Goal: Information Seeking & Learning: Find specific fact

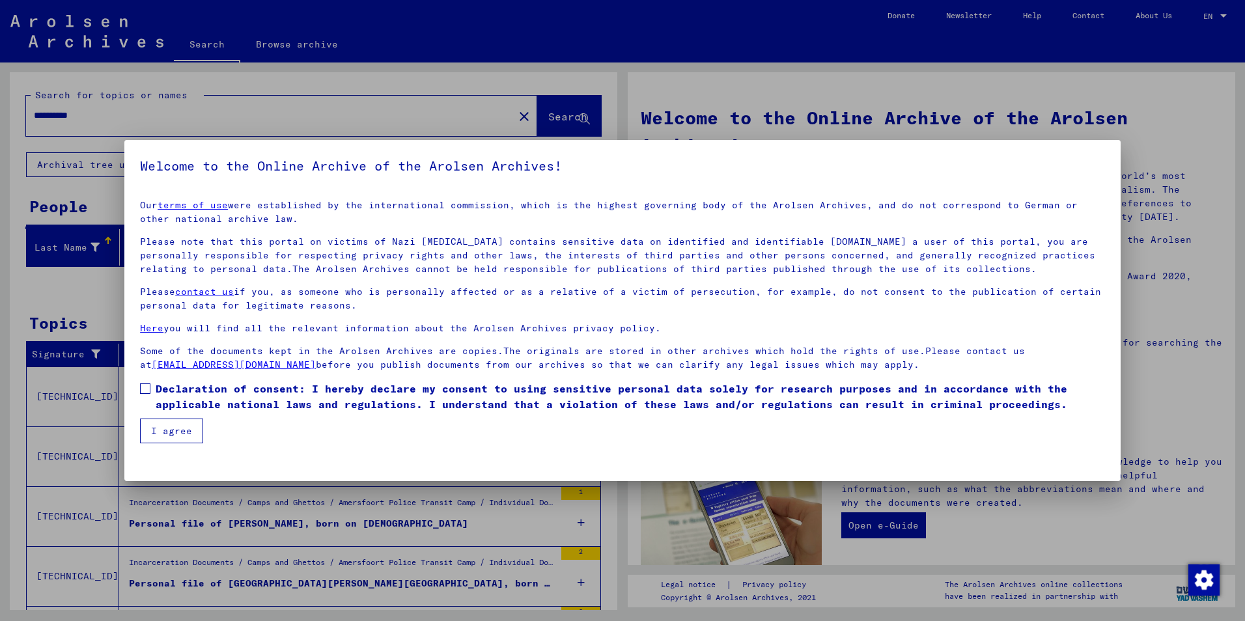
click at [142, 391] on span at bounding box center [145, 388] width 10 height 10
click at [167, 436] on button "I agree" at bounding box center [171, 431] width 63 height 25
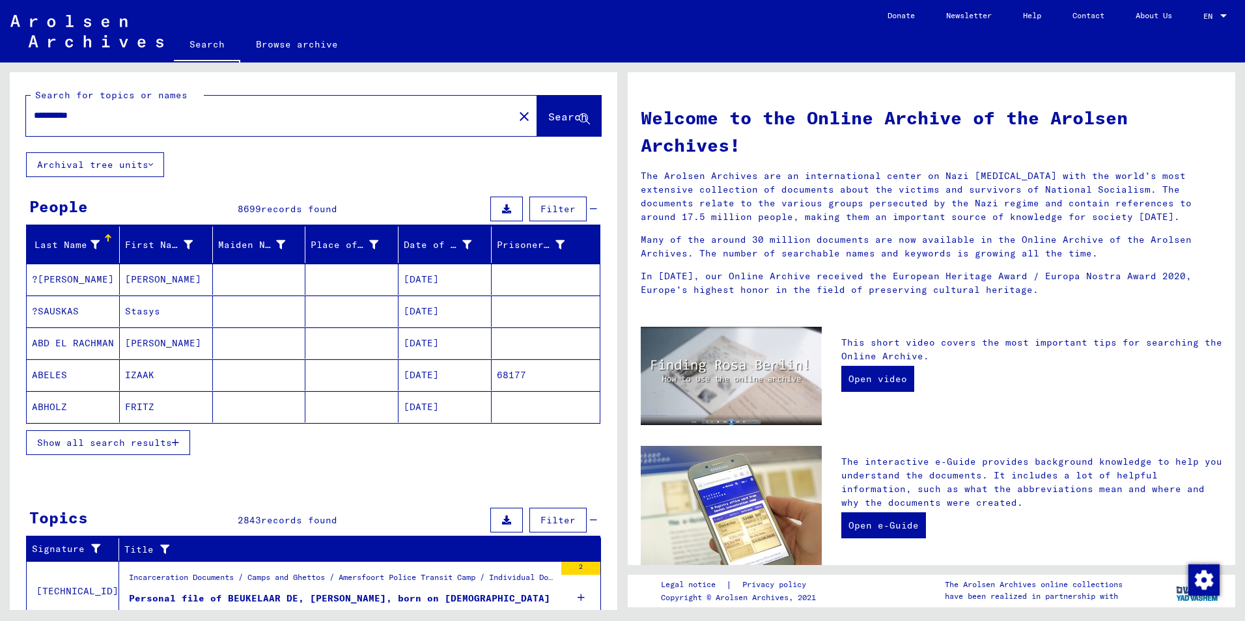
click at [107, 112] on input "**********" at bounding box center [266, 116] width 464 height 14
drag, startPoint x: 107, startPoint y: 112, endPoint x: -3, endPoint y: 117, distance: 110.1
click at [0, 117] on html "**********" at bounding box center [622, 310] width 1245 height 621
click at [552, 115] on span "Search" at bounding box center [567, 116] width 39 height 13
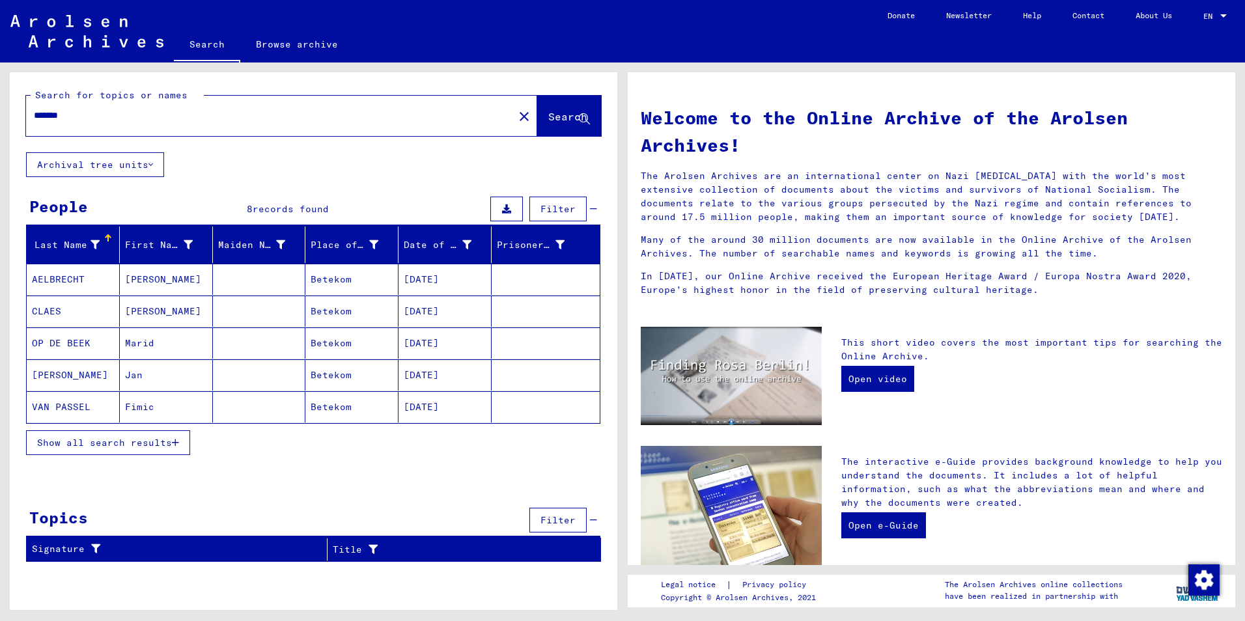
drag, startPoint x: 89, startPoint y: 117, endPoint x: 2, endPoint y: 111, distance: 87.4
click at [2, 111] on div "Search for topics or names ******* close Search Archival tree units People 8 re…" at bounding box center [311, 335] width 622 height 547
type input "**********"
click at [551, 111] on span "Search" at bounding box center [567, 116] width 39 height 13
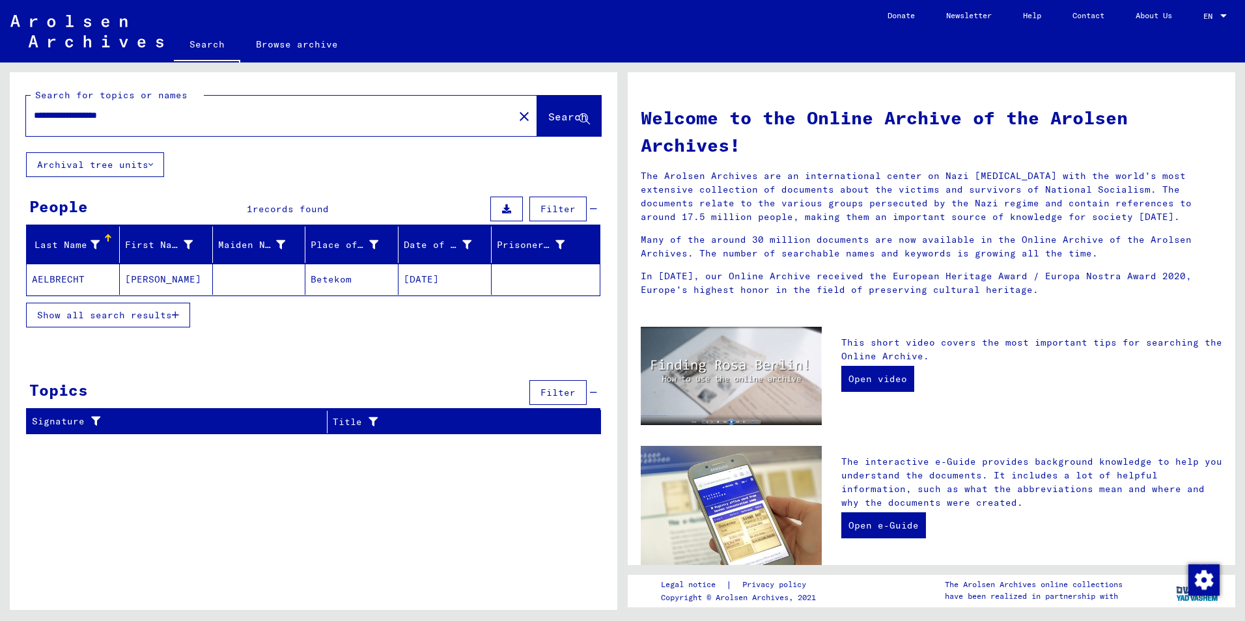
click at [109, 314] on span "Show all search results" at bounding box center [104, 315] width 135 height 12
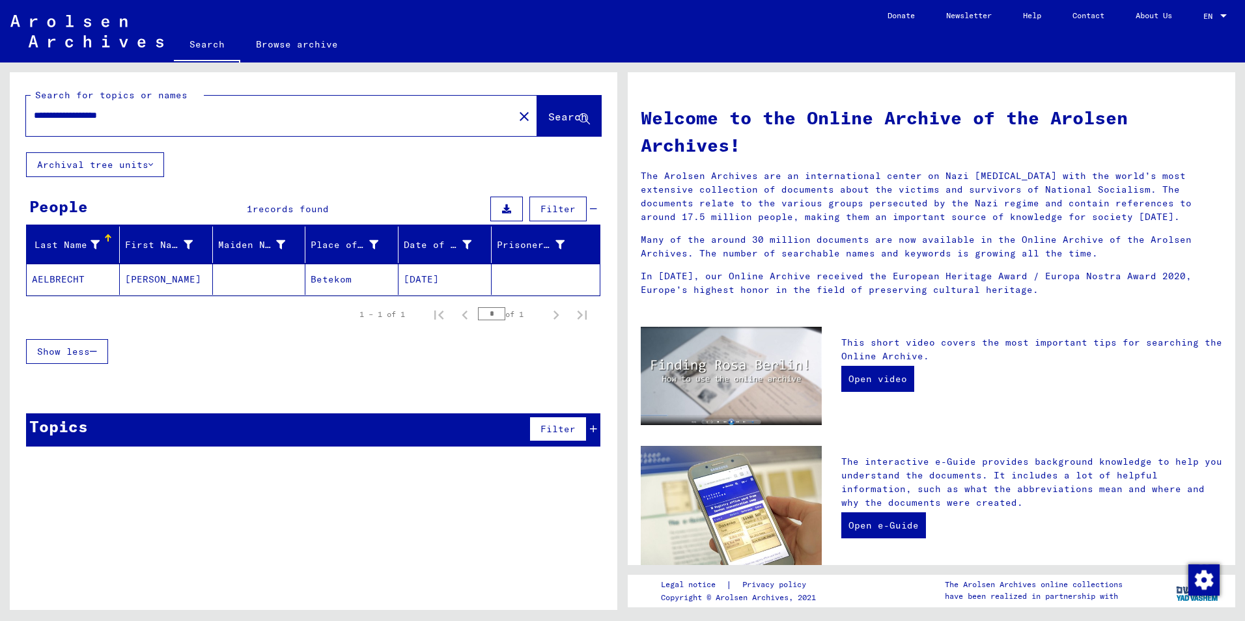
click at [596, 428] on icon at bounding box center [593, 428] width 7 height 9
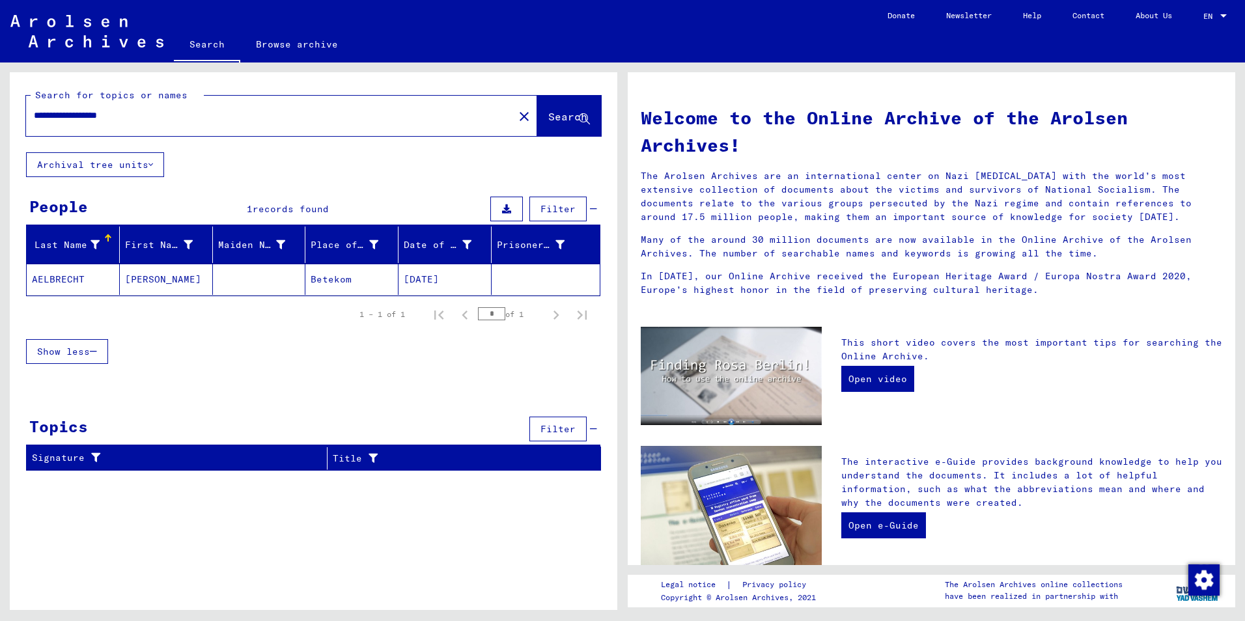
click at [596, 428] on icon at bounding box center [593, 428] width 7 height 9
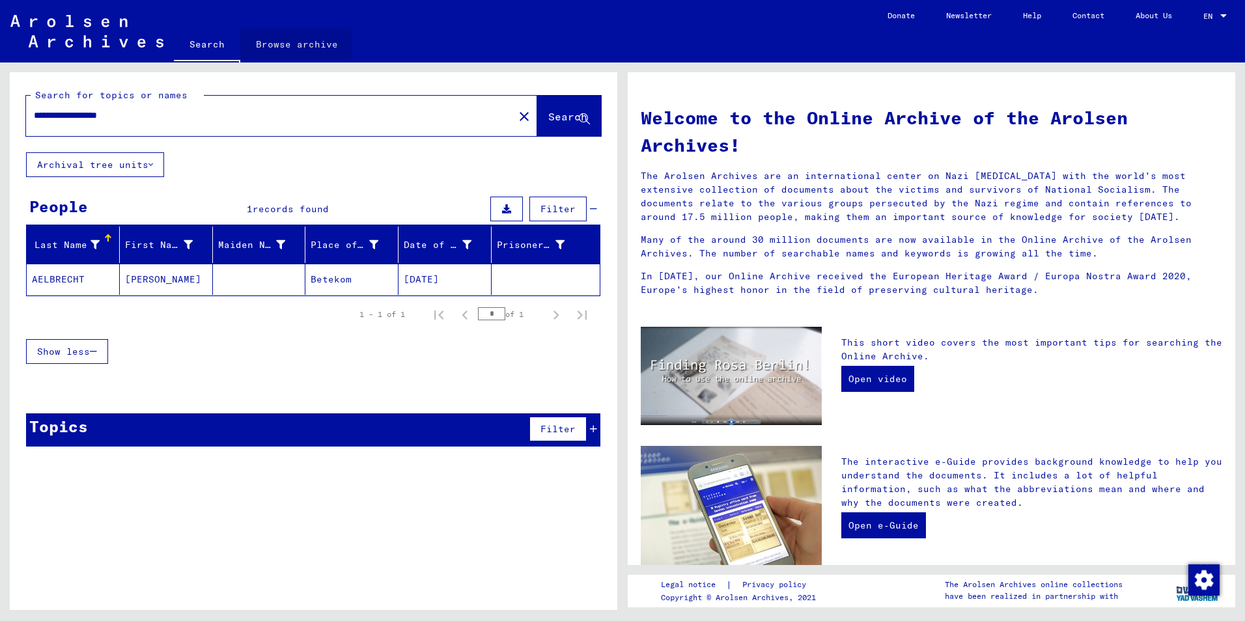
click at [288, 44] on link "Browse archive" at bounding box center [296, 44] width 113 height 31
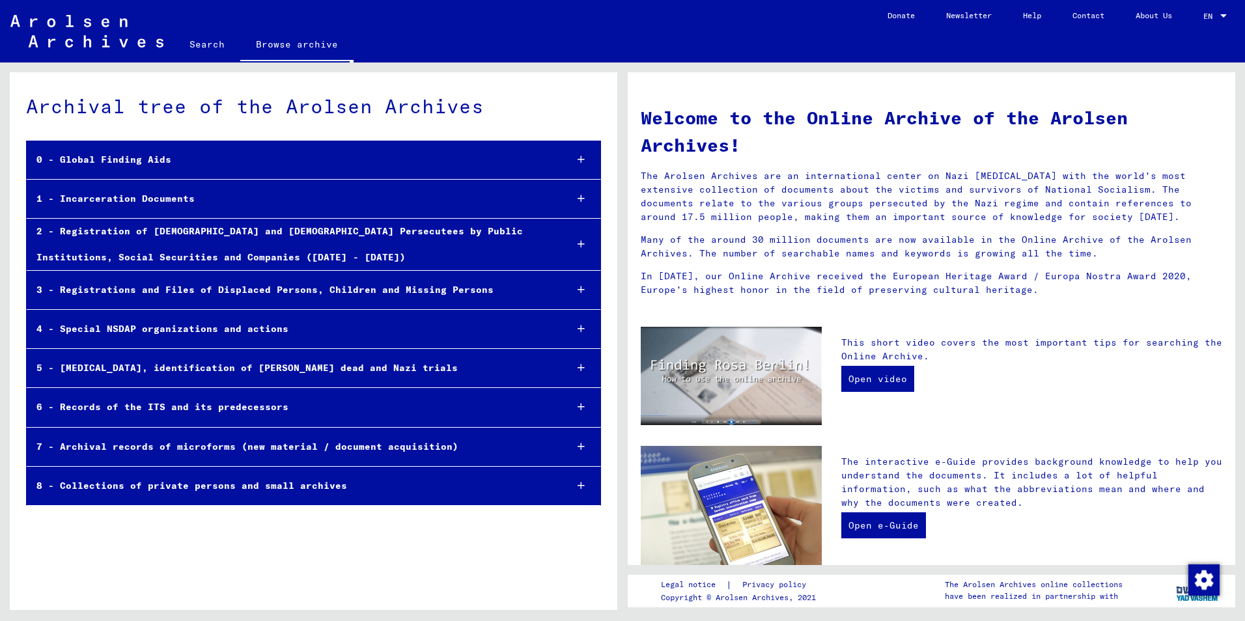
click at [117, 159] on div "0 - Global Finding Aids" at bounding box center [291, 159] width 529 height 25
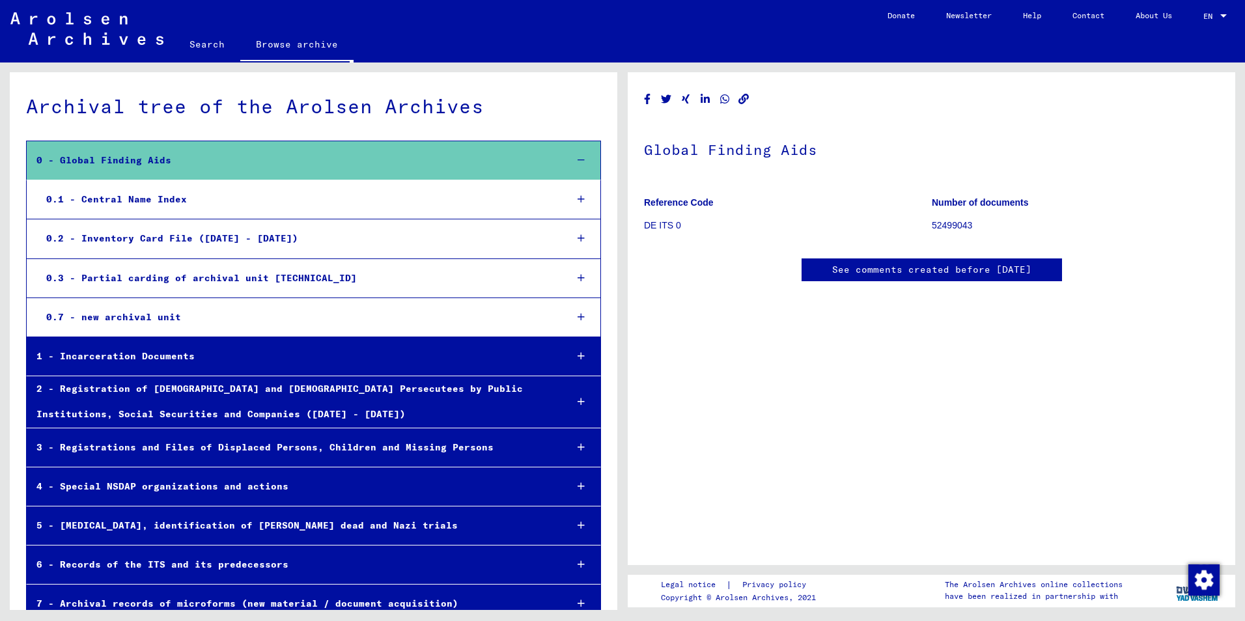
click at [98, 388] on div "2 - Registration of [DEMOGRAPHIC_DATA] and [DEMOGRAPHIC_DATA] Persecutees by Pu…" at bounding box center [291, 401] width 529 height 51
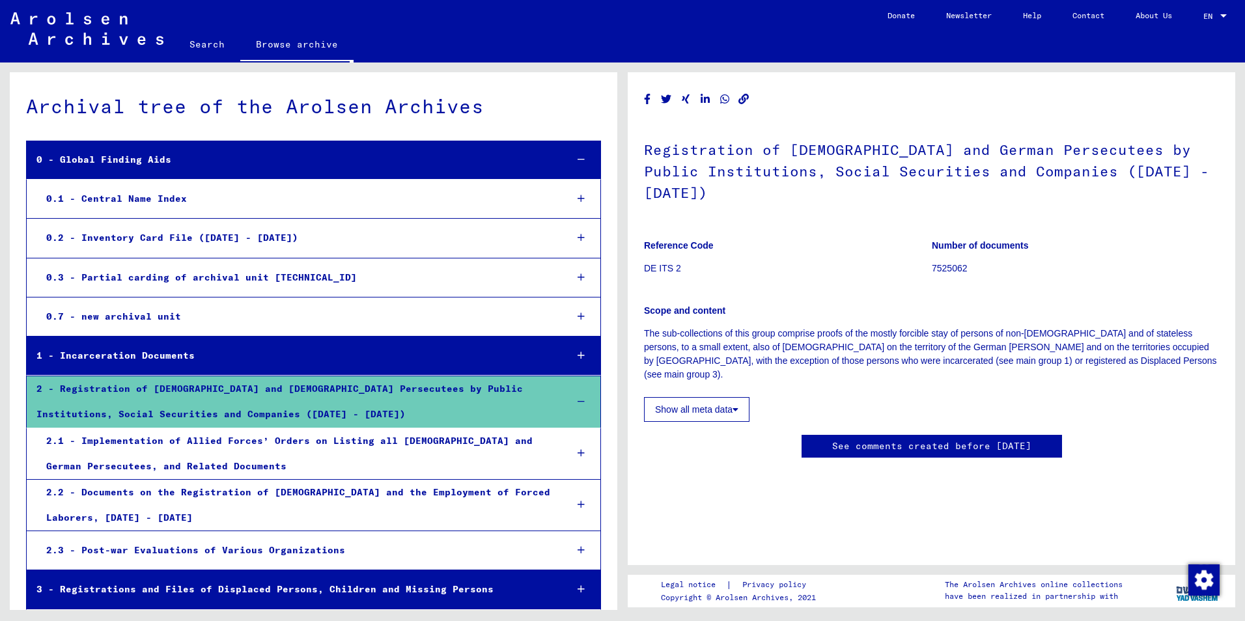
scroll to position [3581, 0]
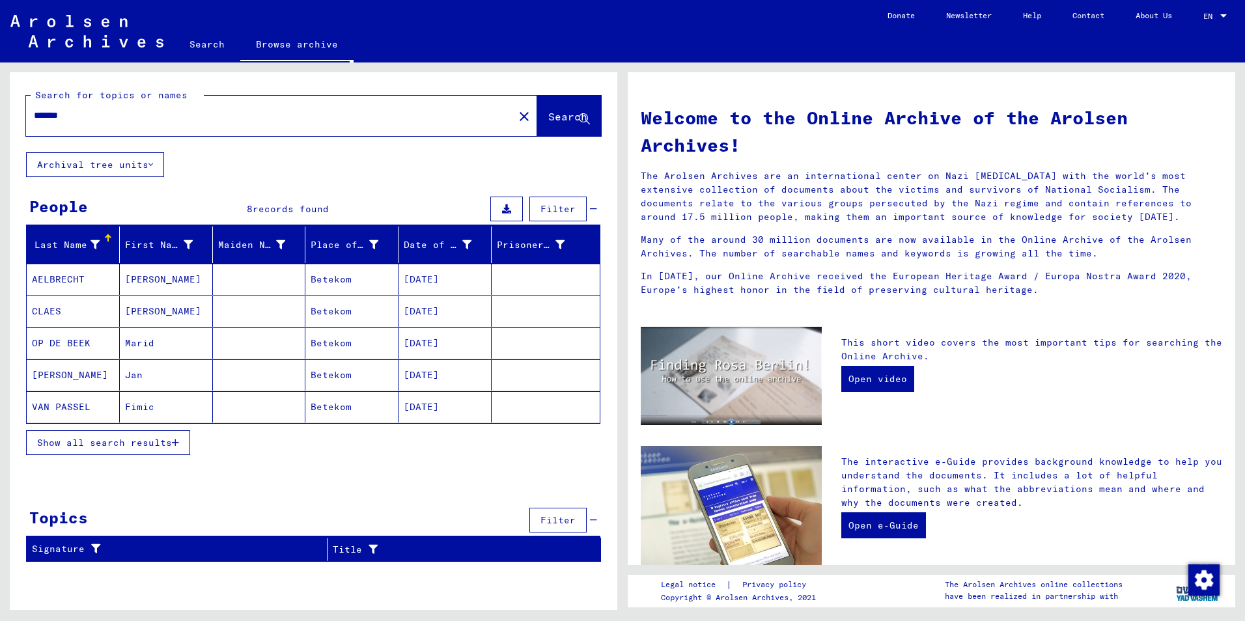
drag, startPoint x: 85, startPoint y: 113, endPoint x: -3, endPoint y: 108, distance: 88.0
click at [0, 108] on html "Search Browse archive Donate Newsletter Help Contact About Us Search Browse arc…" at bounding box center [622, 310] width 1245 height 621
drag, startPoint x: 113, startPoint y: 113, endPoint x: -3, endPoint y: 113, distance: 115.2
click at [0, 113] on html "**********" at bounding box center [622, 310] width 1245 height 621
click at [227, 189] on div "Search for topics or names *** close Search Archival tree units People 8 record…" at bounding box center [313, 322] width 607 height 500
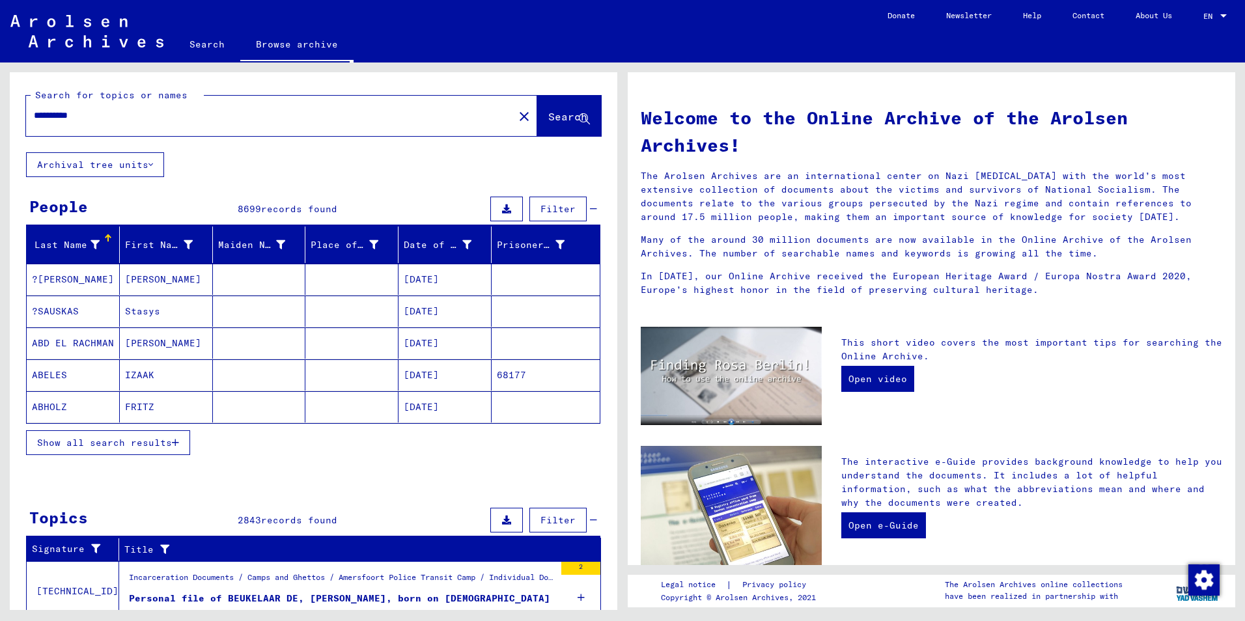
click at [46, 374] on mat-cell "ABELES" at bounding box center [73, 374] width 93 height 31
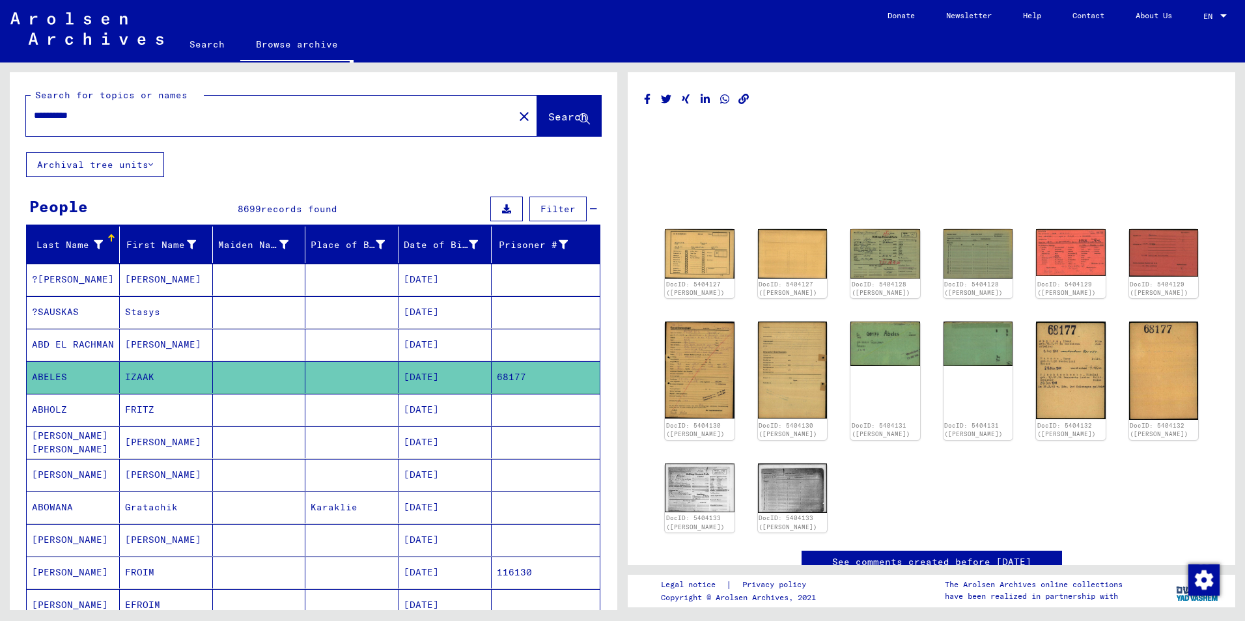
click at [64, 572] on icon at bounding box center [54, 569] width 33 height 52
click at [55, 579] on icon at bounding box center [54, 569] width 33 height 52
click at [60, 578] on icon at bounding box center [54, 569] width 33 height 52
click at [447, 580] on mat-cell "[DATE]" at bounding box center [444, 573] width 93 height 32
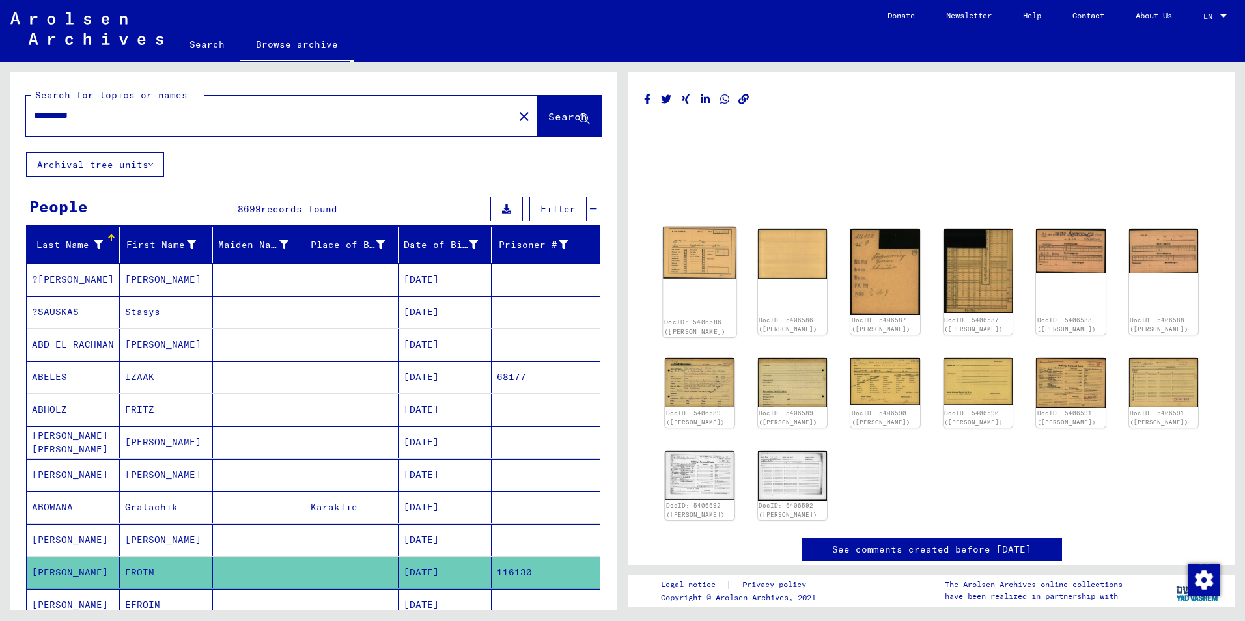
click at [690, 273] on img at bounding box center [699, 253] width 73 height 52
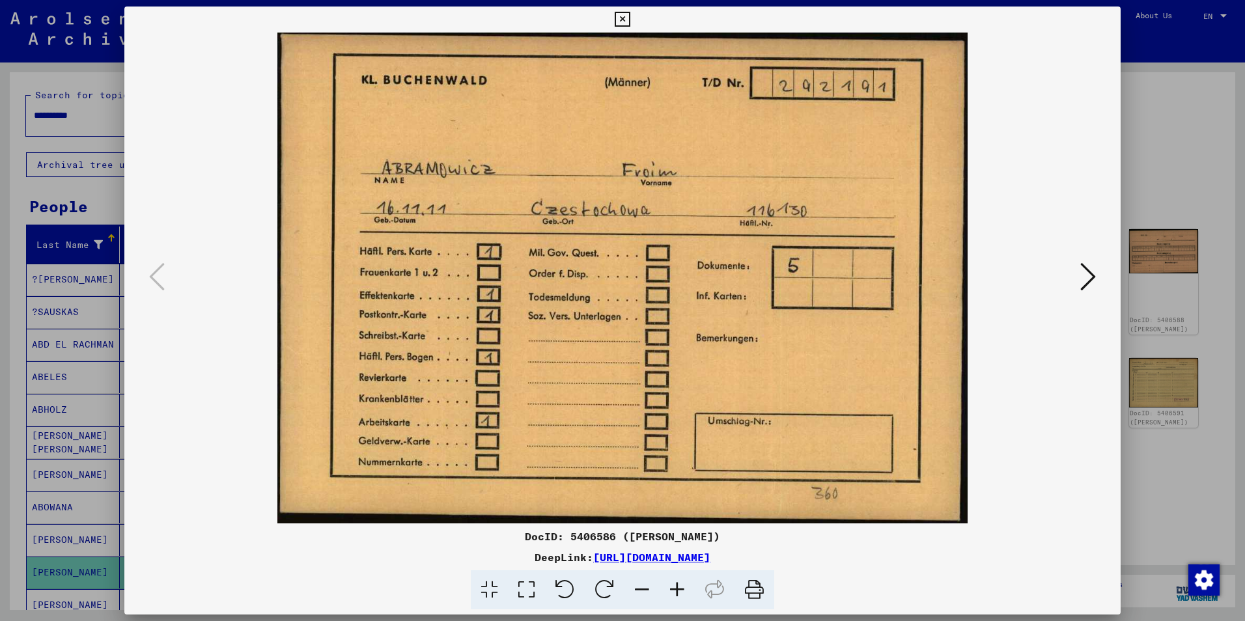
click at [1086, 268] on icon at bounding box center [1088, 276] width 16 height 31
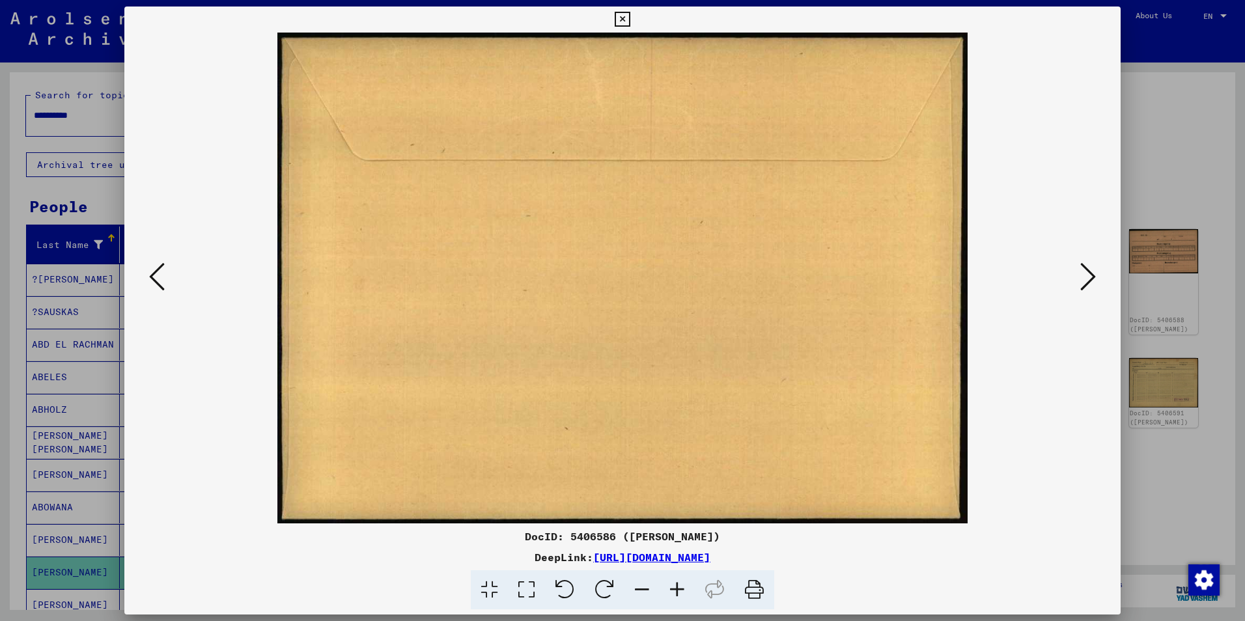
click at [1087, 270] on icon at bounding box center [1088, 276] width 16 height 31
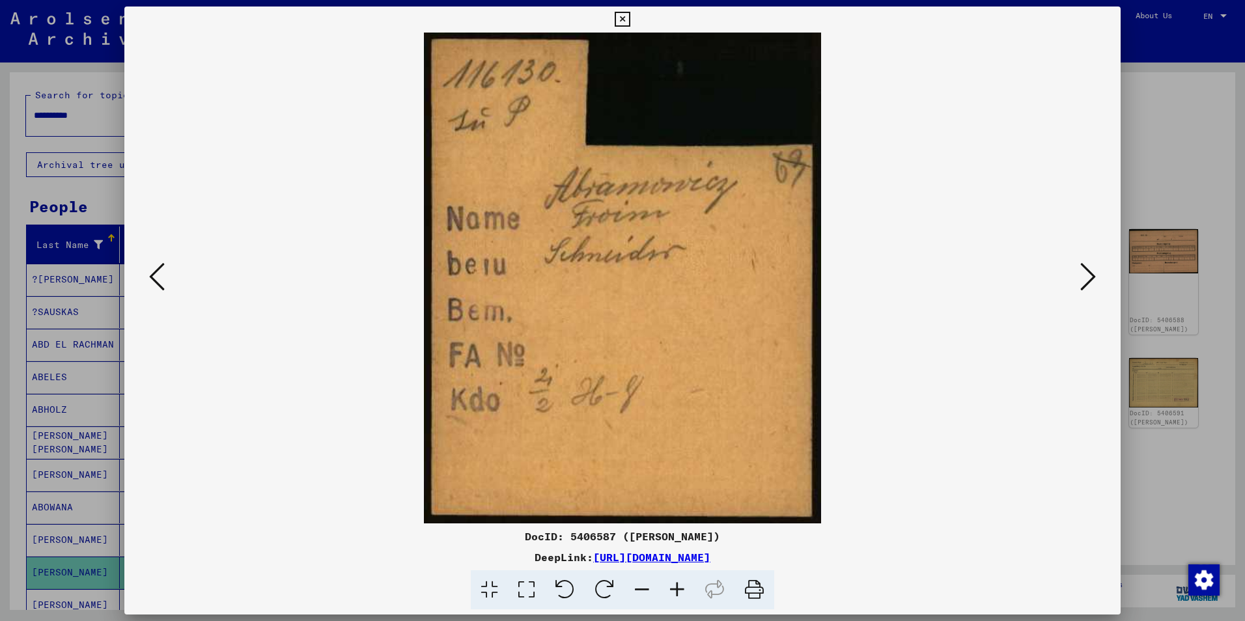
click at [1090, 276] on icon at bounding box center [1088, 276] width 16 height 31
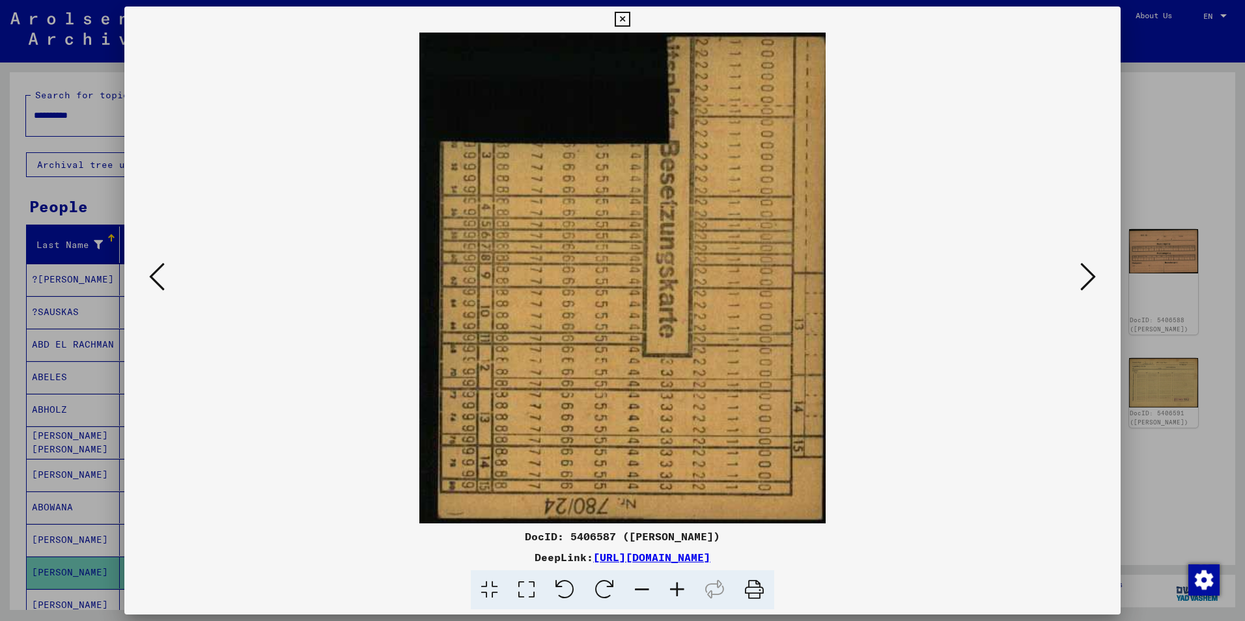
click at [1090, 276] on icon at bounding box center [1088, 276] width 16 height 31
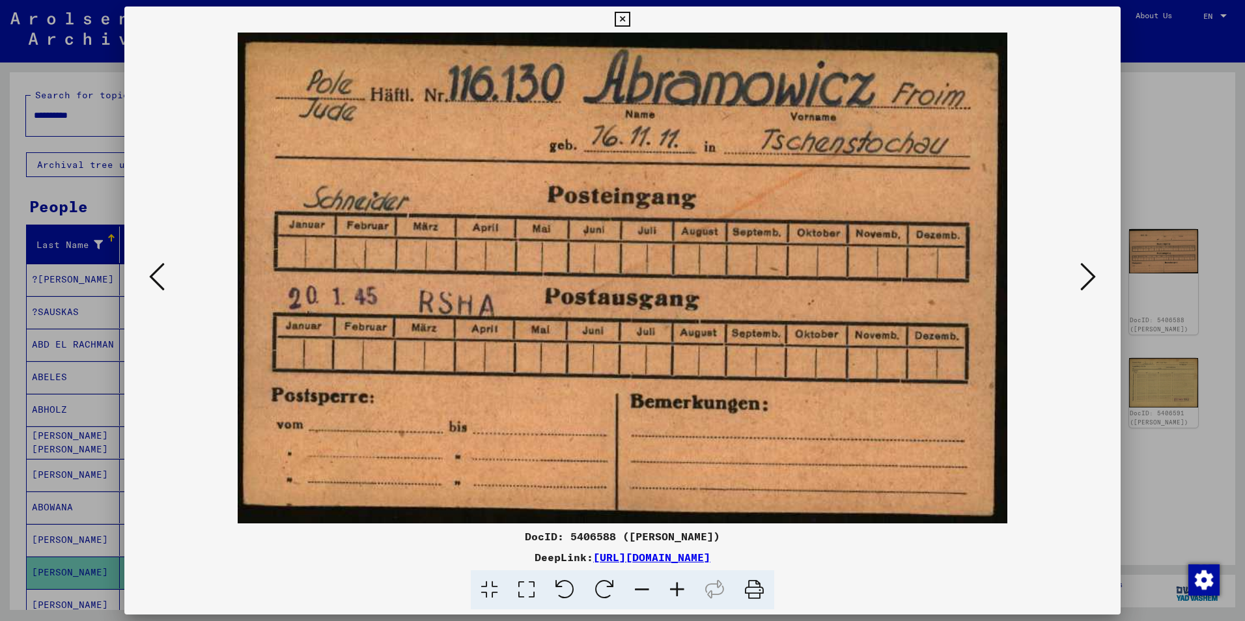
click at [1090, 276] on icon at bounding box center [1088, 276] width 16 height 31
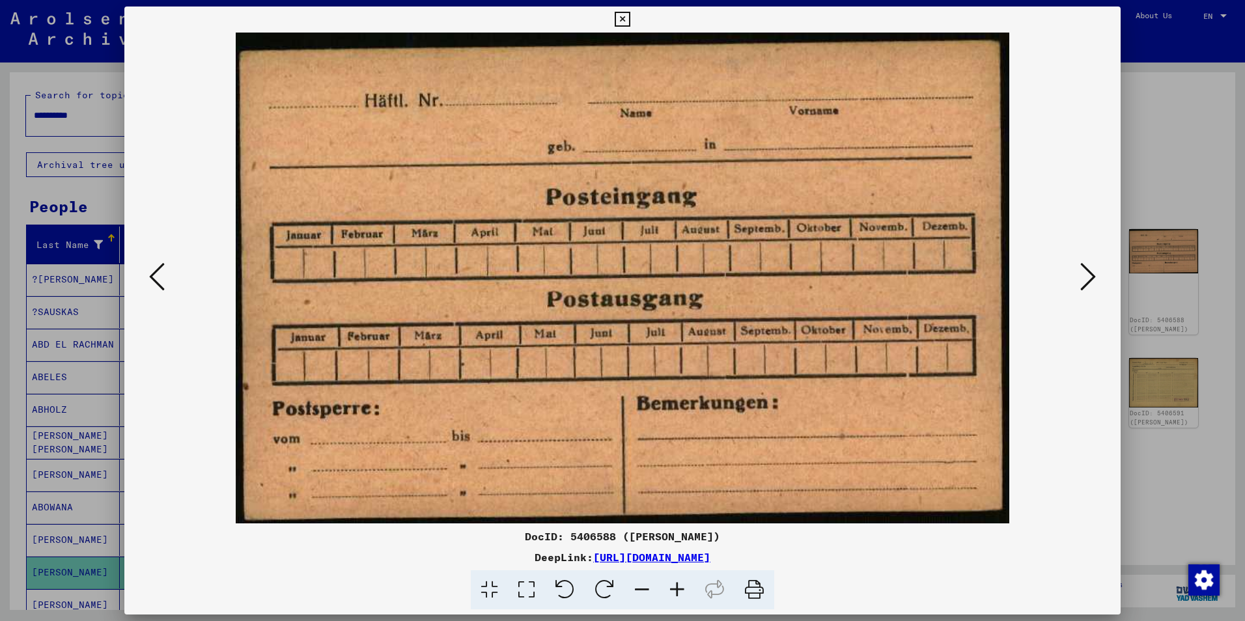
click at [1090, 276] on icon at bounding box center [1088, 276] width 16 height 31
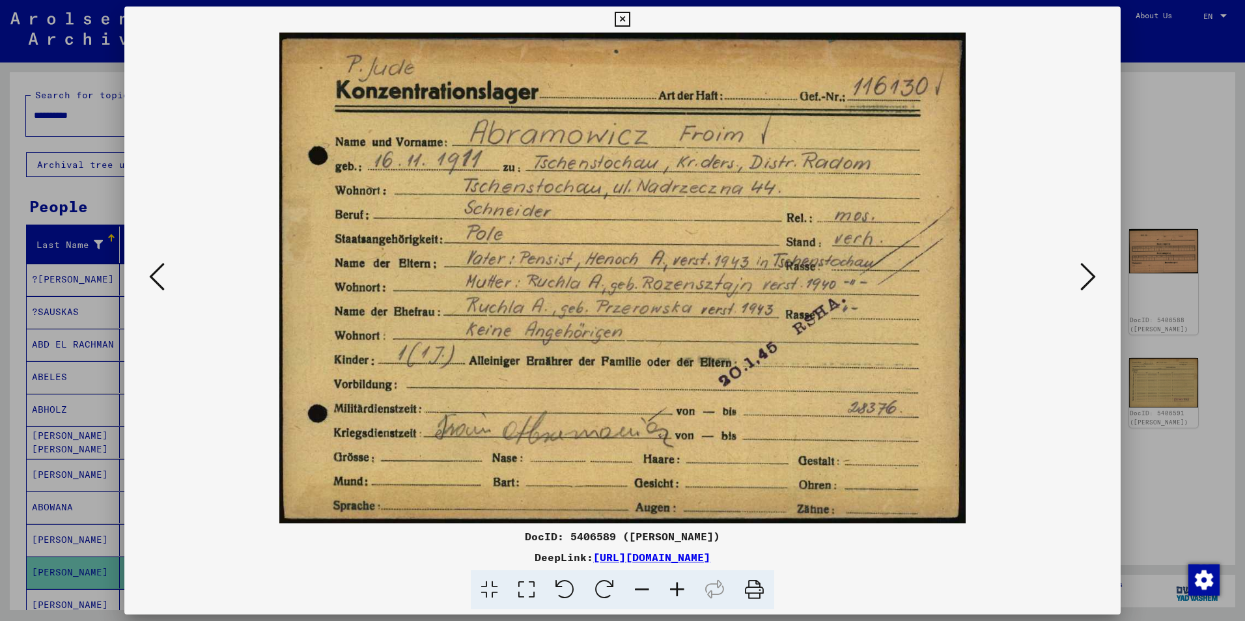
click at [1089, 281] on icon at bounding box center [1088, 276] width 16 height 31
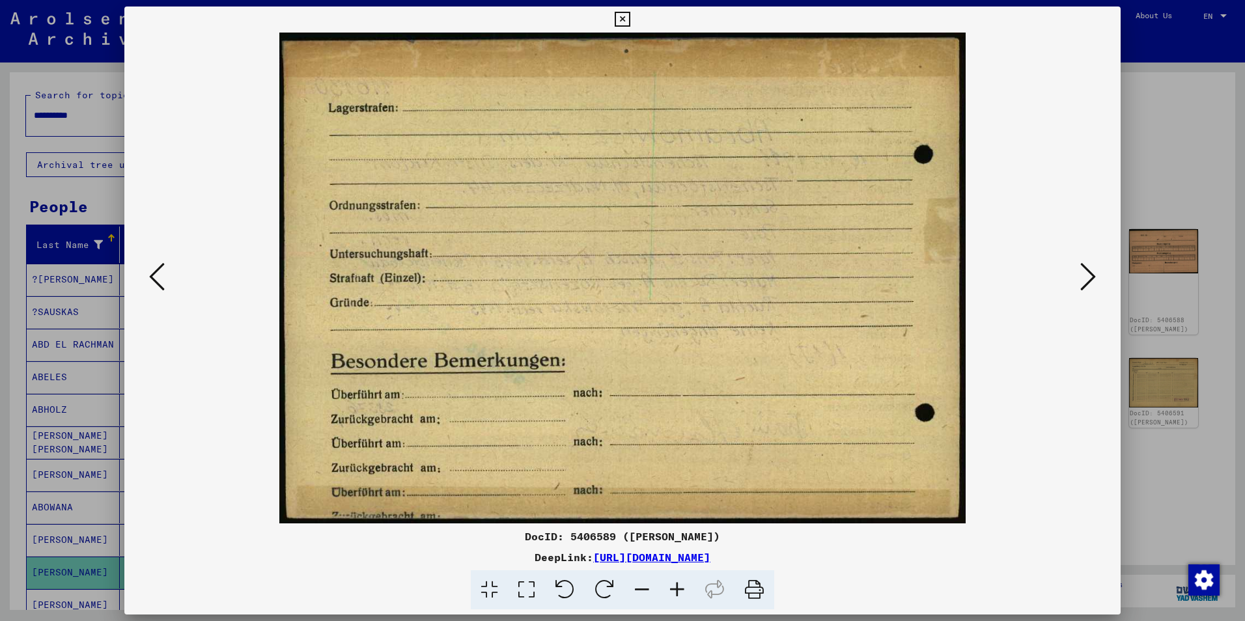
click at [1083, 281] on icon at bounding box center [1088, 276] width 16 height 31
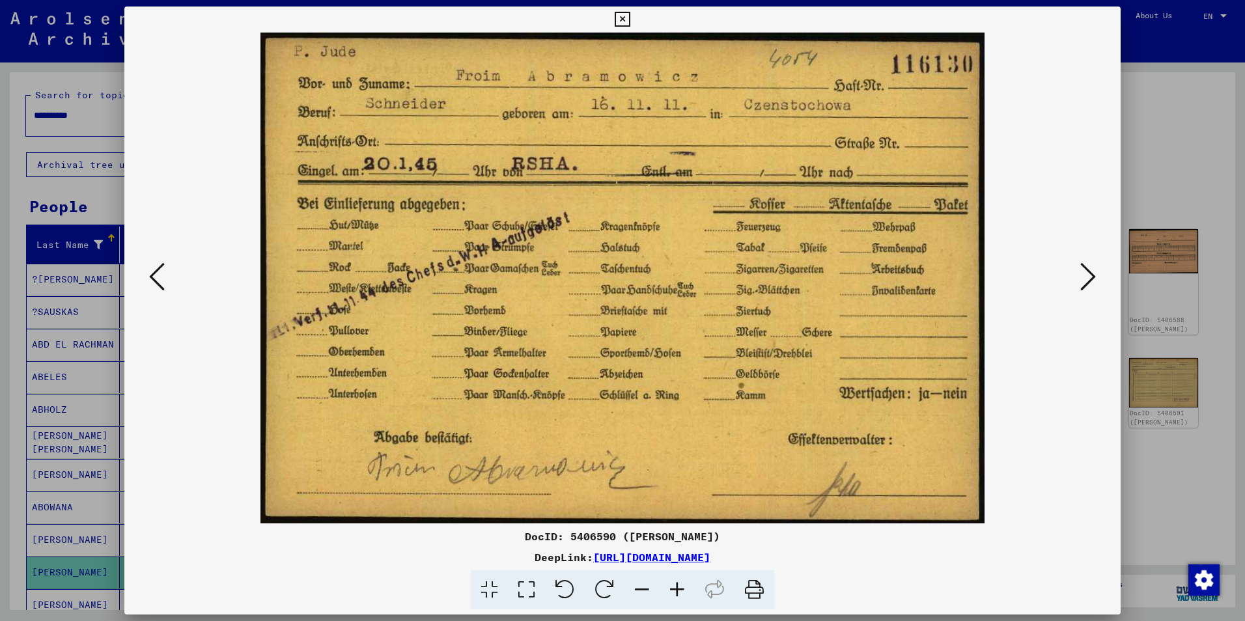
click at [1082, 281] on icon at bounding box center [1088, 276] width 16 height 31
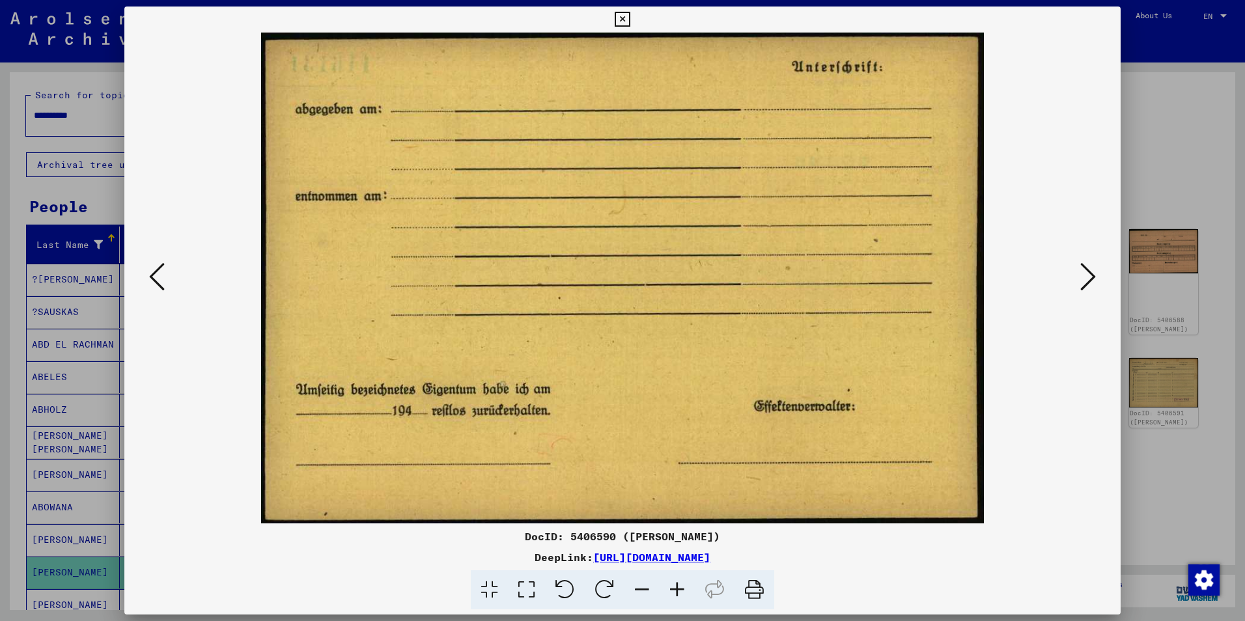
click at [1082, 281] on icon at bounding box center [1088, 276] width 16 height 31
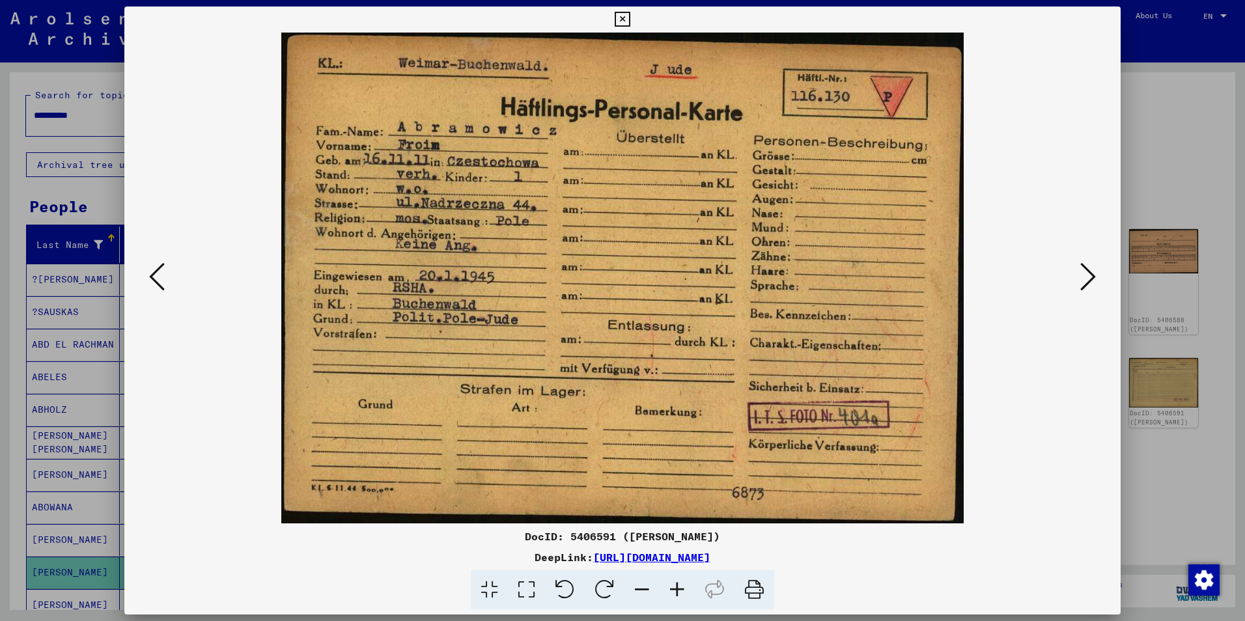
click at [1082, 281] on icon at bounding box center [1088, 276] width 16 height 31
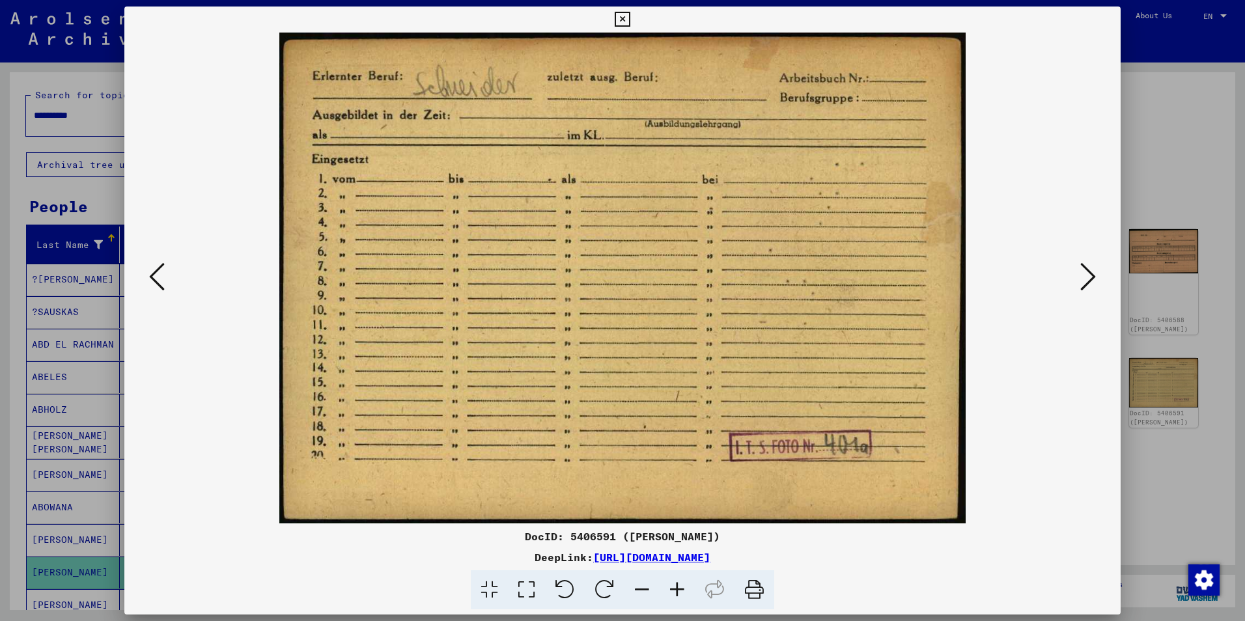
click at [1082, 281] on icon at bounding box center [1088, 276] width 16 height 31
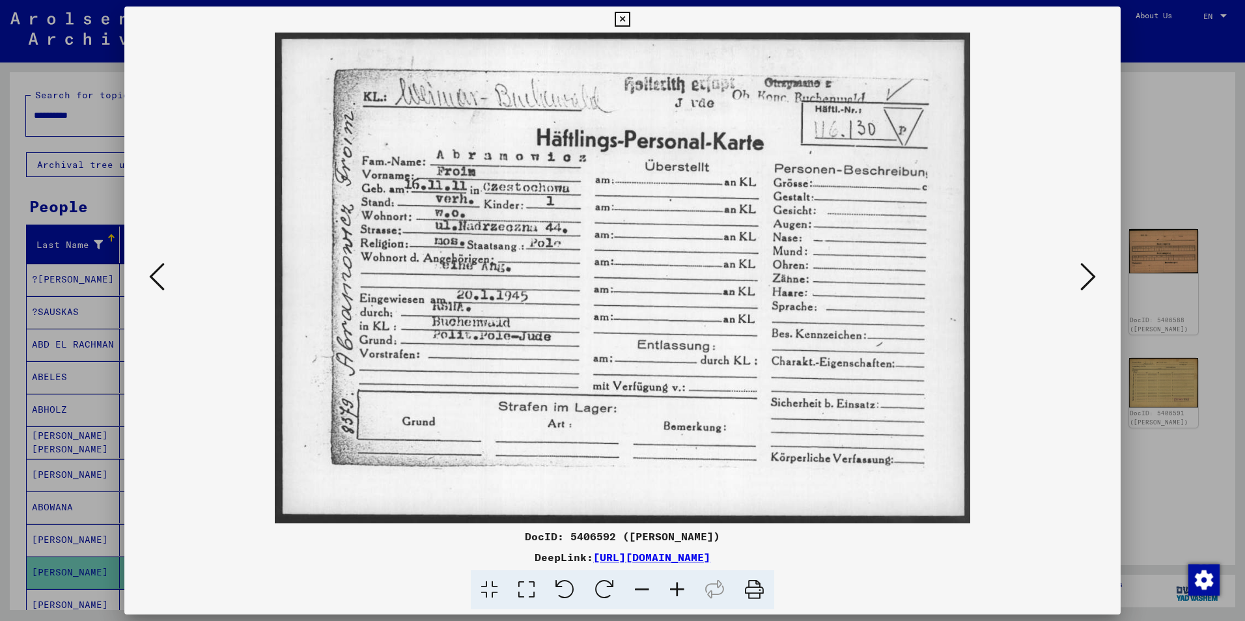
click at [1082, 281] on icon at bounding box center [1088, 276] width 16 height 31
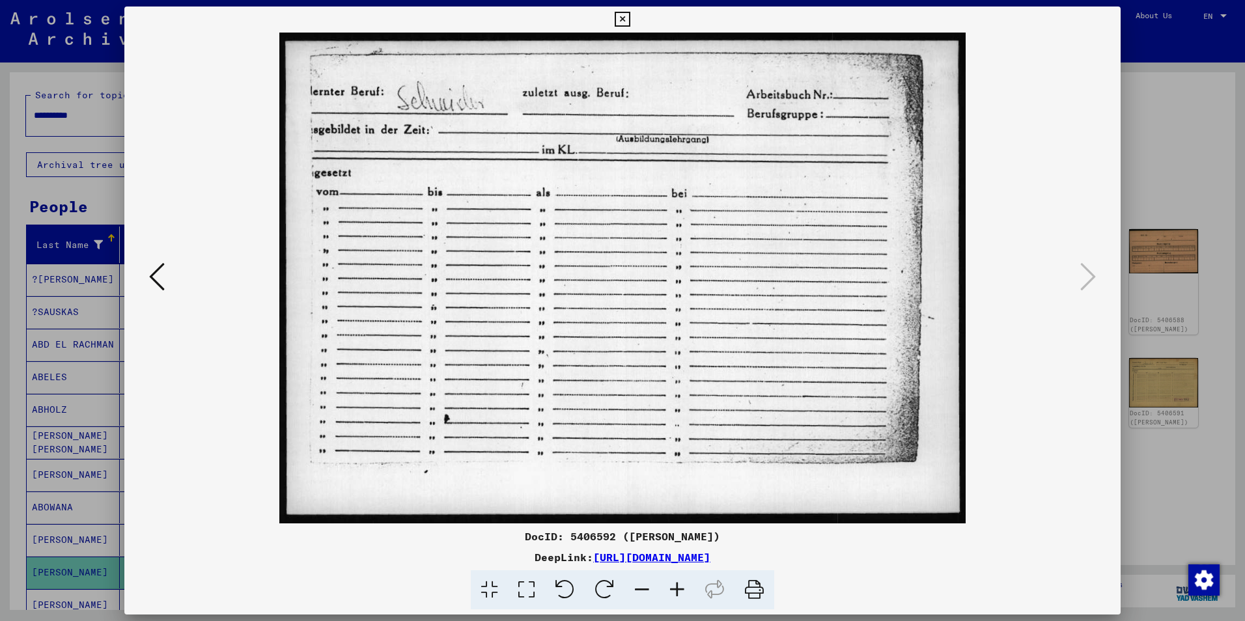
click at [1190, 512] on div at bounding box center [622, 310] width 1245 height 621
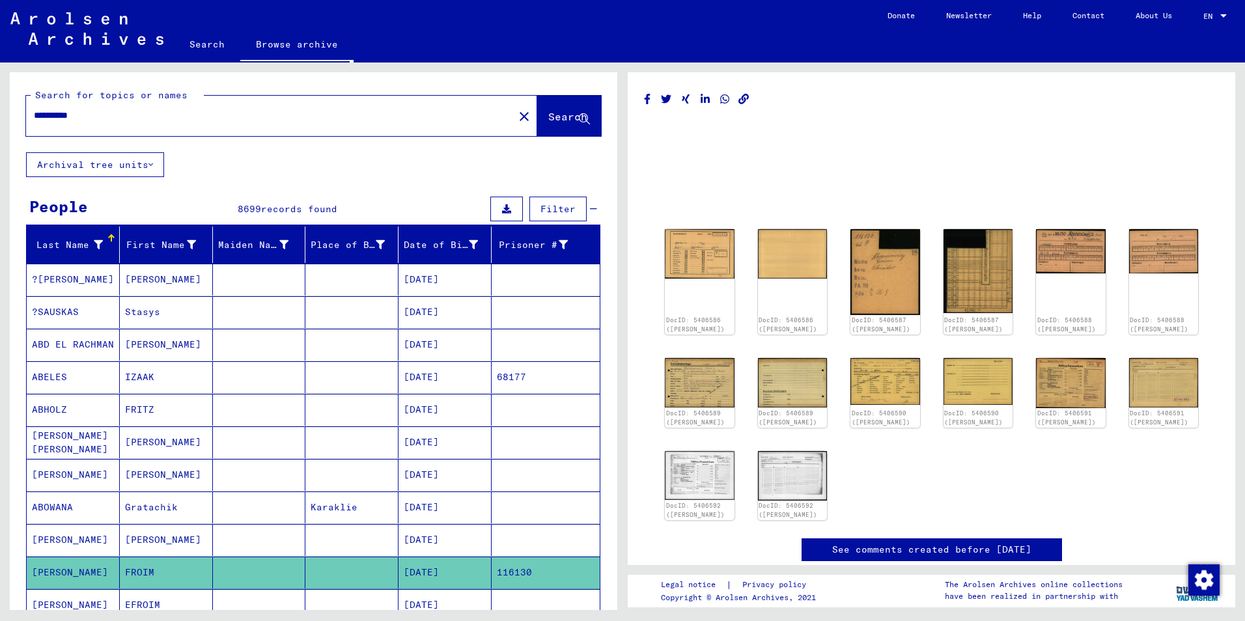
drag, startPoint x: 105, startPoint y: 115, endPoint x: -3, endPoint y: 111, distance: 107.5
click at [0, 111] on html "**********" at bounding box center [622, 310] width 1245 height 621
type input "**********"
click at [548, 120] on span "Search" at bounding box center [567, 116] width 39 height 13
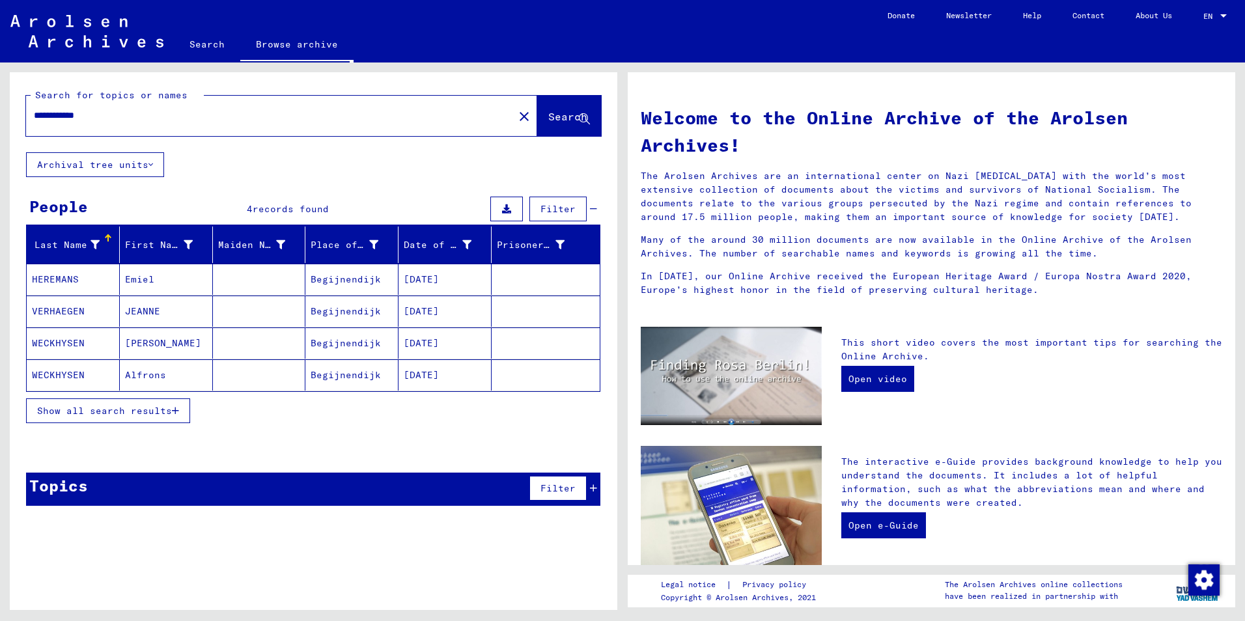
click at [83, 279] on mat-cell "HEREMANS" at bounding box center [73, 279] width 93 height 31
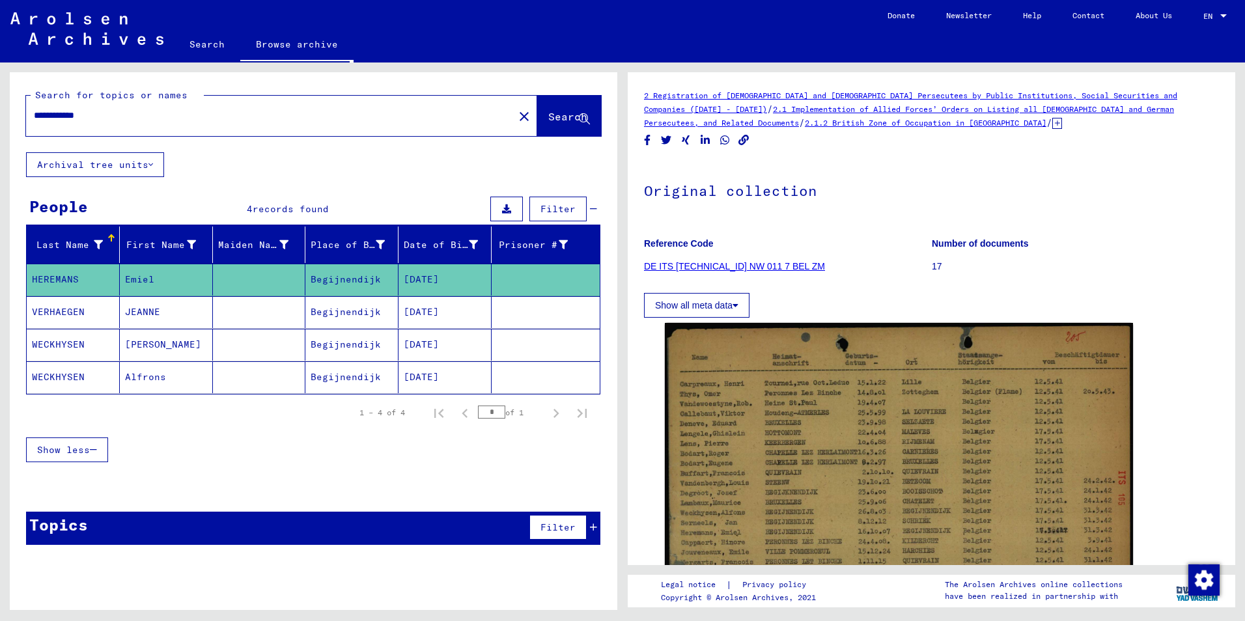
click at [111, 236] on div at bounding box center [113, 236] width 4 height 4
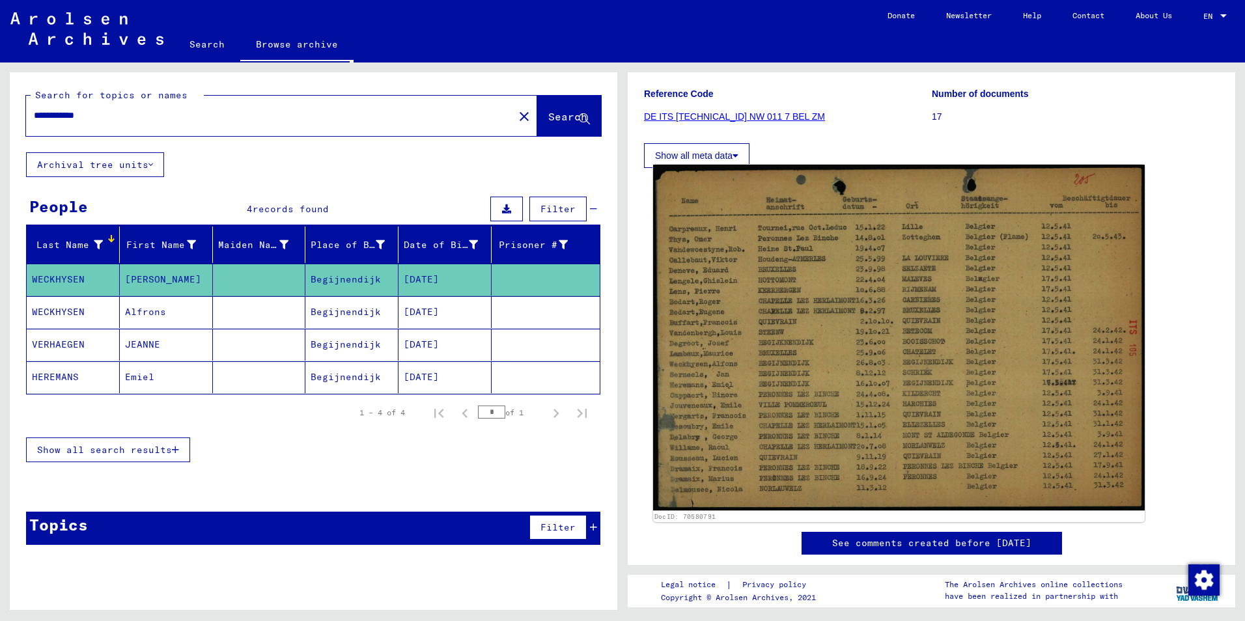
scroll to position [130, 0]
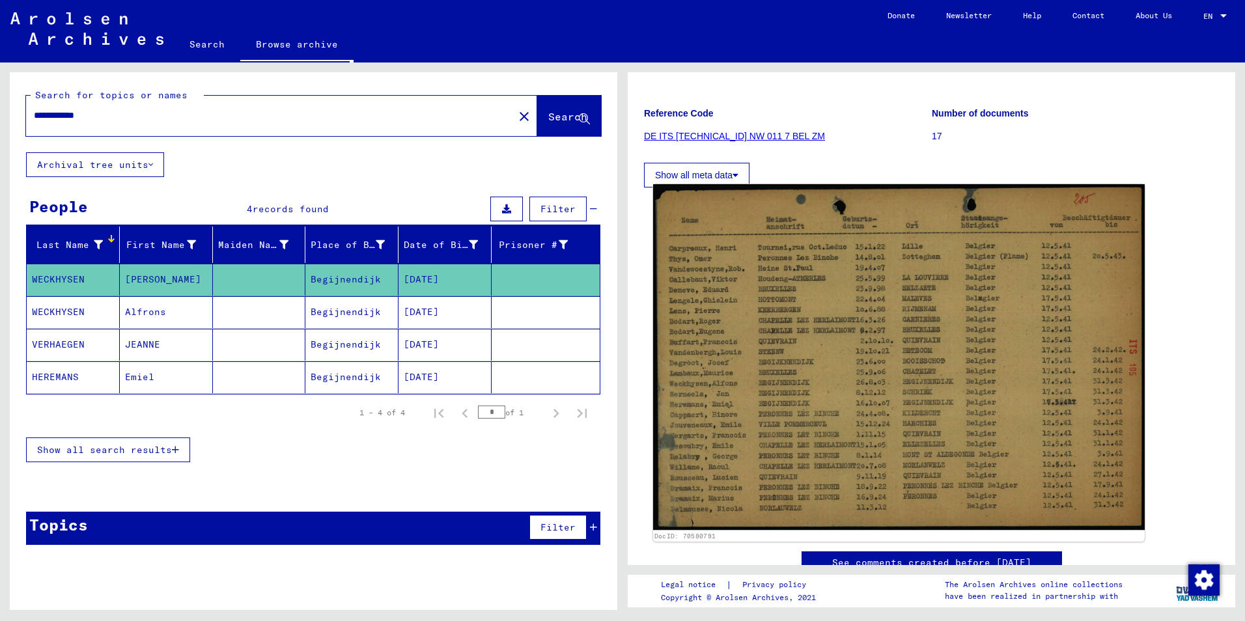
click at [853, 417] on img at bounding box center [899, 357] width 492 height 346
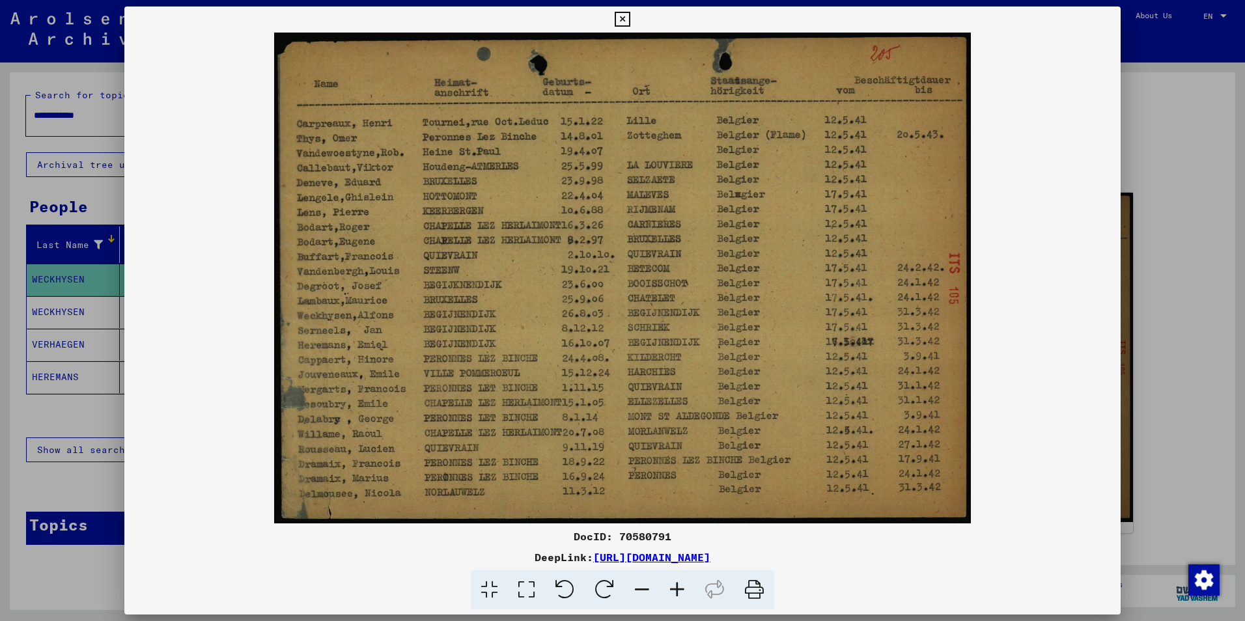
drag, startPoint x: 407, startPoint y: 16, endPoint x: 462, endPoint y: 25, distance: 55.5
click at [598, 47] on div "DocID: 70580791 DeepLink: [URL][DOMAIN_NAME]" at bounding box center [622, 308] width 996 height 603
click at [100, 190] on div at bounding box center [622, 310] width 1245 height 621
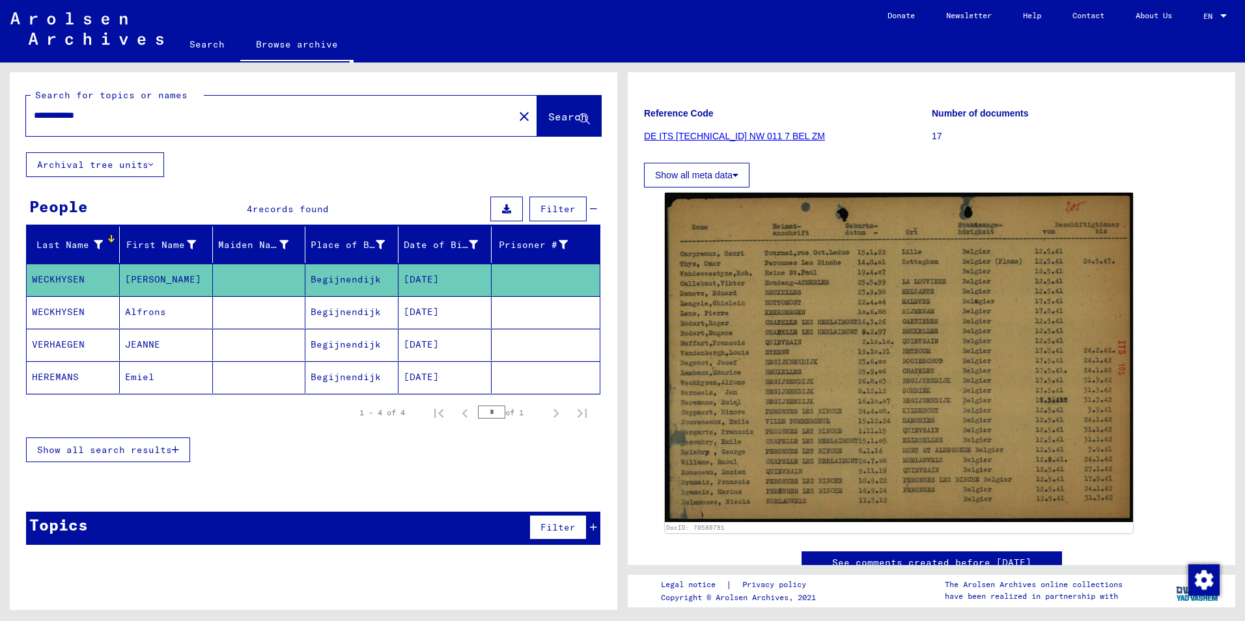
click at [76, 377] on mat-cell "HEREMANS" at bounding box center [73, 377] width 93 height 32
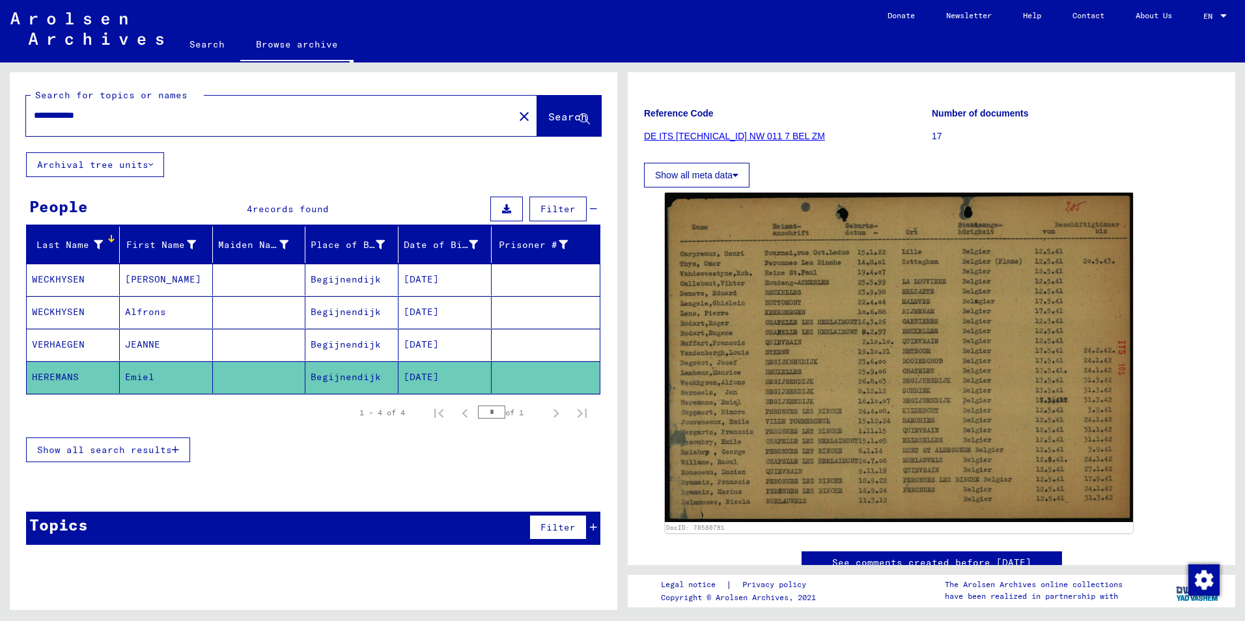
click at [78, 378] on mat-cell "HEREMANS" at bounding box center [73, 377] width 93 height 32
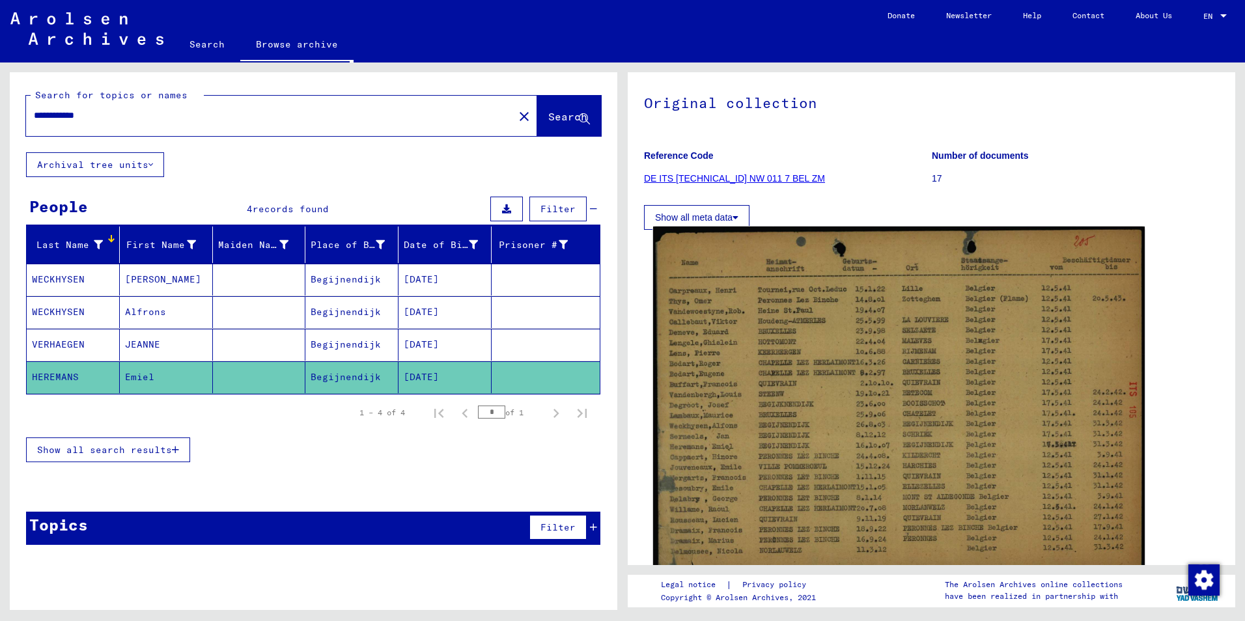
scroll to position [65, 0]
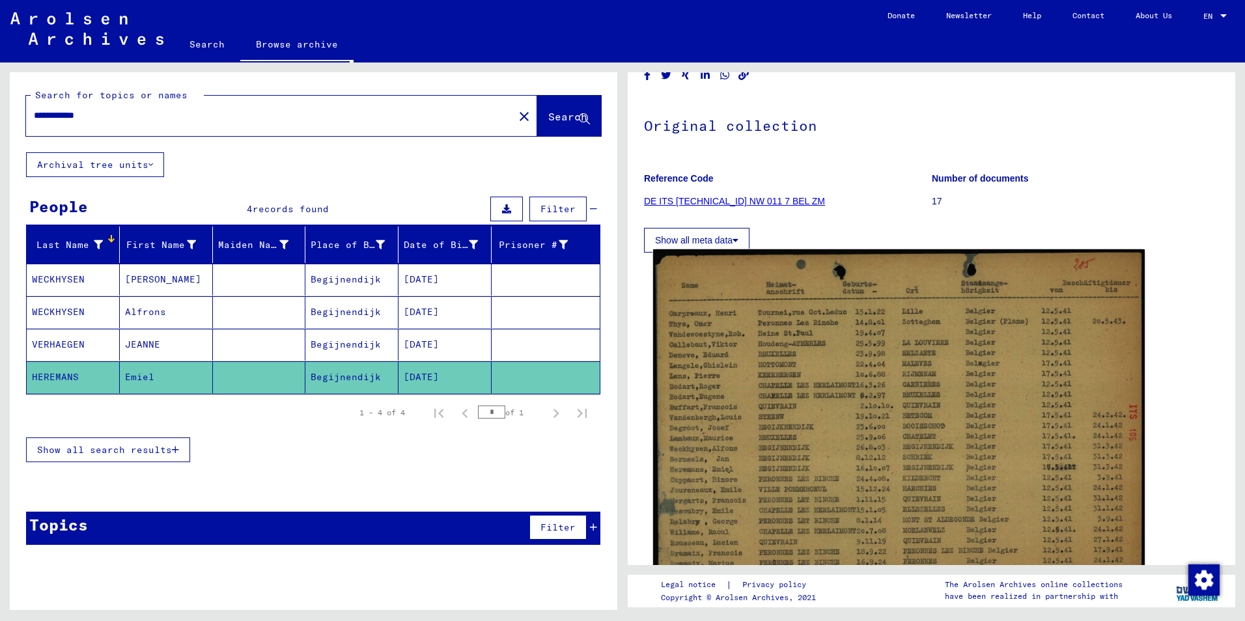
click at [872, 434] on img at bounding box center [899, 422] width 492 height 346
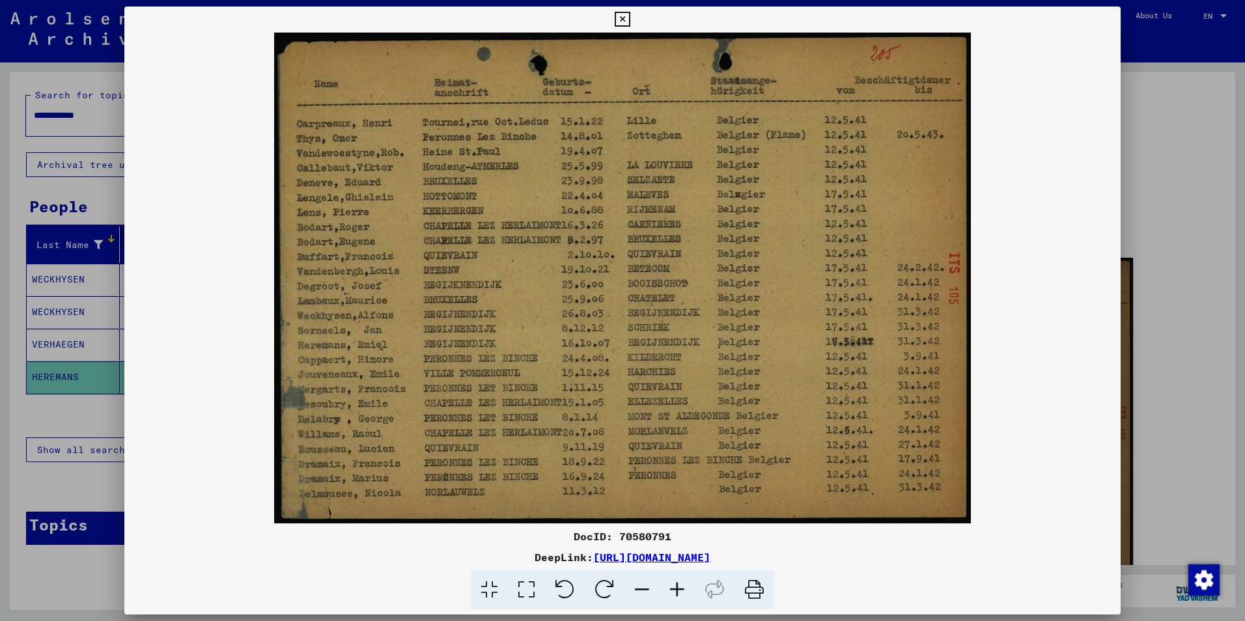
click at [70, 384] on div at bounding box center [622, 310] width 1245 height 621
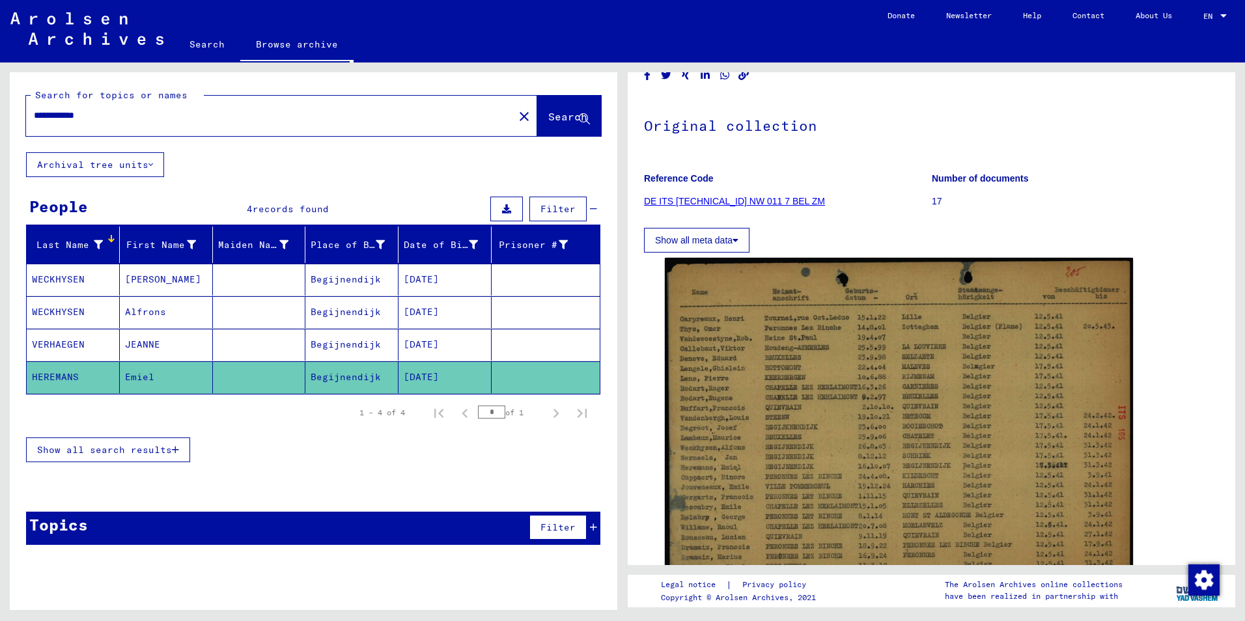
click at [717, 243] on button "Show all meta data" at bounding box center [696, 240] width 105 height 25
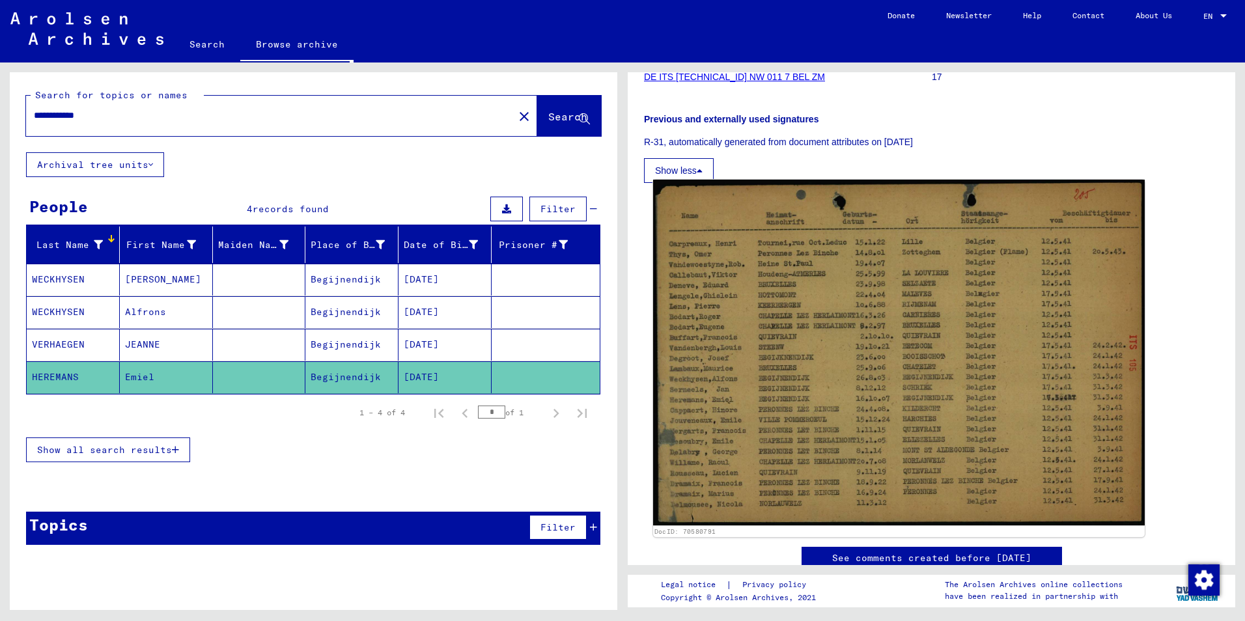
scroll to position [195, 0]
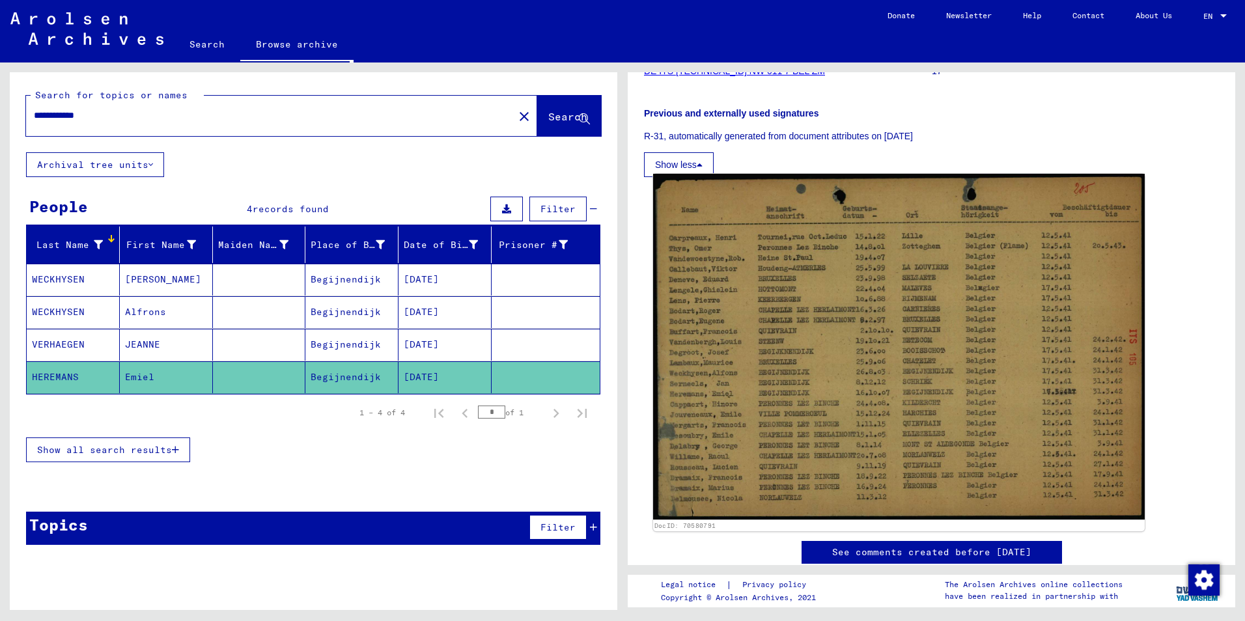
click at [876, 365] on img at bounding box center [899, 347] width 492 height 346
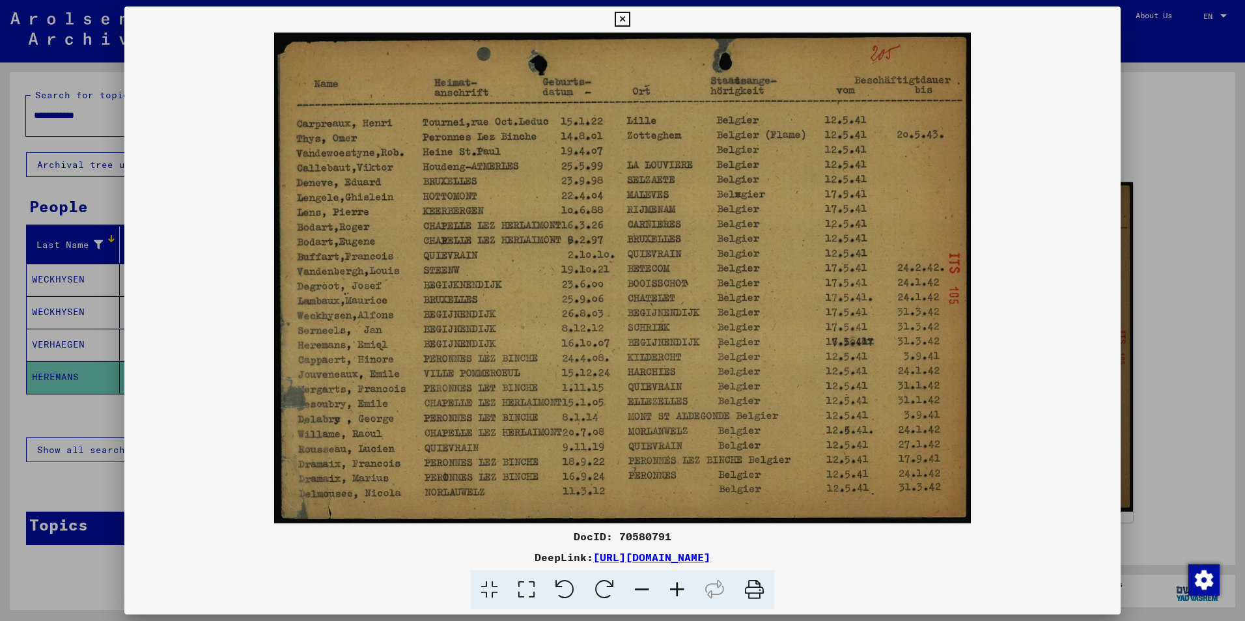
click at [682, 323] on img at bounding box center [622, 278] width 996 height 491
click at [893, 342] on img at bounding box center [622, 278] width 996 height 491
click at [728, 542] on div "DocID: 70580791" at bounding box center [622, 537] width 996 height 16
click at [71, 284] on div at bounding box center [622, 310] width 1245 height 621
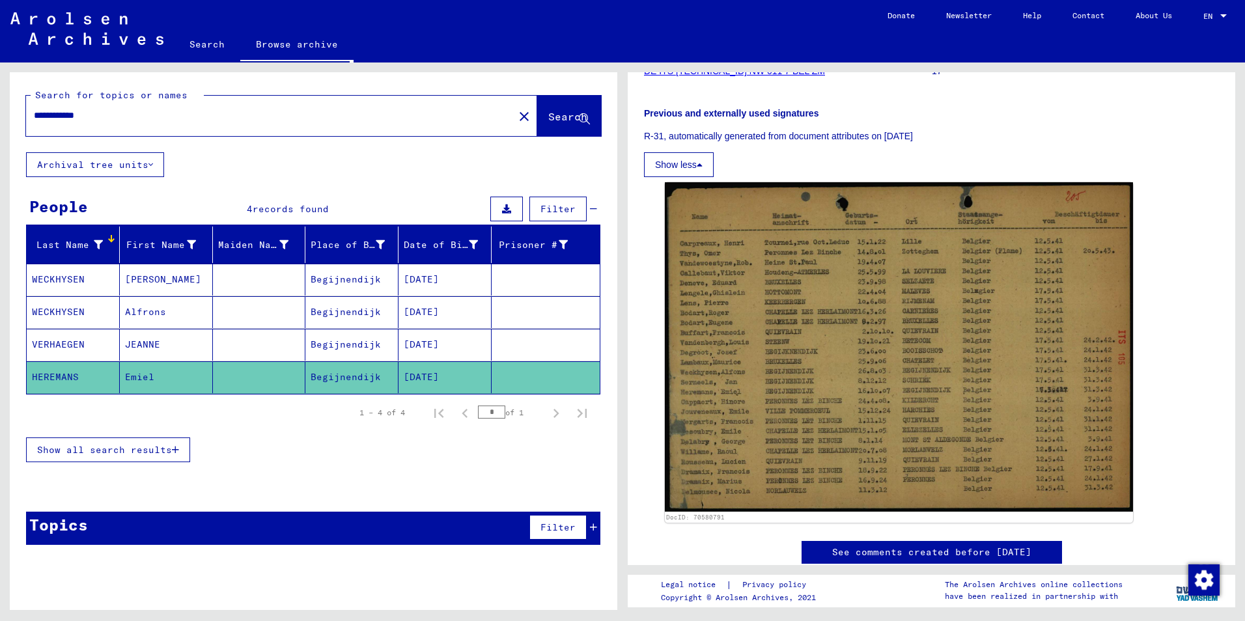
click at [69, 283] on mat-cell "WECKHYSEN" at bounding box center [73, 280] width 93 height 32
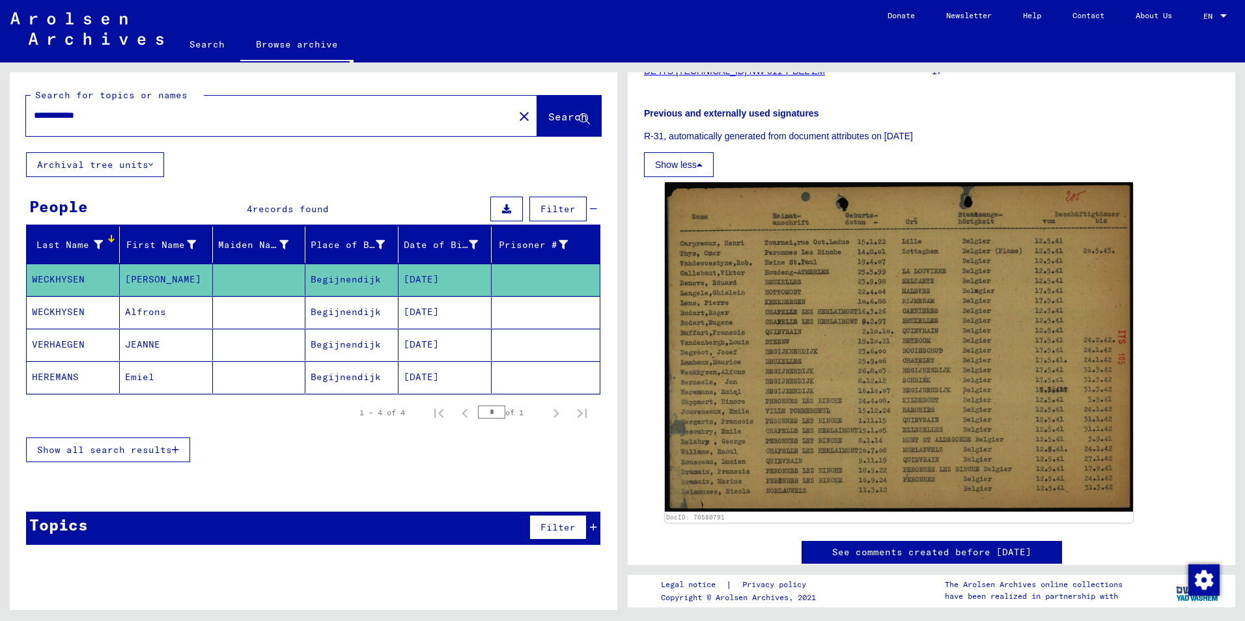
click at [69, 283] on mat-cell "WECKHYSEN" at bounding box center [73, 280] width 93 height 32
drag, startPoint x: 907, startPoint y: 90, endPoint x: 787, endPoint y: 93, distance: 120.5
click at [787, 93] on div "Reference Code DE ITS [TECHNICAL_ID] NW 011 7 BEL ZM Number of documents 17 Pre…" at bounding box center [931, 105] width 575 height 145
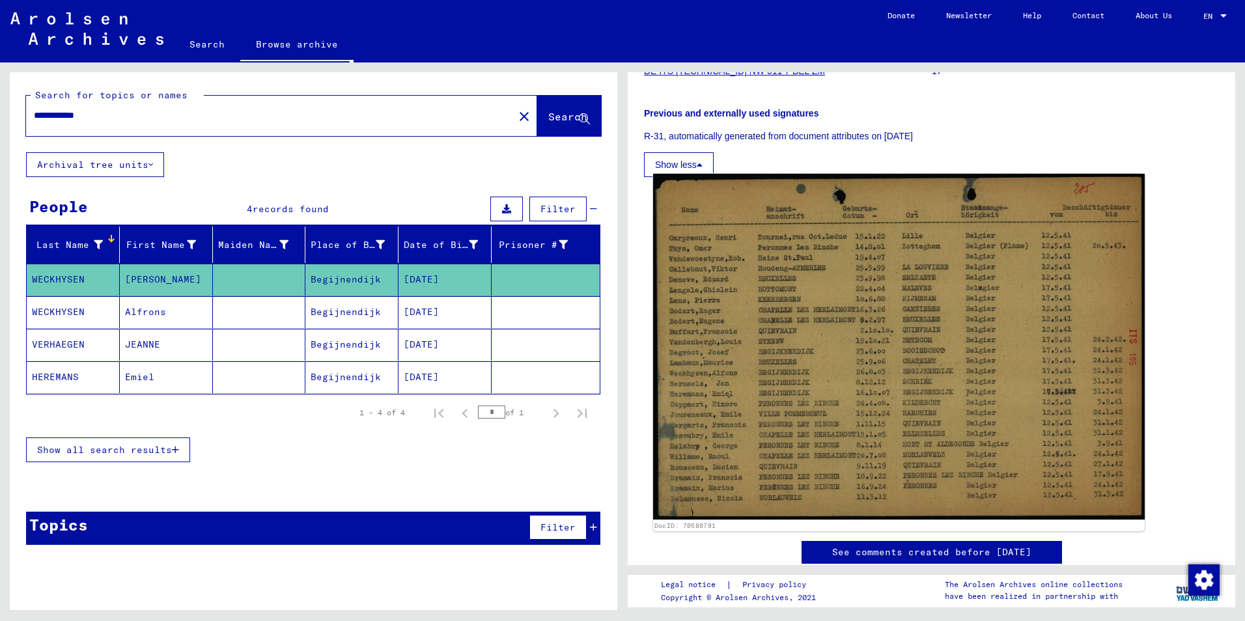
click at [917, 195] on img at bounding box center [899, 347] width 492 height 346
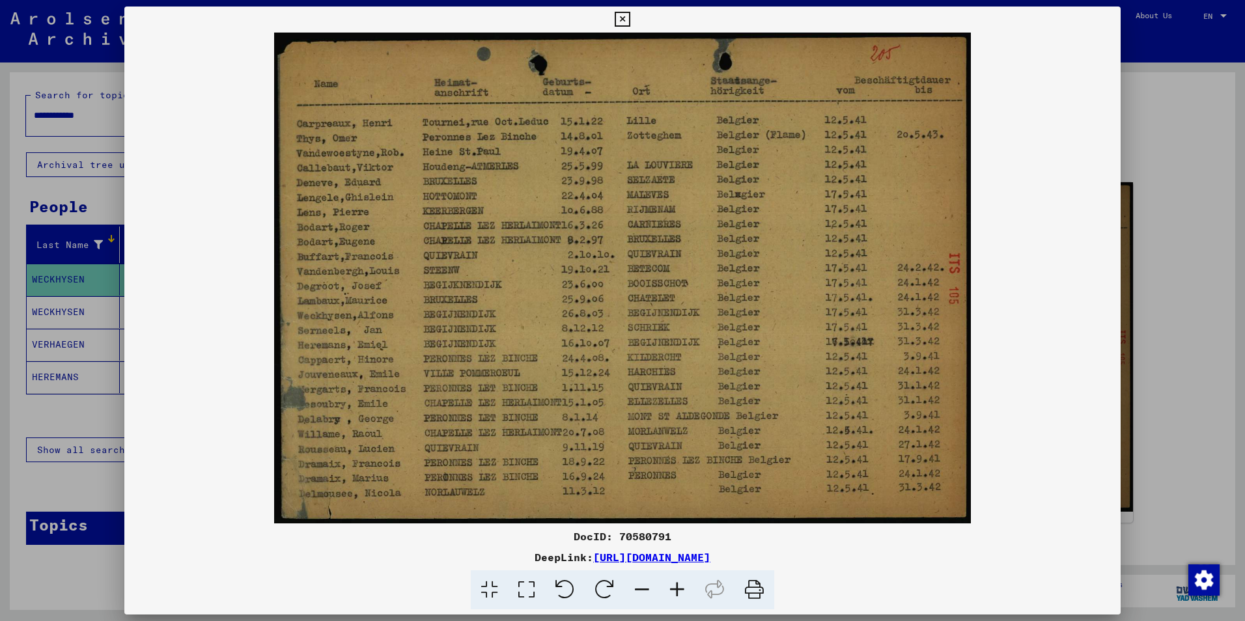
click at [91, 288] on div at bounding box center [622, 310] width 1245 height 621
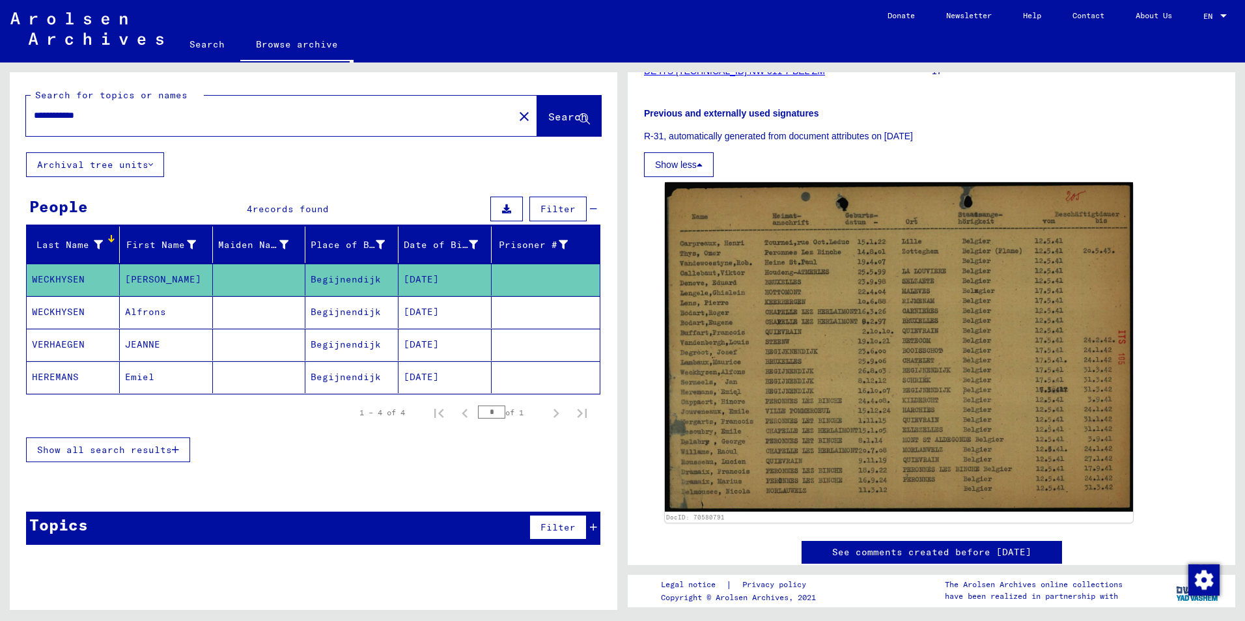
click at [59, 312] on mat-cell "WECKHYSEN" at bounding box center [73, 312] width 93 height 32
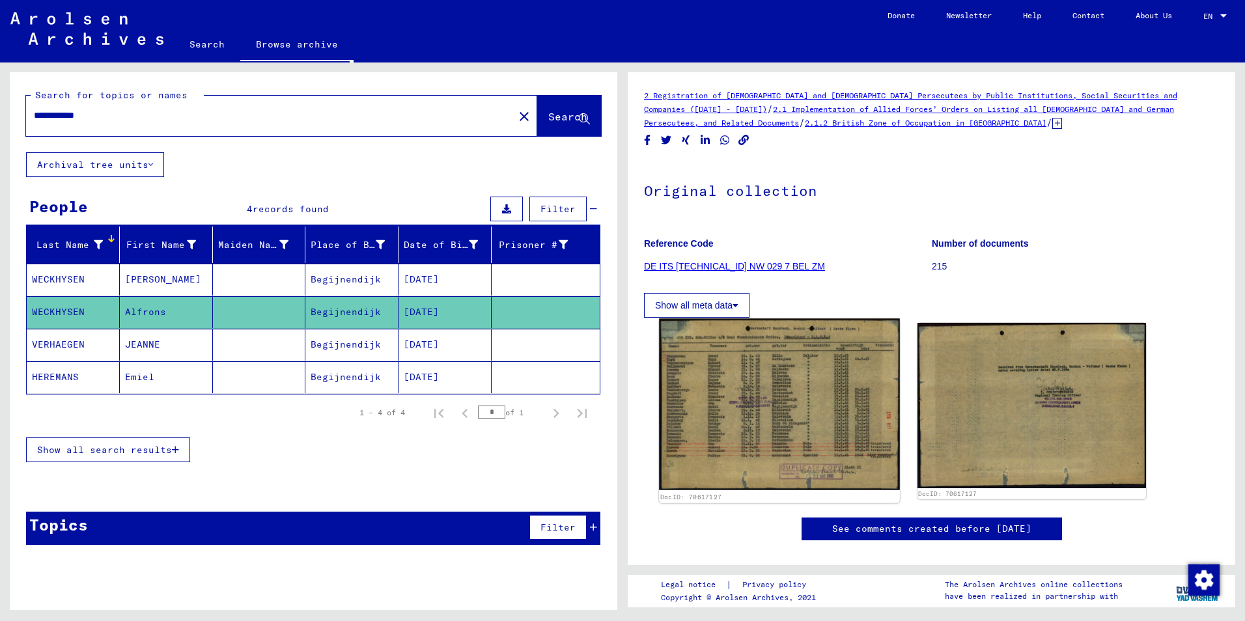
click at [775, 406] on img at bounding box center [779, 403] width 240 height 171
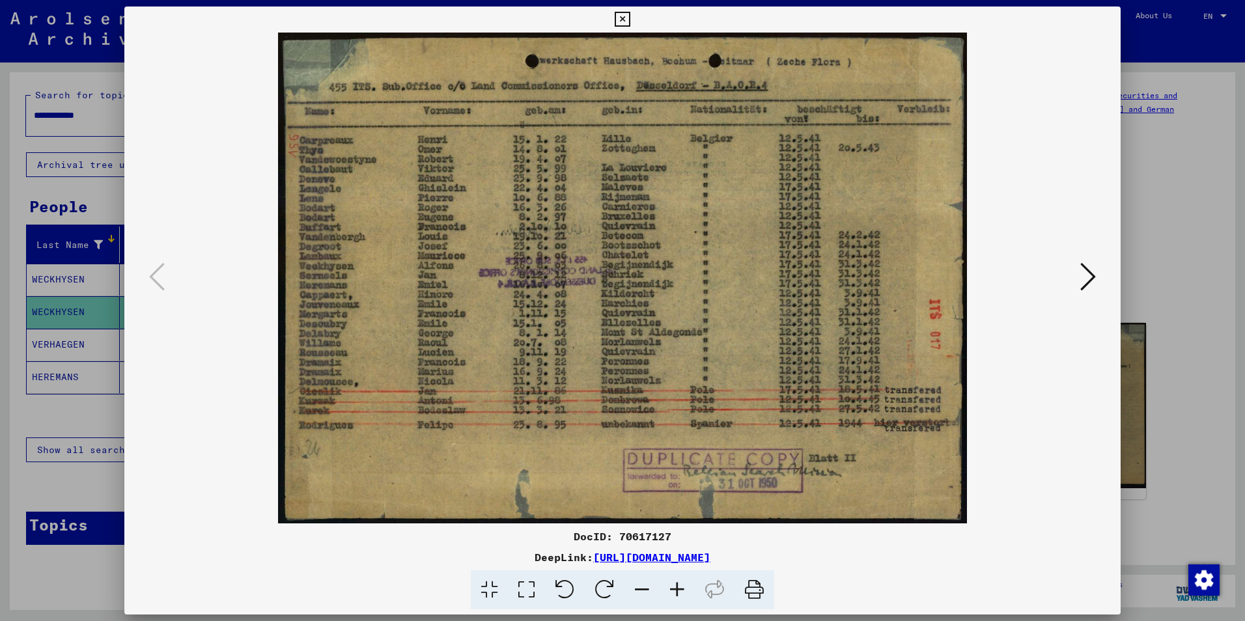
click at [1088, 280] on icon at bounding box center [1088, 276] width 16 height 31
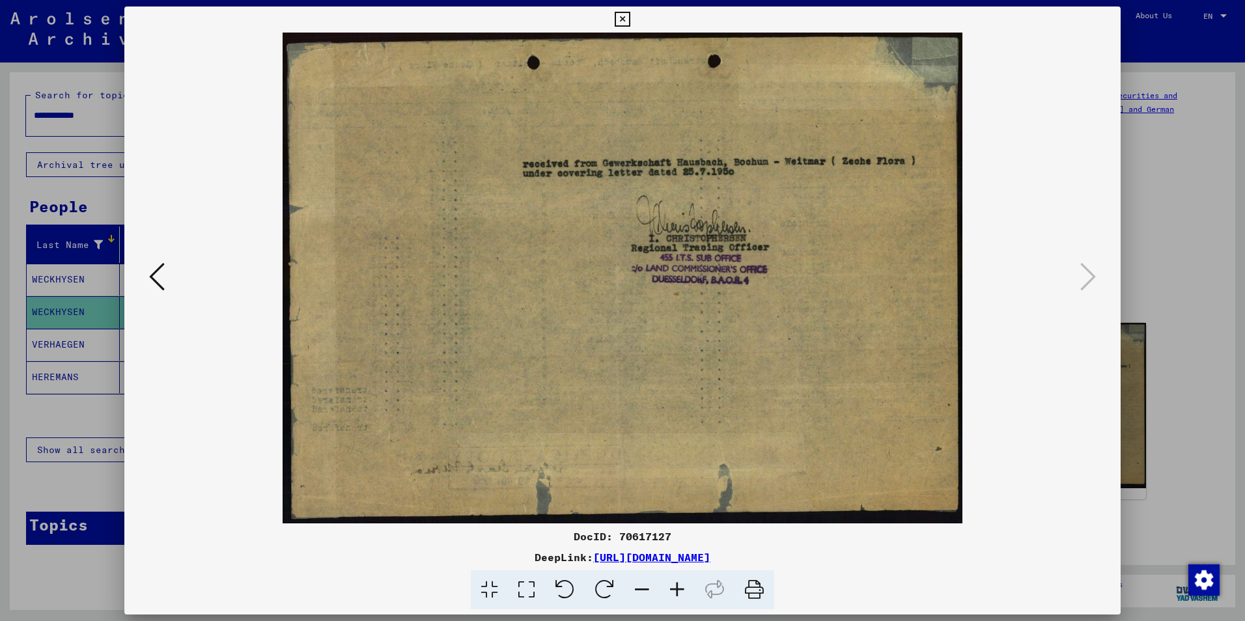
click at [159, 278] on icon at bounding box center [157, 276] width 16 height 31
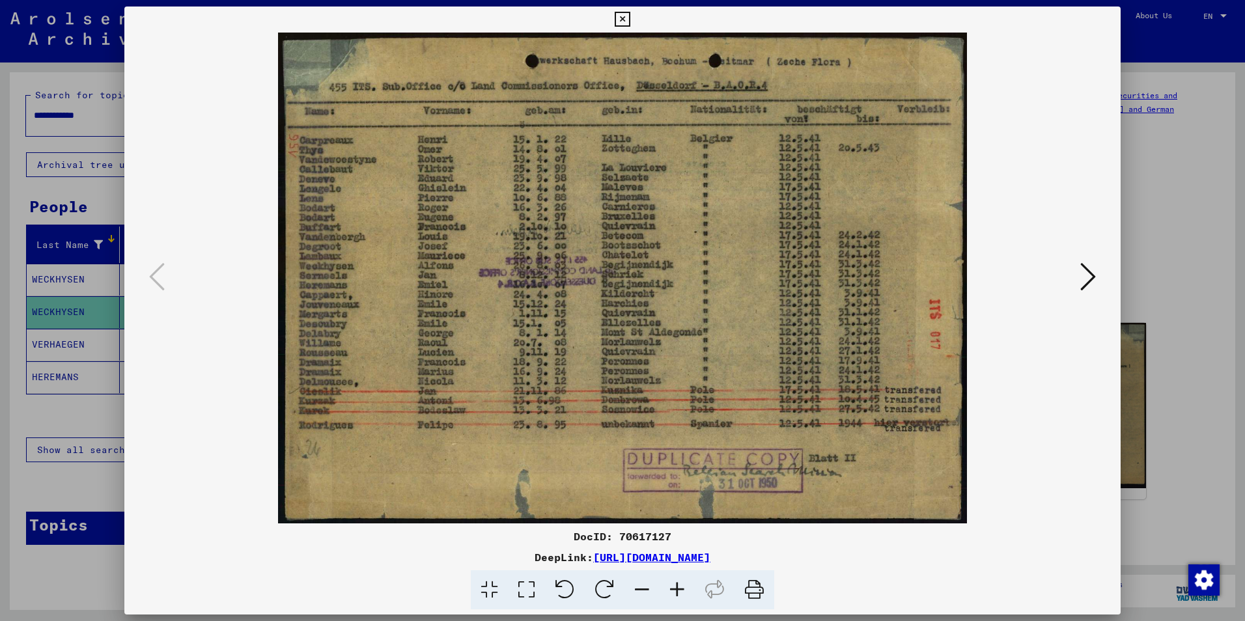
drag, startPoint x: 317, startPoint y: 9, endPoint x: 389, endPoint y: 24, distance: 73.8
click at [389, 24] on div "DocID: 70617127 DeepLink: [URL][DOMAIN_NAME]" at bounding box center [622, 308] width 996 height 603
click at [1085, 274] on icon at bounding box center [1088, 276] width 16 height 31
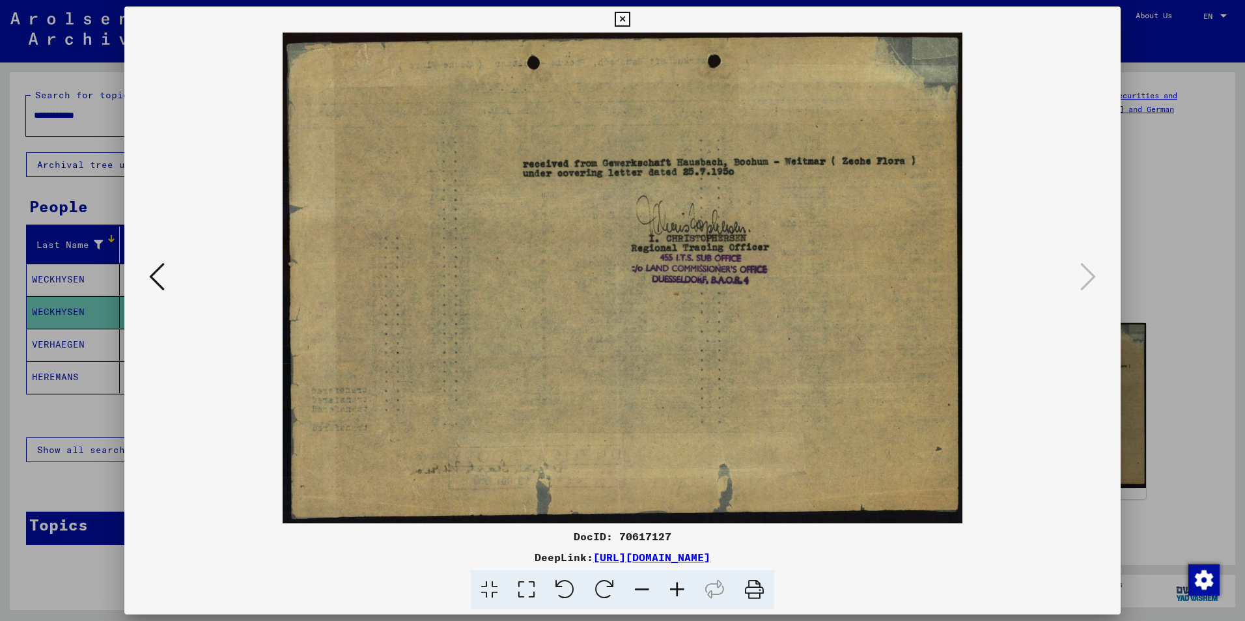
click at [155, 96] on div at bounding box center [622, 278] width 996 height 491
click at [101, 200] on div at bounding box center [622, 310] width 1245 height 621
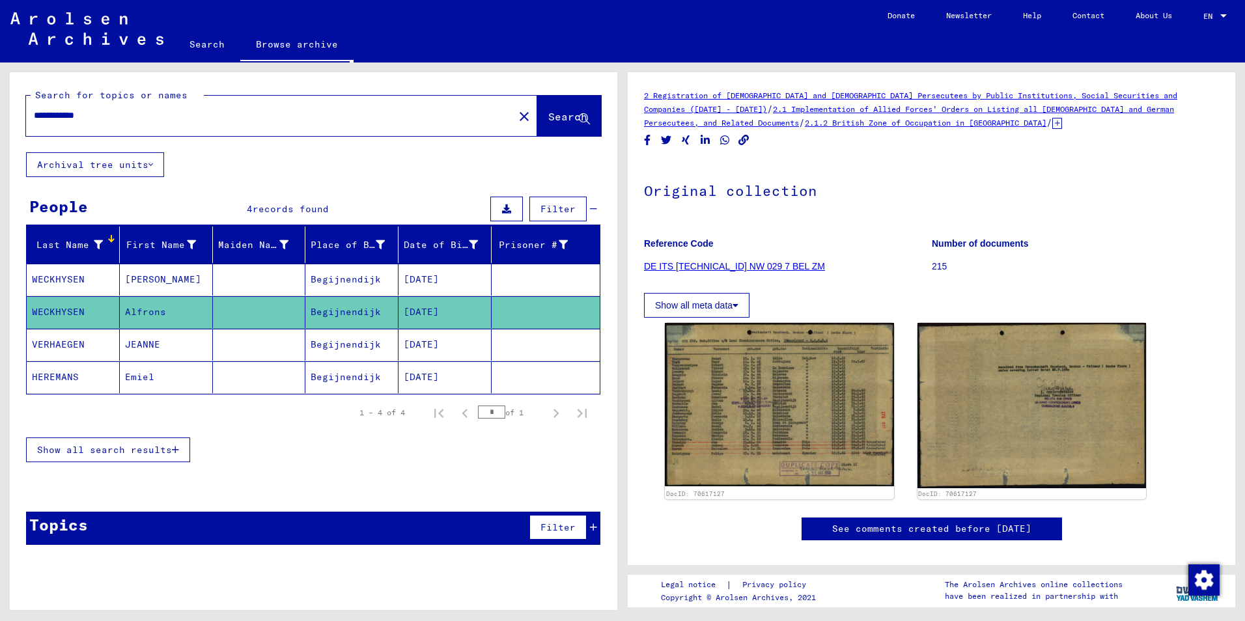
click at [98, 346] on mat-cell "VERHAEGEN" at bounding box center [73, 345] width 93 height 32
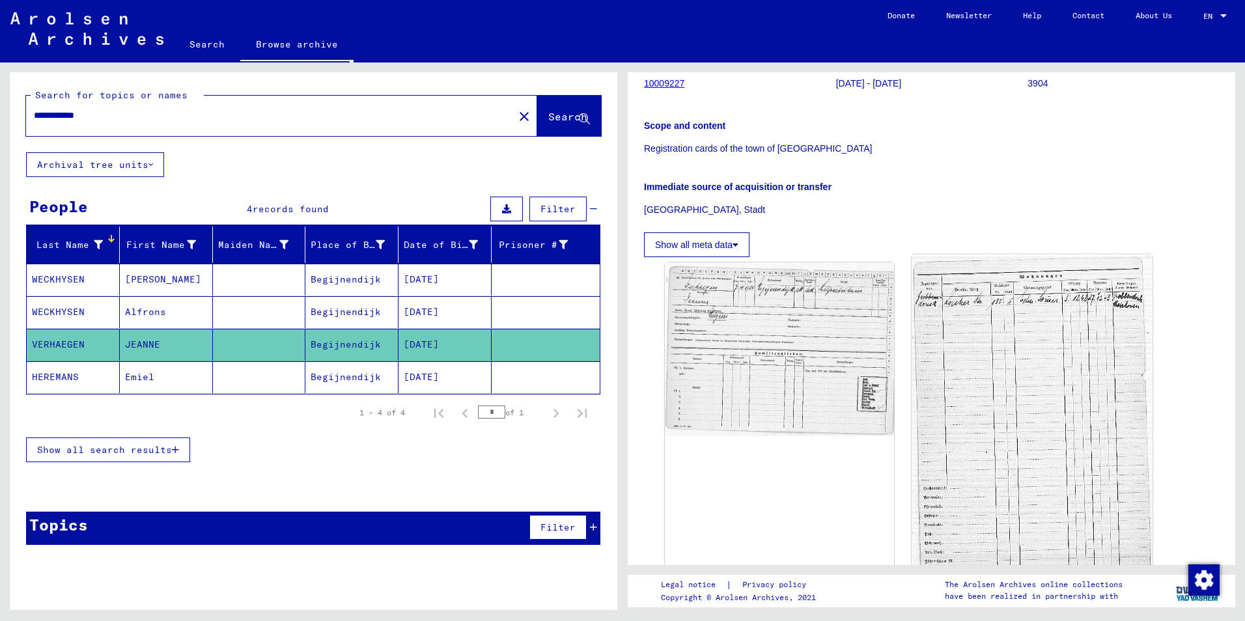
scroll to position [195, 0]
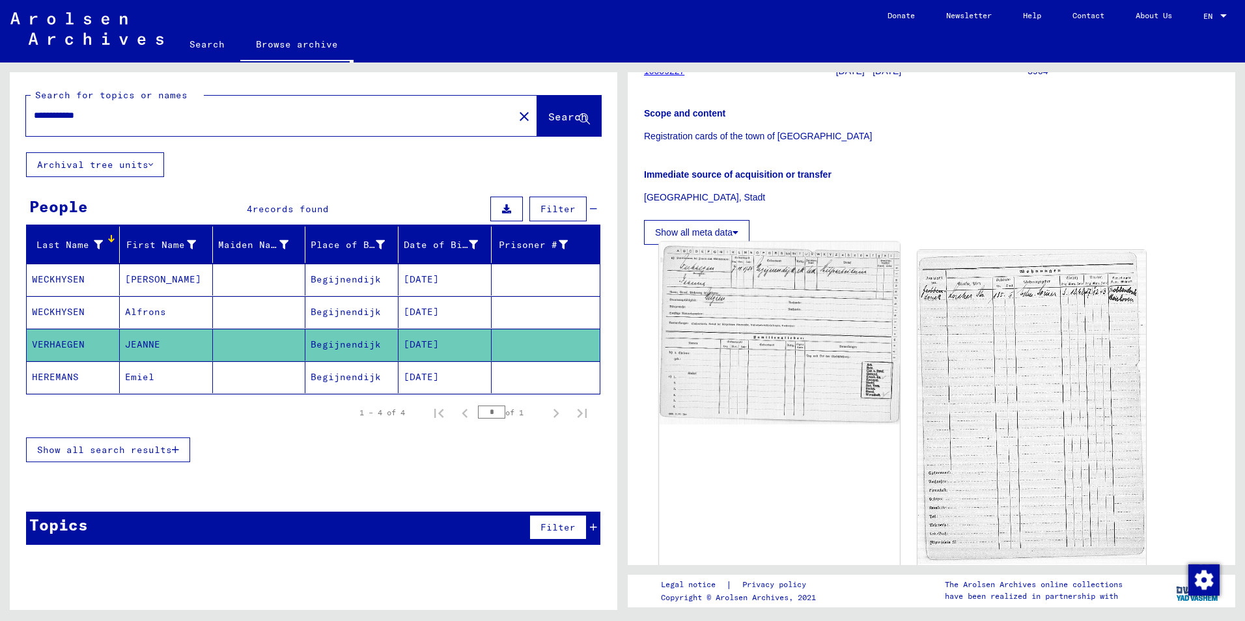
click at [758, 329] on img at bounding box center [779, 333] width 240 height 182
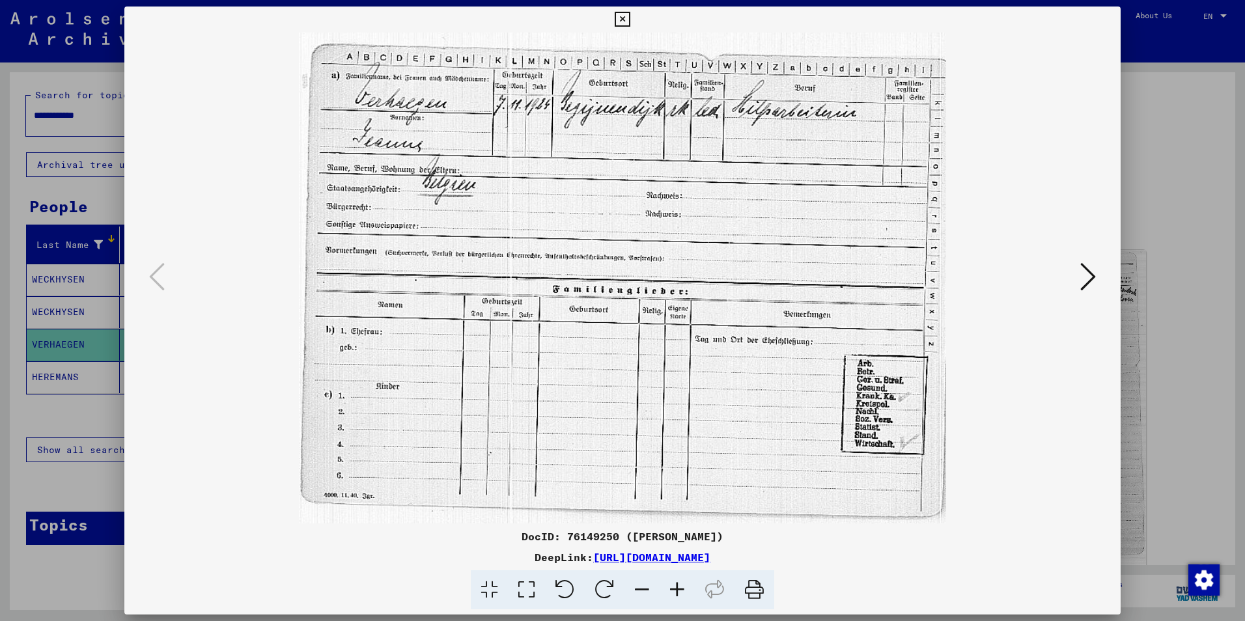
drag, startPoint x: 715, startPoint y: 263, endPoint x: 724, endPoint y: 302, distance: 40.1
click at [724, 302] on img at bounding box center [622, 278] width 907 height 491
click at [1087, 278] on icon at bounding box center [1088, 276] width 16 height 31
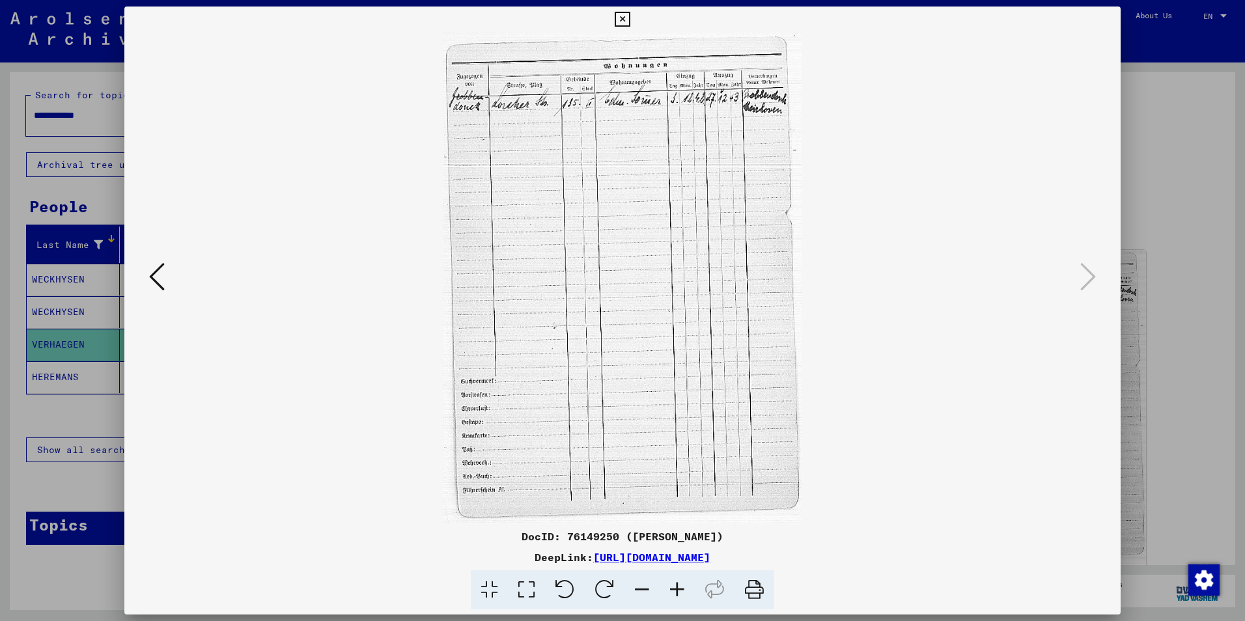
click at [610, 106] on img at bounding box center [622, 278] width 907 height 491
click at [674, 589] on icon at bounding box center [676, 590] width 35 height 40
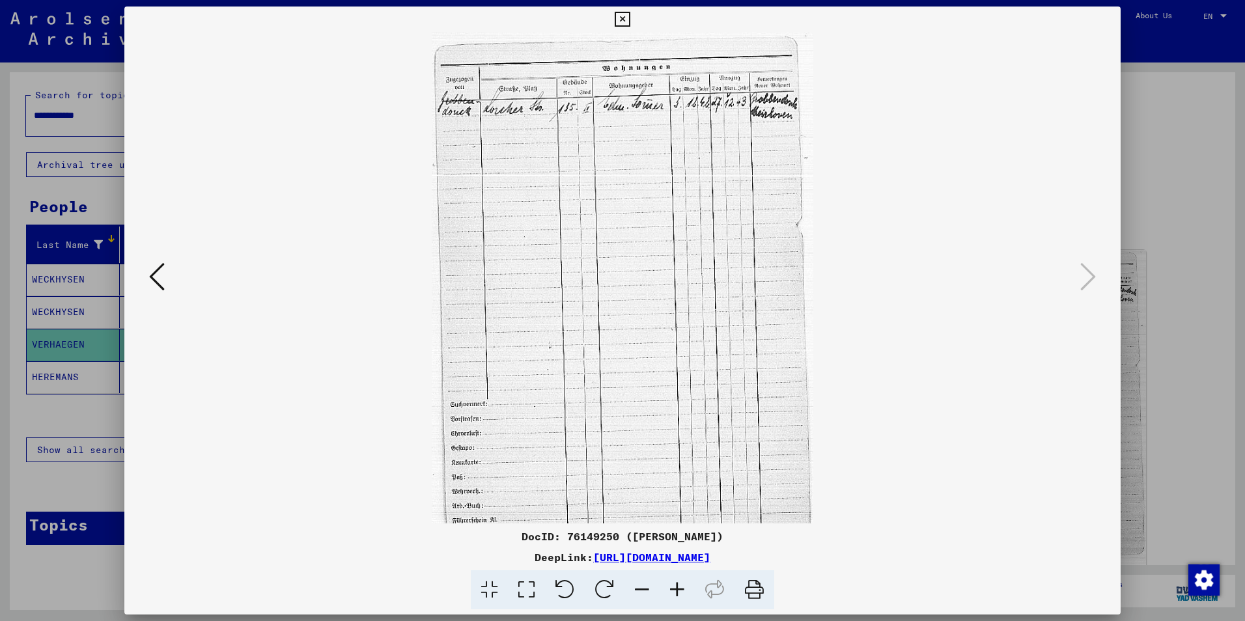
click at [674, 589] on icon at bounding box center [676, 590] width 35 height 40
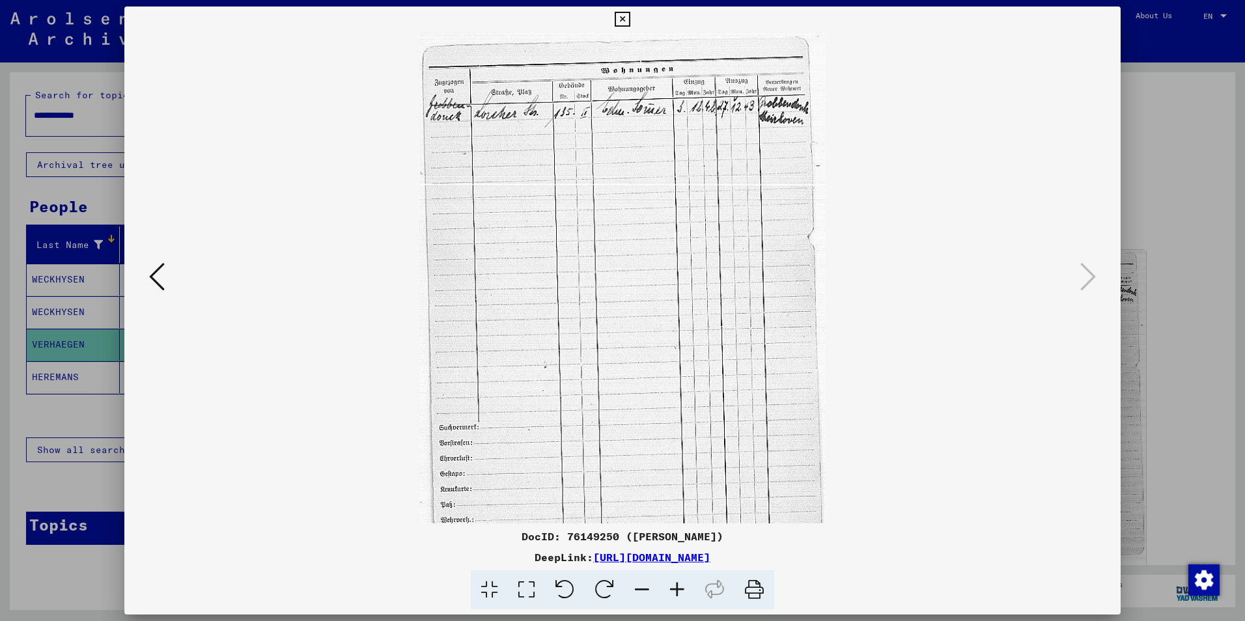
click at [674, 589] on icon at bounding box center [676, 590] width 35 height 40
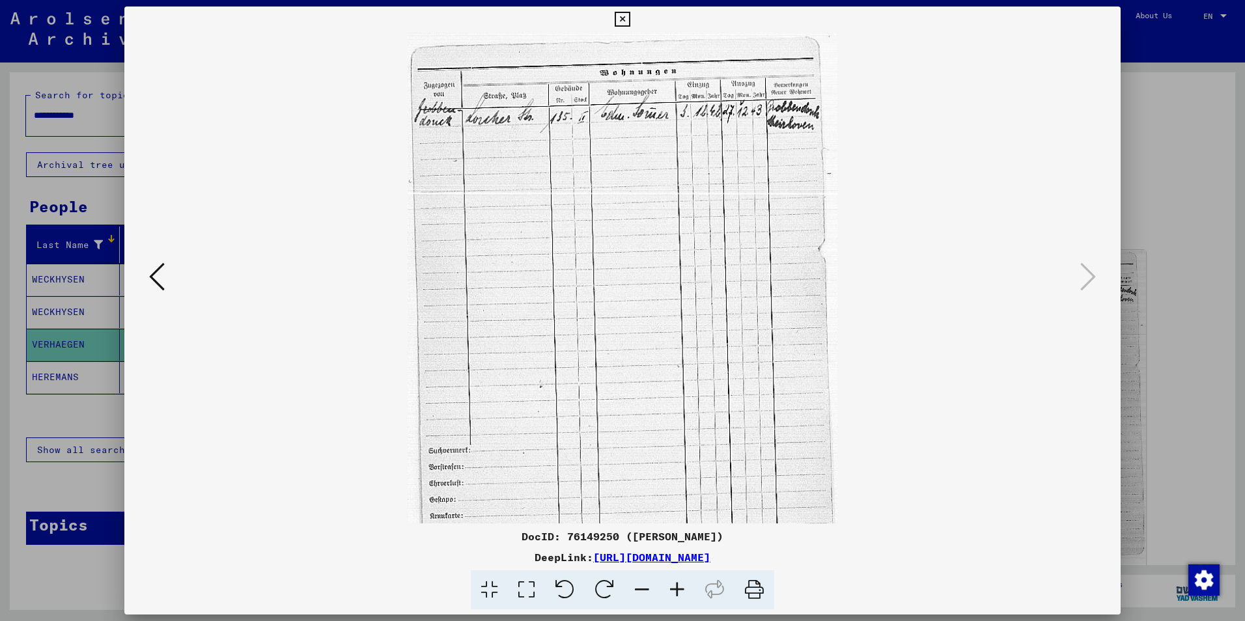
click at [674, 589] on icon at bounding box center [676, 590] width 35 height 40
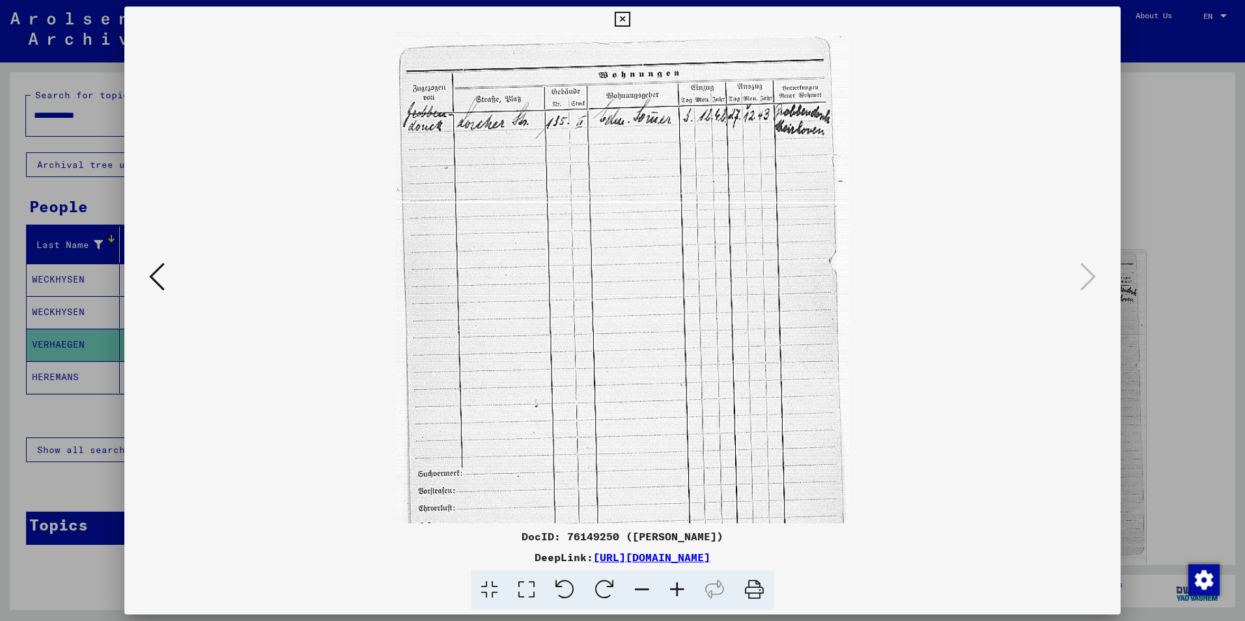
click at [674, 589] on icon at bounding box center [676, 590] width 35 height 40
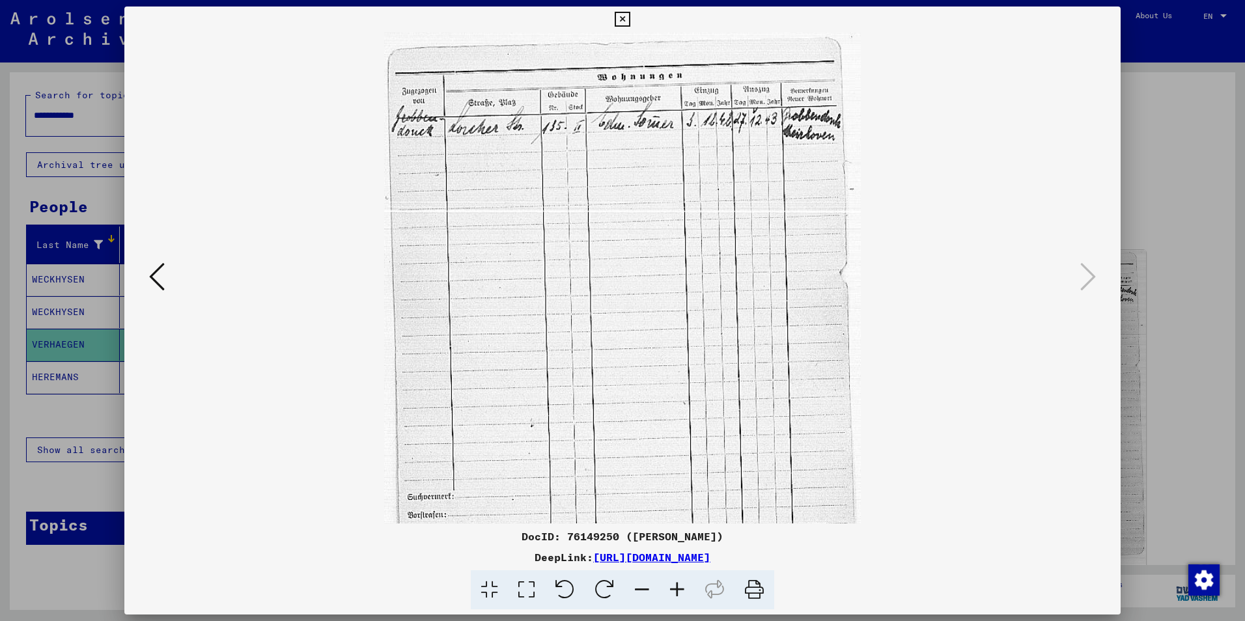
click at [674, 589] on icon at bounding box center [676, 590] width 35 height 40
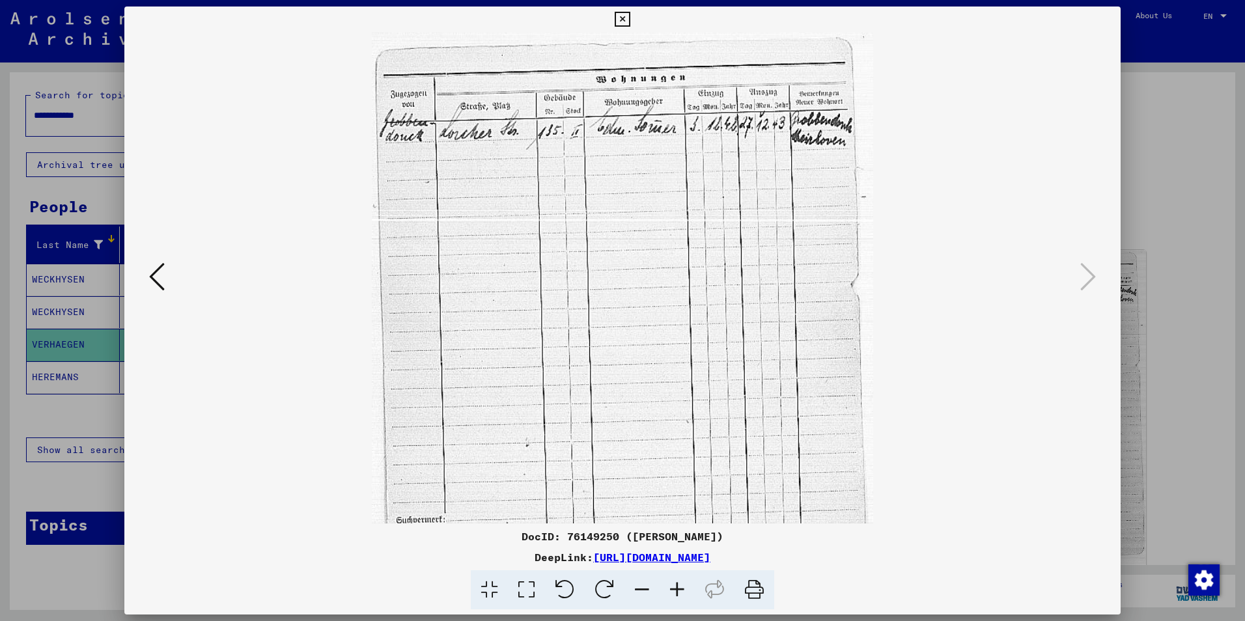
click at [675, 590] on icon at bounding box center [676, 590] width 35 height 40
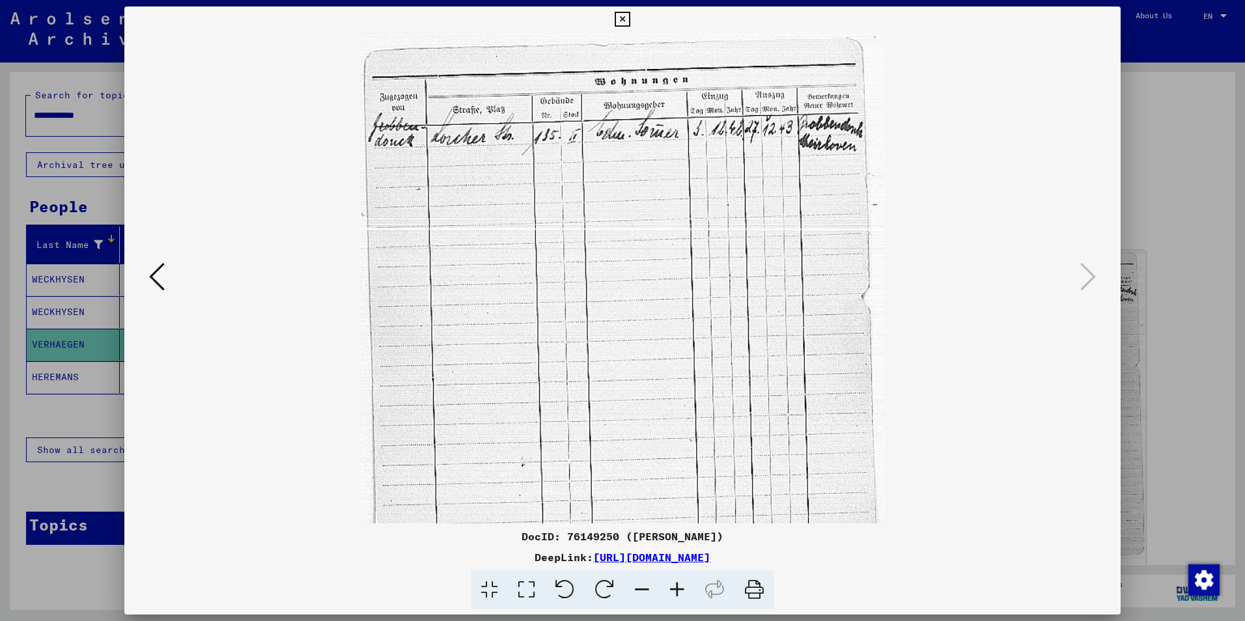
click at [675, 590] on icon at bounding box center [676, 590] width 35 height 40
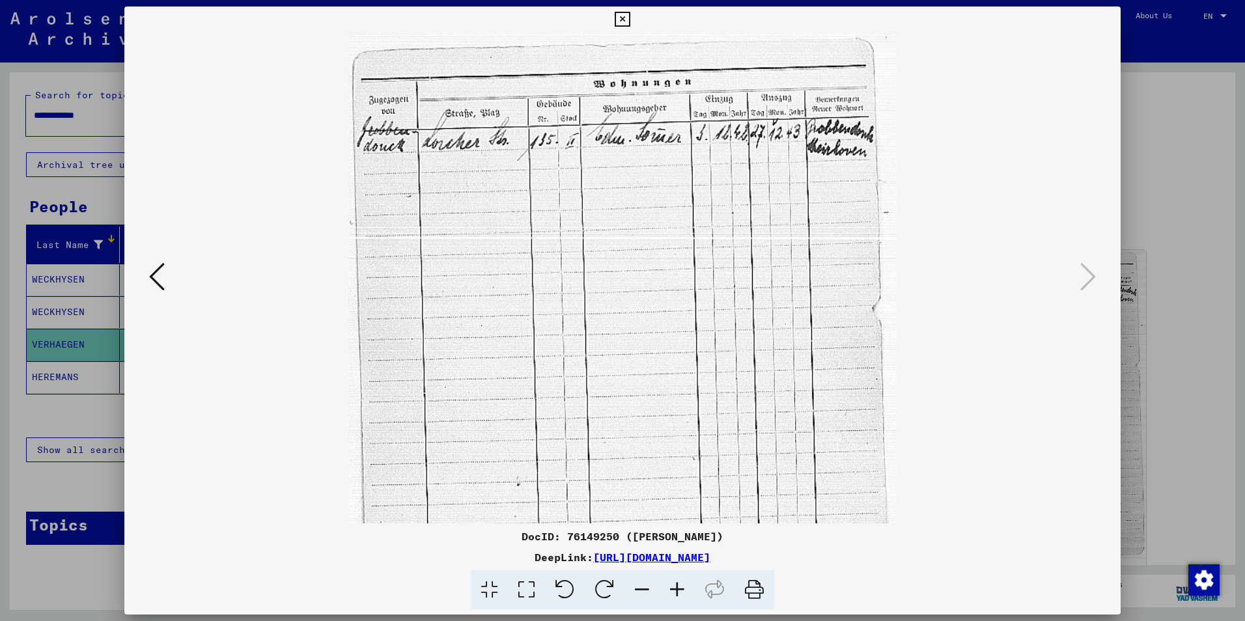
click at [675, 590] on icon at bounding box center [676, 590] width 35 height 40
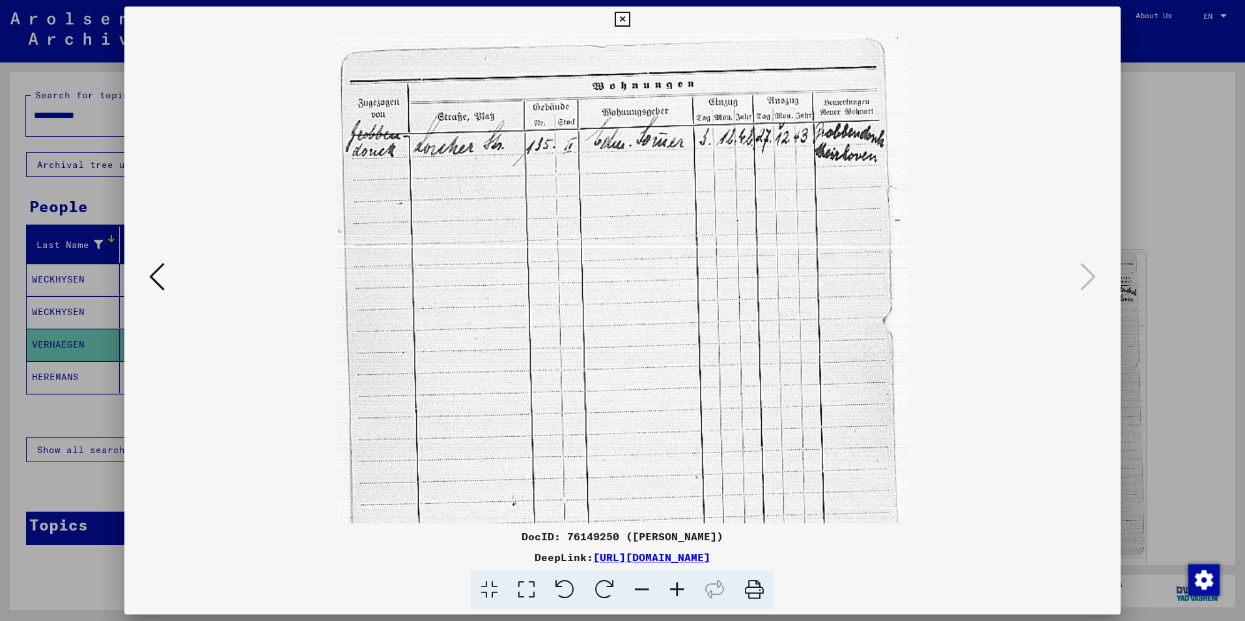
click at [675, 590] on icon at bounding box center [676, 590] width 35 height 40
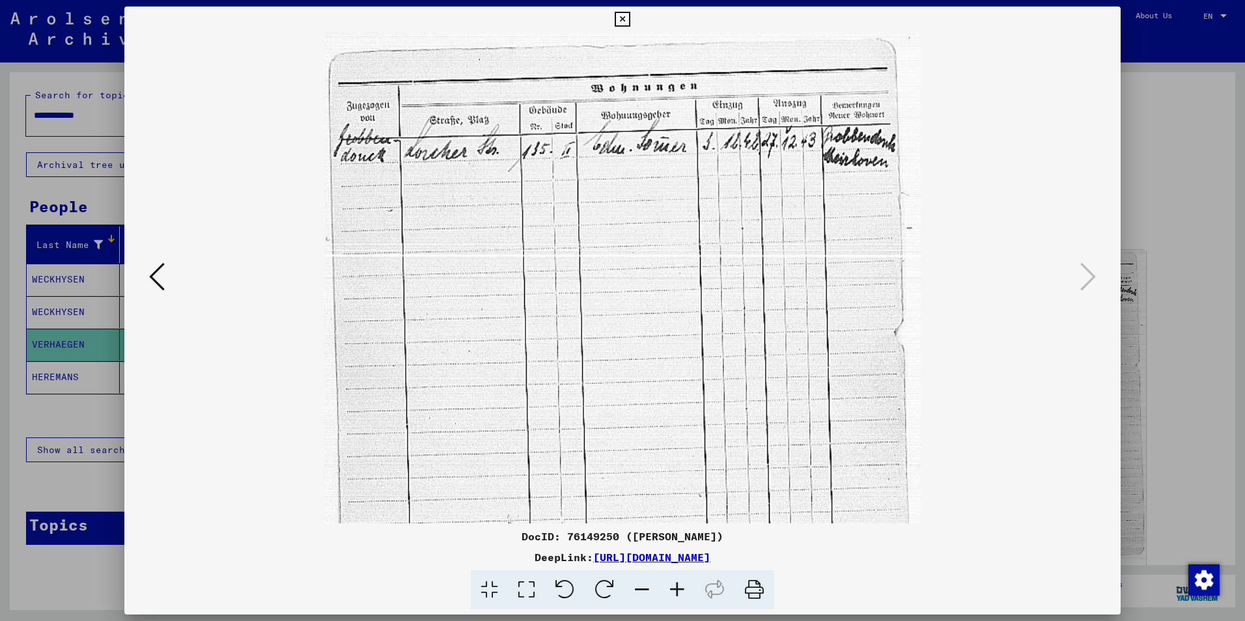
click at [675, 590] on icon at bounding box center [676, 590] width 35 height 40
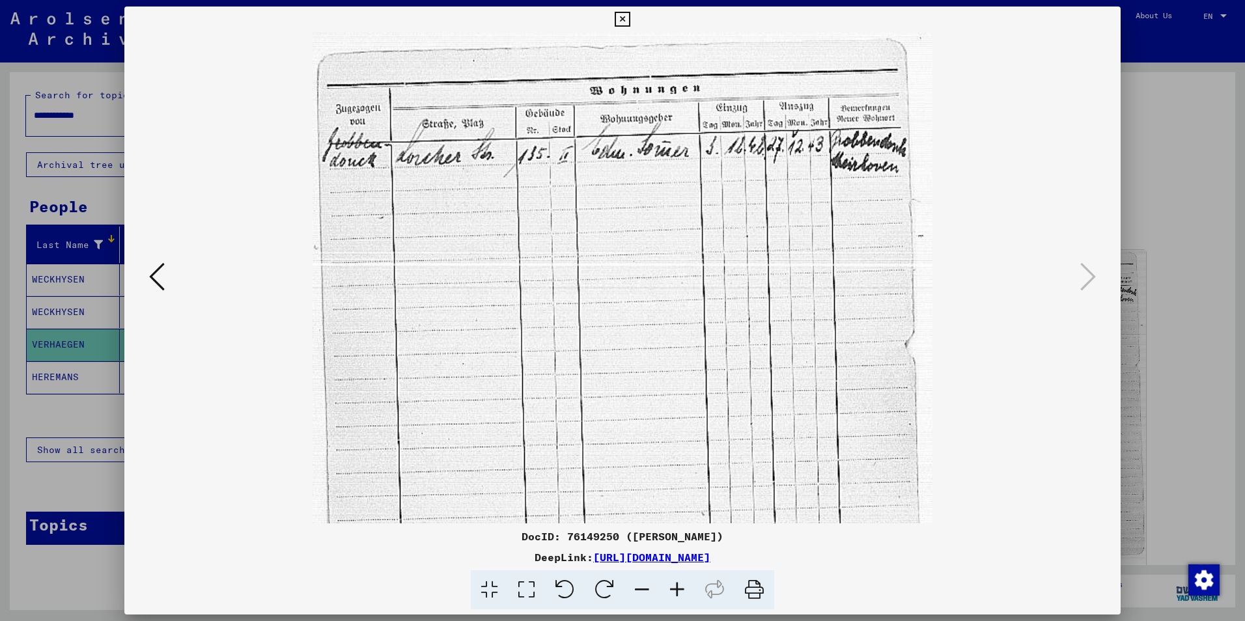
click at [675, 590] on icon at bounding box center [676, 590] width 35 height 40
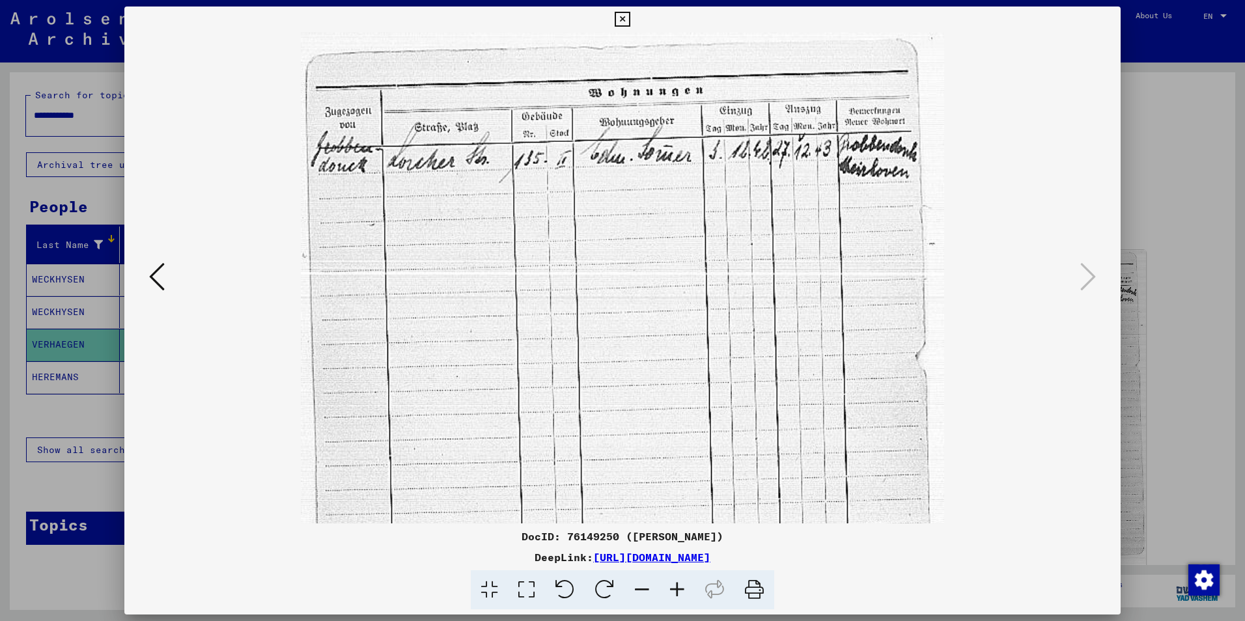
click at [675, 590] on icon at bounding box center [676, 590] width 35 height 40
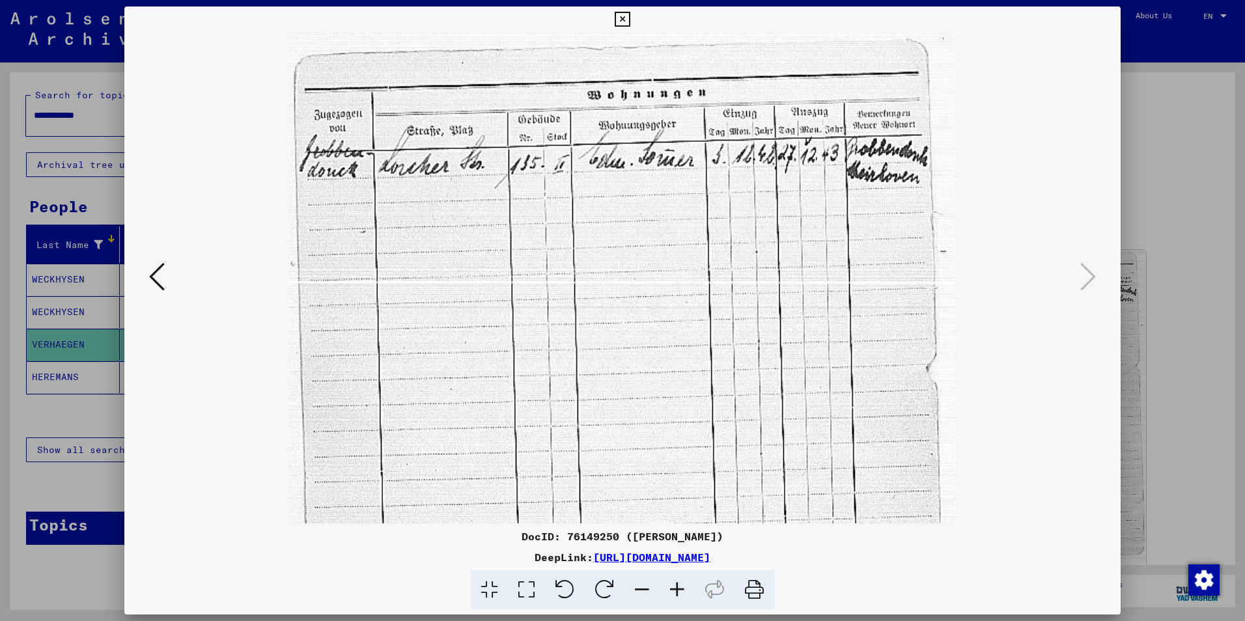
drag, startPoint x: 693, startPoint y: 26, endPoint x: 683, endPoint y: 31, distance: 11.1
click at [683, 31] on div "DocID: 76149250 ([PERSON_NAME]) DeepLink: [URL][DOMAIN_NAME]" at bounding box center [622, 308] width 996 height 603
click at [155, 276] on icon at bounding box center [157, 276] width 16 height 31
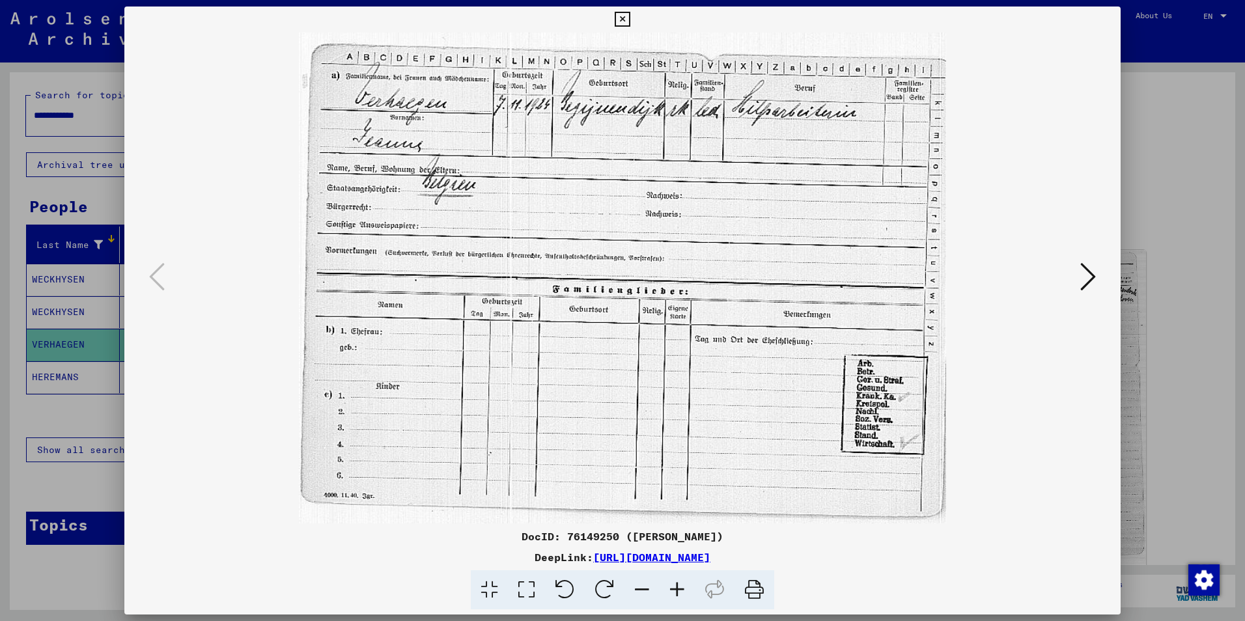
click at [1090, 278] on icon at bounding box center [1088, 276] width 16 height 31
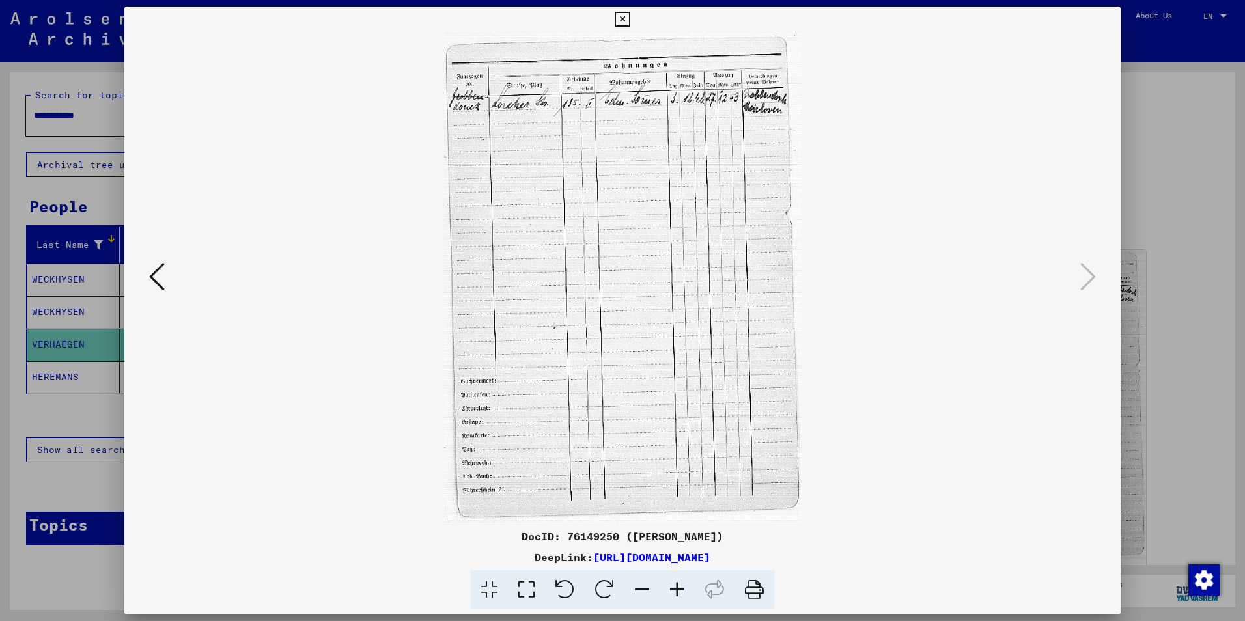
click at [875, 190] on viewer-one-image at bounding box center [622, 278] width 907 height 491
click at [678, 583] on icon at bounding box center [676, 590] width 35 height 40
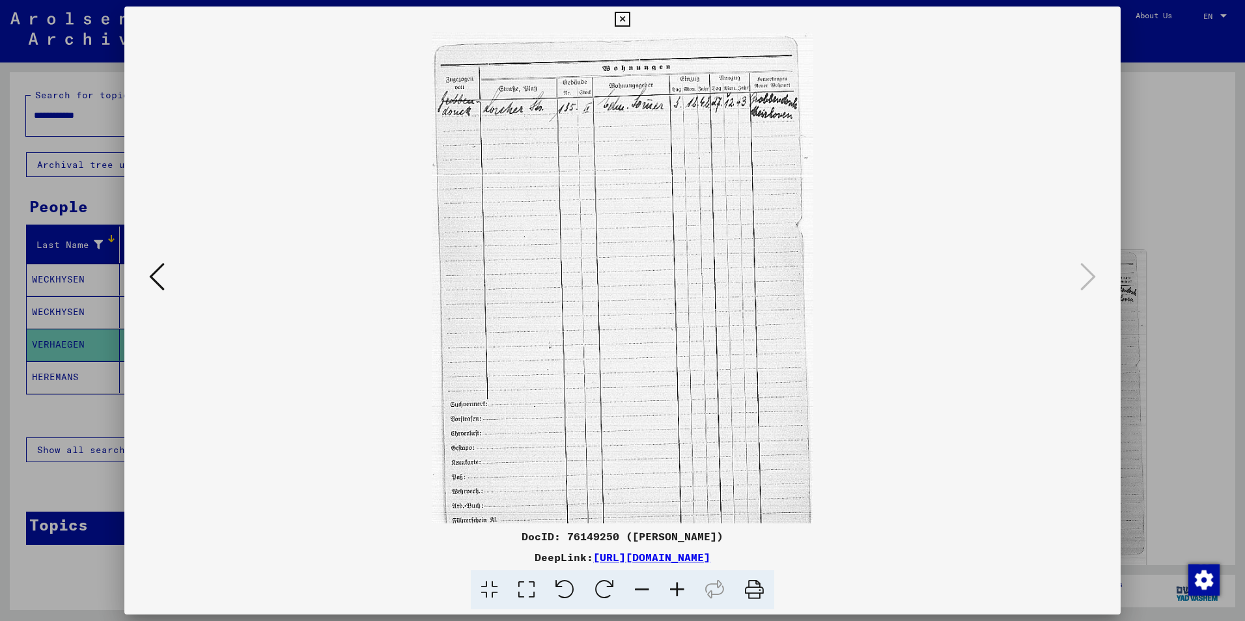
click at [678, 583] on icon at bounding box center [676, 590] width 35 height 40
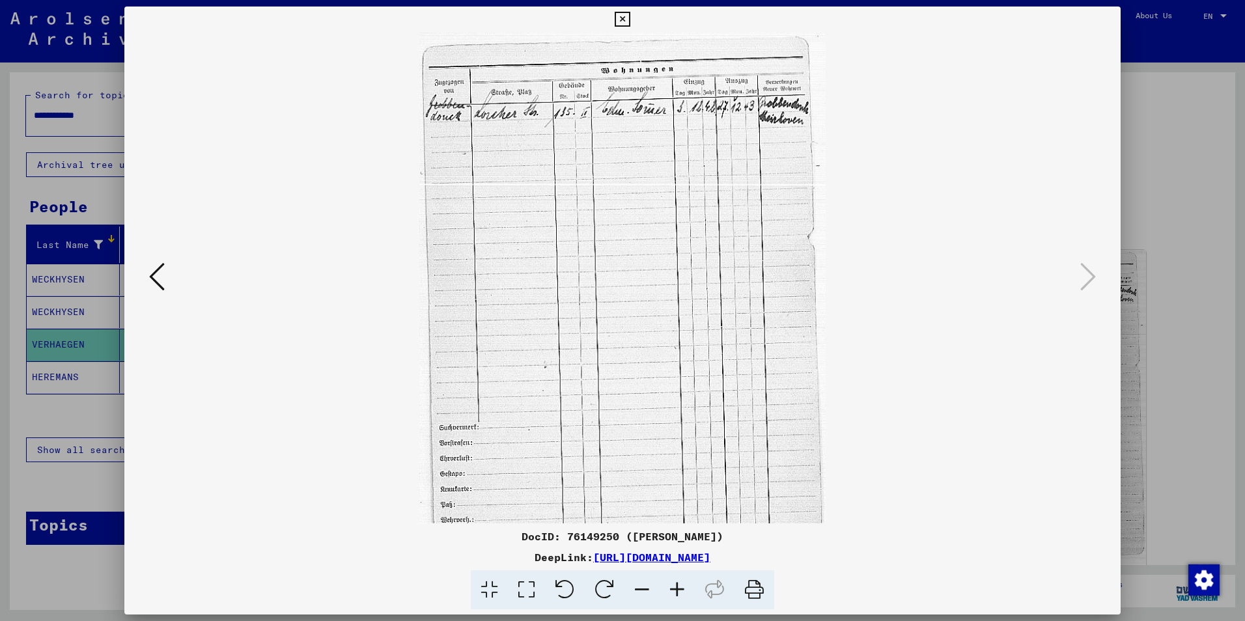
click at [678, 583] on icon at bounding box center [676, 590] width 35 height 40
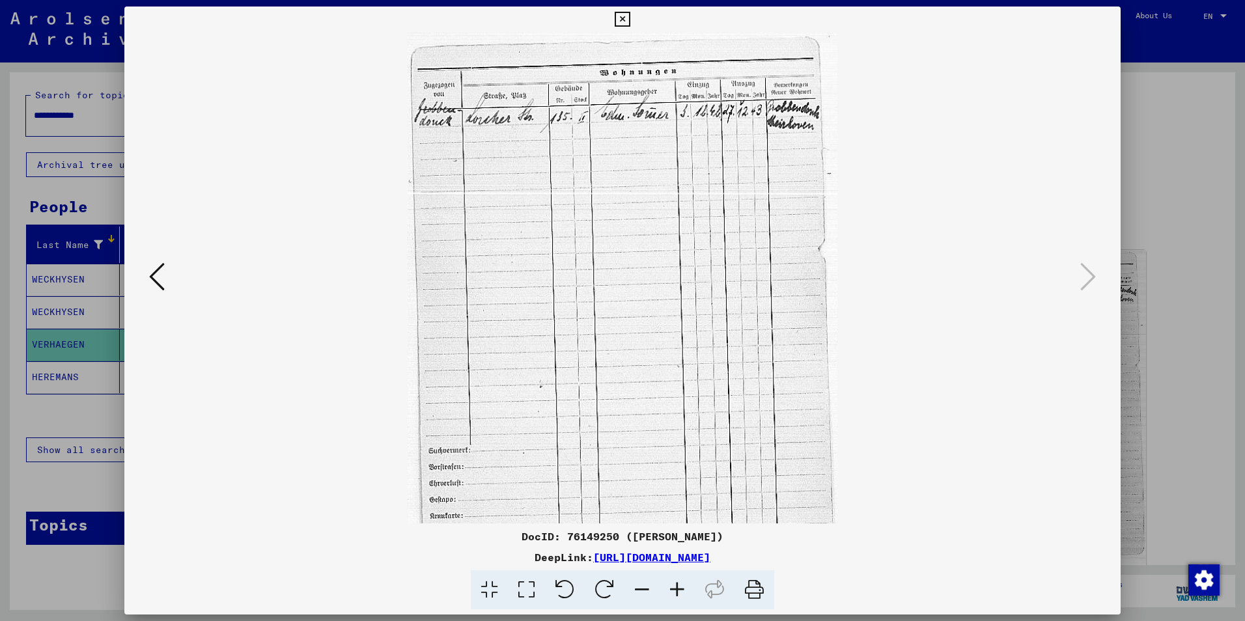
click at [678, 584] on icon at bounding box center [676, 590] width 35 height 40
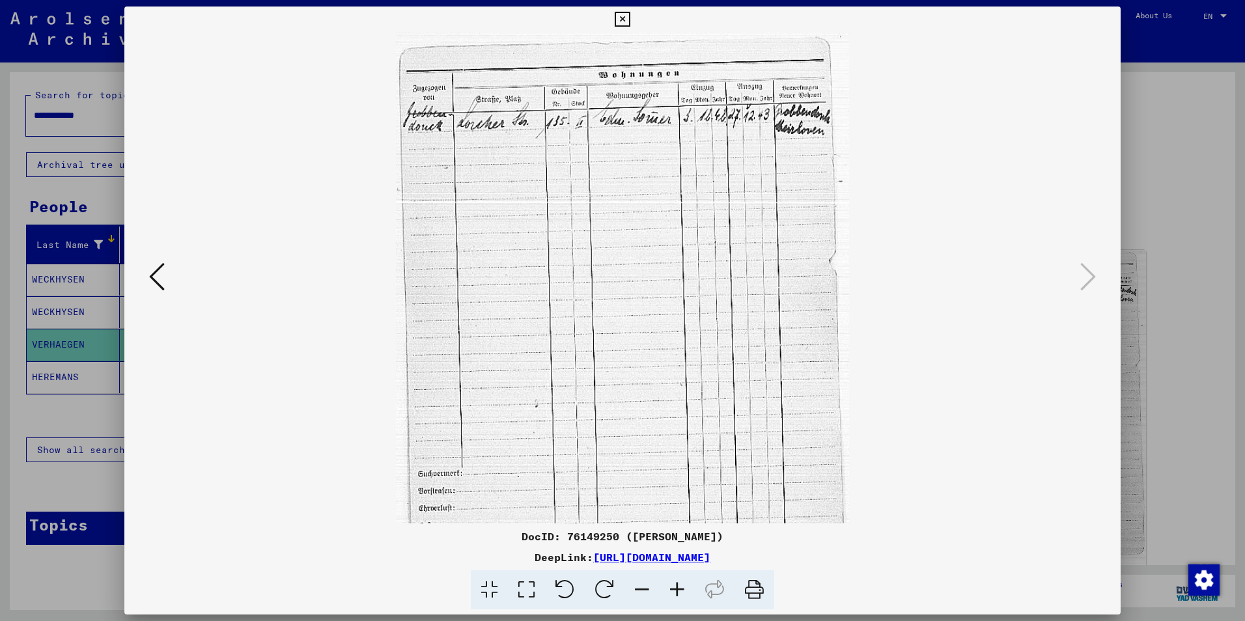
click at [678, 584] on icon at bounding box center [676, 590] width 35 height 40
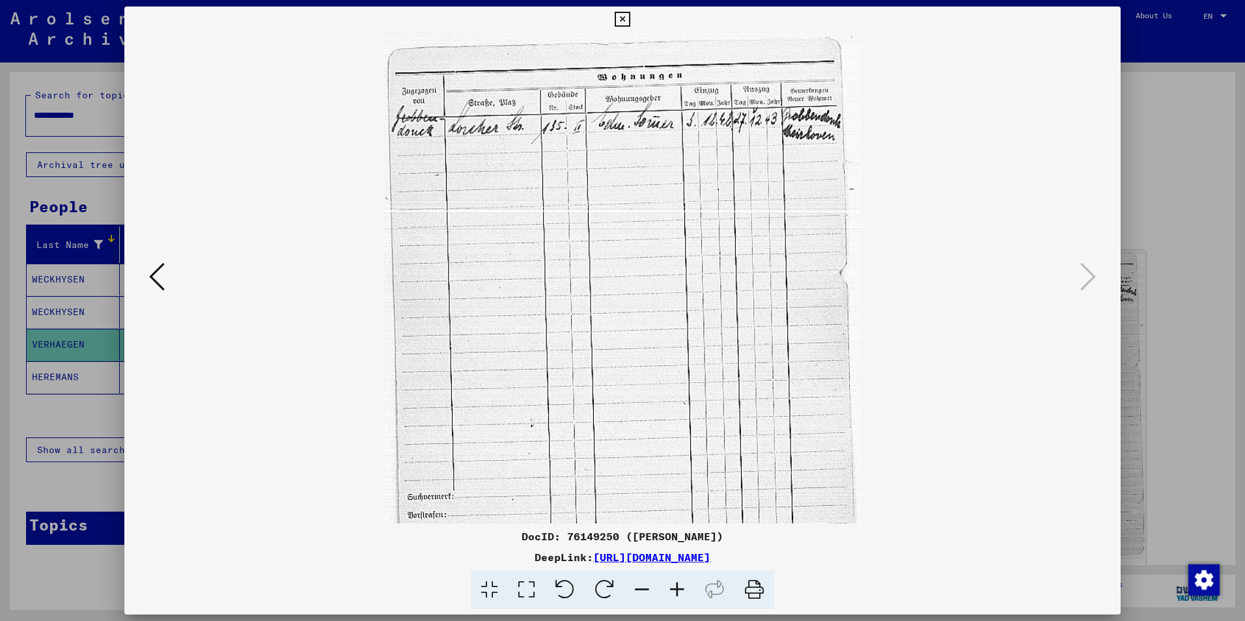
click at [678, 584] on icon at bounding box center [676, 590] width 35 height 40
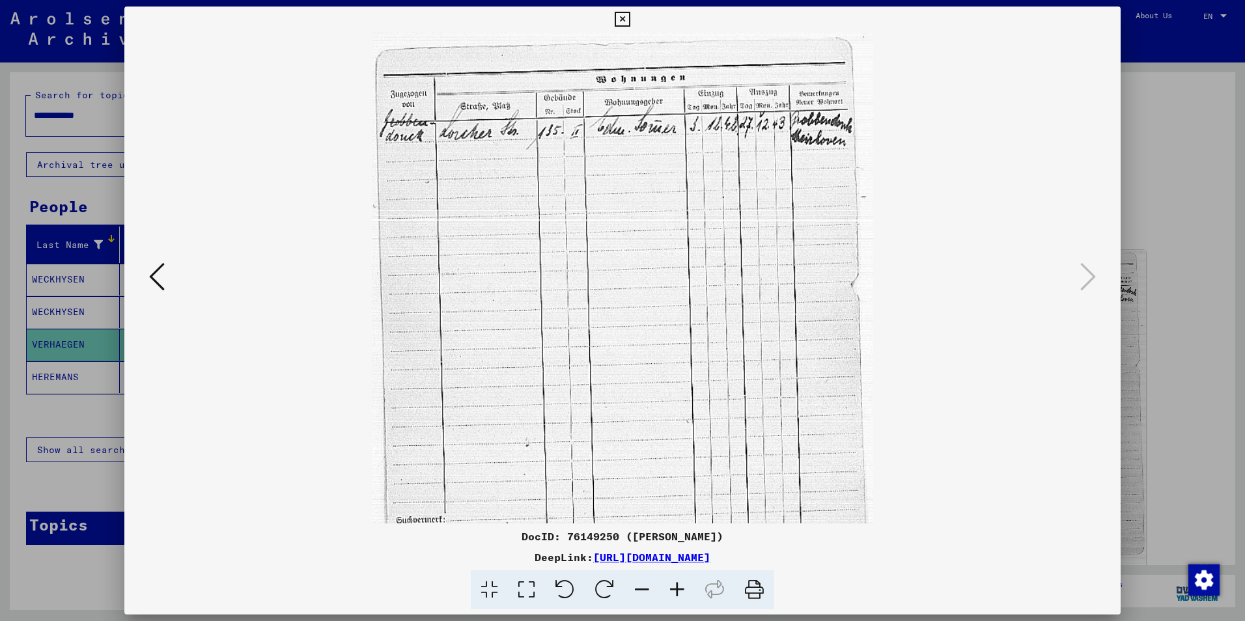
click at [678, 584] on icon at bounding box center [676, 590] width 35 height 40
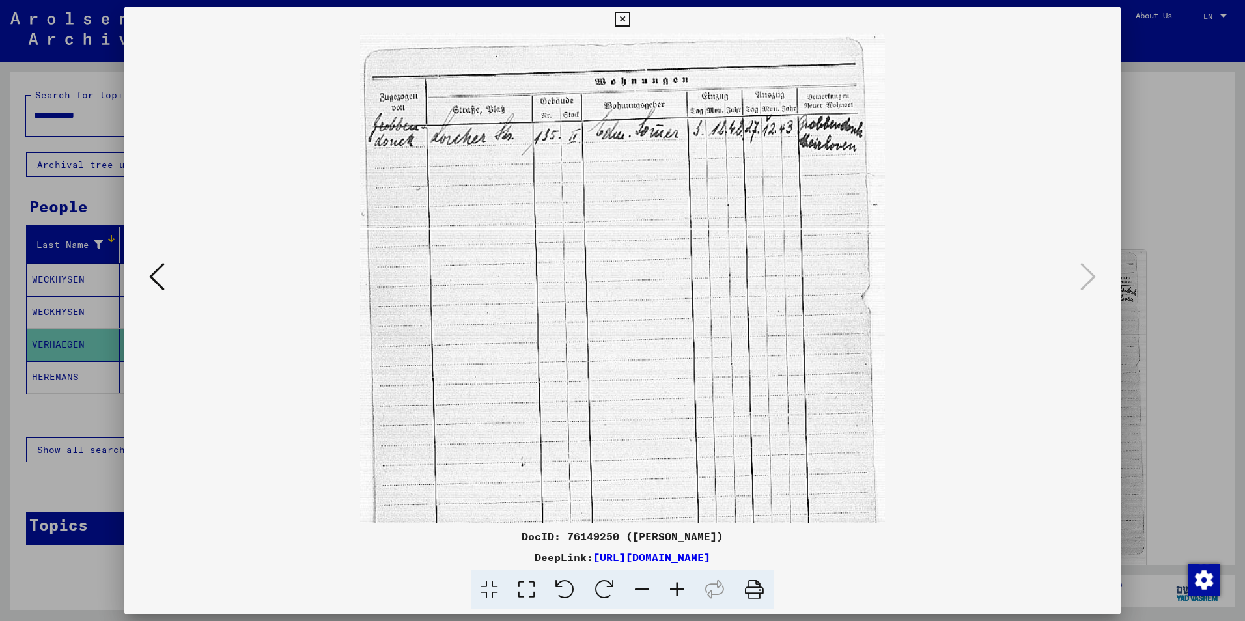
click at [678, 584] on icon at bounding box center [676, 590] width 35 height 40
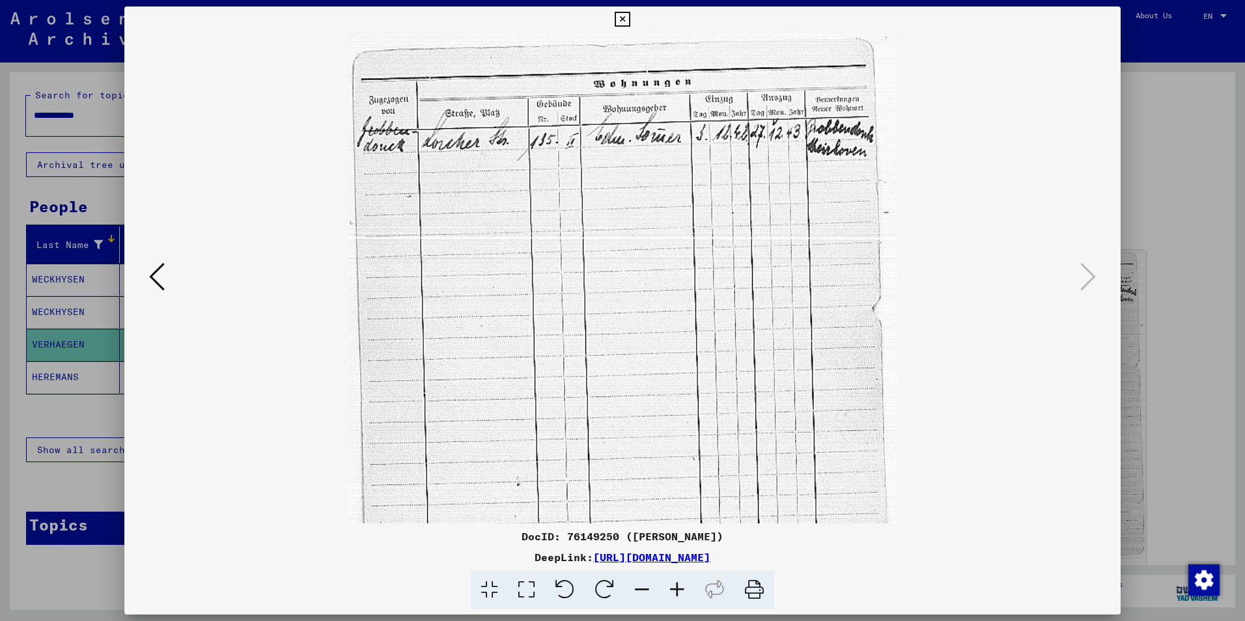
click at [678, 584] on icon at bounding box center [676, 590] width 35 height 40
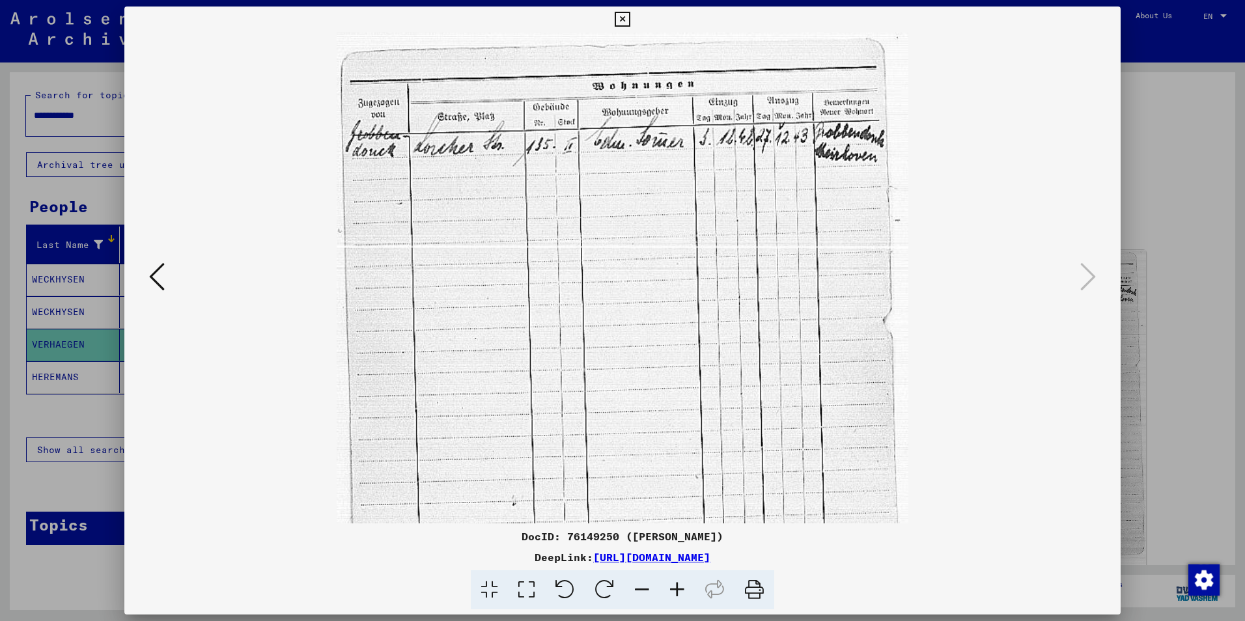
click at [678, 584] on icon at bounding box center [676, 590] width 35 height 40
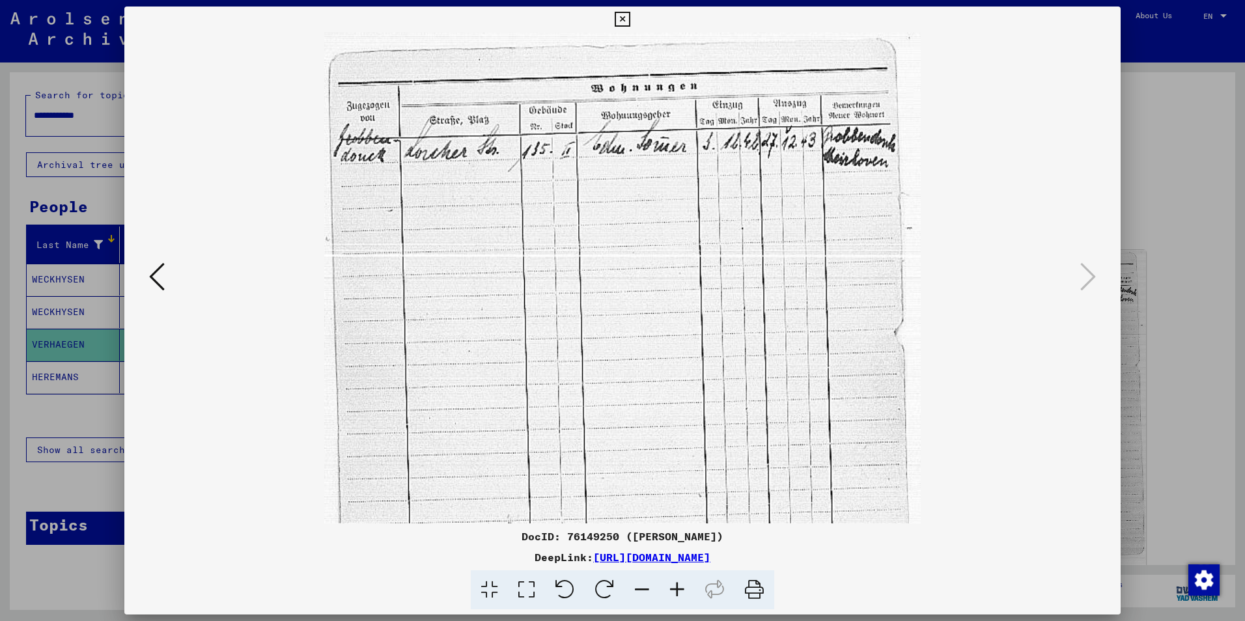
drag, startPoint x: 513, startPoint y: 277, endPoint x: 562, endPoint y: 326, distance: 69.5
click at [562, 326] on img at bounding box center [622, 441] width 596 height 816
click at [659, 225] on img at bounding box center [622, 441] width 596 height 816
click at [676, 586] on icon at bounding box center [676, 590] width 35 height 40
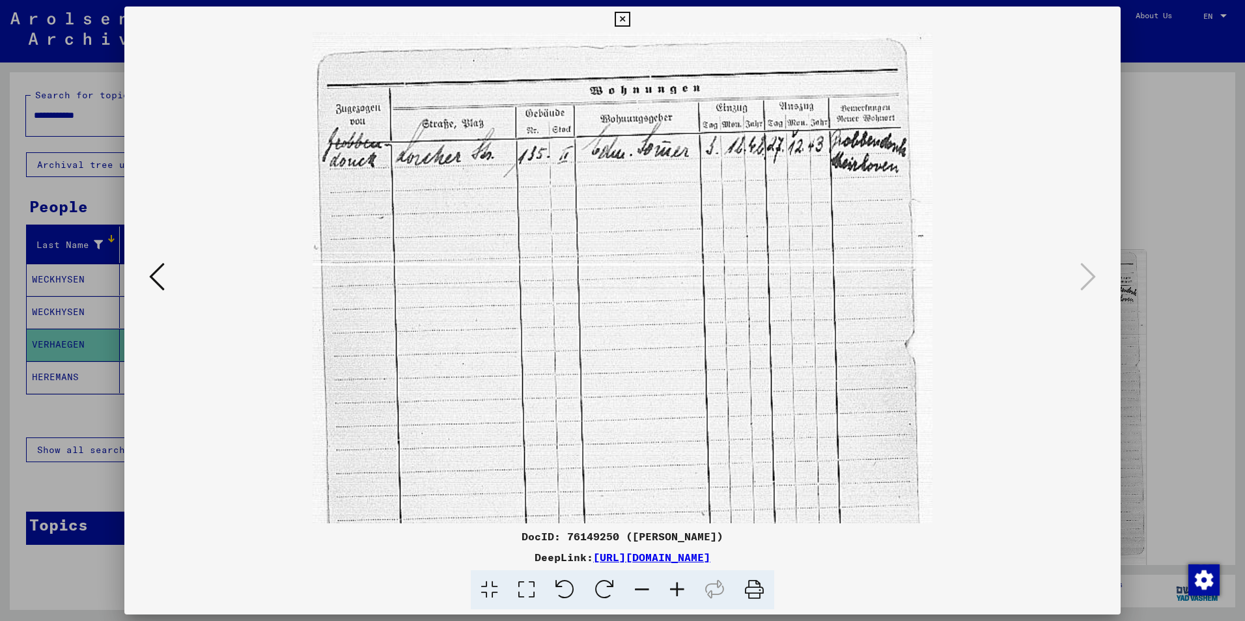
click at [676, 586] on icon at bounding box center [676, 590] width 35 height 40
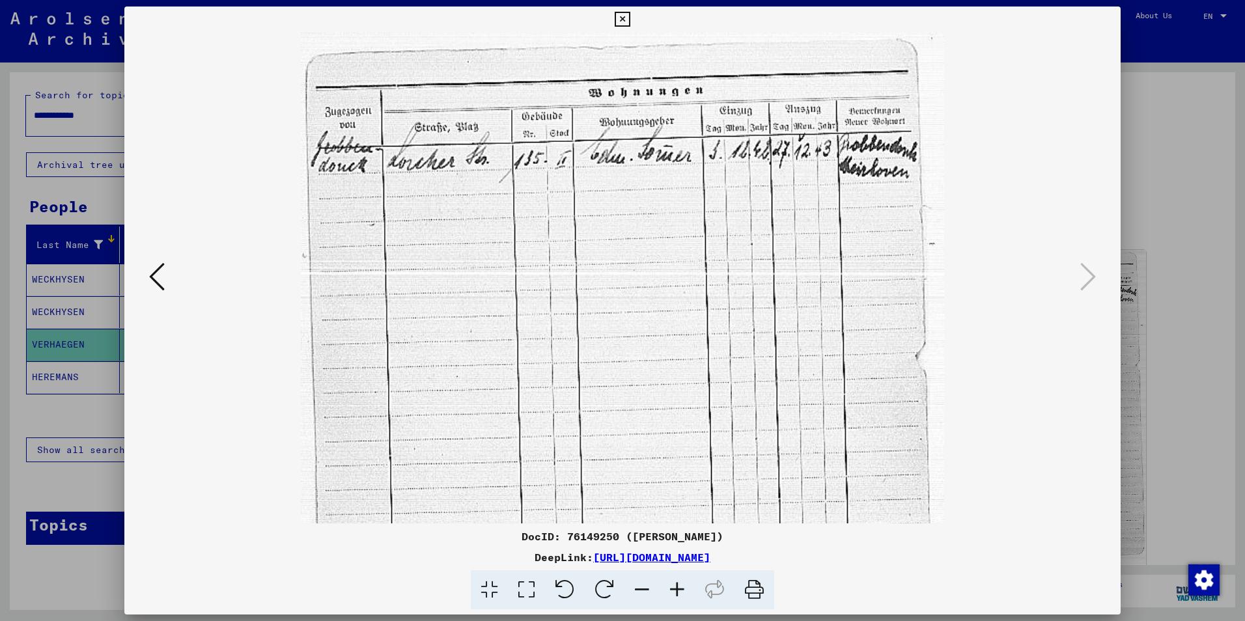
click at [676, 586] on icon at bounding box center [676, 590] width 35 height 40
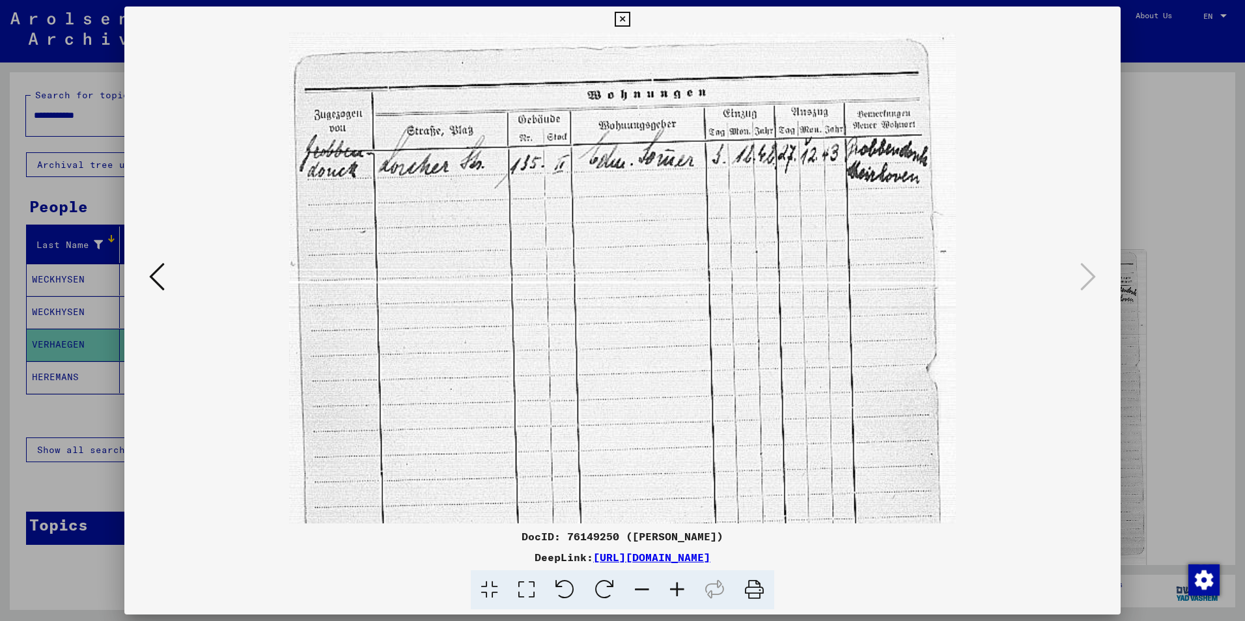
click at [676, 586] on icon at bounding box center [676, 590] width 35 height 40
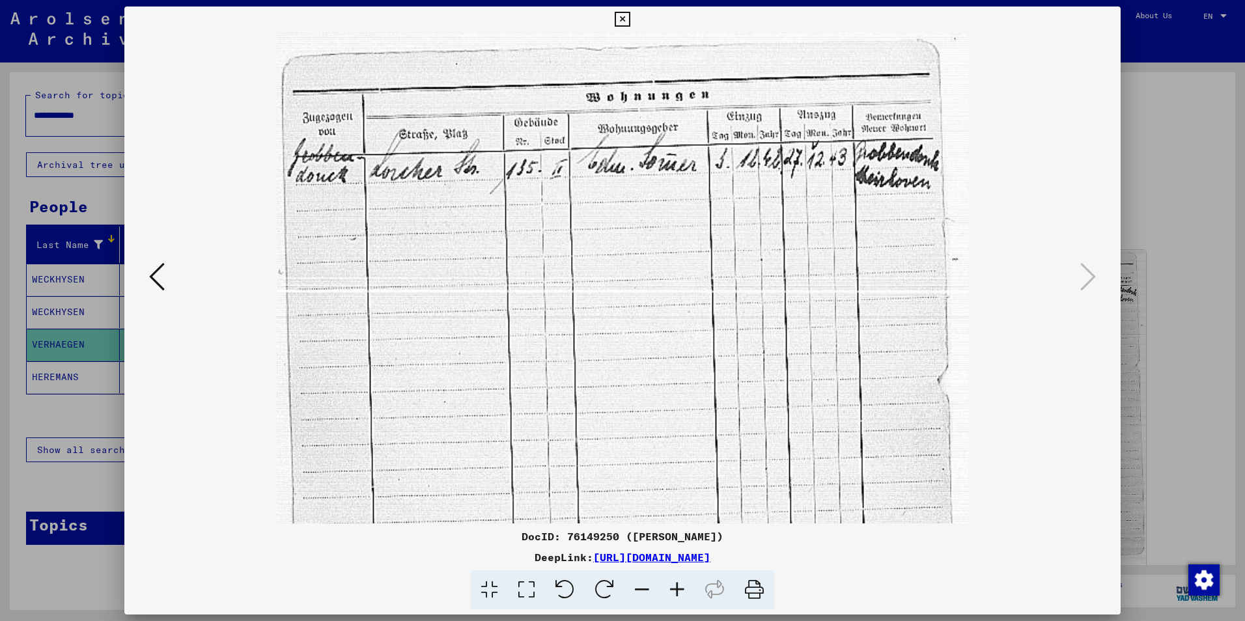
click at [676, 586] on icon at bounding box center [676, 590] width 35 height 40
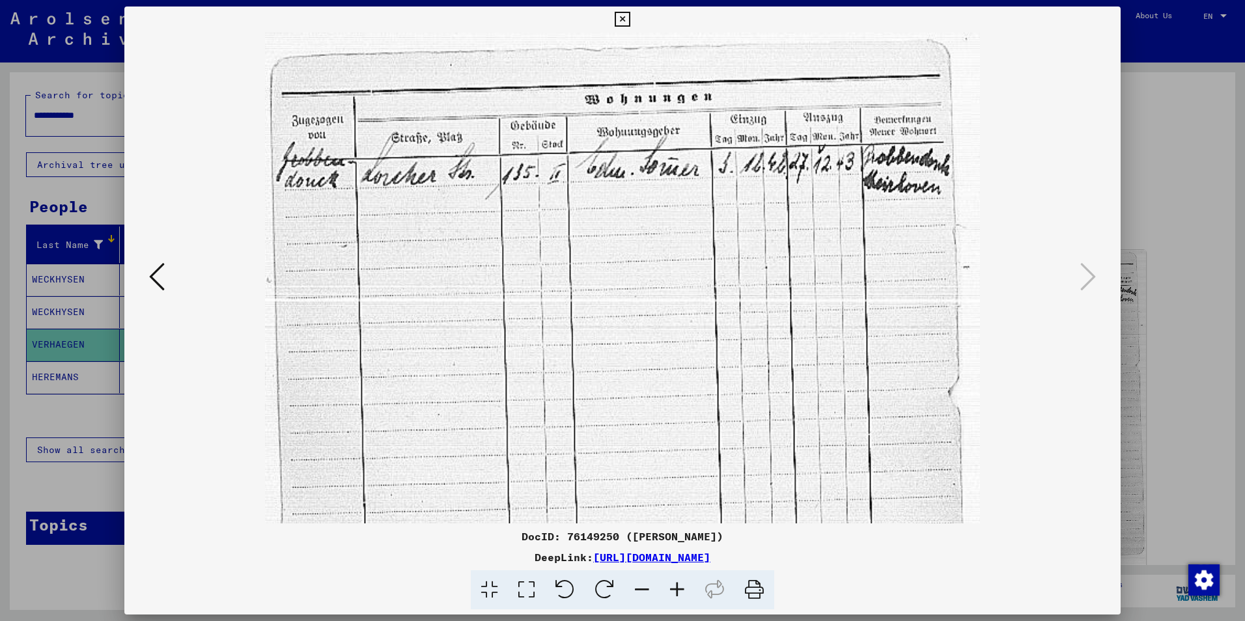
click at [676, 586] on icon at bounding box center [676, 590] width 35 height 40
click at [676, 585] on icon at bounding box center [676, 590] width 35 height 40
click at [105, 200] on div at bounding box center [622, 310] width 1245 height 621
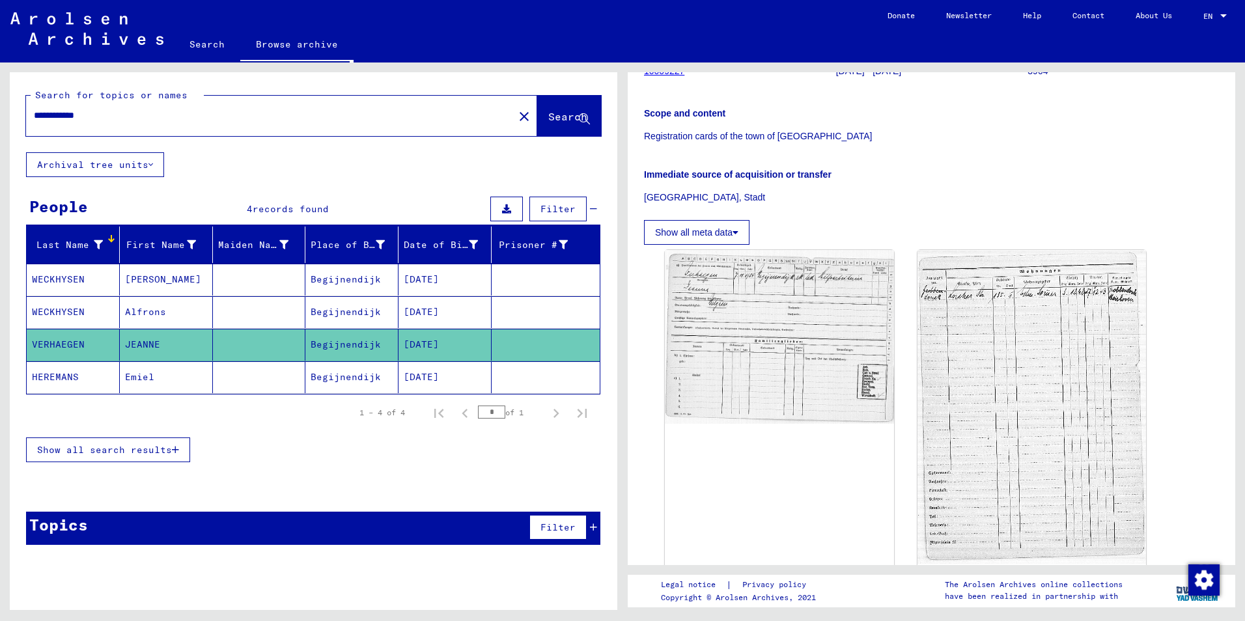
click at [157, 382] on mat-cell "Emiel" at bounding box center [166, 377] width 93 height 32
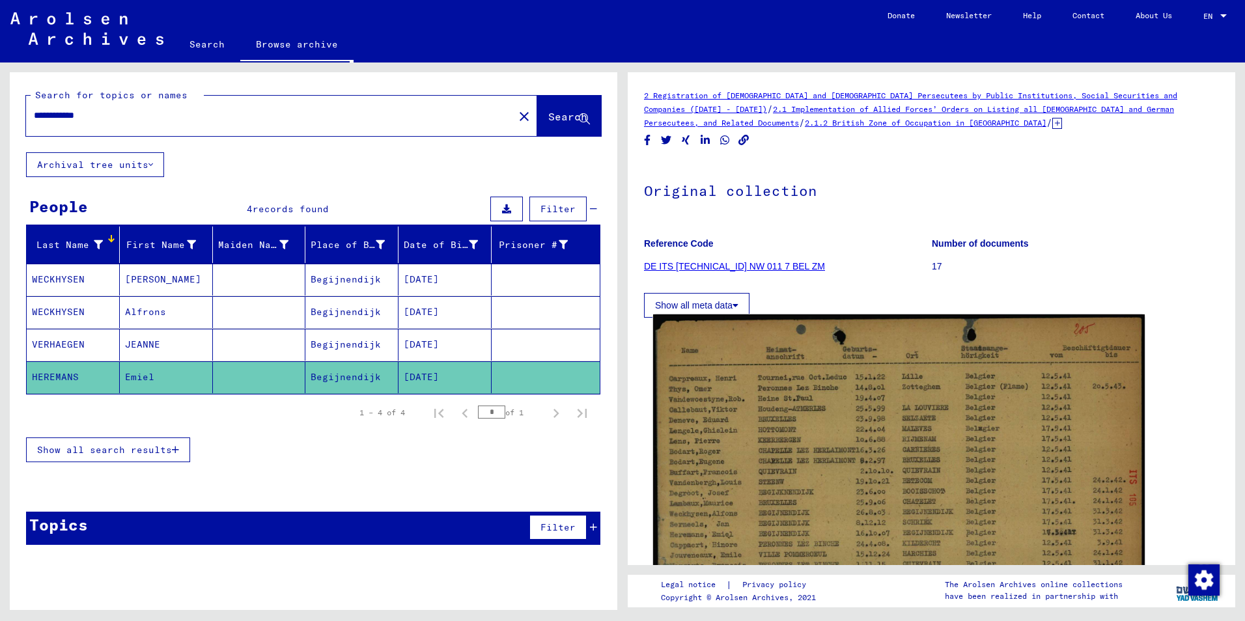
click at [694, 490] on img at bounding box center [899, 487] width 492 height 346
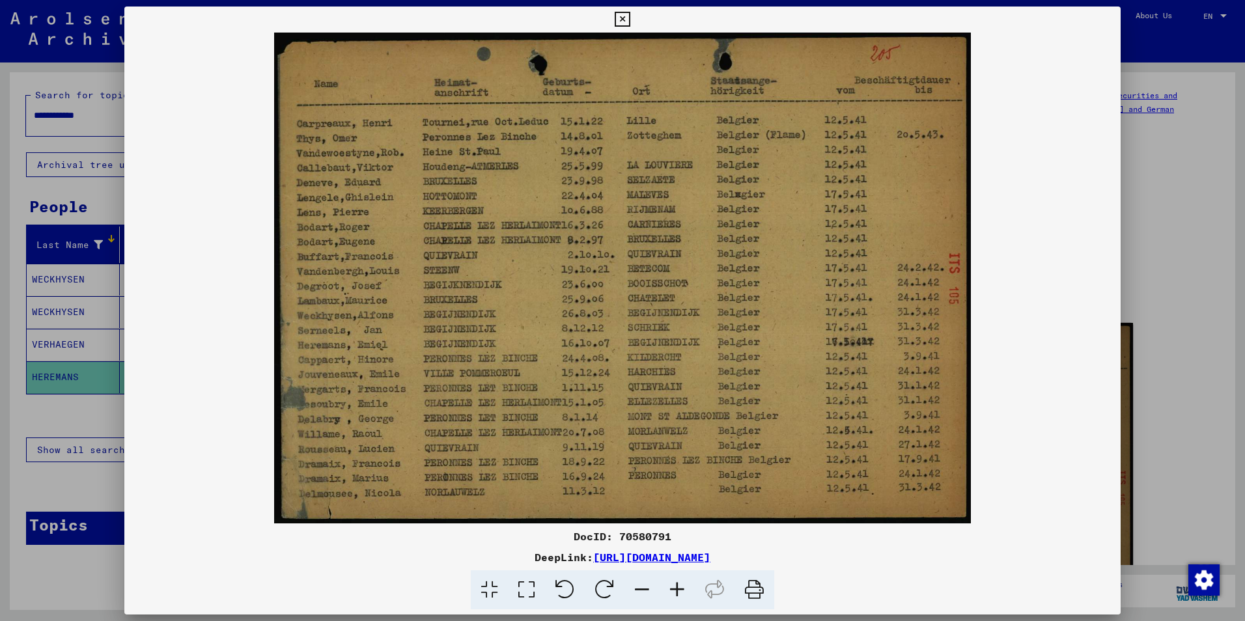
click at [1075, 38] on img at bounding box center [622, 278] width 996 height 491
click at [516, 298] on img at bounding box center [622, 278] width 996 height 491
click at [236, 154] on img at bounding box center [622, 278] width 996 height 491
click at [7, 309] on div at bounding box center [622, 310] width 1245 height 621
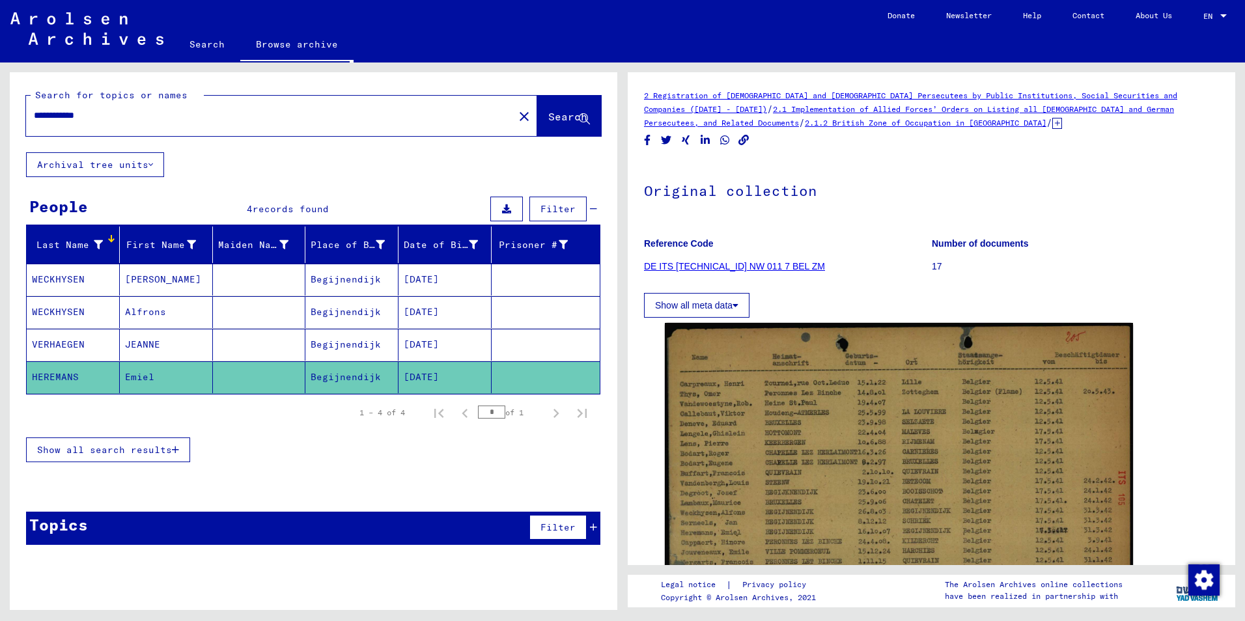
drag, startPoint x: 135, startPoint y: 117, endPoint x: -3, endPoint y: 109, distance: 137.6
click at [0, 109] on html "**********" at bounding box center [622, 310] width 1245 height 621
click at [555, 111] on span "Search" at bounding box center [567, 116] width 39 height 13
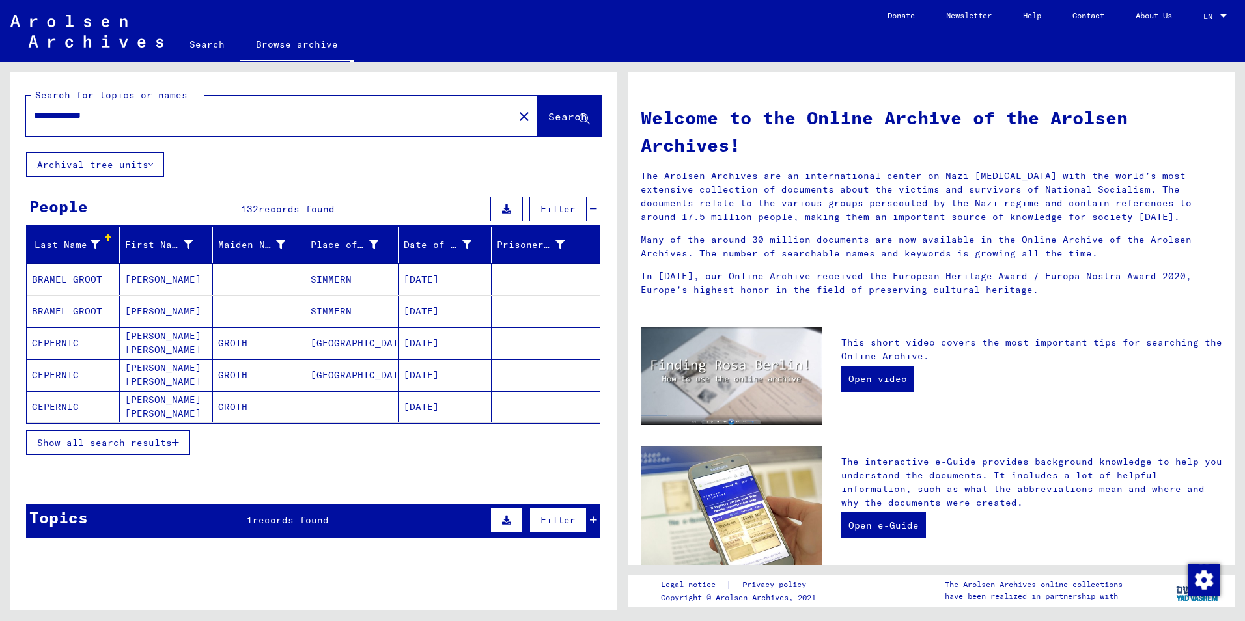
drag, startPoint x: 117, startPoint y: 111, endPoint x: 96, endPoint y: 121, distance: 23.3
click at [96, 121] on input "**********" at bounding box center [266, 116] width 464 height 14
click at [548, 116] on span "Search" at bounding box center [567, 116] width 39 height 13
drag, startPoint x: 137, startPoint y: 113, endPoint x: -3, endPoint y: 109, distance: 139.4
click at [0, 109] on html "**********" at bounding box center [622, 310] width 1245 height 621
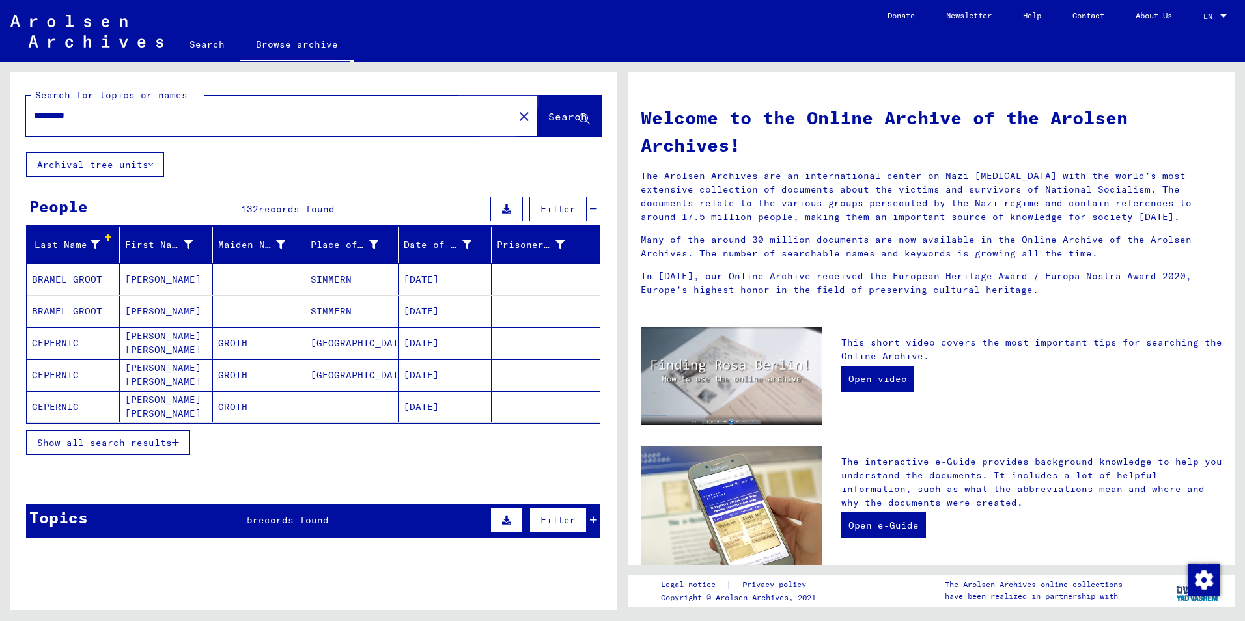
click at [548, 116] on span "Search" at bounding box center [567, 116] width 39 height 13
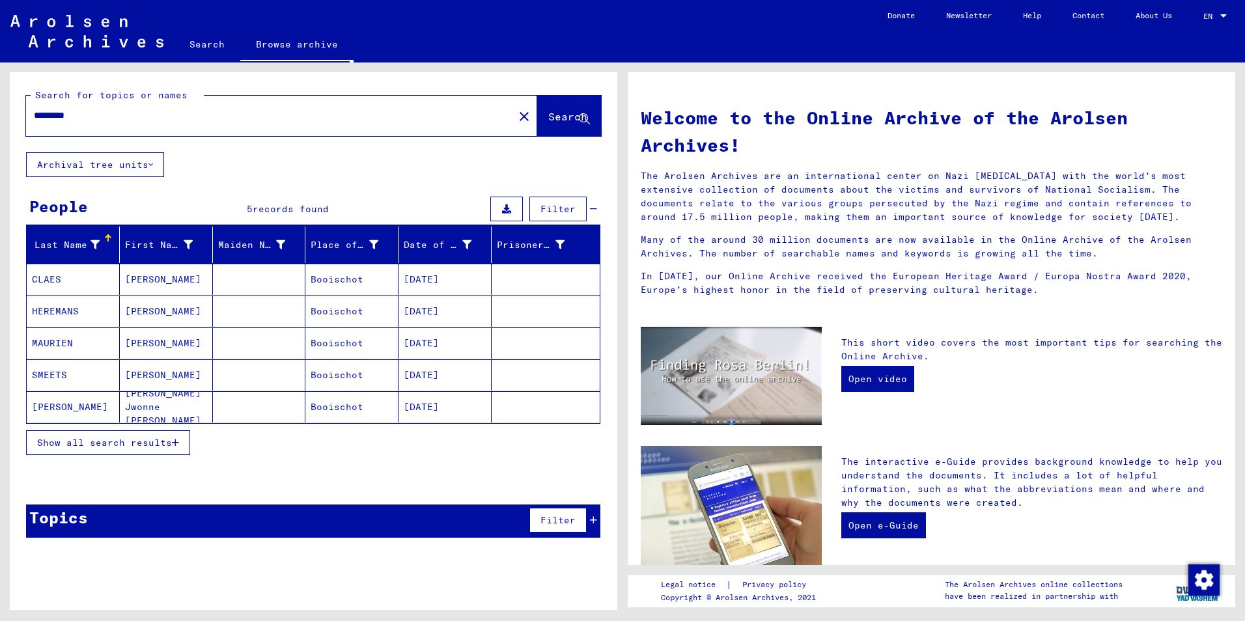
drag, startPoint x: 101, startPoint y: 116, endPoint x: -3, endPoint y: 111, distance: 103.6
click at [0, 111] on html "Search Browse archive Donate Newsletter Help Contact About Us Search Browse arc…" at bounding box center [622, 310] width 1245 height 621
type input "*"
click at [548, 118] on span "Search" at bounding box center [567, 116] width 39 height 13
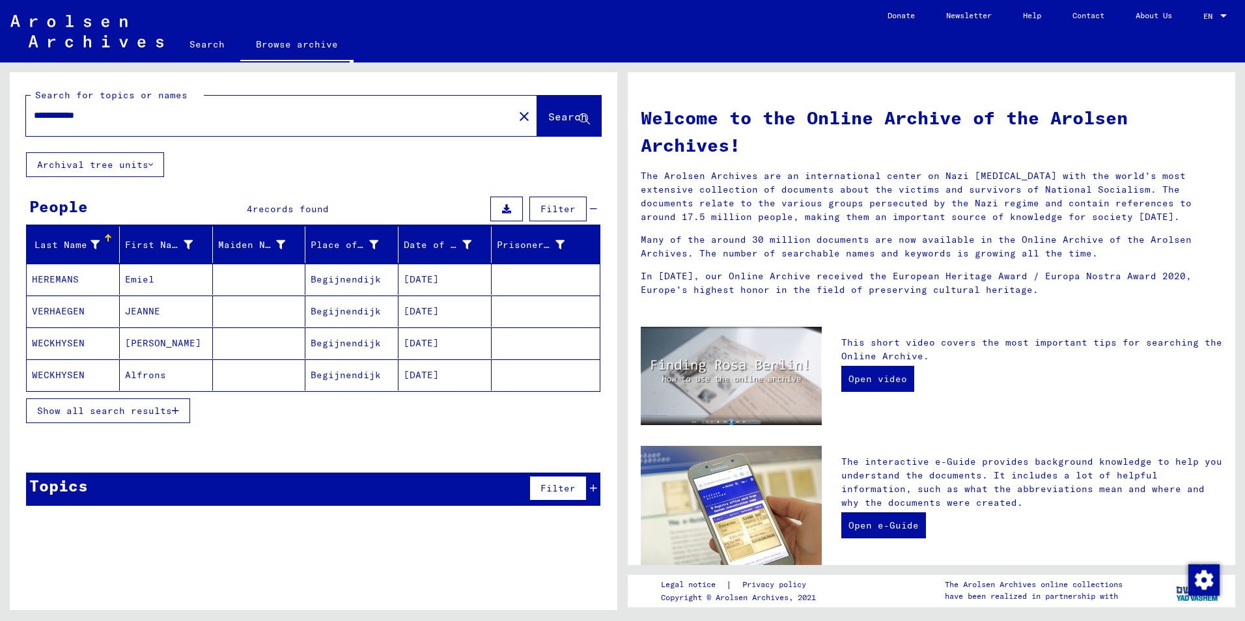
click at [141, 411] on span "Show all search results" at bounding box center [104, 411] width 135 height 12
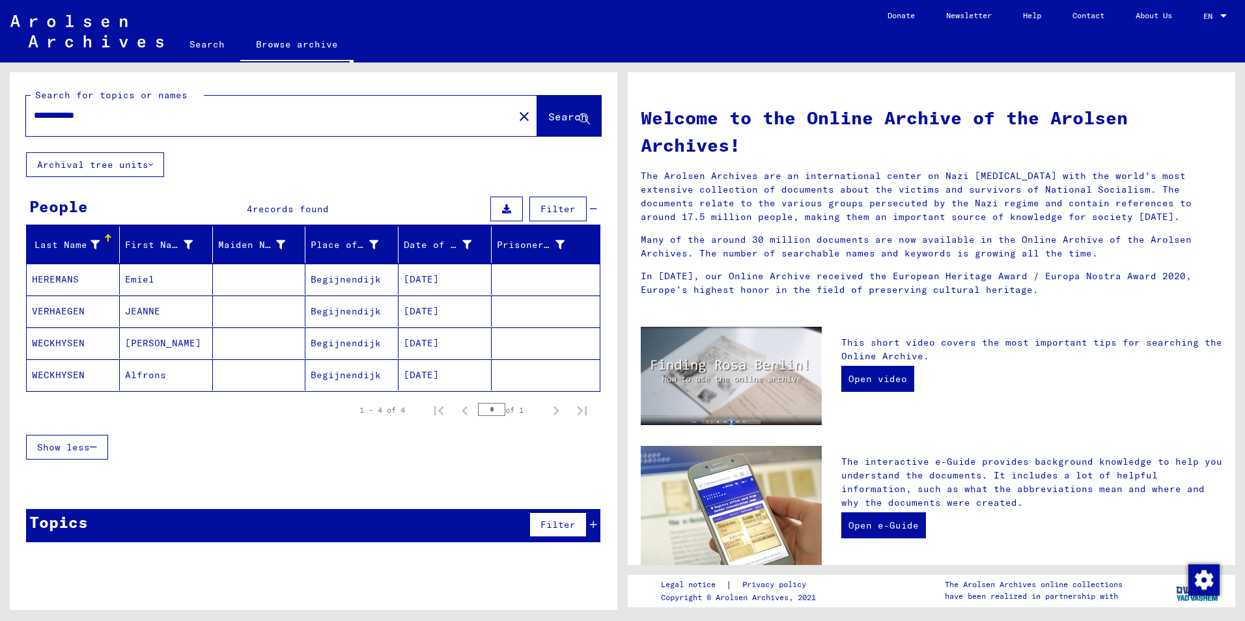
click at [505, 211] on icon at bounding box center [506, 208] width 9 height 9
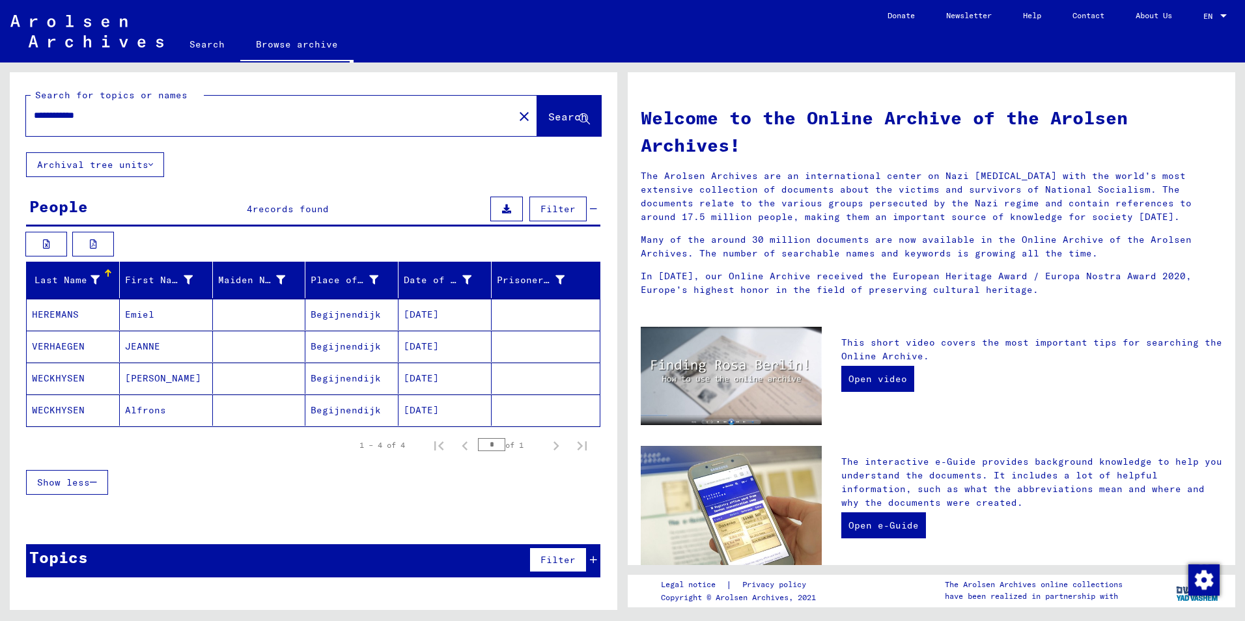
click at [137, 412] on mat-cell "Alfrons" at bounding box center [166, 410] width 93 height 31
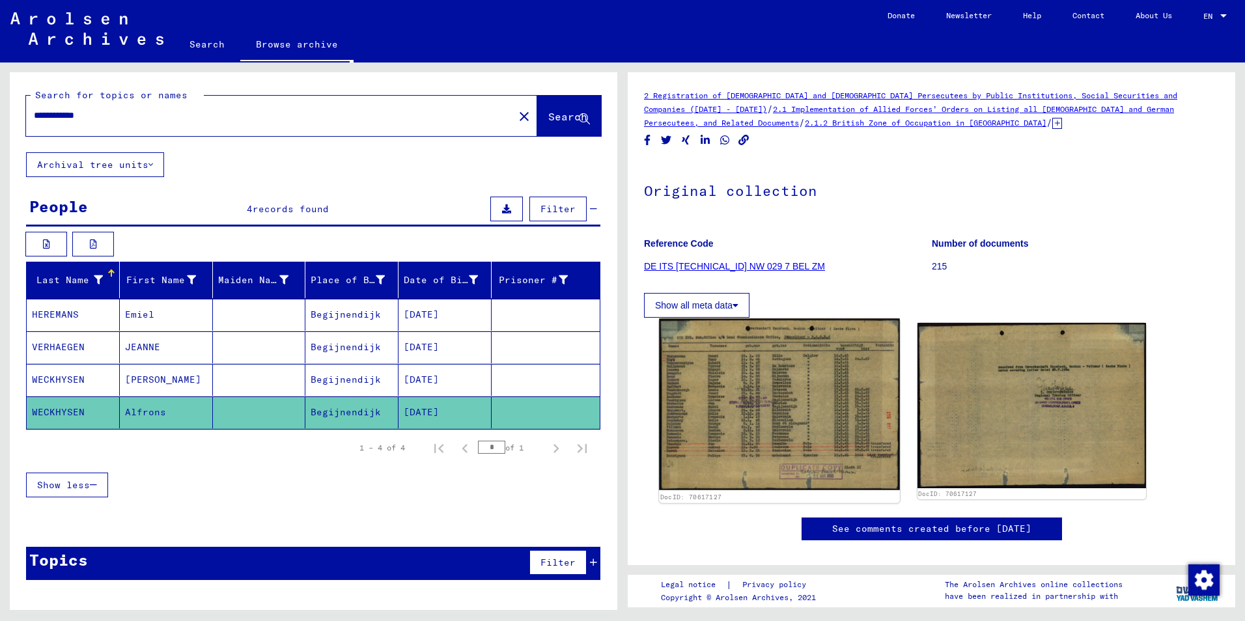
click at [783, 413] on img at bounding box center [779, 403] width 240 height 171
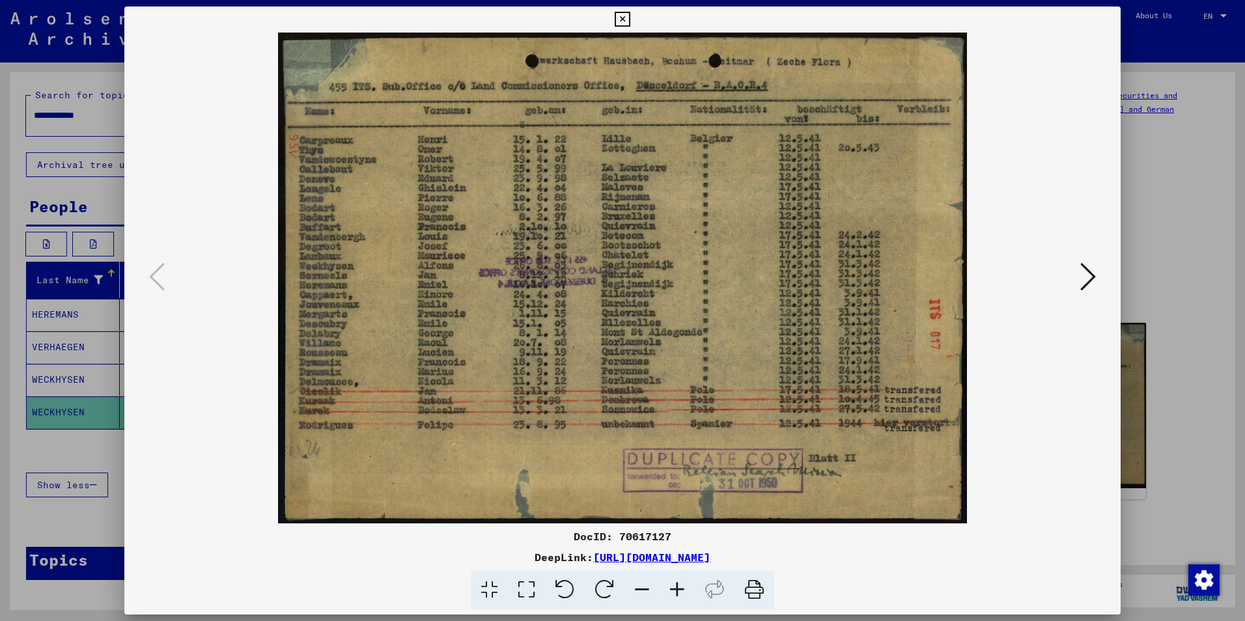
click at [674, 584] on icon at bounding box center [676, 590] width 35 height 40
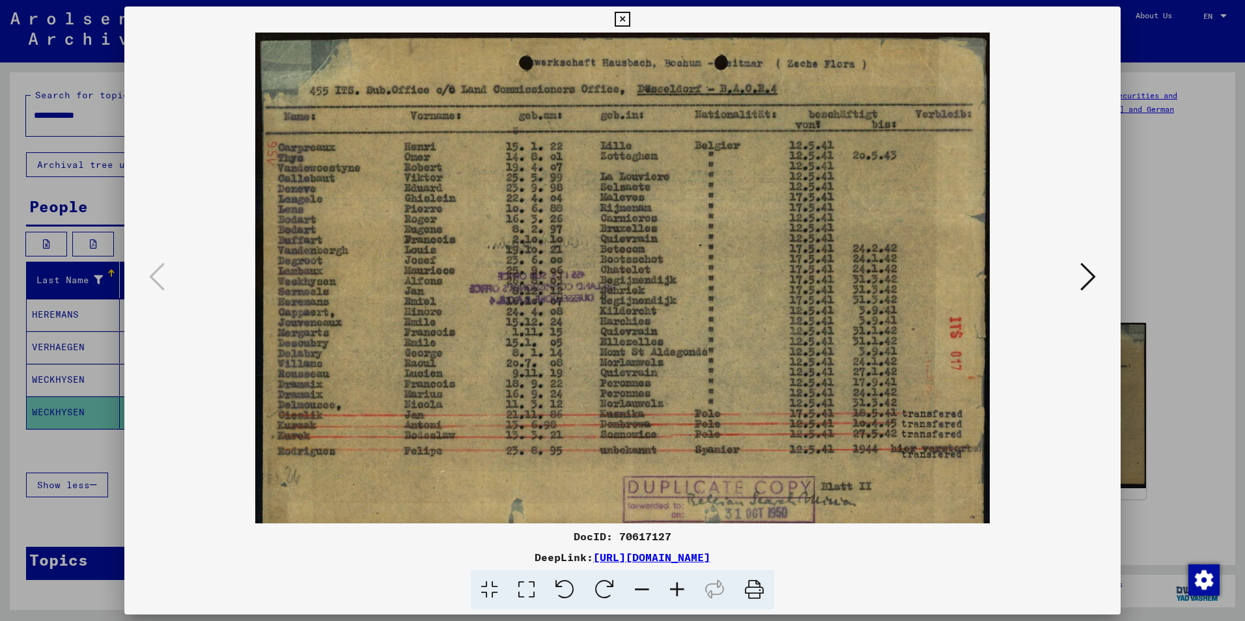
click at [674, 584] on icon at bounding box center [676, 590] width 35 height 40
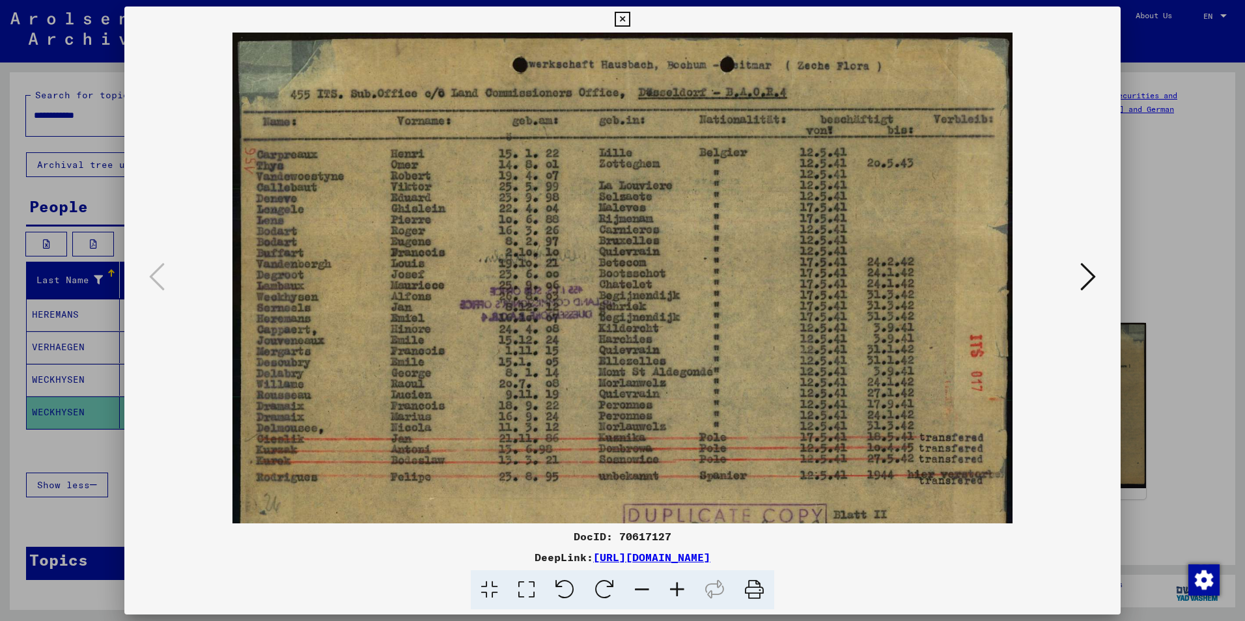
click at [674, 584] on icon at bounding box center [676, 590] width 35 height 40
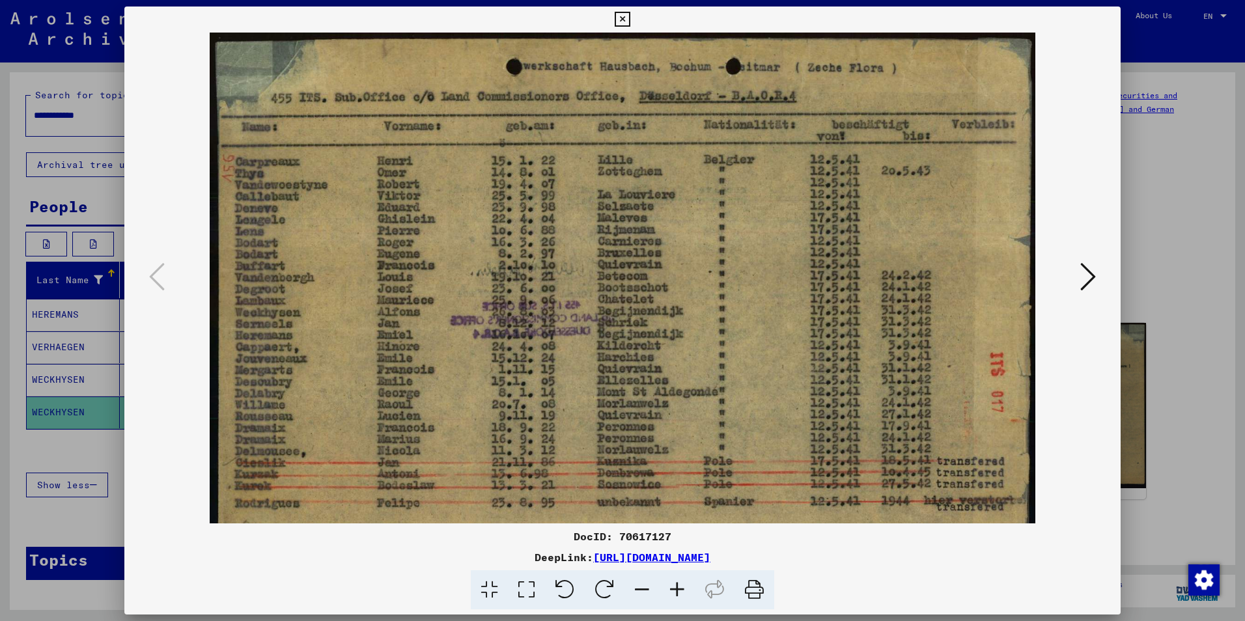
click at [674, 584] on icon at bounding box center [676, 590] width 35 height 40
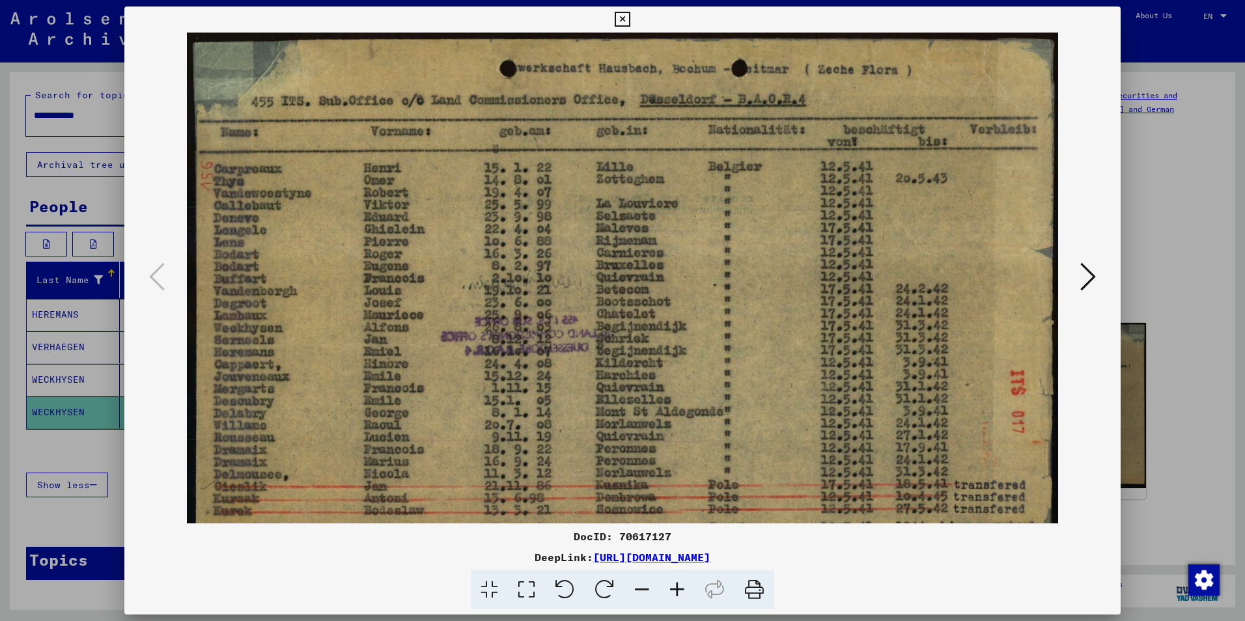
click at [674, 584] on icon at bounding box center [676, 590] width 35 height 40
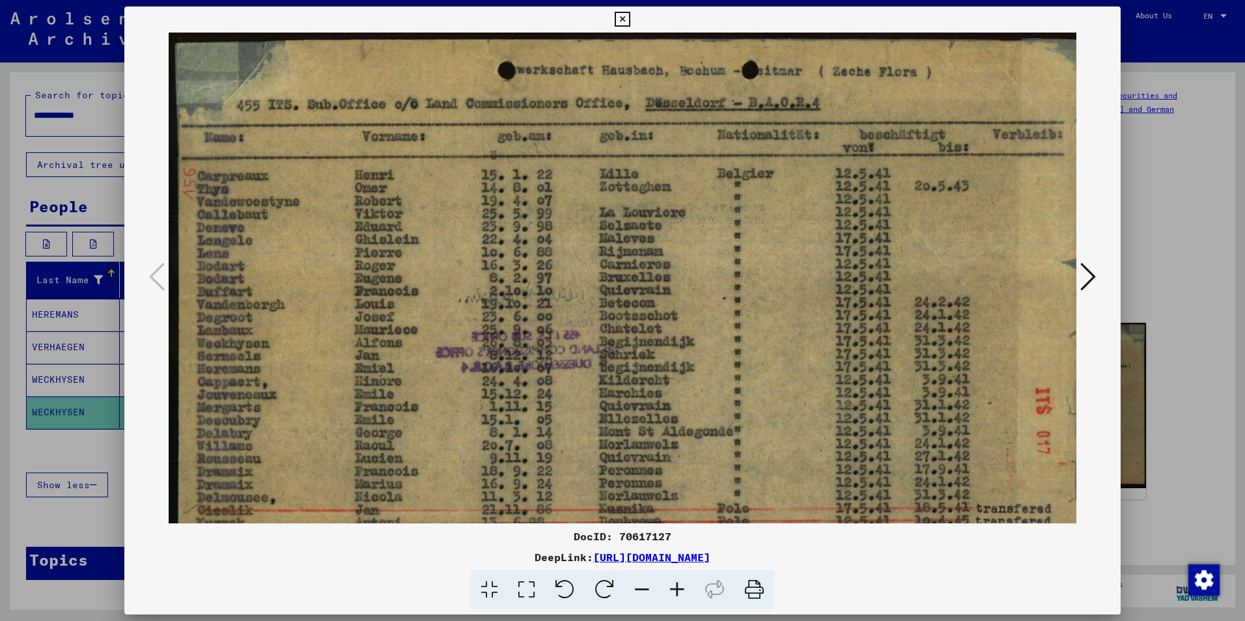
click at [70, 451] on div at bounding box center [622, 310] width 1245 height 621
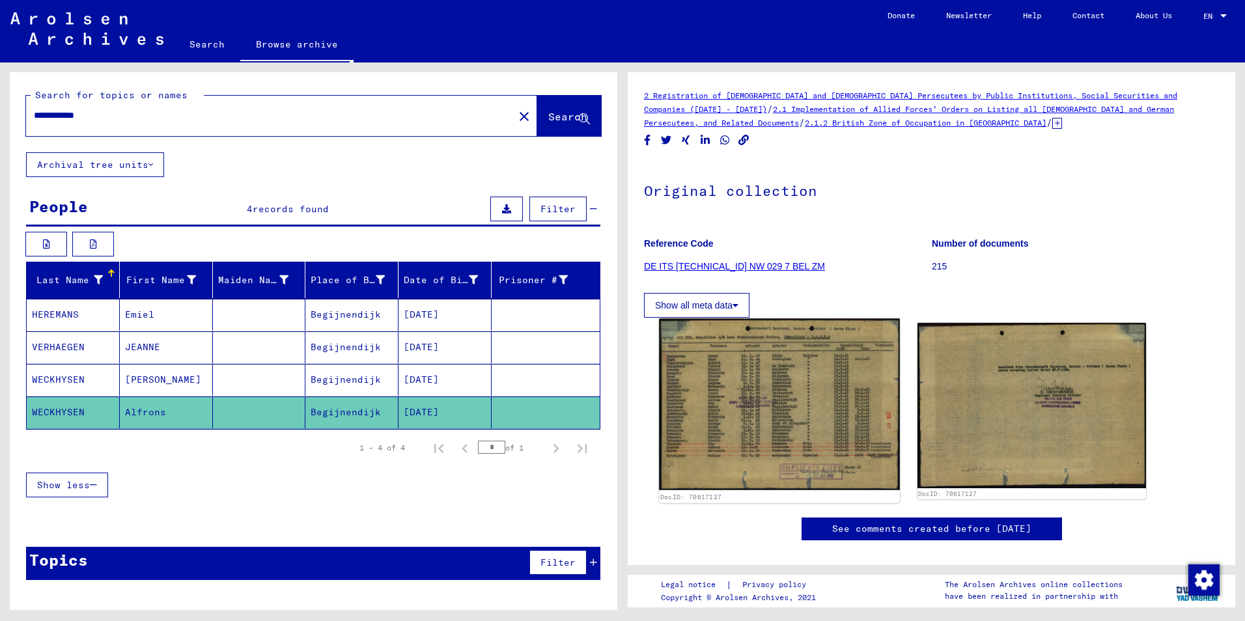
click at [719, 397] on img at bounding box center [779, 403] width 240 height 171
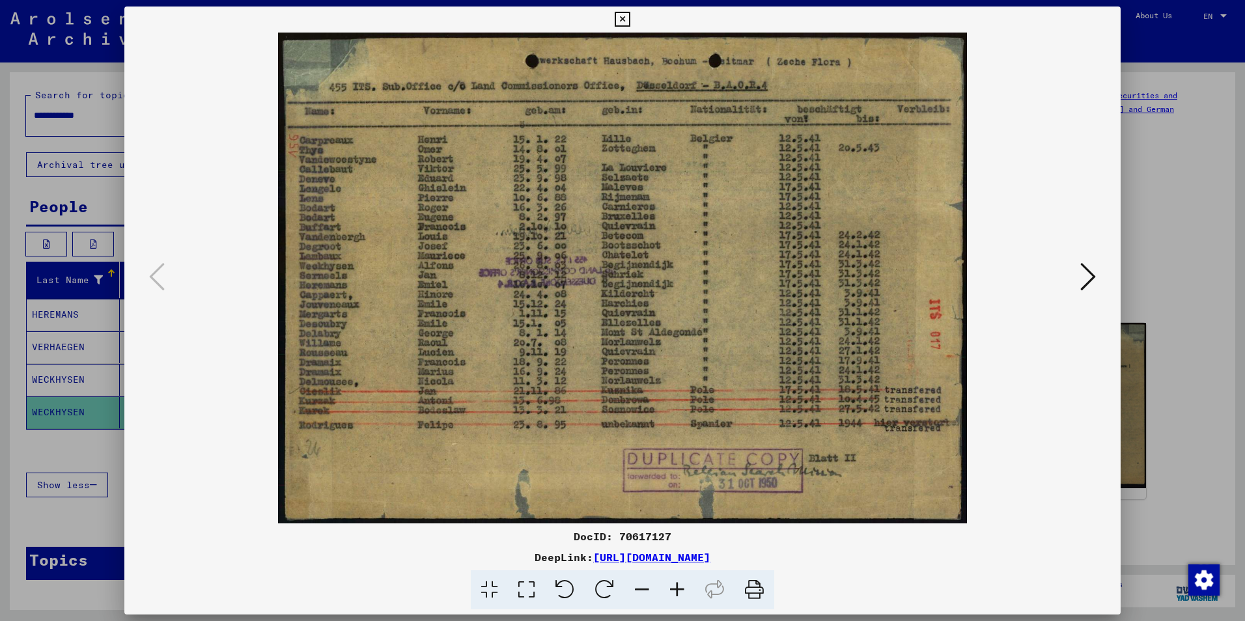
click at [719, 397] on img at bounding box center [622, 278] width 907 height 491
click at [95, 443] on div at bounding box center [622, 310] width 1245 height 621
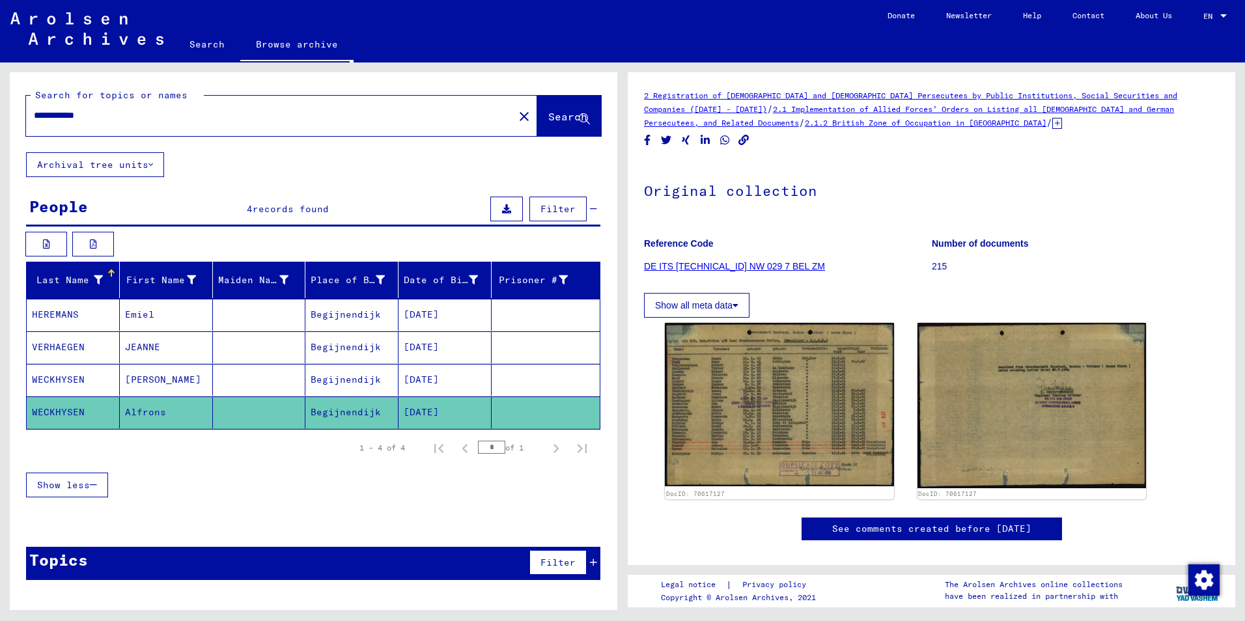
drag, startPoint x: 126, startPoint y: 115, endPoint x: -3, endPoint y: 113, distance: 128.3
click at [0, 113] on html "**********" at bounding box center [622, 310] width 1245 height 621
click at [561, 111] on span "Search" at bounding box center [567, 116] width 39 height 13
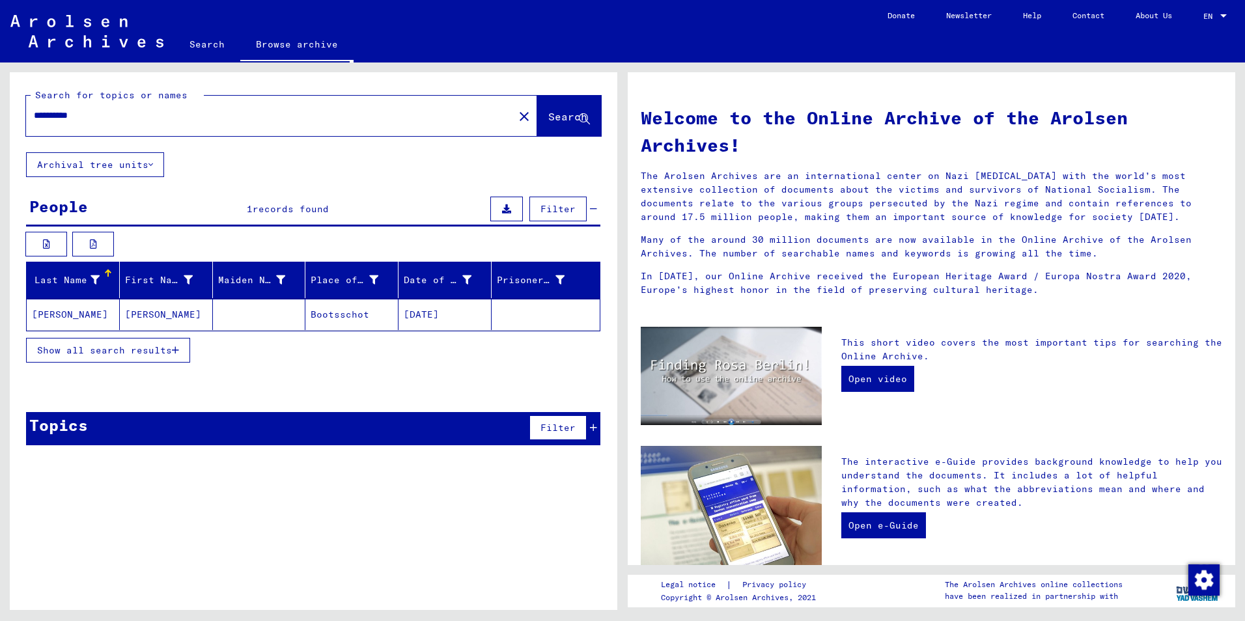
click at [57, 318] on mat-cell "[PERSON_NAME]" at bounding box center [73, 314] width 93 height 31
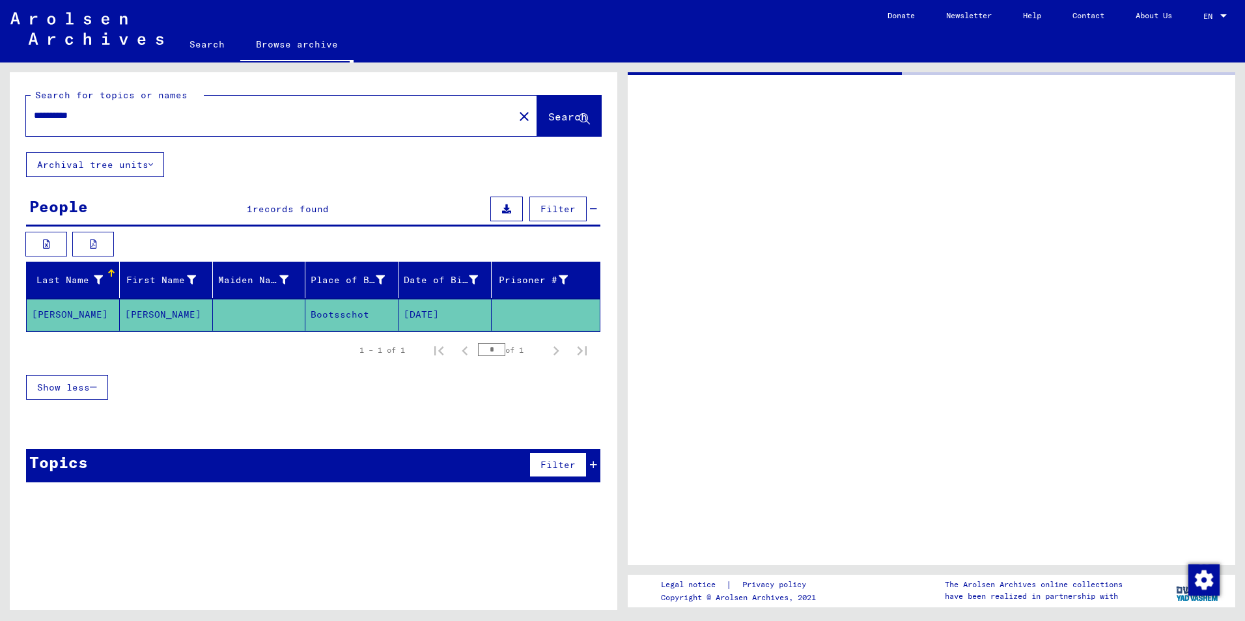
click at [57, 318] on mat-cell "[PERSON_NAME]" at bounding box center [73, 315] width 93 height 32
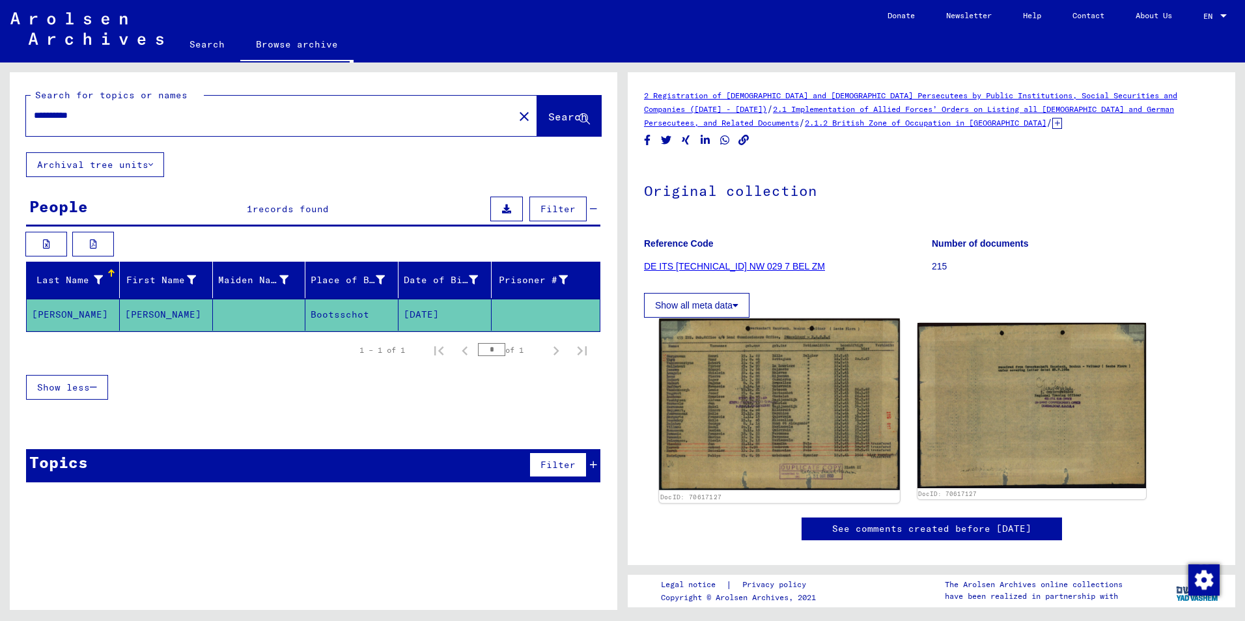
click at [767, 432] on img at bounding box center [779, 403] width 240 height 171
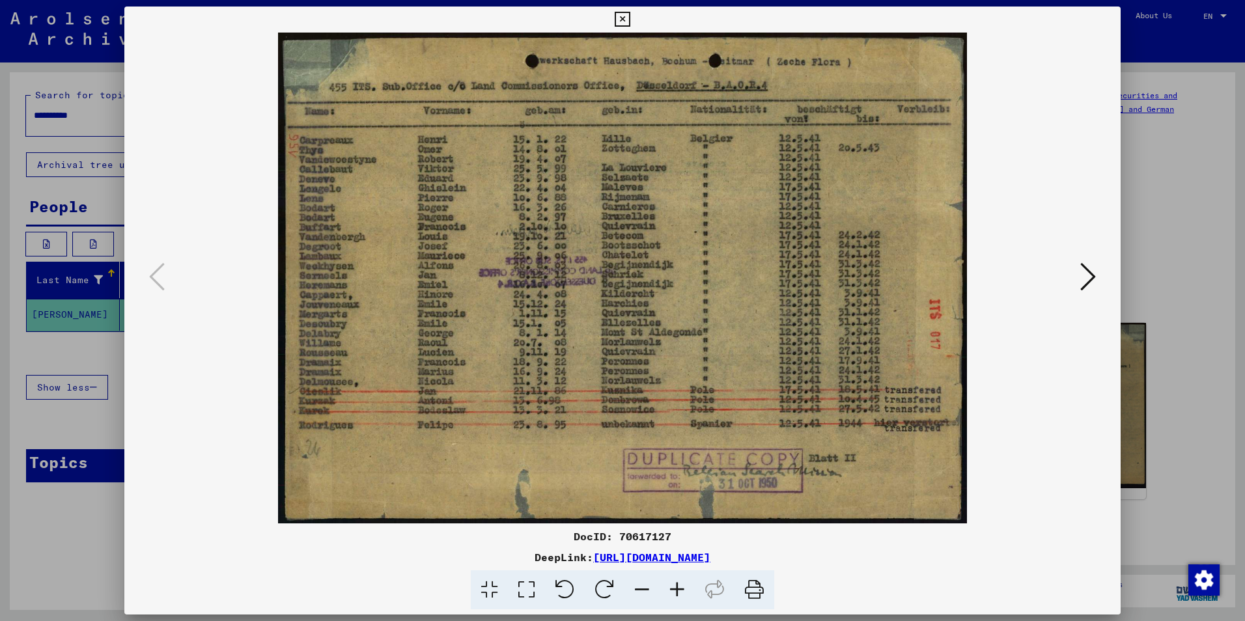
click at [673, 585] on icon at bounding box center [676, 590] width 35 height 40
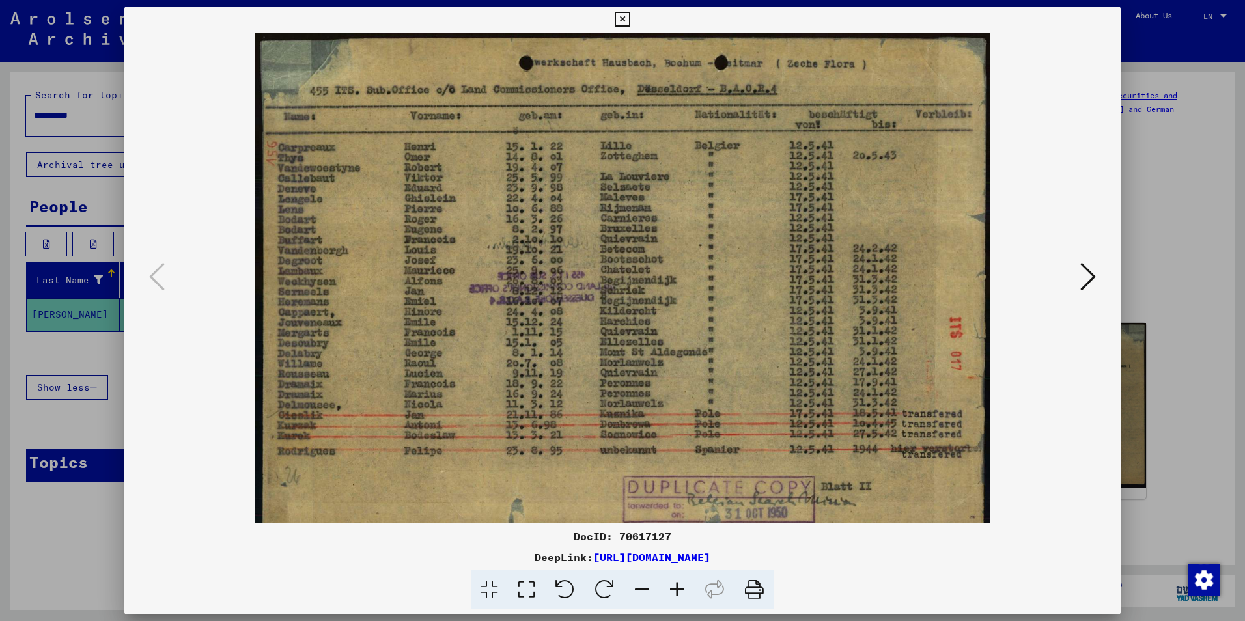
click at [673, 585] on icon at bounding box center [676, 590] width 35 height 40
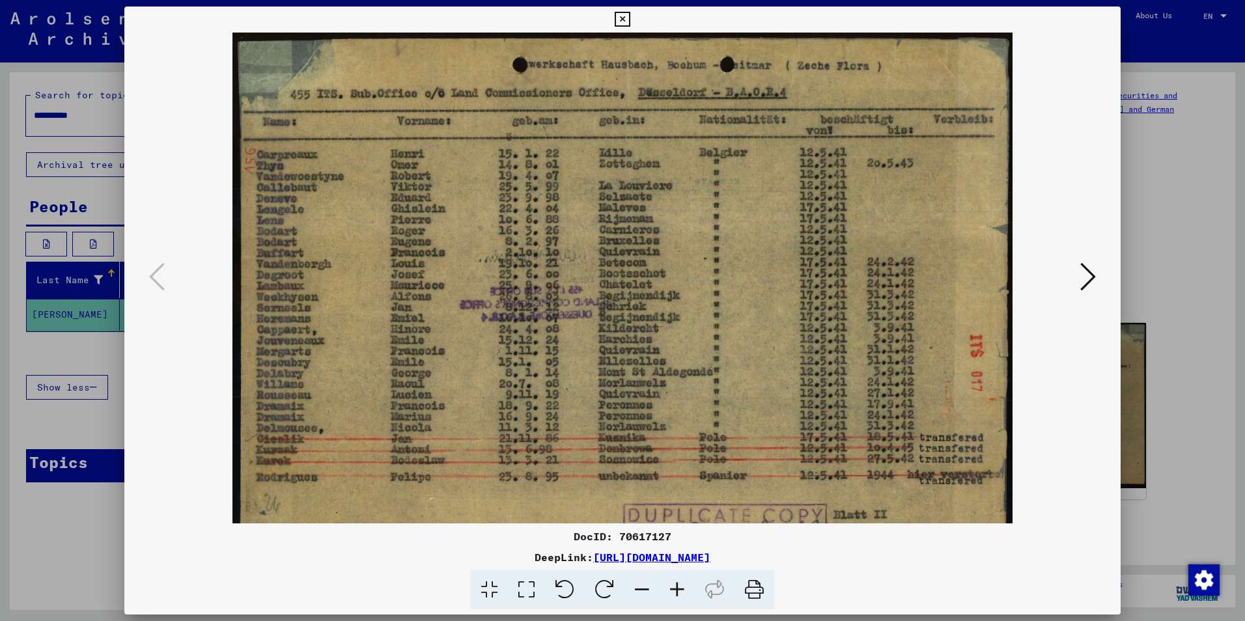
click at [674, 585] on icon at bounding box center [676, 590] width 35 height 40
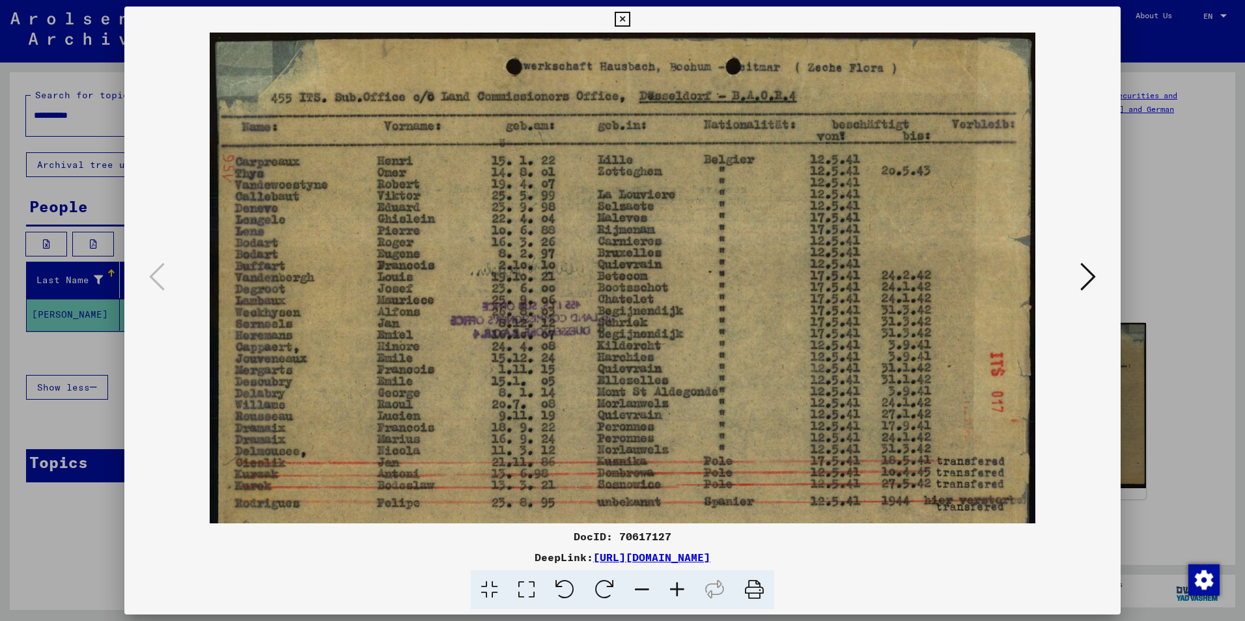
click at [971, 224] on img at bounding box center [622, 327] width 825 height 589
click at [676, 589] on icon at bounding box center [676, 590] width 35 height 40
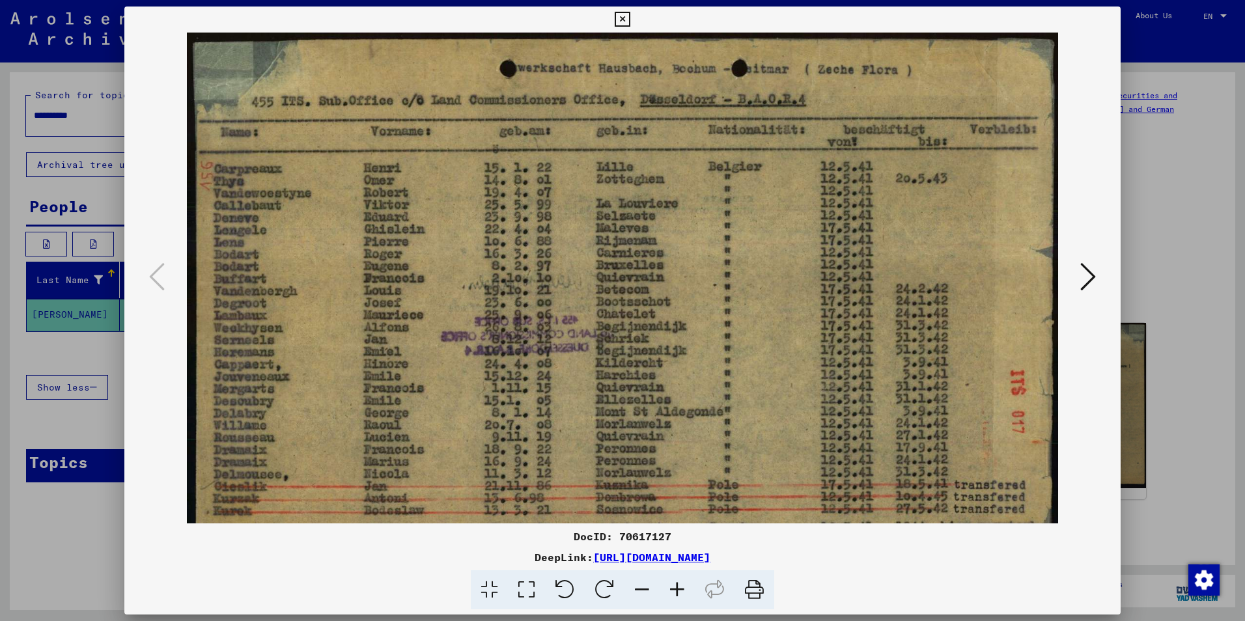
click at [676, 589] on icon at bounding box center [676, 590] width 35 height 40
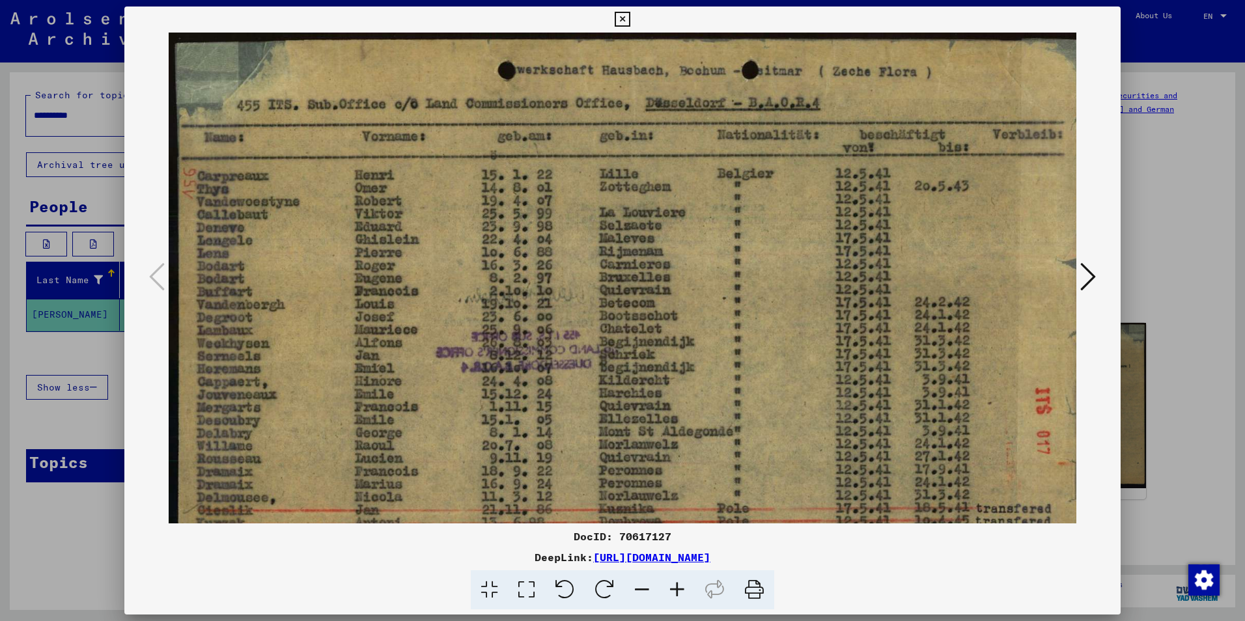
click at [676, 589] on icon at bounding box center [676, 590] width 35 height 40
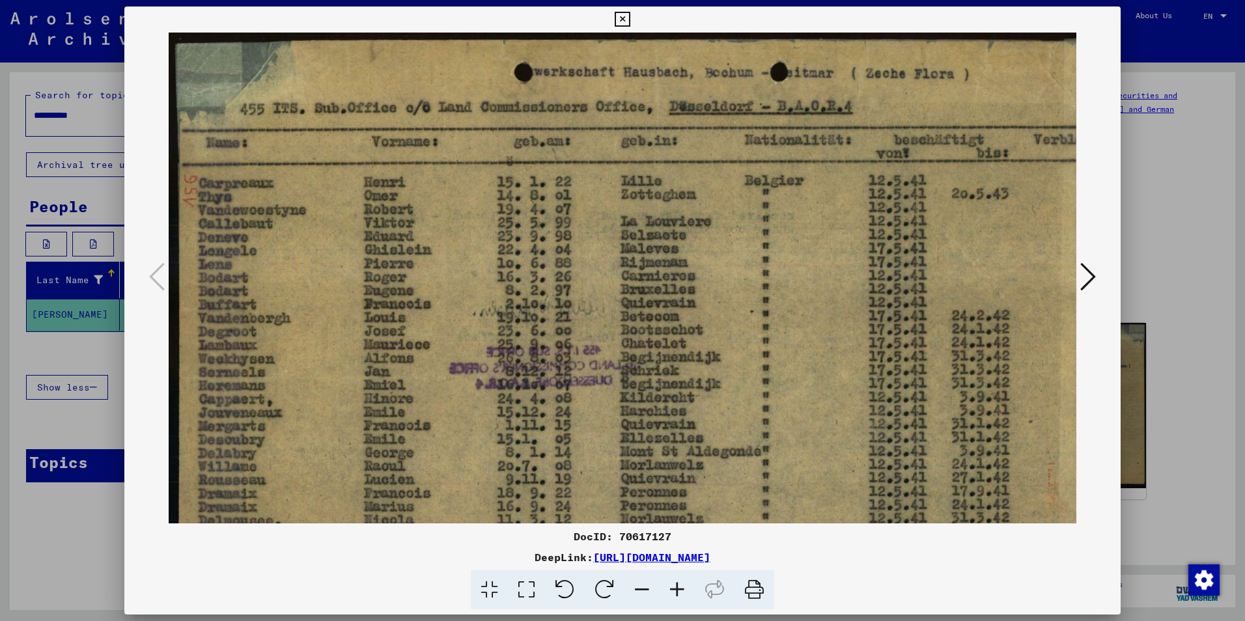
click at [676, 589] on icon at bounding box center [676, 590] width 35 height 40
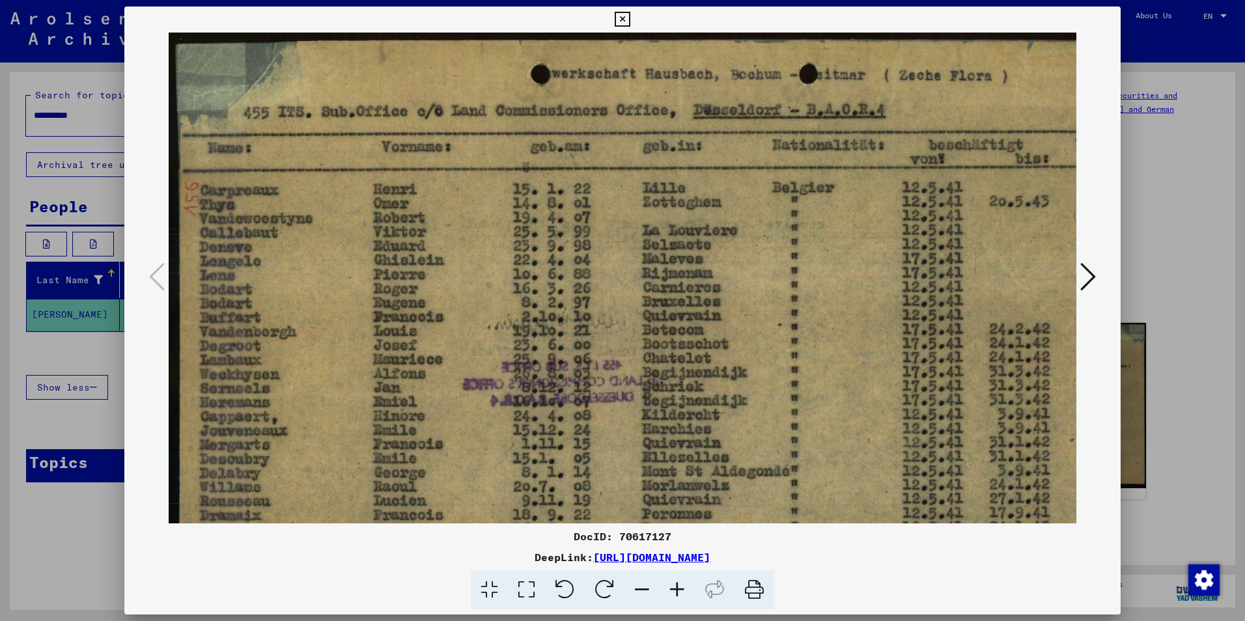
click at [676, 589] on icon at bounding box center [676, 590] width 35 height 40
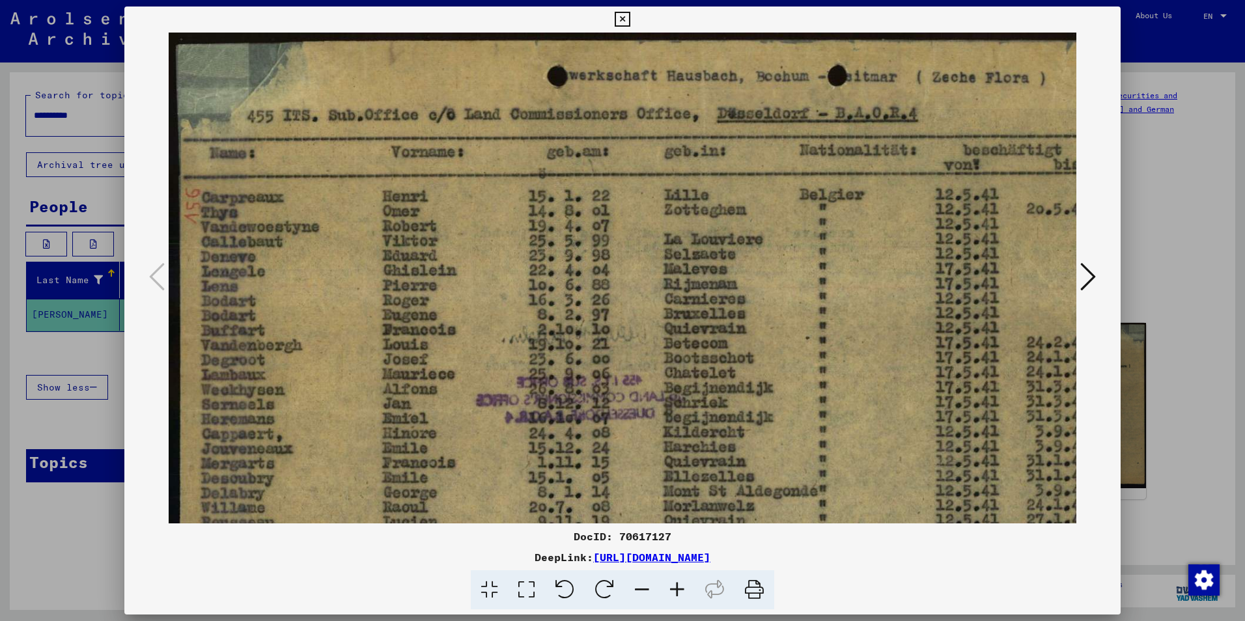
click at [641, 589] on icon at bounding box center [641, 590] width 35 height 40
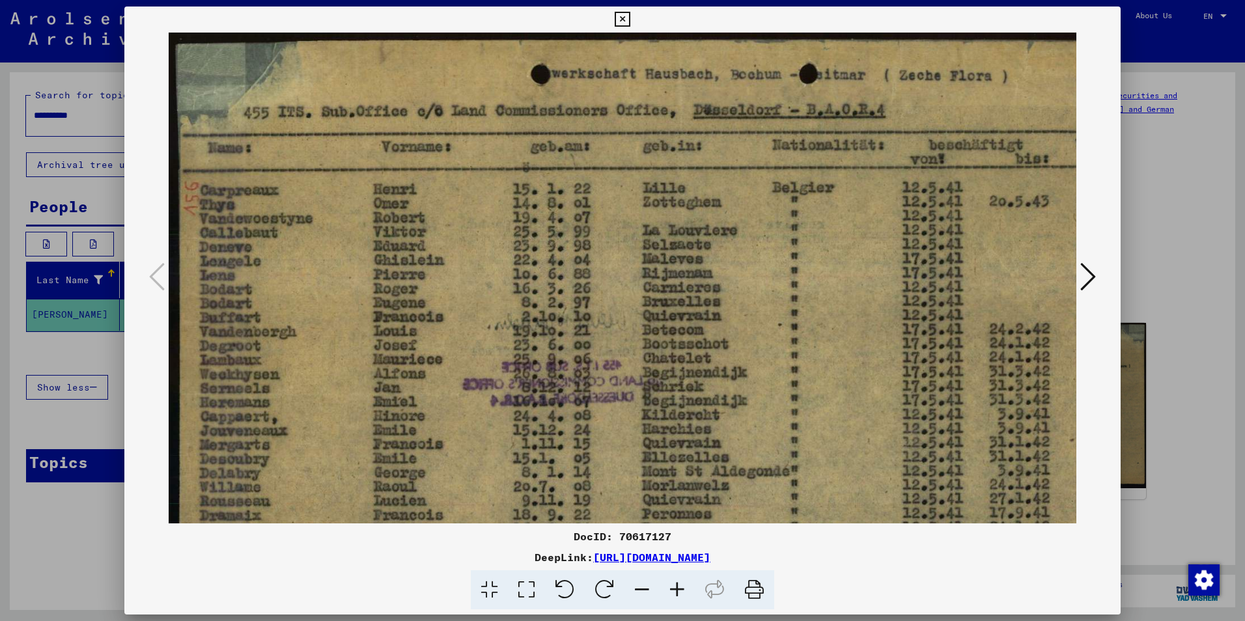
click at [102, 201] on div at bounding box center [622, 310] width 1245 height 621
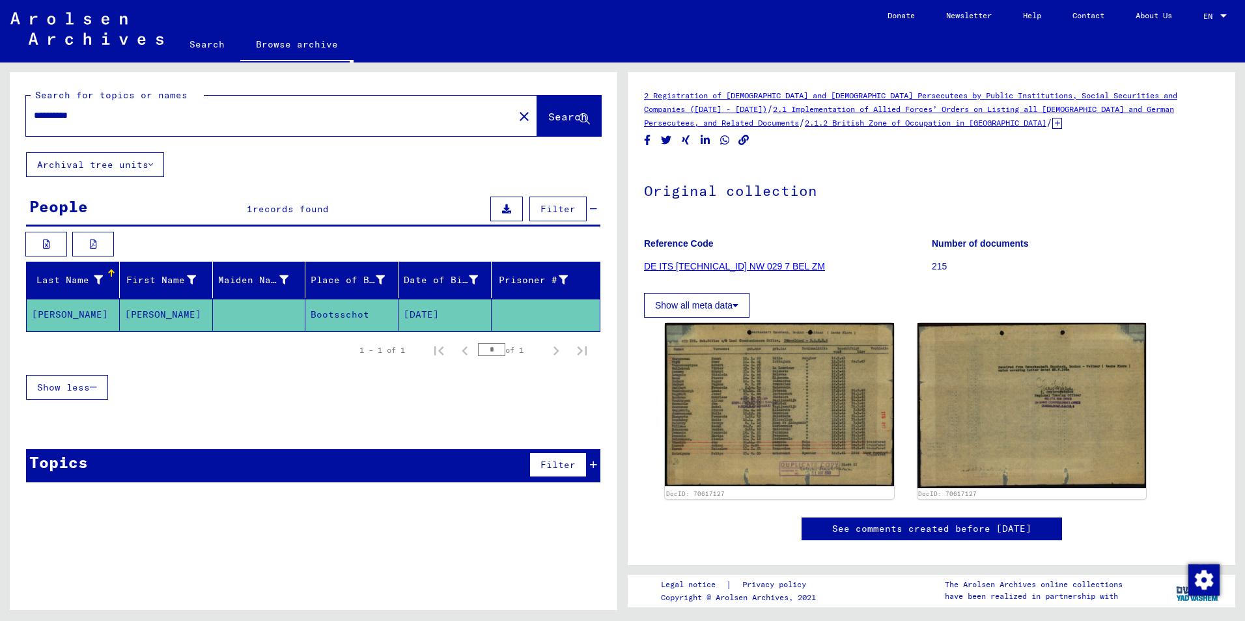
drag, startPoint x: 96, startPoint y: 113, endPoint x: -3, endPoint y: 92, distance: 100.5
click at [0, 92] on html "**********" at bounding box center [622, 310] width 1245 height 621
type input "*******"
click at [548, 114] on span "Search" at bounding box center [567, 116] width 39 height 13
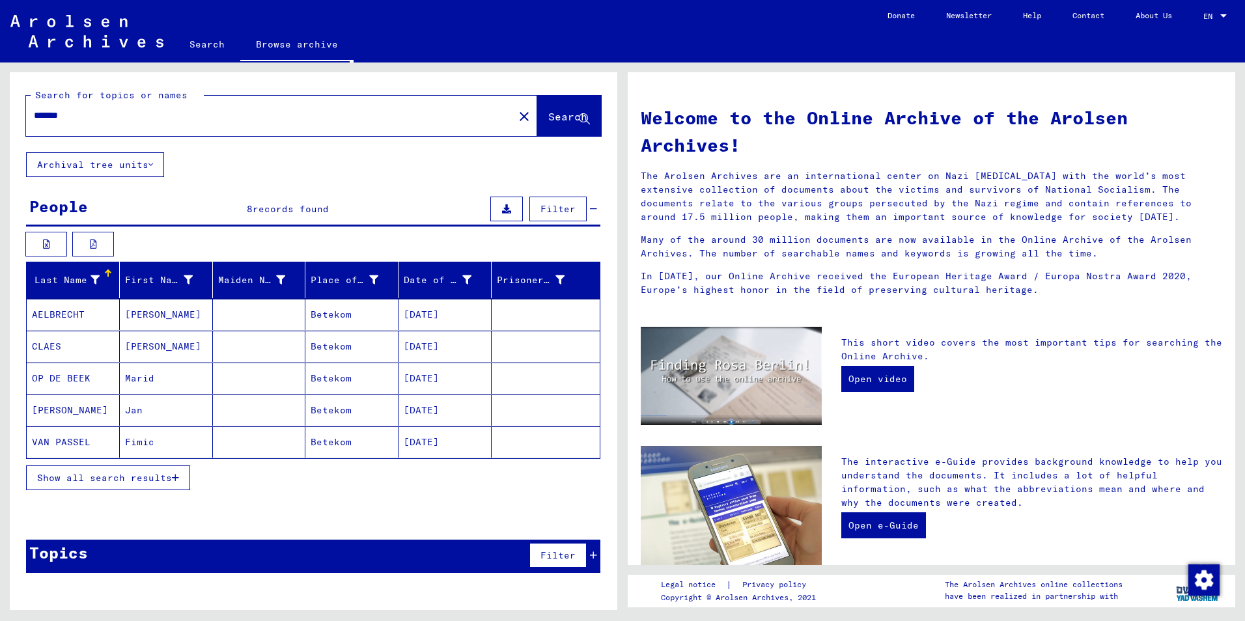
click at [76, 314] on mat-cell "AELBRECHT" at bounding box center [73, 314] width 93 height 31
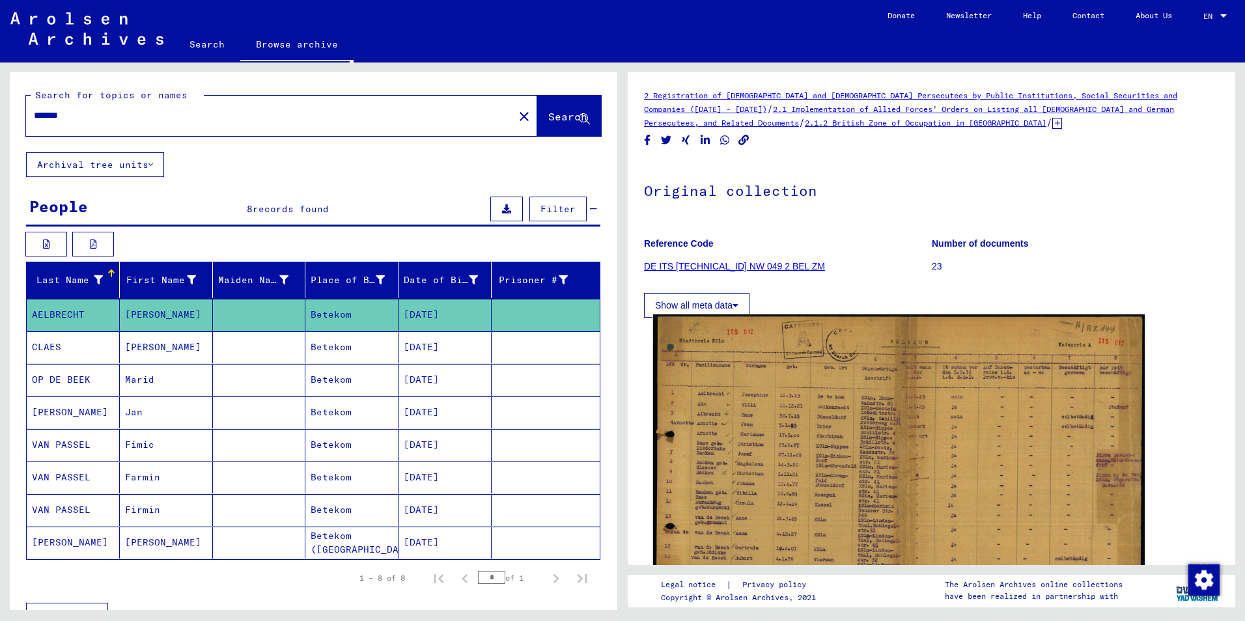
click at [807, 473] on img at bounding box center [899, 487] width 492 height 346
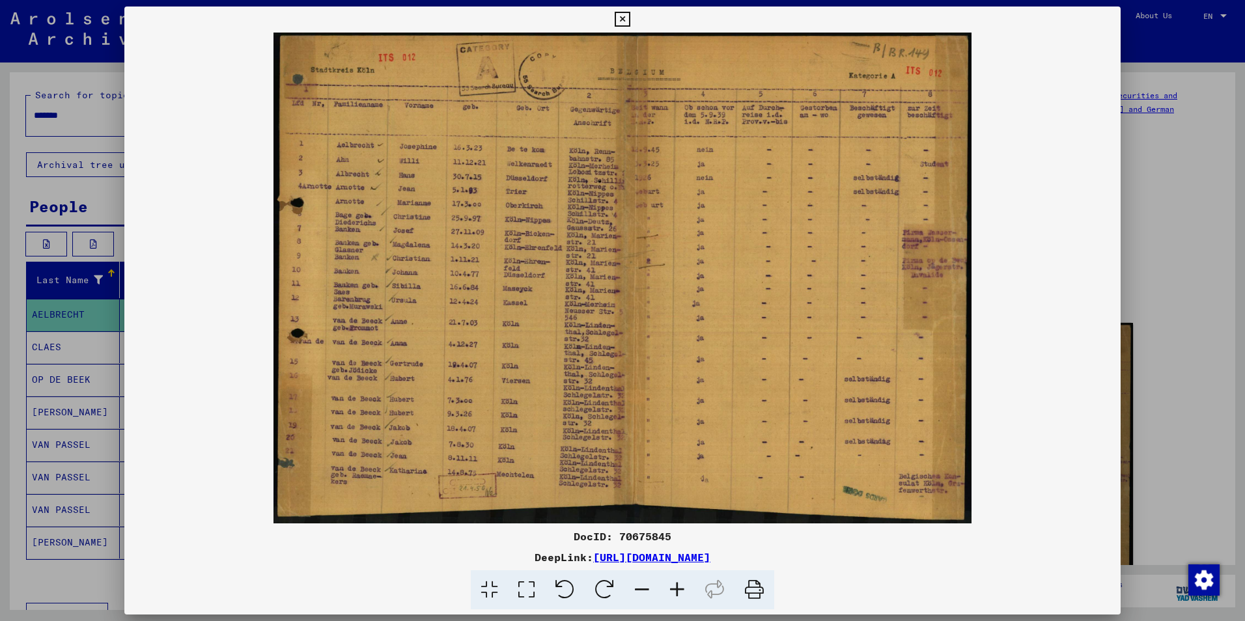
click at [680, 589] on icon at bounding box center [676, 590] width 35 height 40
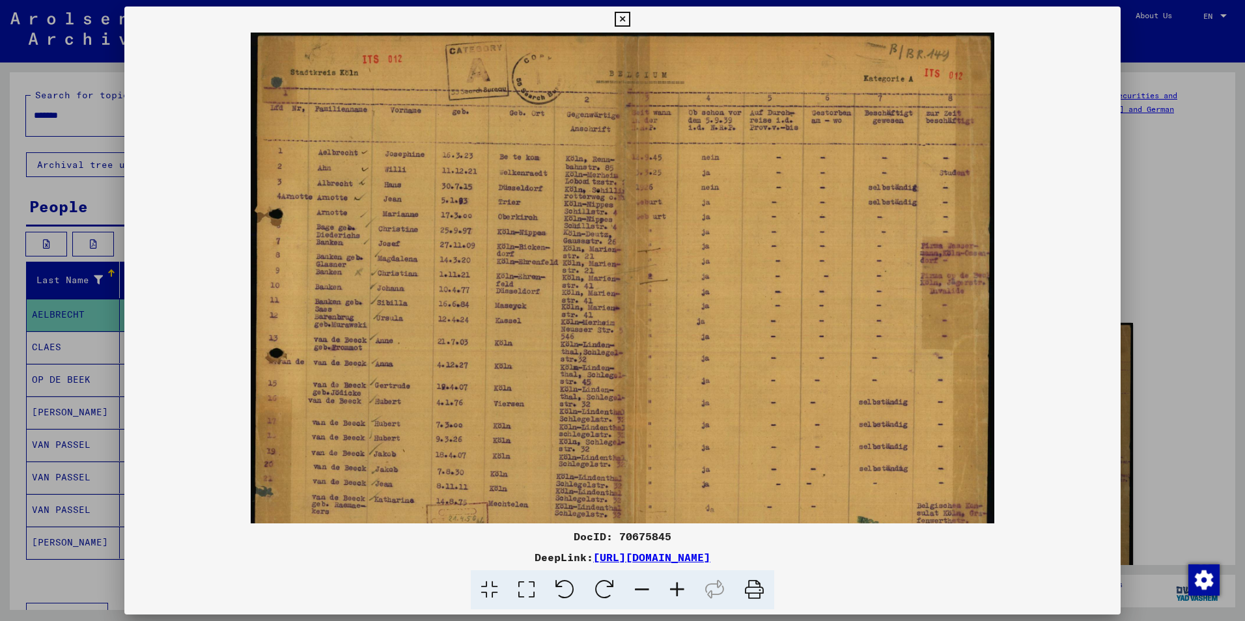
click at [680, 589] on icon at bounding box center [676, 590] width 35 height 40
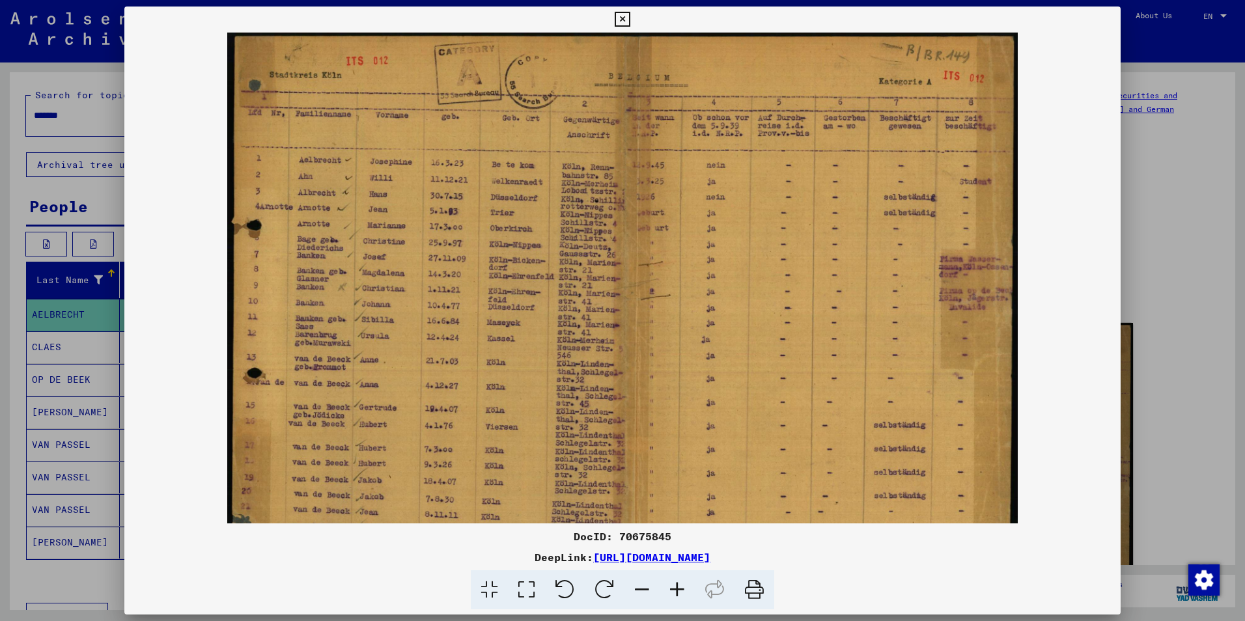
click at [677, 589] on icon at bounding box center [676, 590] width 35 height 40
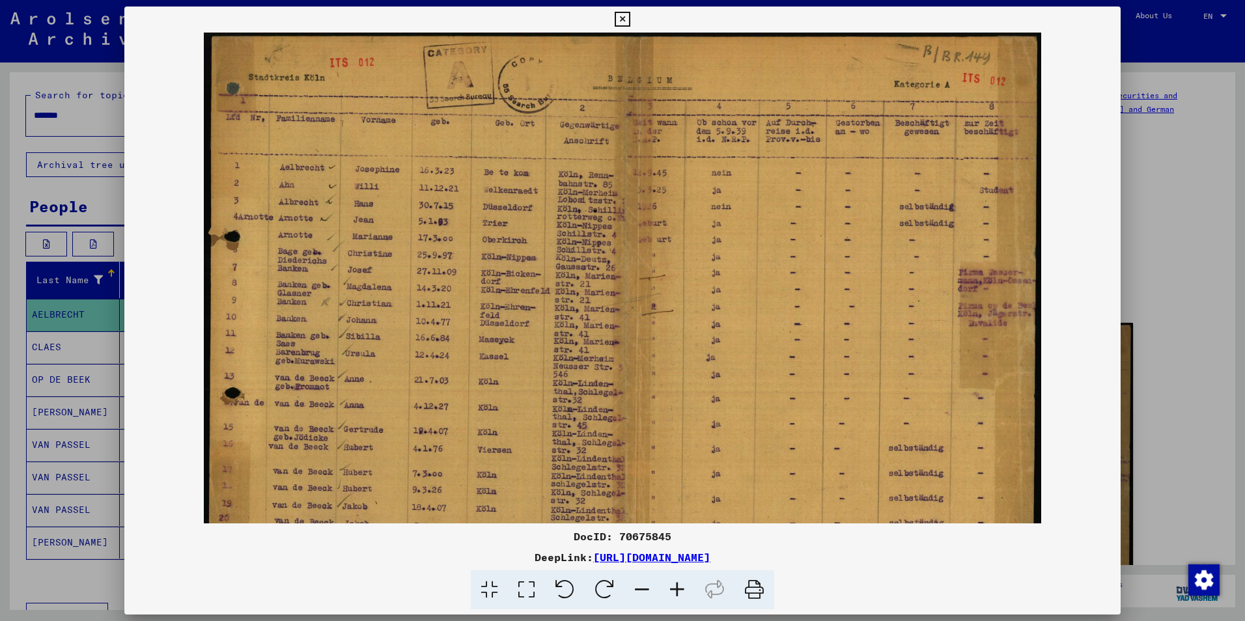
click at [677, 589] on icon at bounding box center [676, 590] width 35 height 40
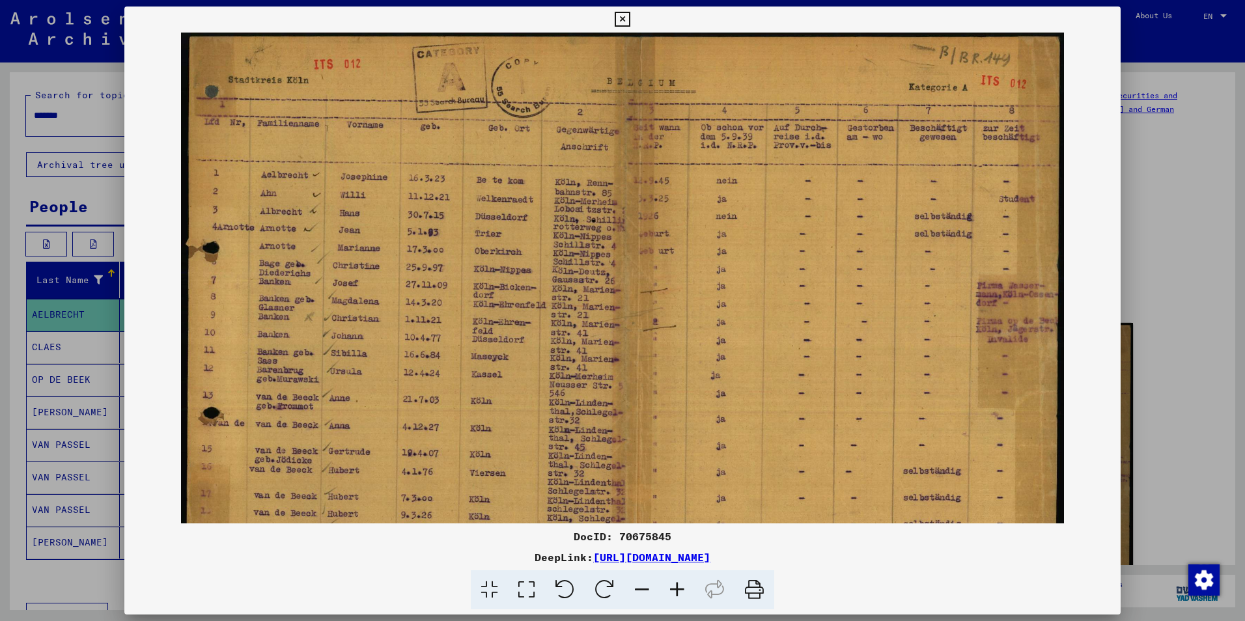
click at [676, 585] on icon at bounding box center [676, 590] width 35 height 40
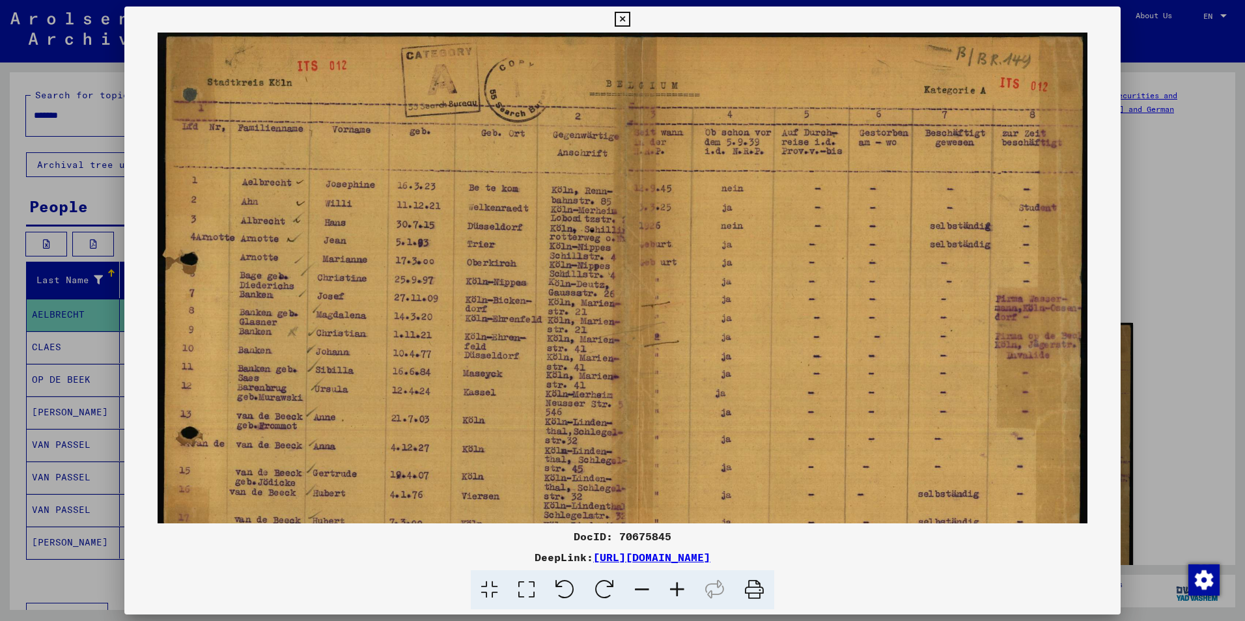
click at [676, 585] on icon at bounding box center [676, 590] width 35 height 40
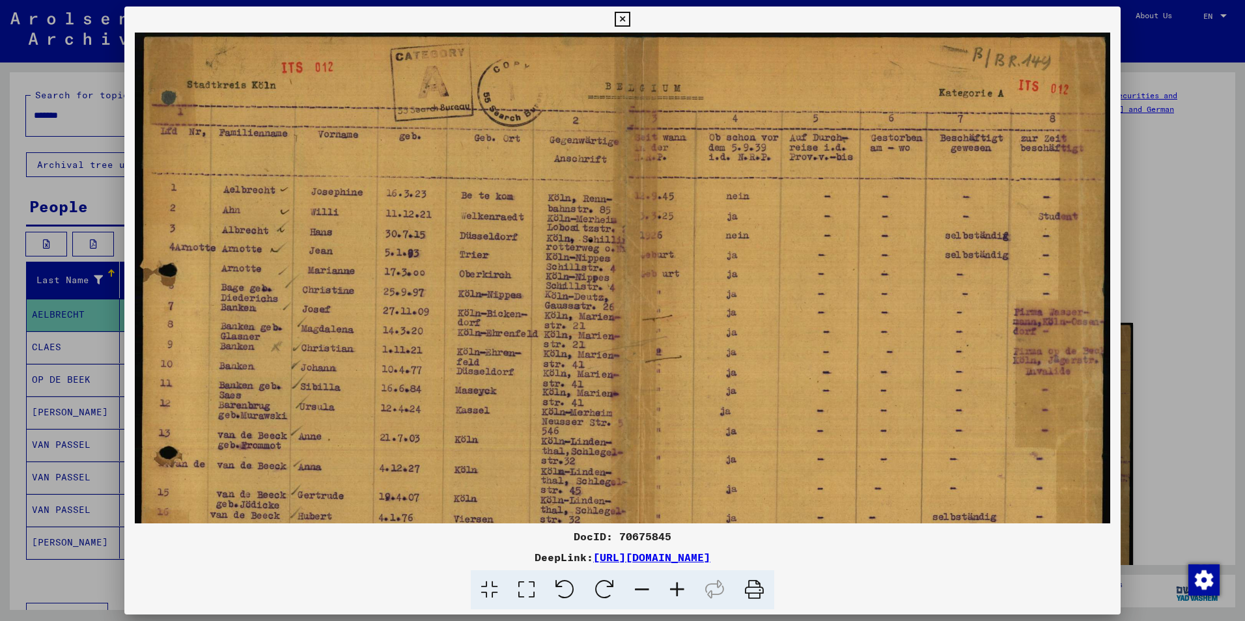
click at [676, 585] on icon at bounding box center [676, 590] width 35 height 40
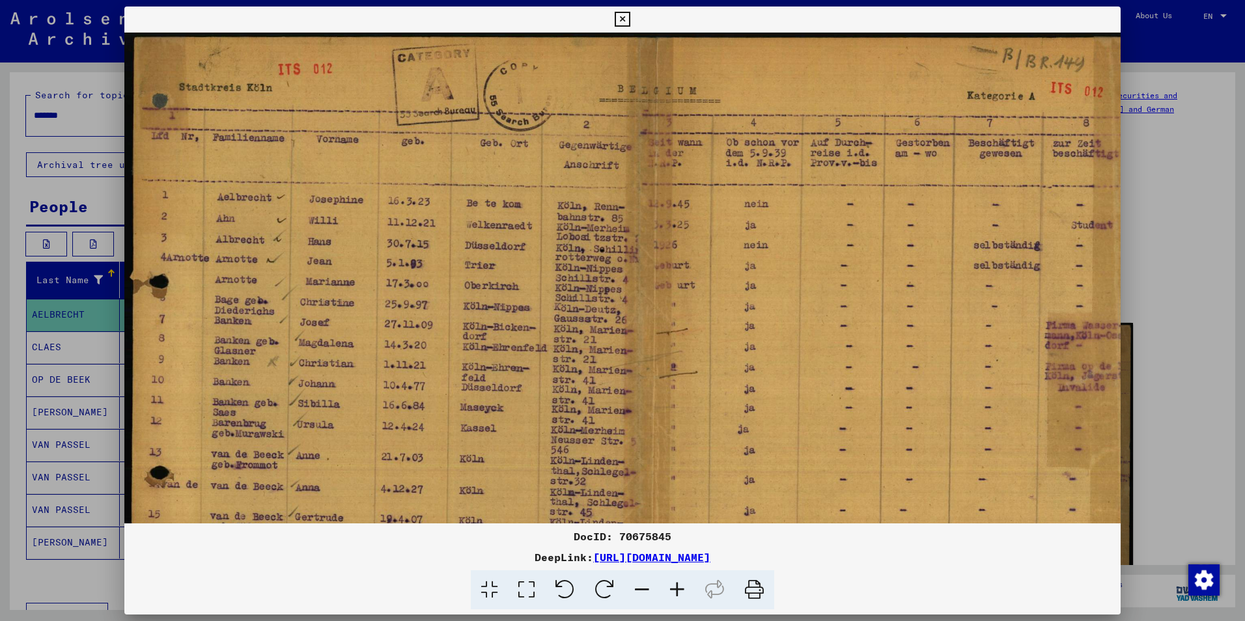
click at [117, 199] on div at bounding box center [622, 310] width 1245 height 621
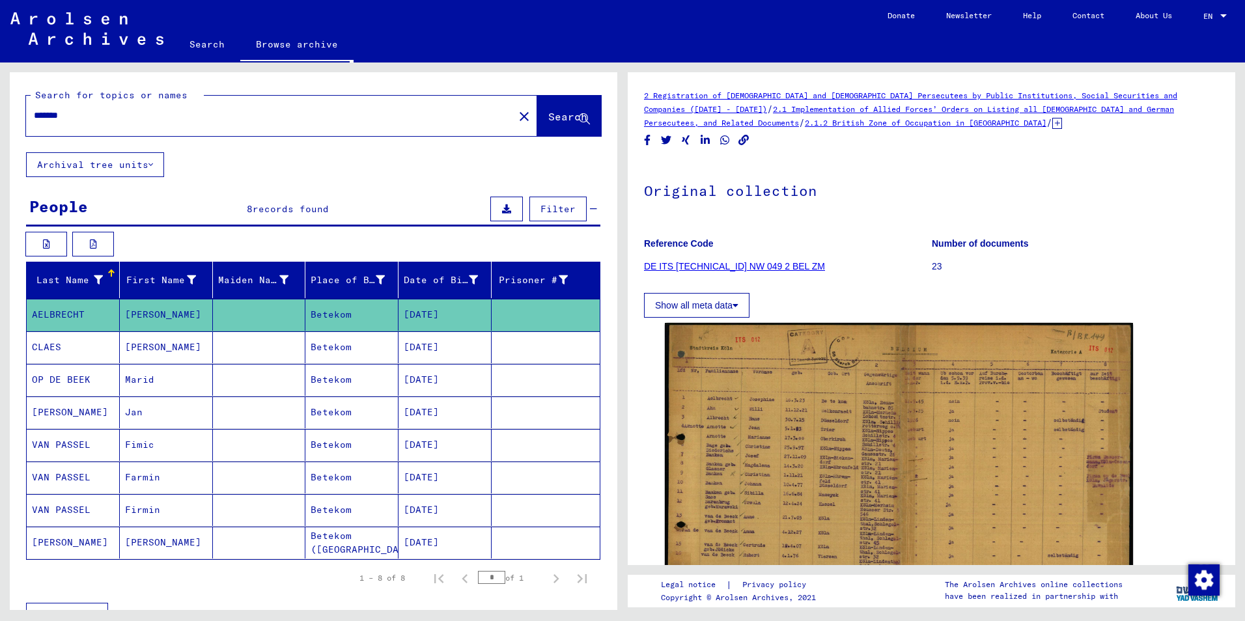
click at [77, 349] on mat-cell "CLAES" at bounding box center [73, 347] width 93 height 32
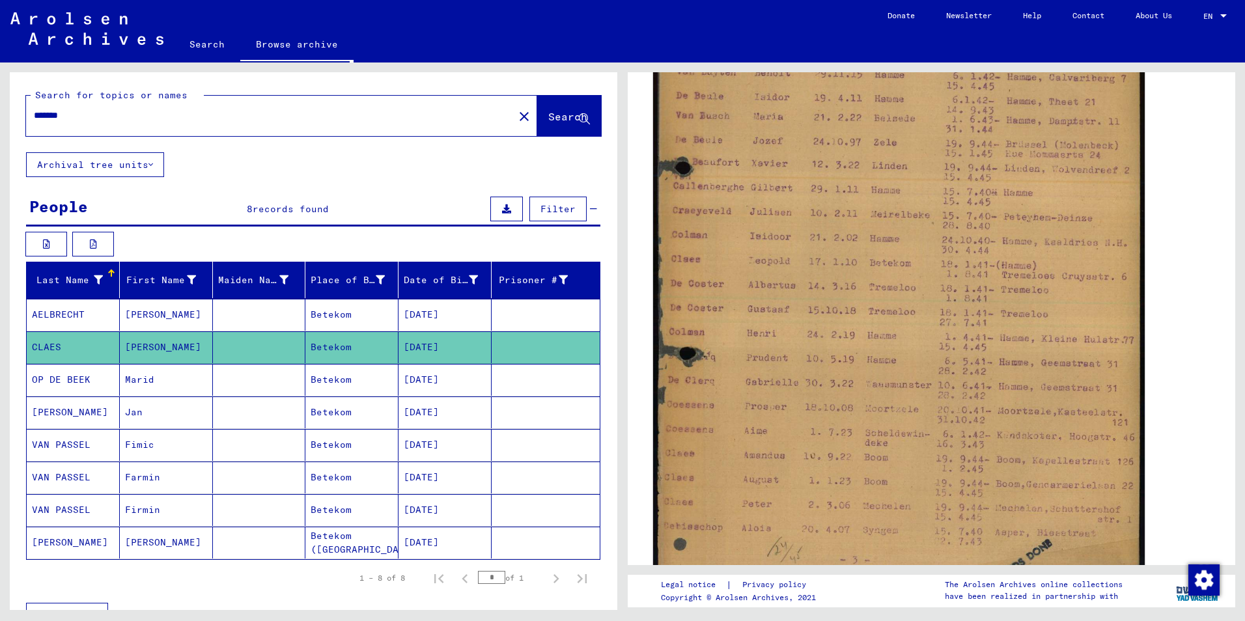
scroll to position [456, 0]
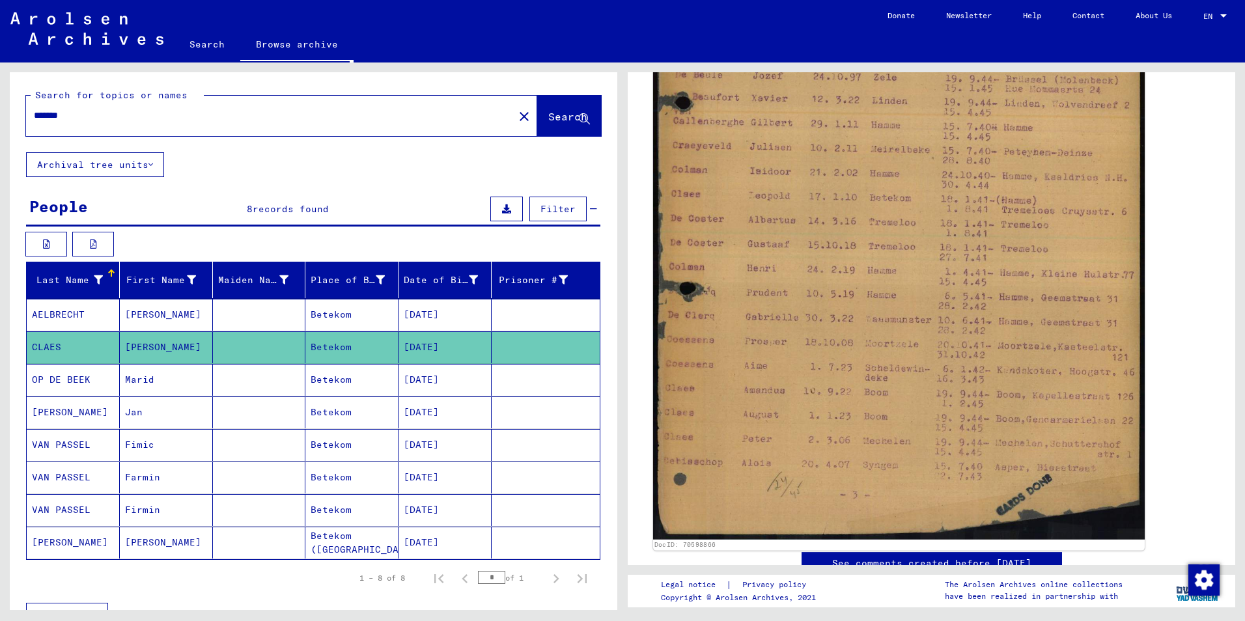
click at [762, 186] on img at bounding box center [899, 195] width 492 height 689
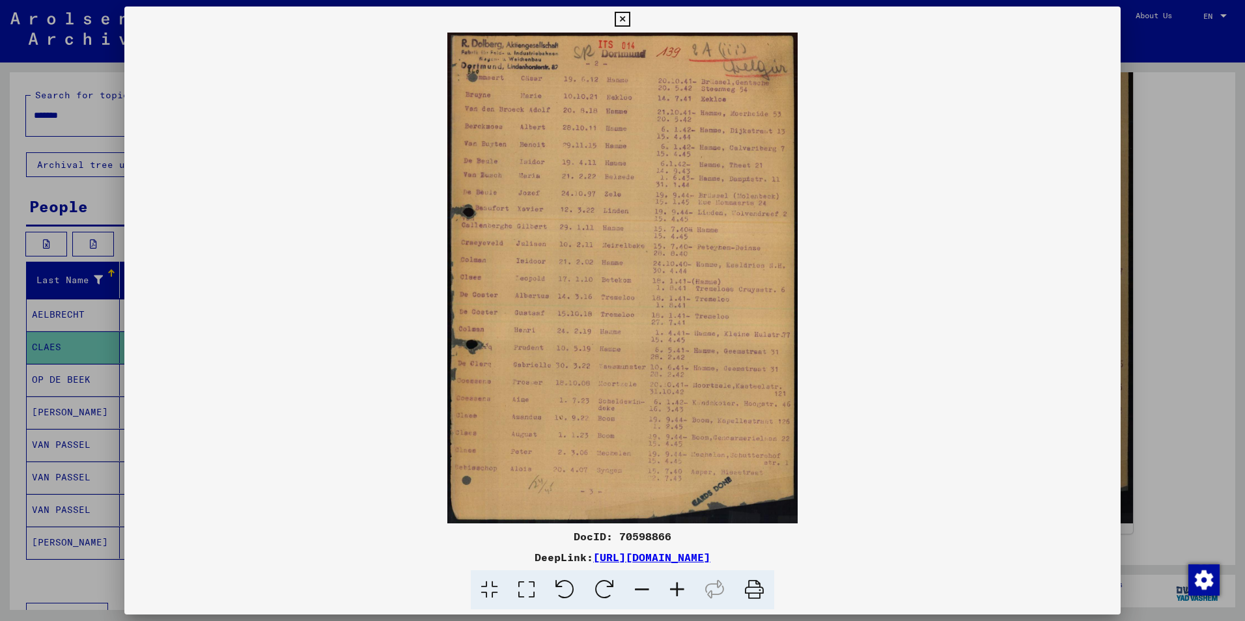
click at [678, 590] on icon at bounding box center [676, 590] width 35 height 40
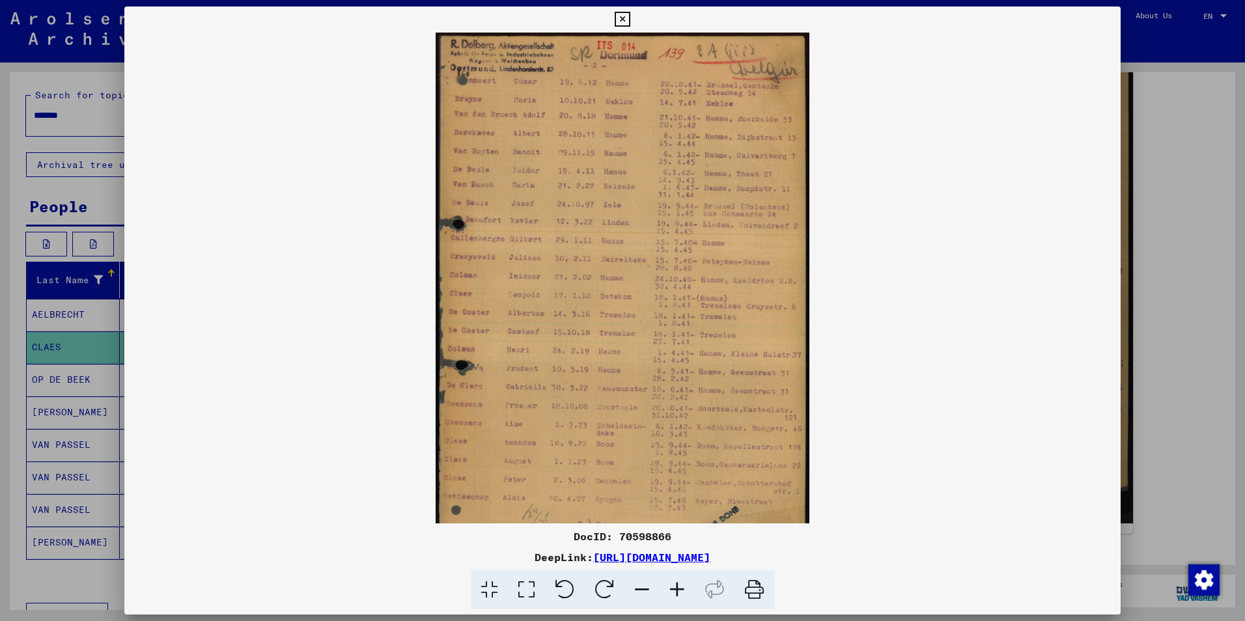
click at [678, 590] on icon at bounding box center [676, 590] width 35 height 40
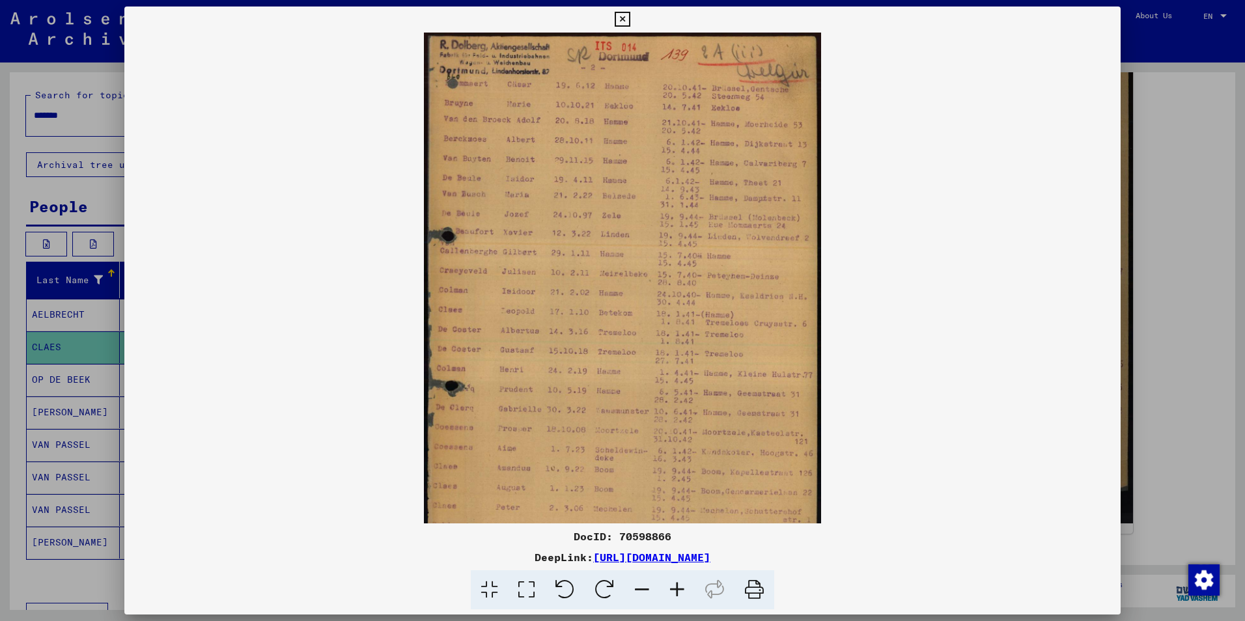
click at [678, 590] on icon at bounding box center [676, 590] width 35 height 40
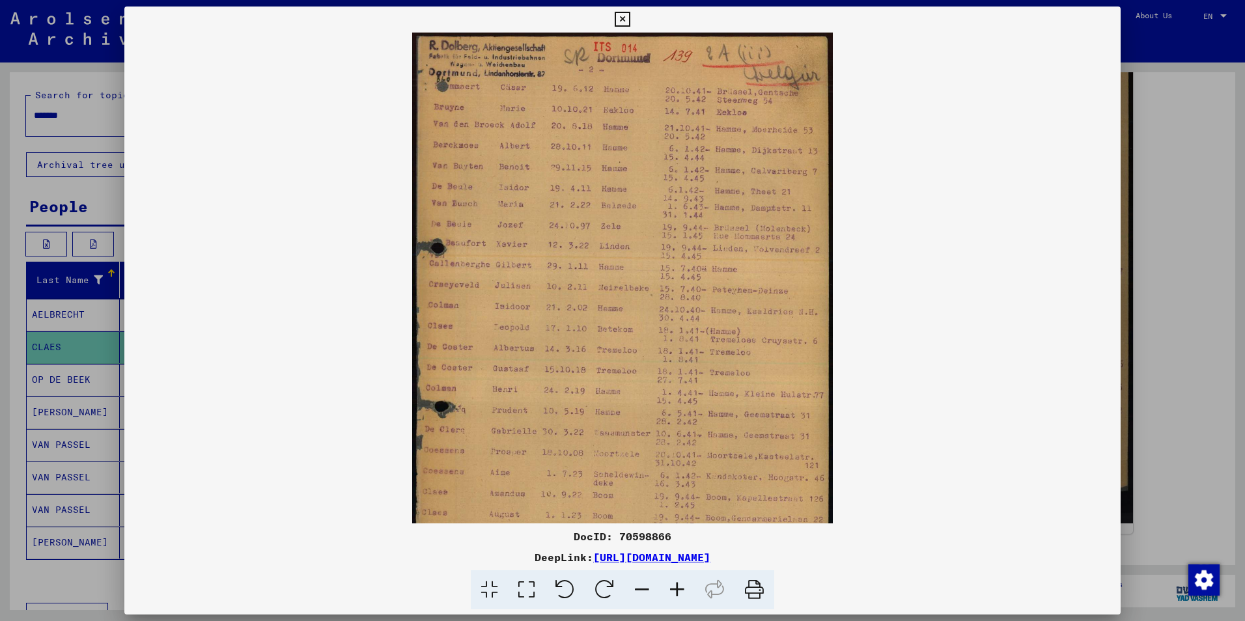
click at [678, 590] on icon at bounding box center [676, 590] width 35 height 40
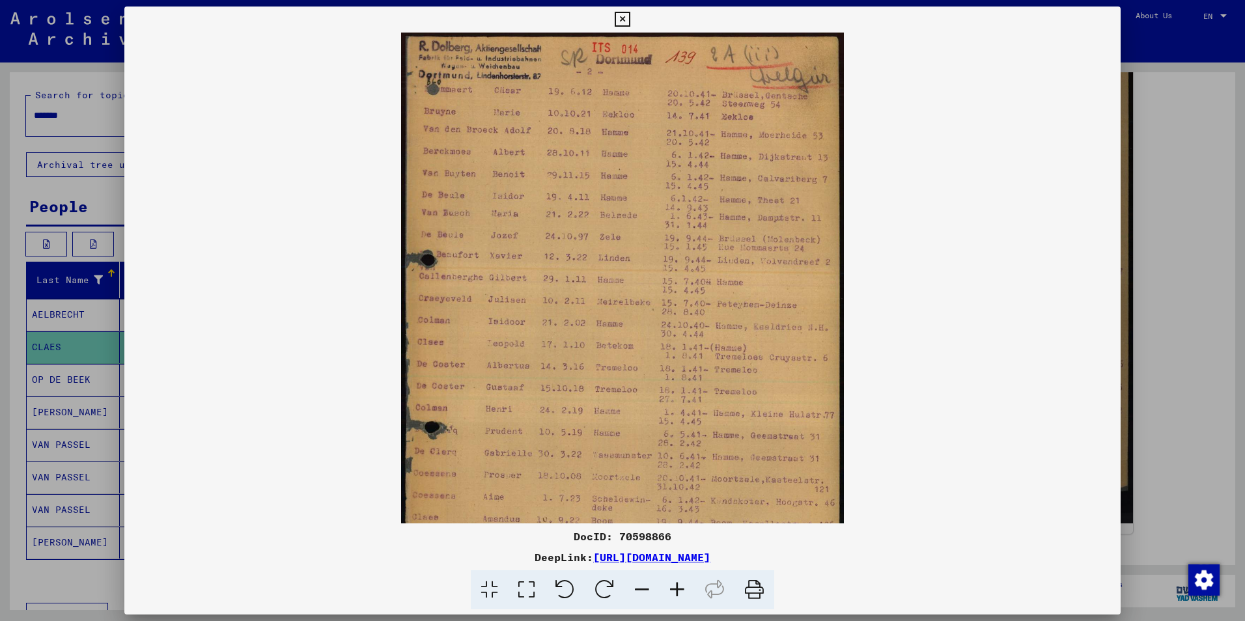
click at [678, 590] on icon at bounding box center [676, 590] width 35 height 40
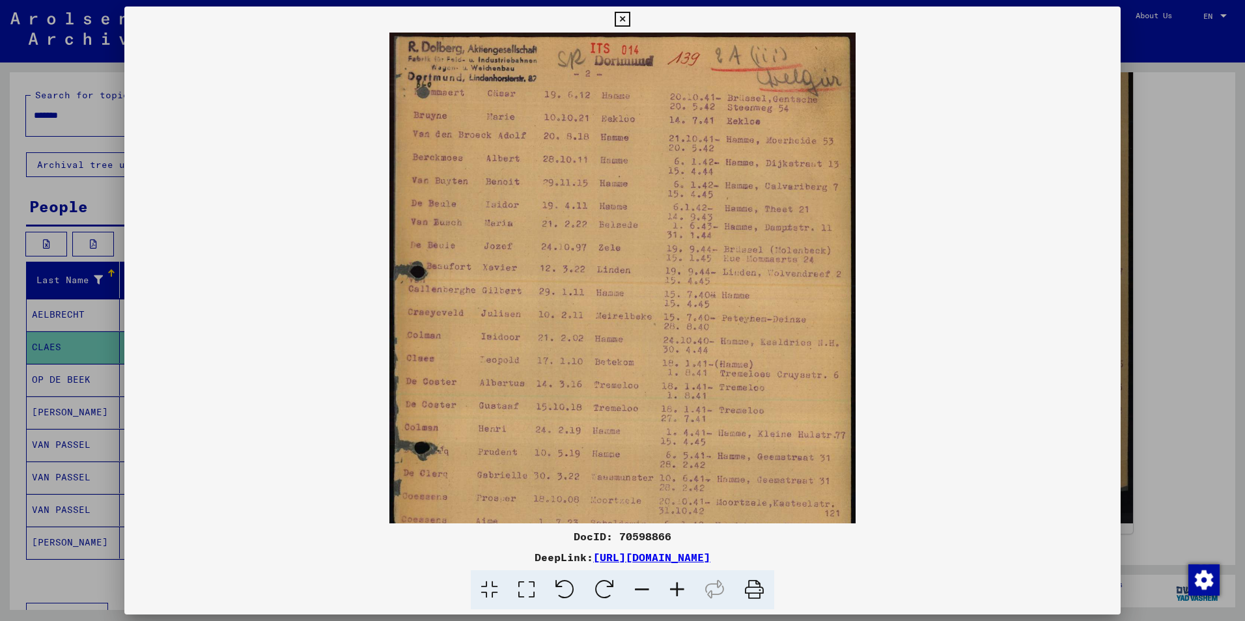
click at [676, 589] on icon at bounding box center [676, 590] width 35 height 40
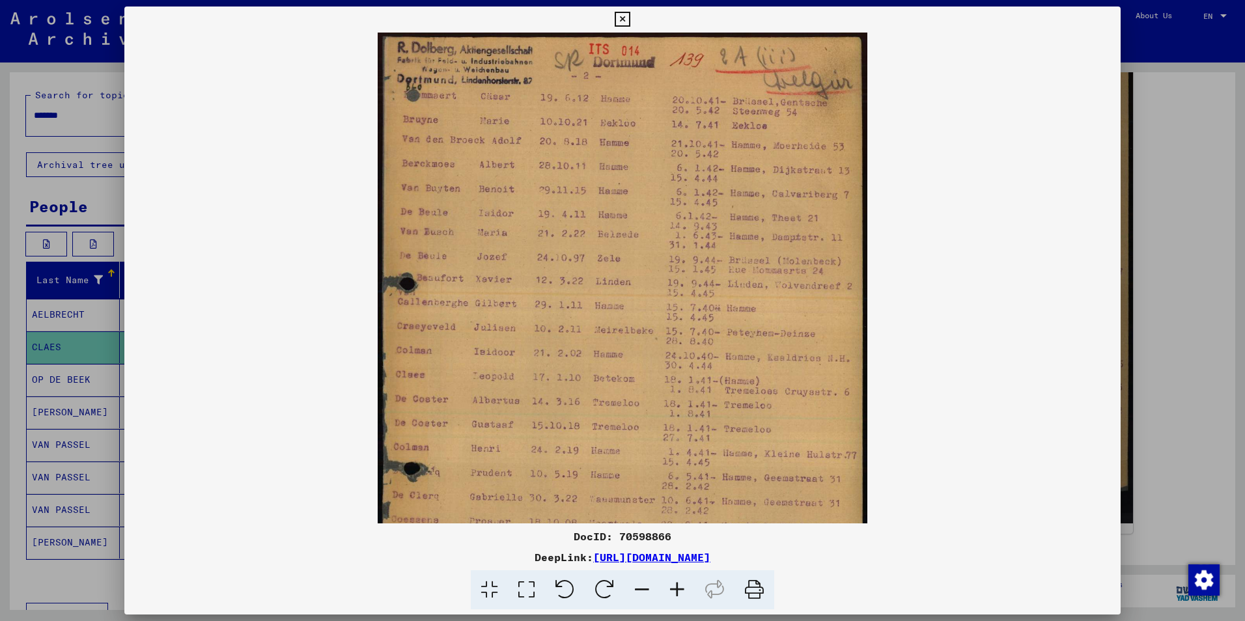
click at [676, 589] on icon at bounding box center [676, 590] width 35 height 40
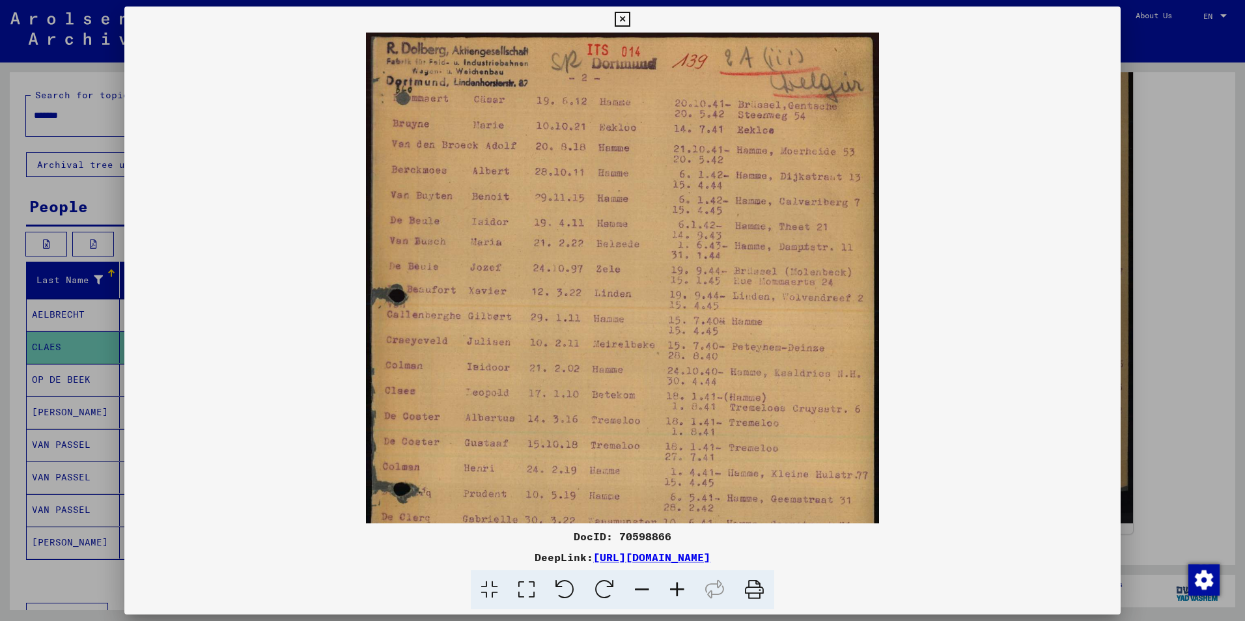
click at [676, 589] on icon at bounding box center [676, 590] width 35 height 40
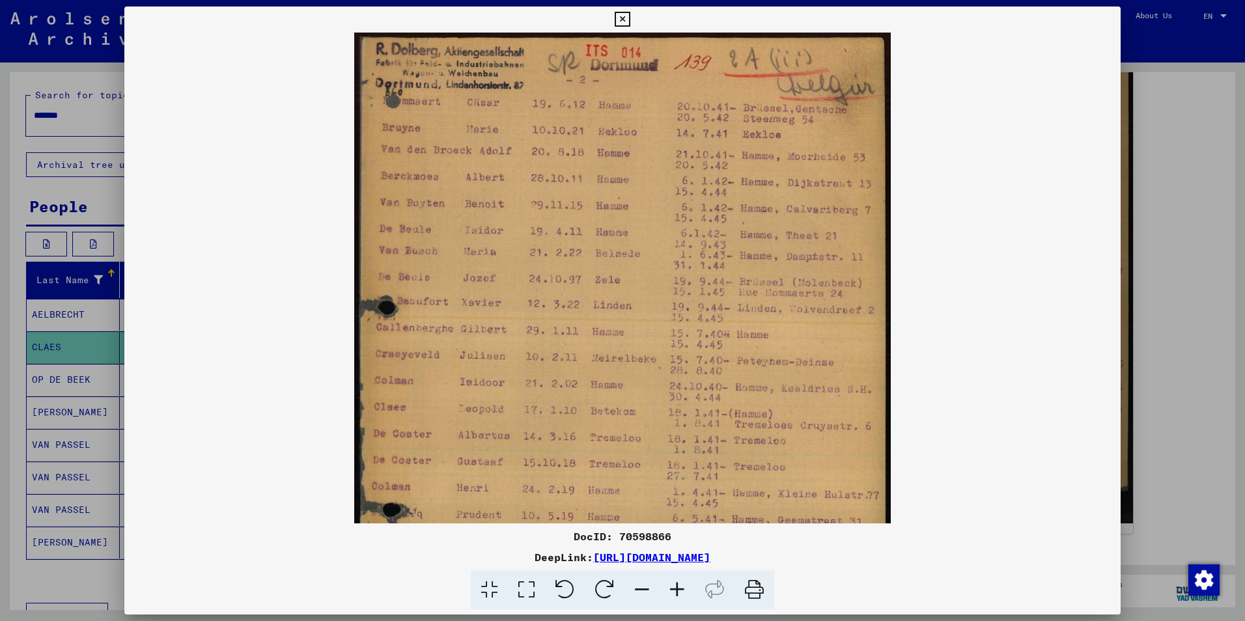
click at [676, 589] on icon at bounding box center [676, 590] width 35 height 40
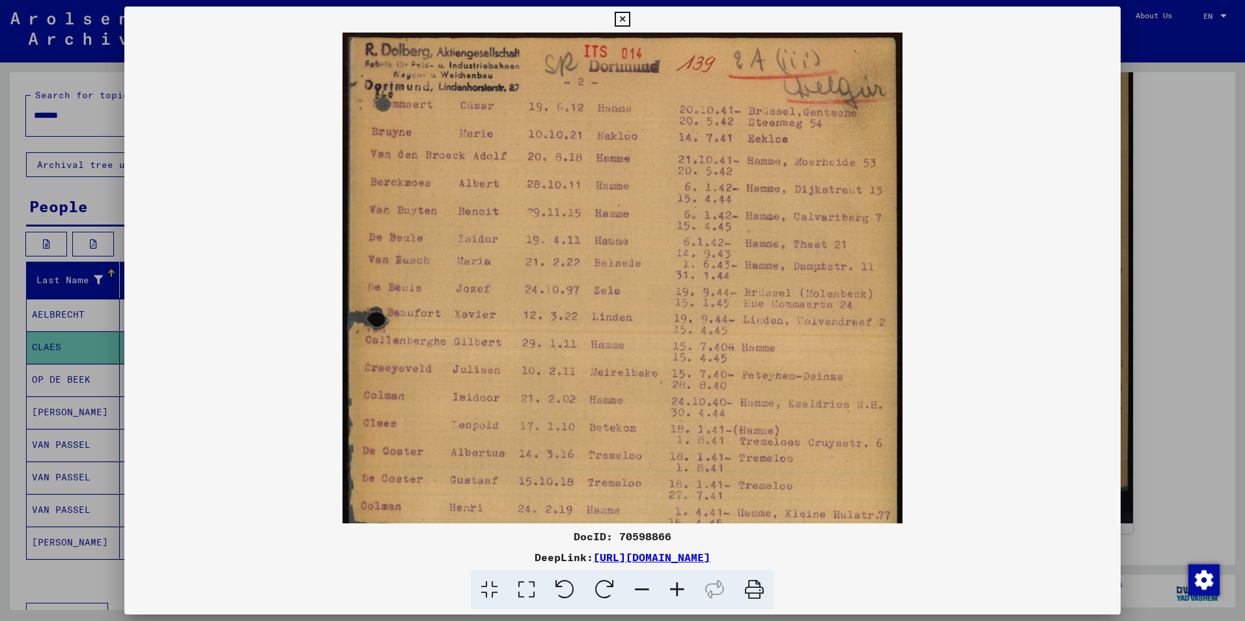
click at [676, 589] on icon at bounding box center [676, 590] width 35 height 40
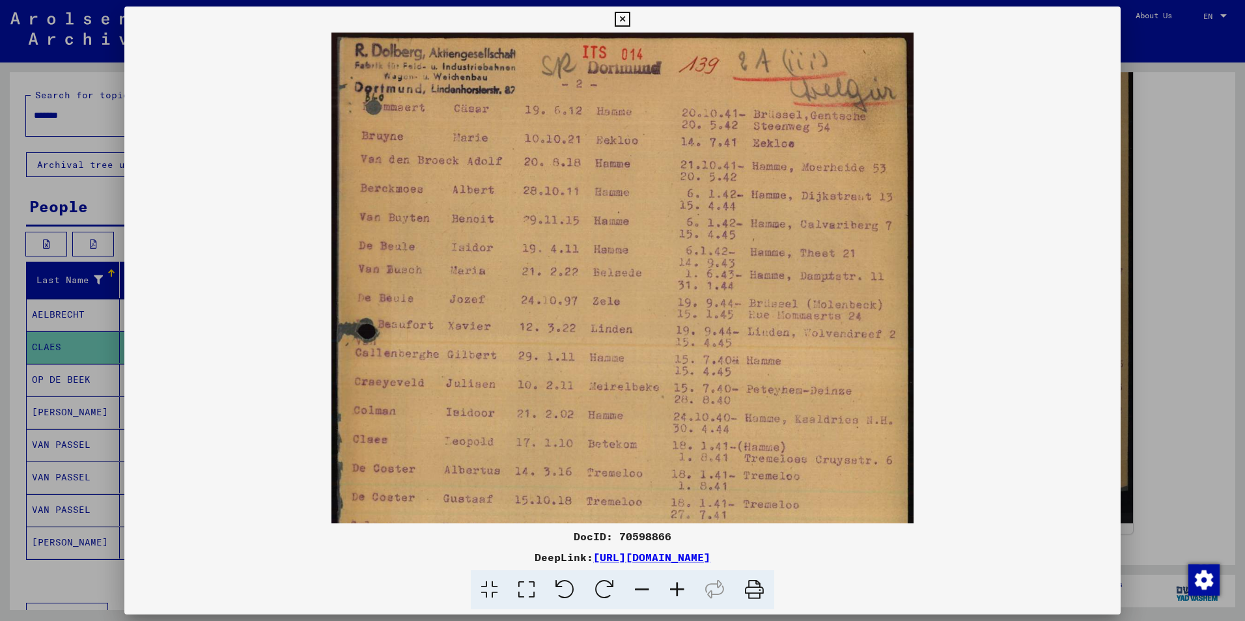
click at [676, 589] on icon at bounding box center [676, 590] width 35 height 40
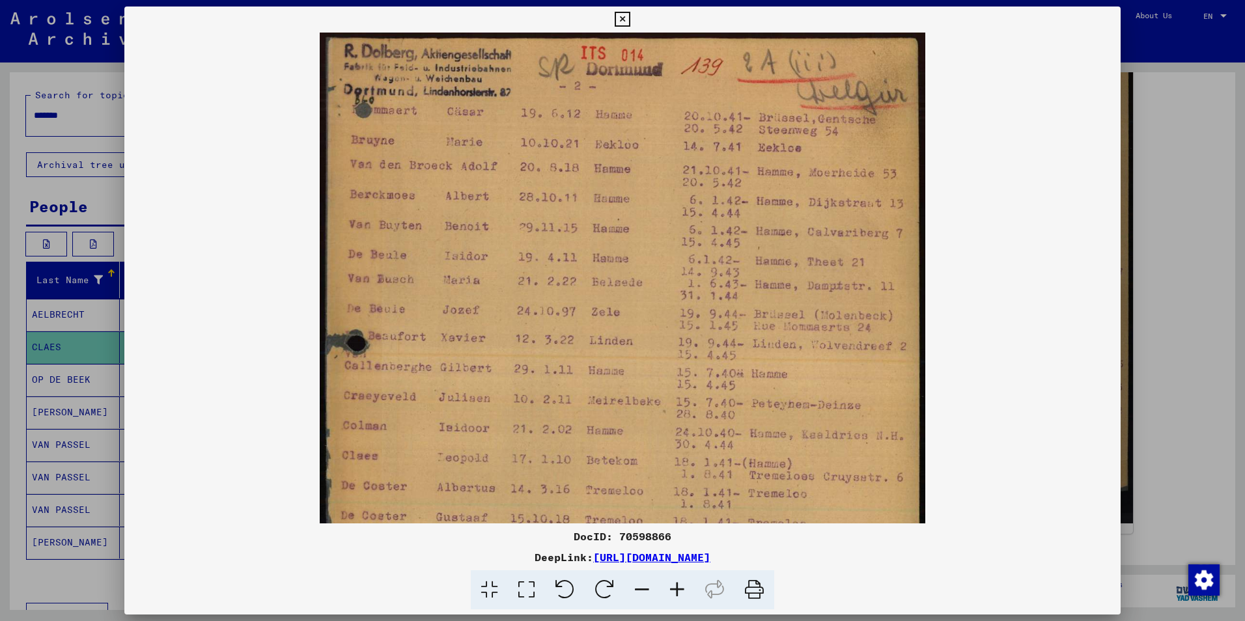
click at [399, 434] on img at bounding box center [623, 457] width 606 height 849
click at [434, 374] on img at bounding box center [623, 457] width 606 height 849
click at [251, 402] on viewer-one-image at bounding box center [622, 278] width 996 height 491
click at [646, 587] on icon at bounding box center [641, 590] width 35 height 40
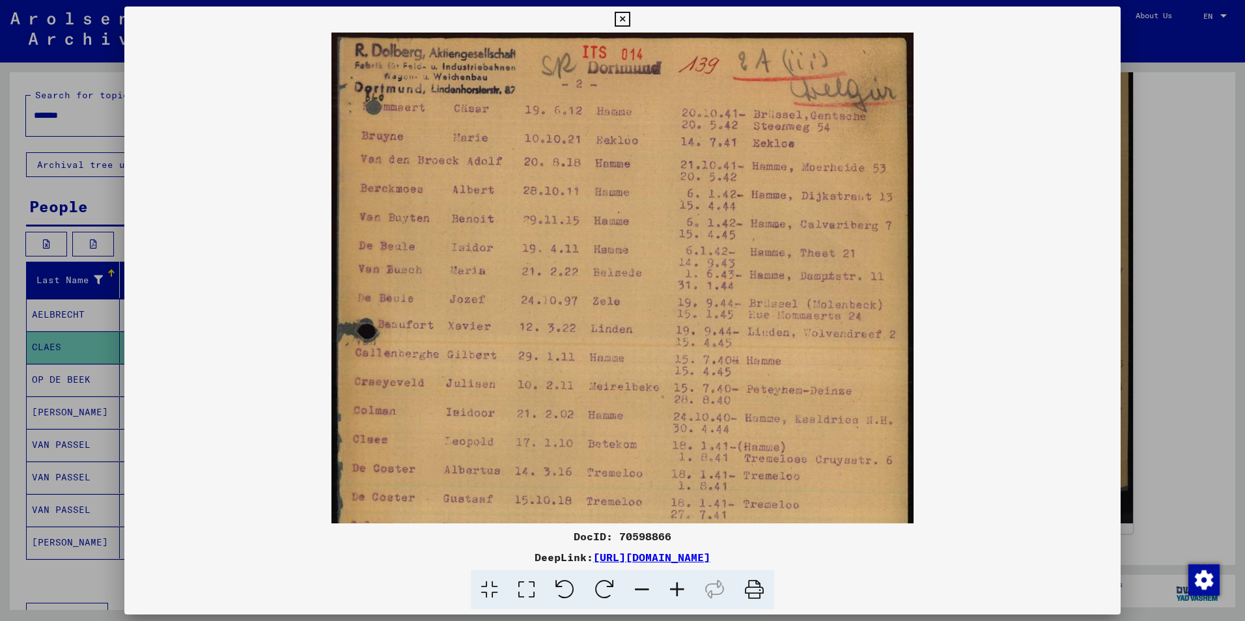
click at [646, 587] on icon at bounding box center [641, 590] width 35 height 40
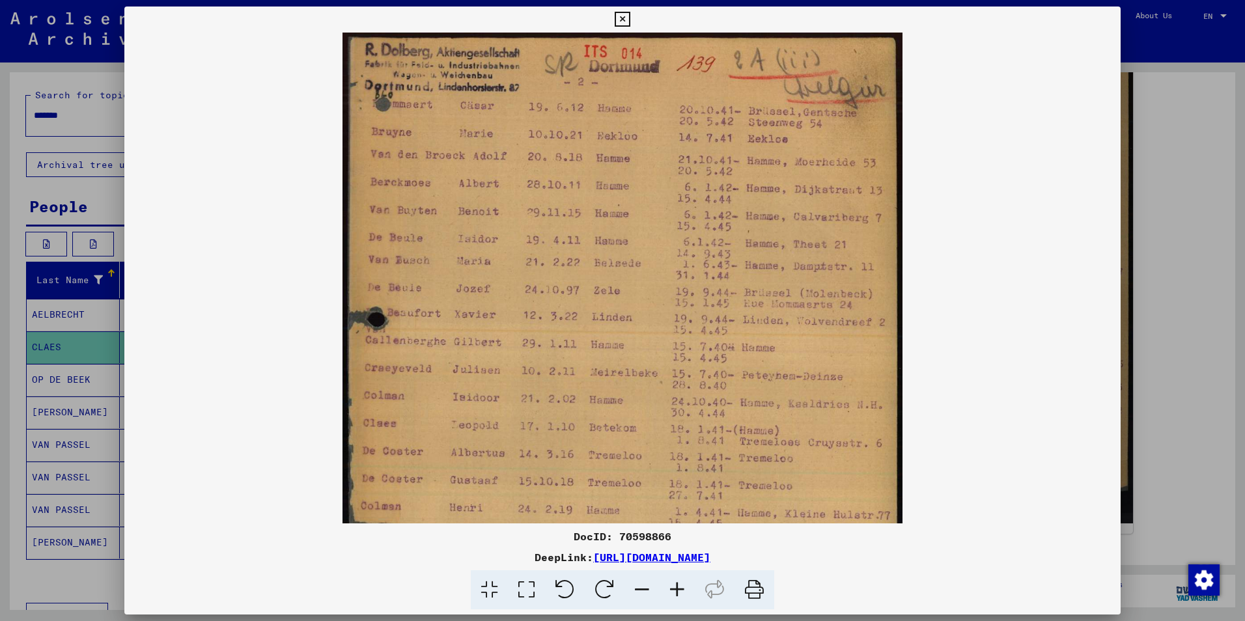
click at [646, 587] on icon at bounding box center [641, 590] width 35 height 40
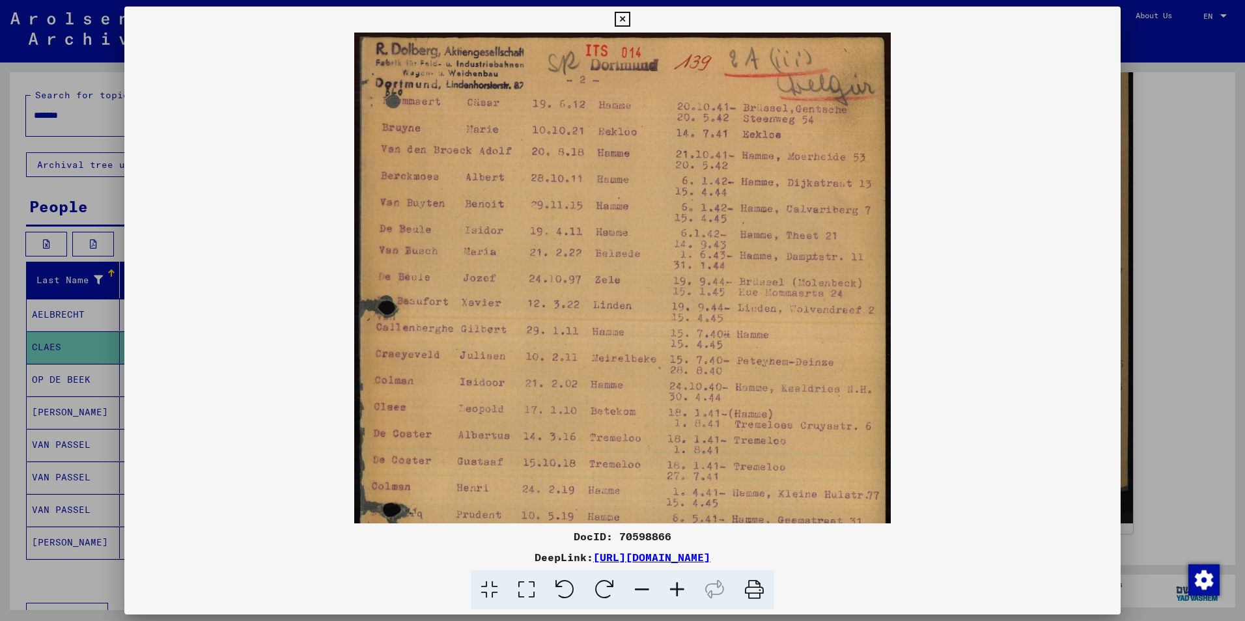
click at [646, 587] on icon at bounding box center [641, 590] width 35 height 40
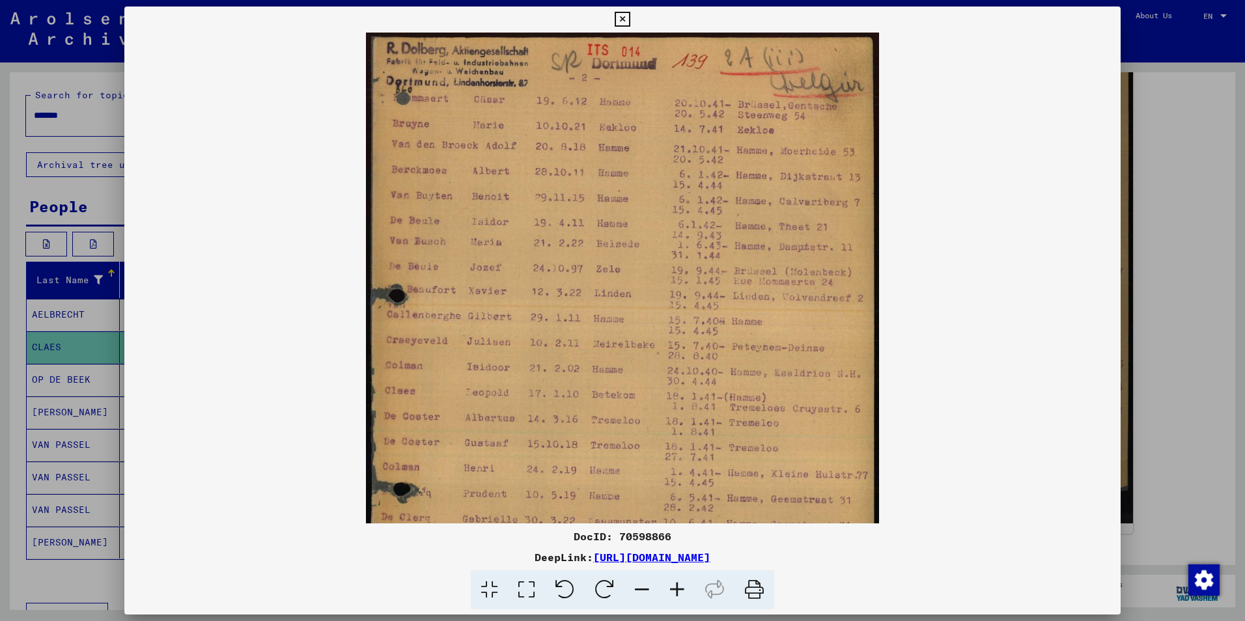
click at [646, 587] on icon at bounding box center [641, 590] width 35 height 40
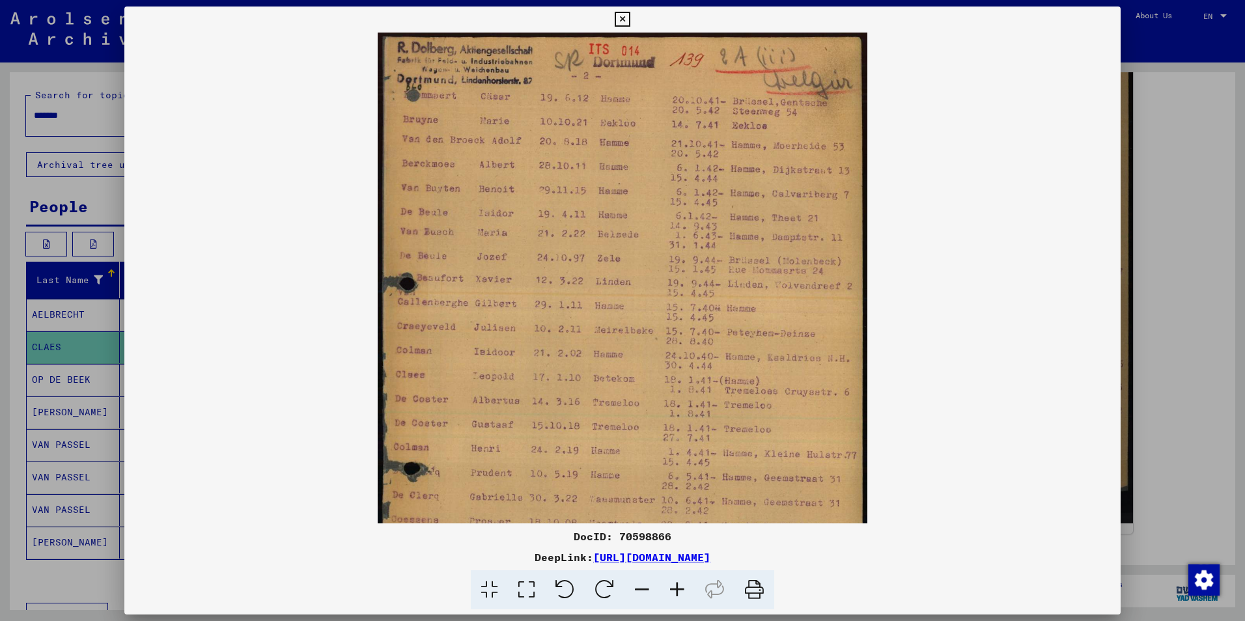
click at [646, 587] on icon at bounding box center [641, 590] width 35 height 40
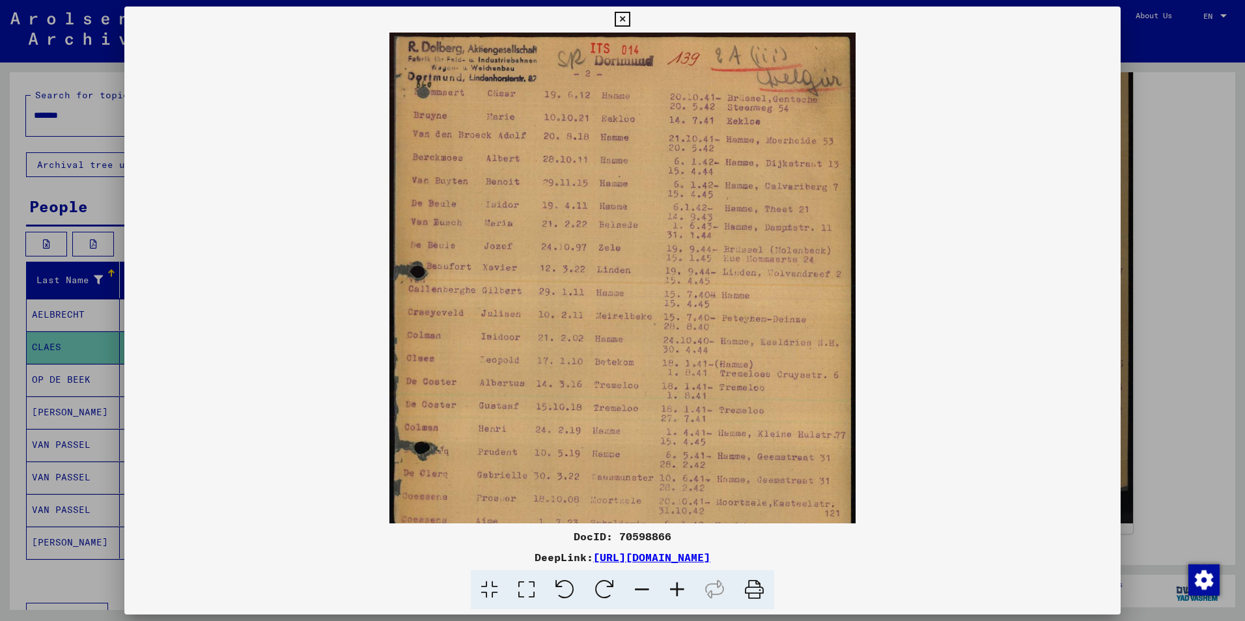
click at [646, 587] on icon at bounding box center [641, 590] width 35 height 40
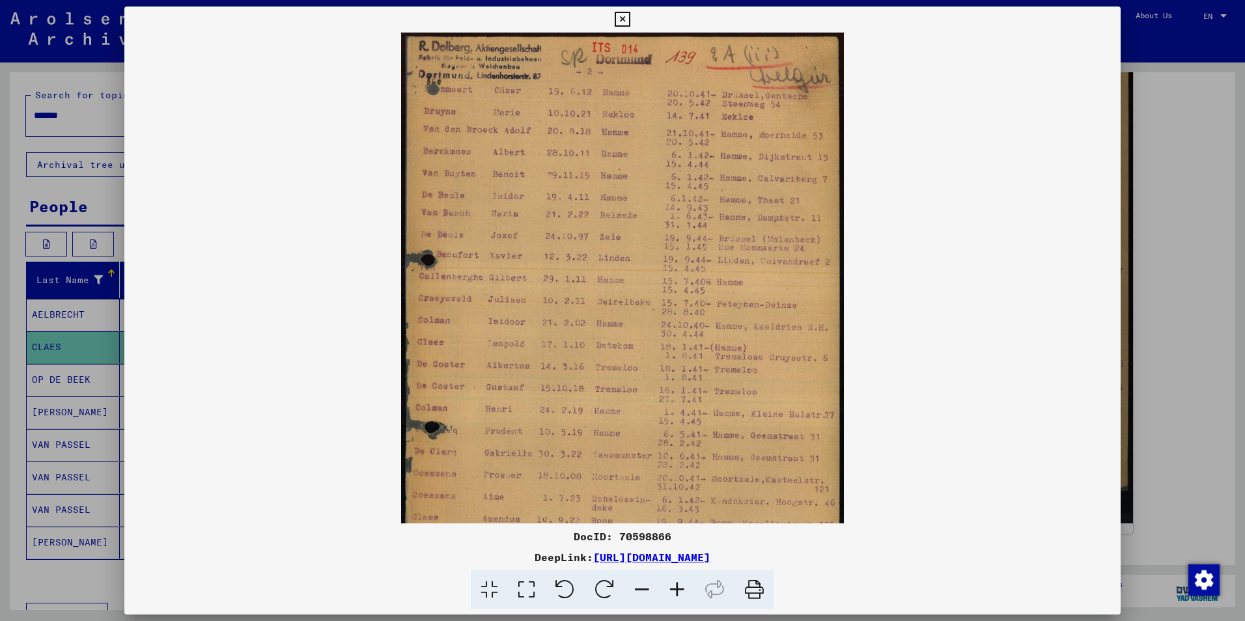
click at [646, 587] on icon at bounding box center [641, 590] width 35 height 40
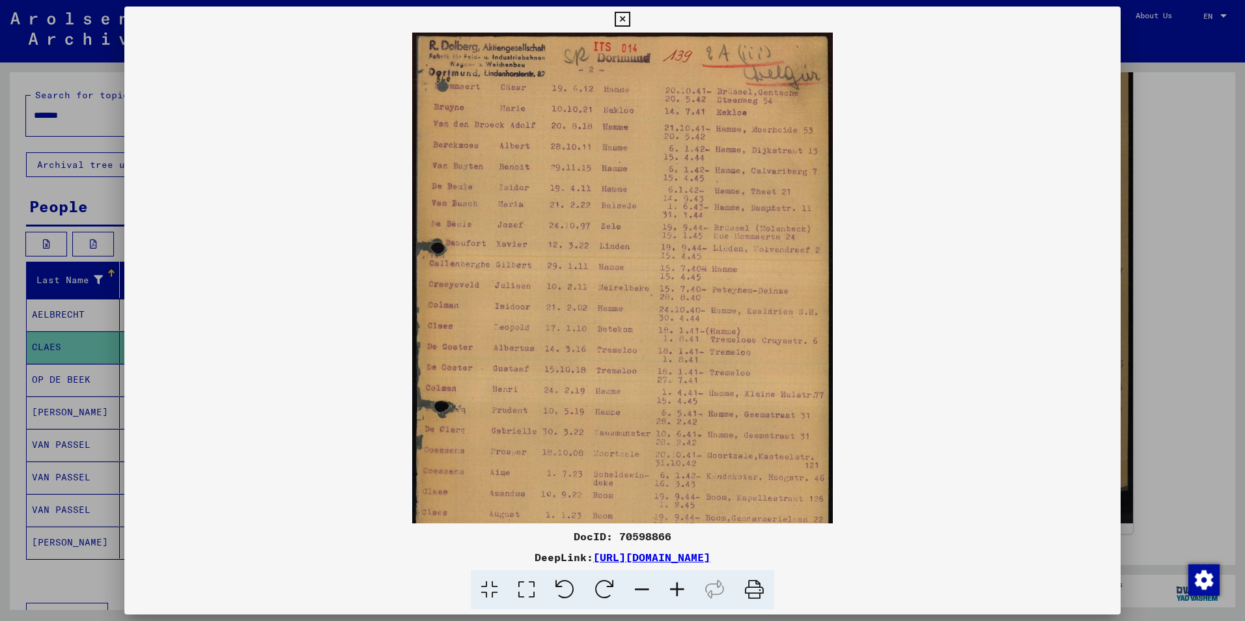
click at [646, 587] on icon at bounding box center [641, 590] width 35 height 40
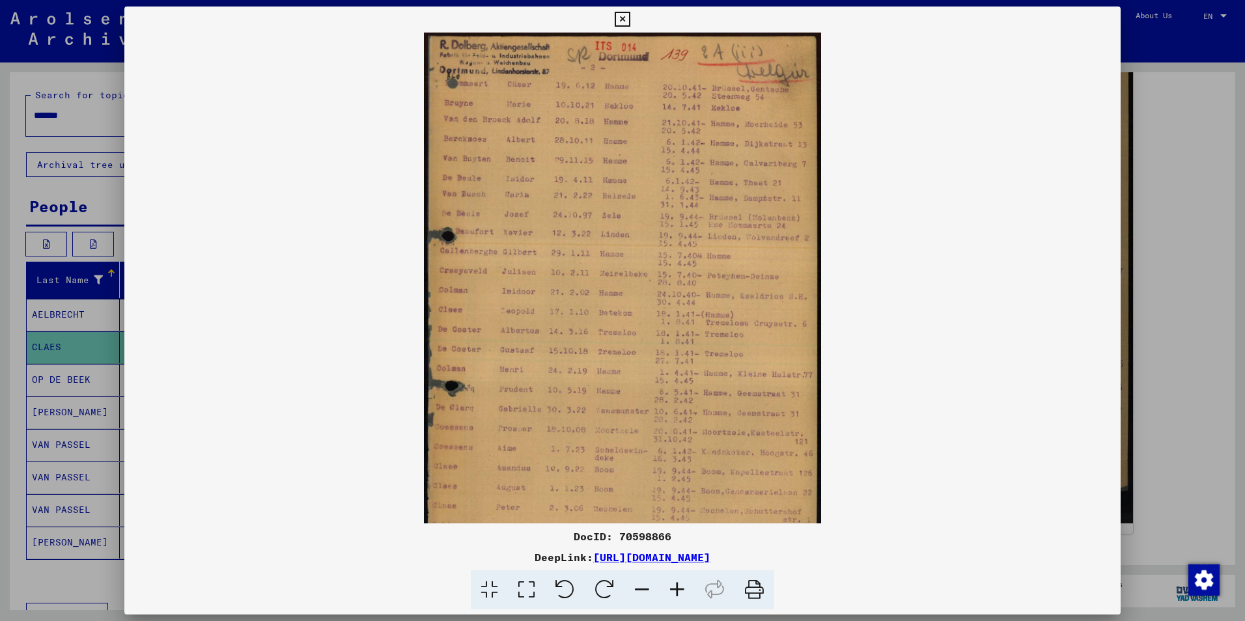
click at [646, 587] on icon at bounding box center [641, 590] width 35 height 40
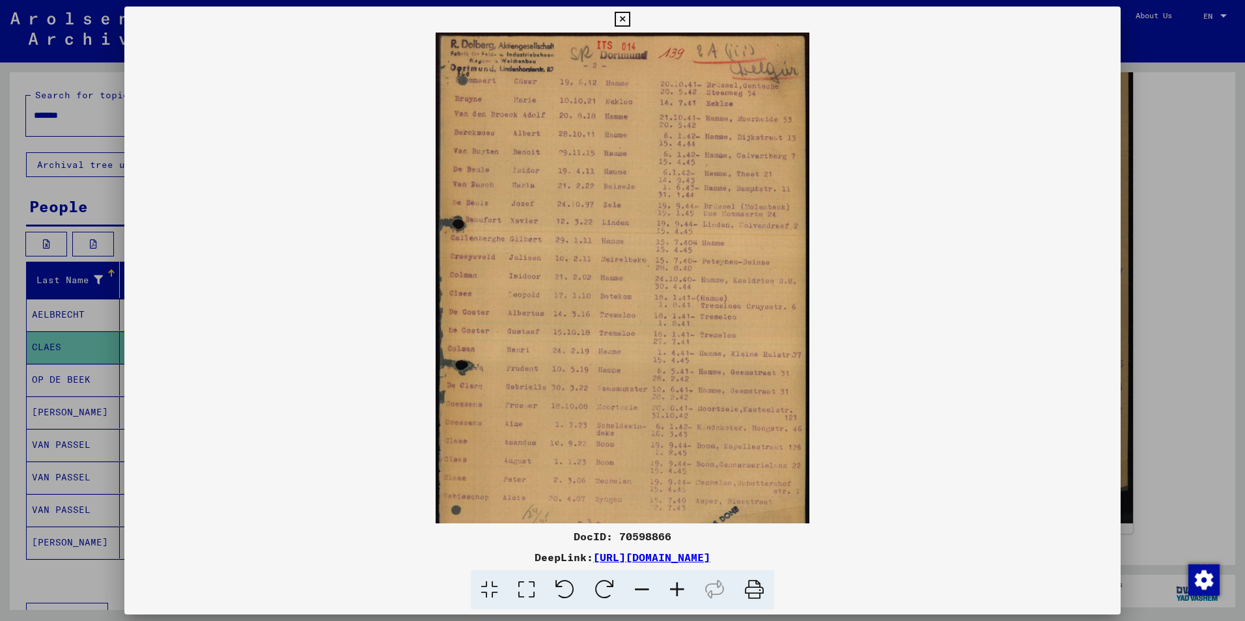
click at [70, 350] on div at bounding box center [622, 310] width 1245 height 621
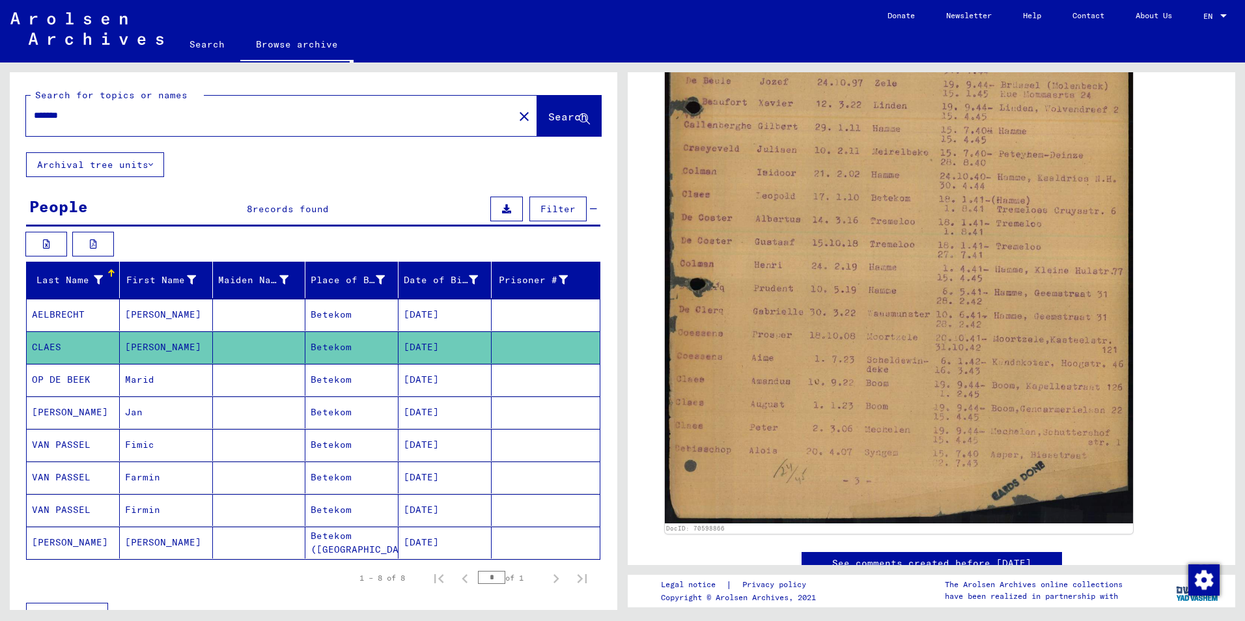
click at [168, 385] on mat-cell "Marid" at bounding box center [166, 380] width 93 height 32
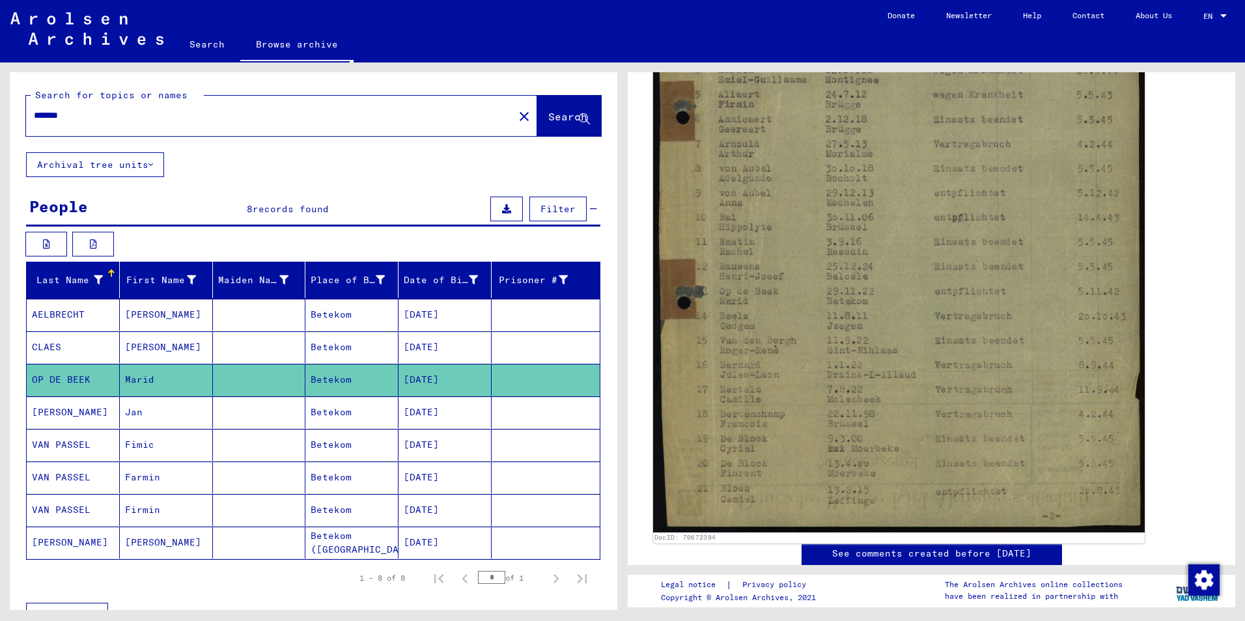
scroll to position [586, 0]
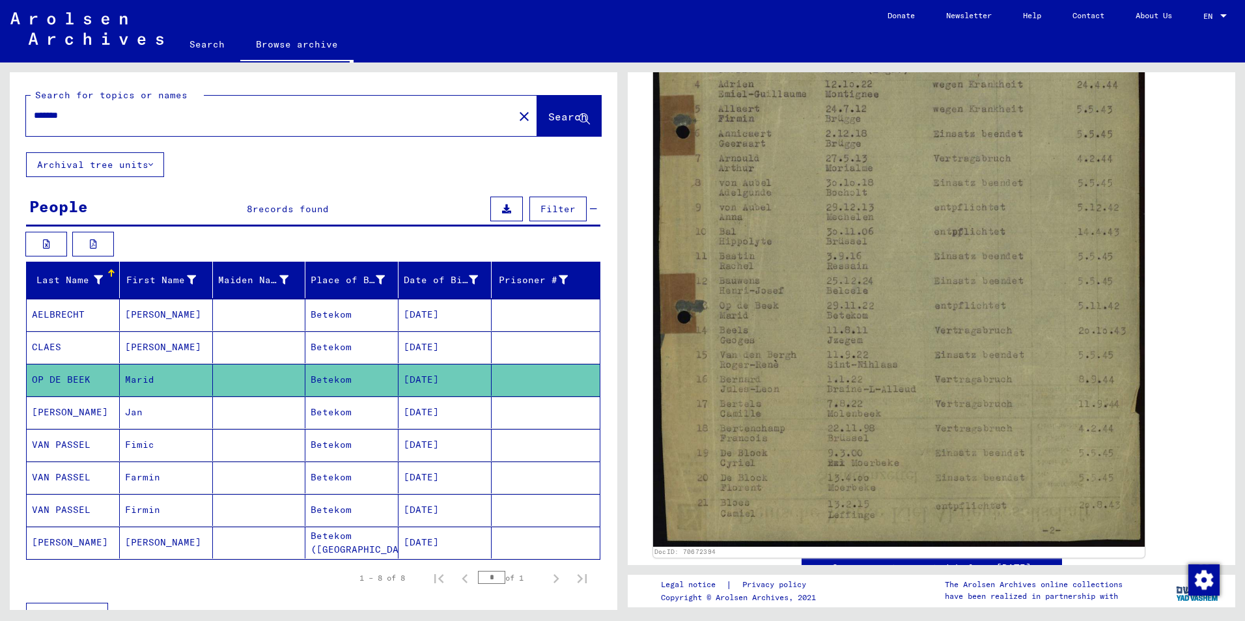
click at [756, 302] on img at bounding box center [899, 131] width 492 height 829
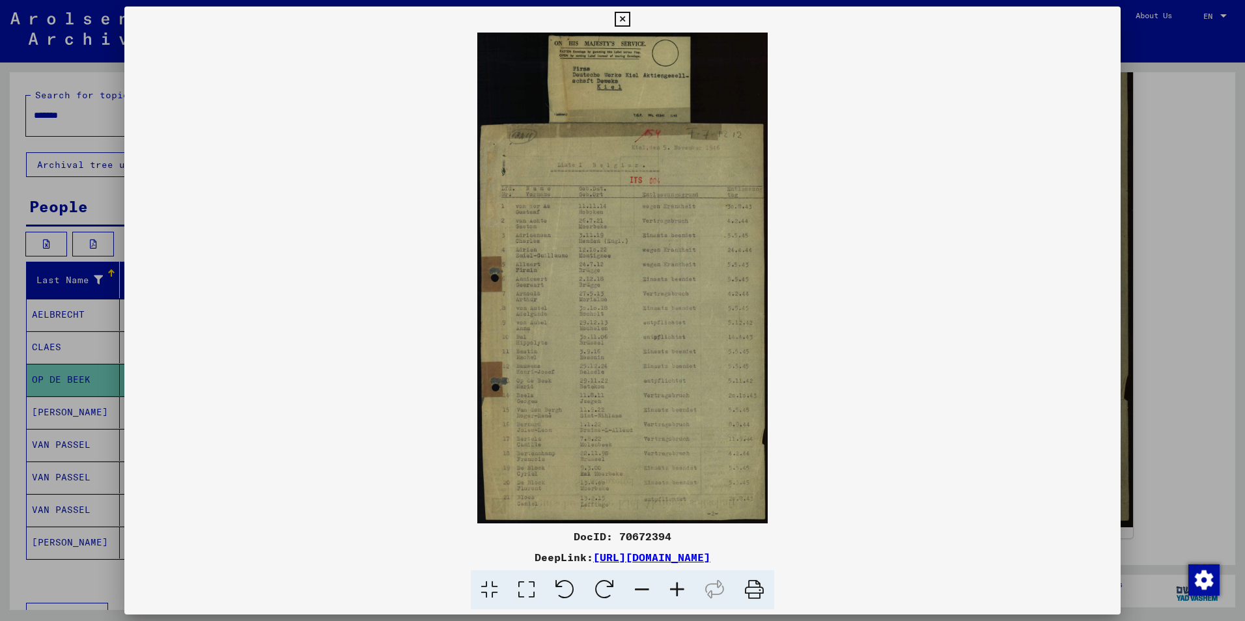
click at [677, 590] on icon at bounding box center [676, 590] width 35 height 40
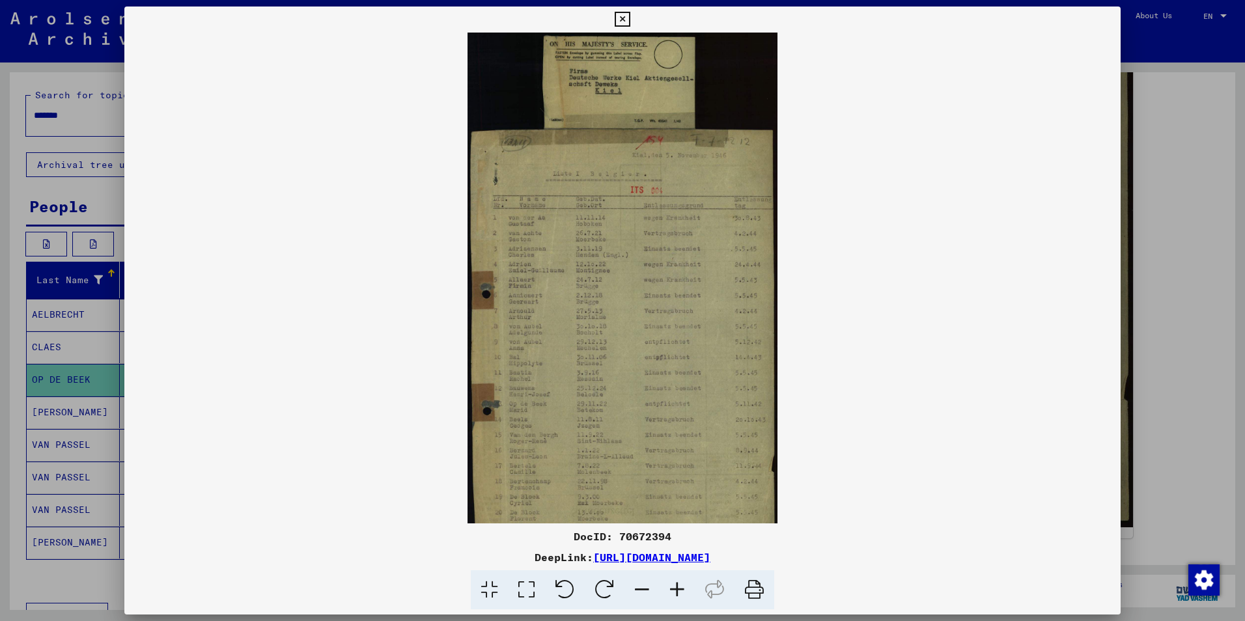
click at [678, 589] on icon at bounding box center [676, 590] width 35 height 40
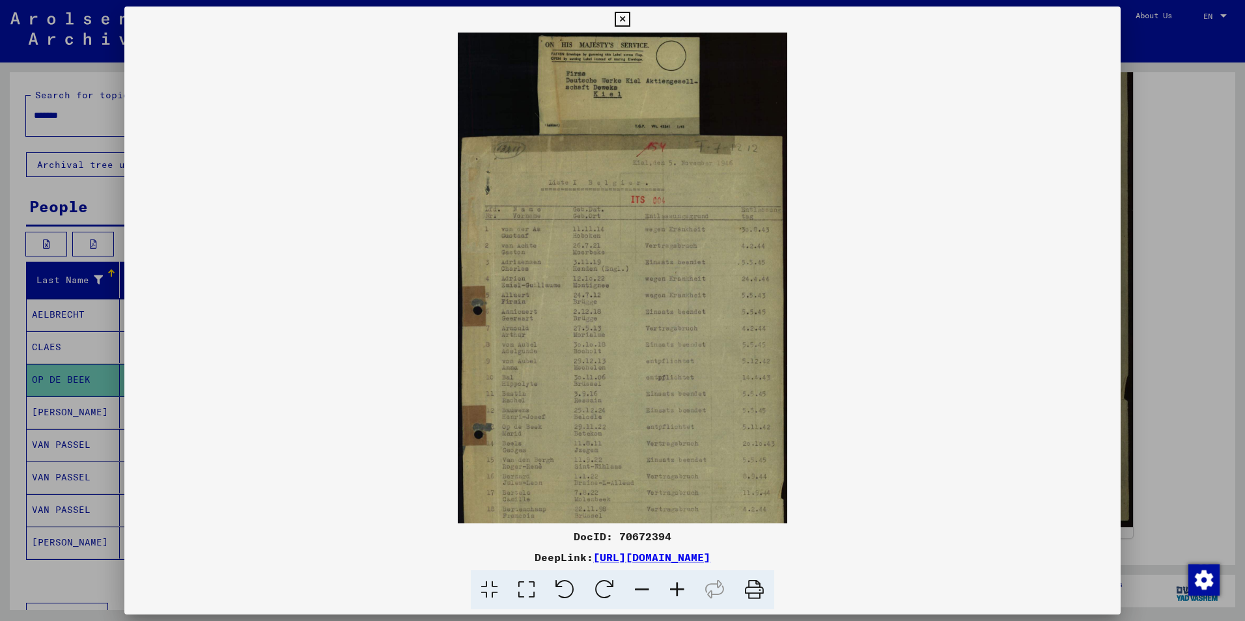
click at [678, 589] on icon at bounding box center [676, 590] width 35 height 40
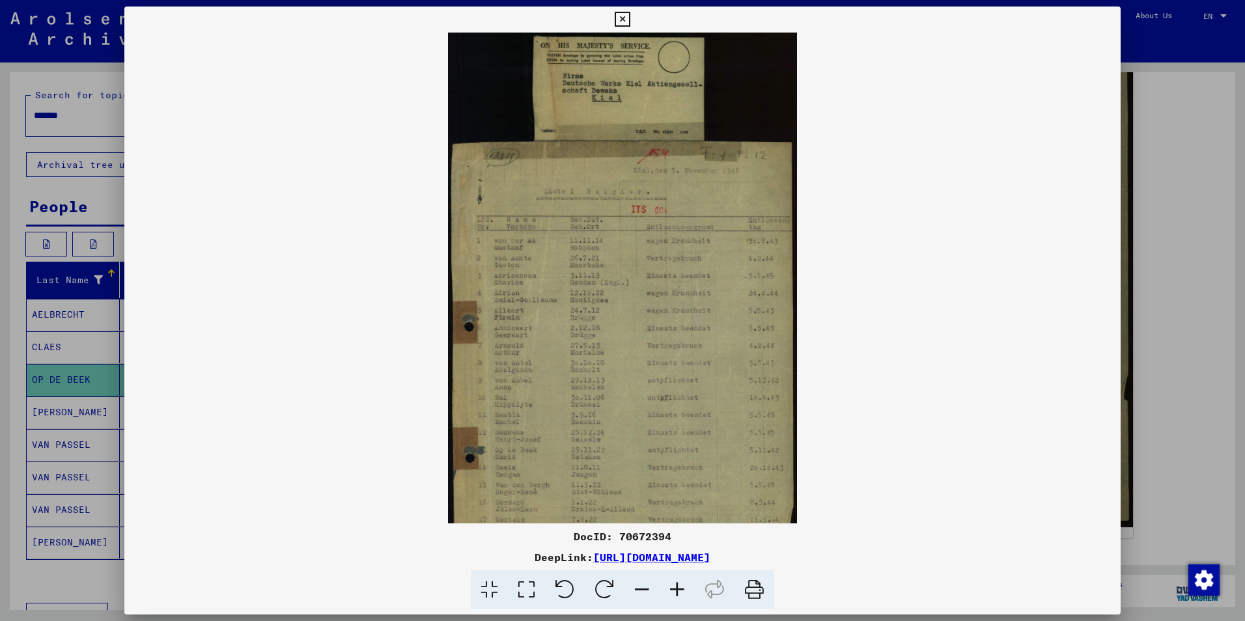
click at [678, 589] on icon at bounding box center [676, 590] width 35 height 40
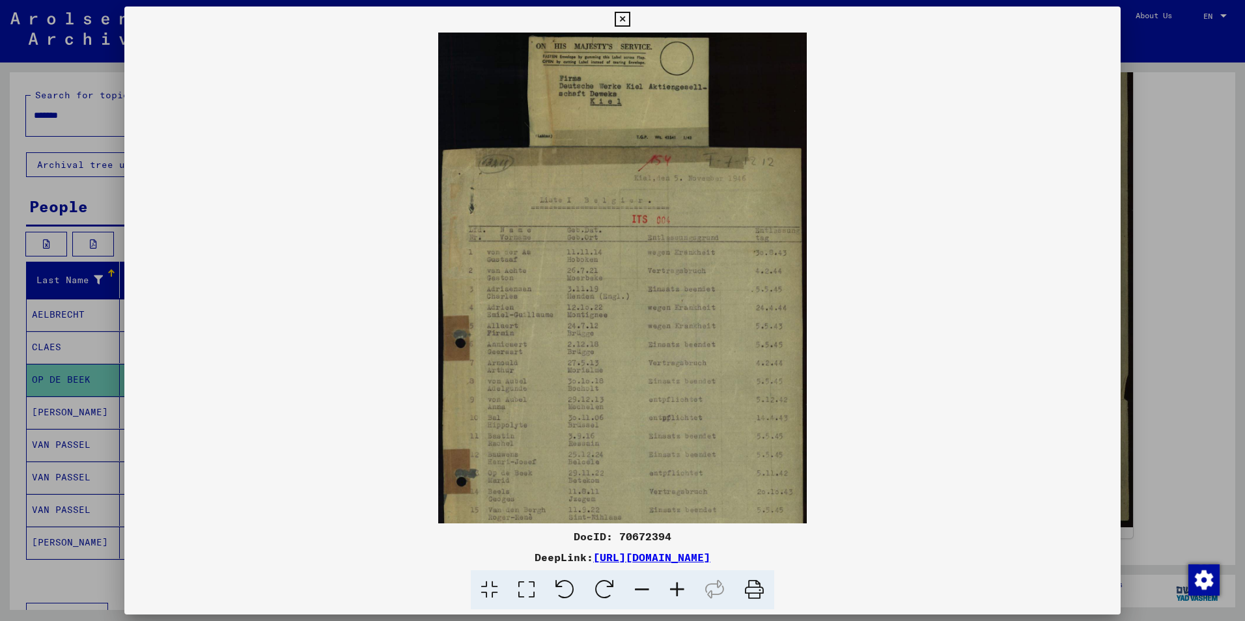
click at [678, 589] on icon at bounding box center [676, 590] width 35 height 40
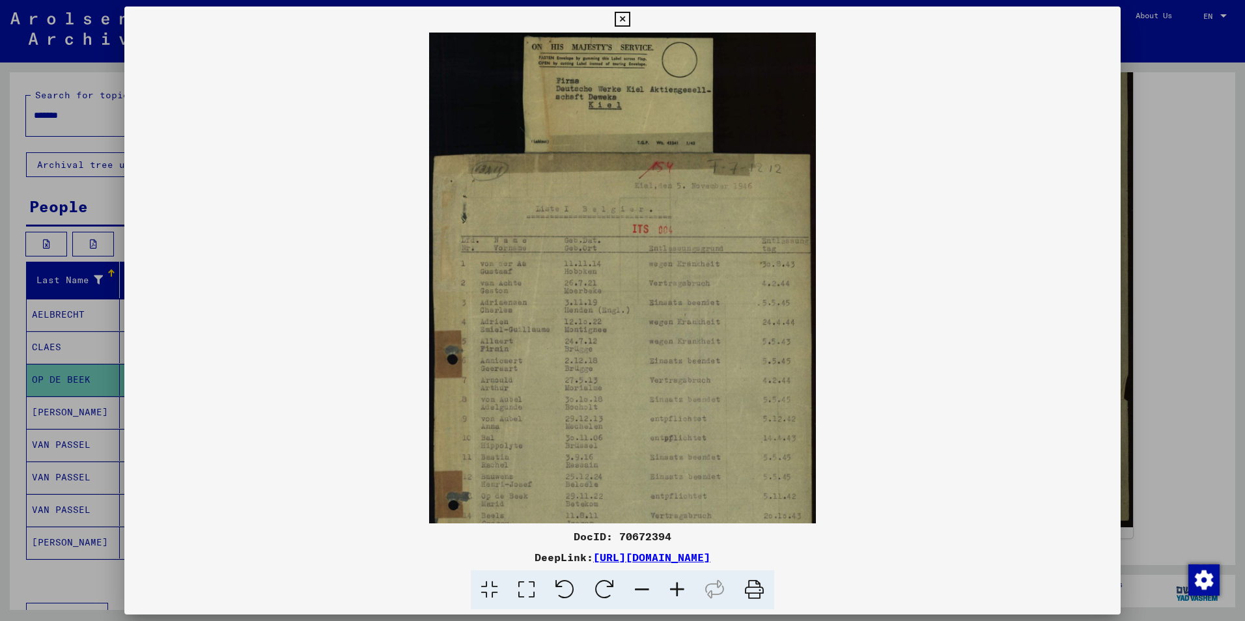
click at [678, 589] on icon at bounding box center [676, 590] width 35 height 40
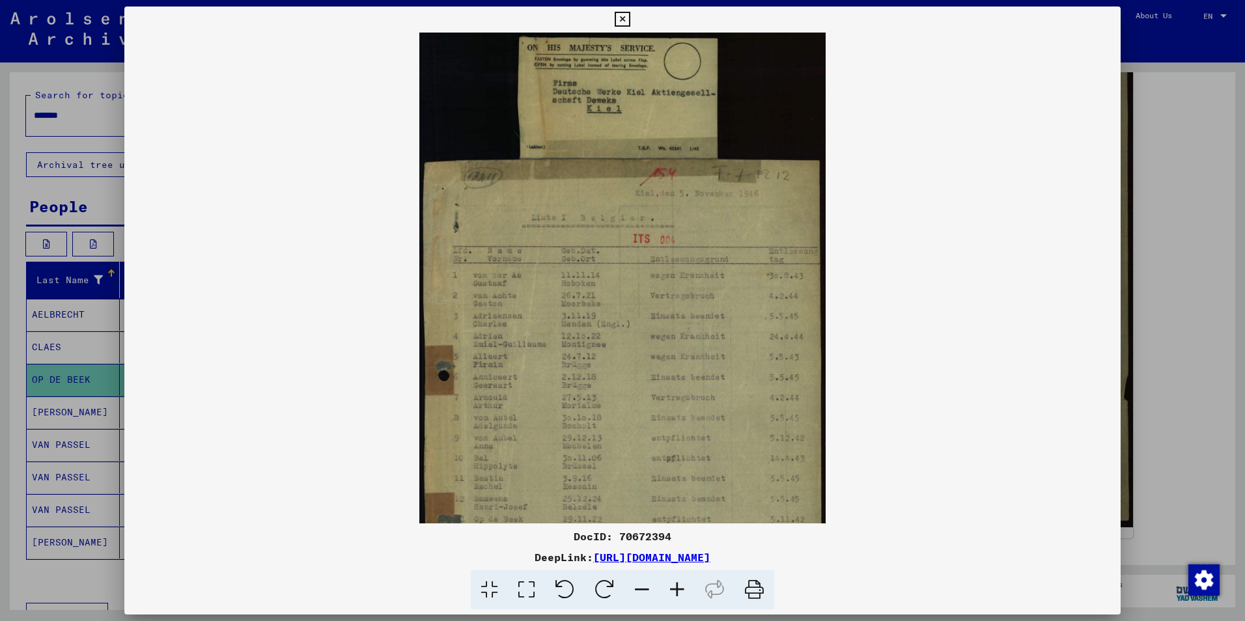
click at [678, 589] on icon at bounding box center [676, 590] width 35 height 40
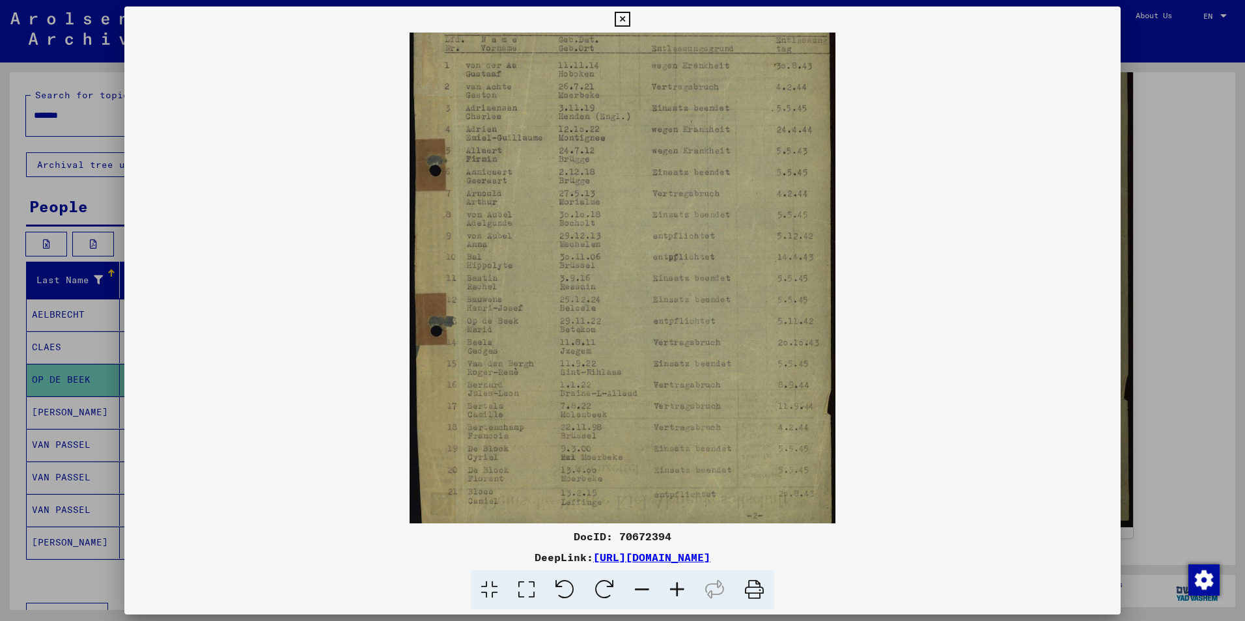
scroll to position [222, 0]
drag, startPoint x: 639, startPoint y: 484, endPoint x: 697, endPoint y: 262, distance: 229.4
click at [697, 262] on img at bounding box center [622, 170] width 426 height 719
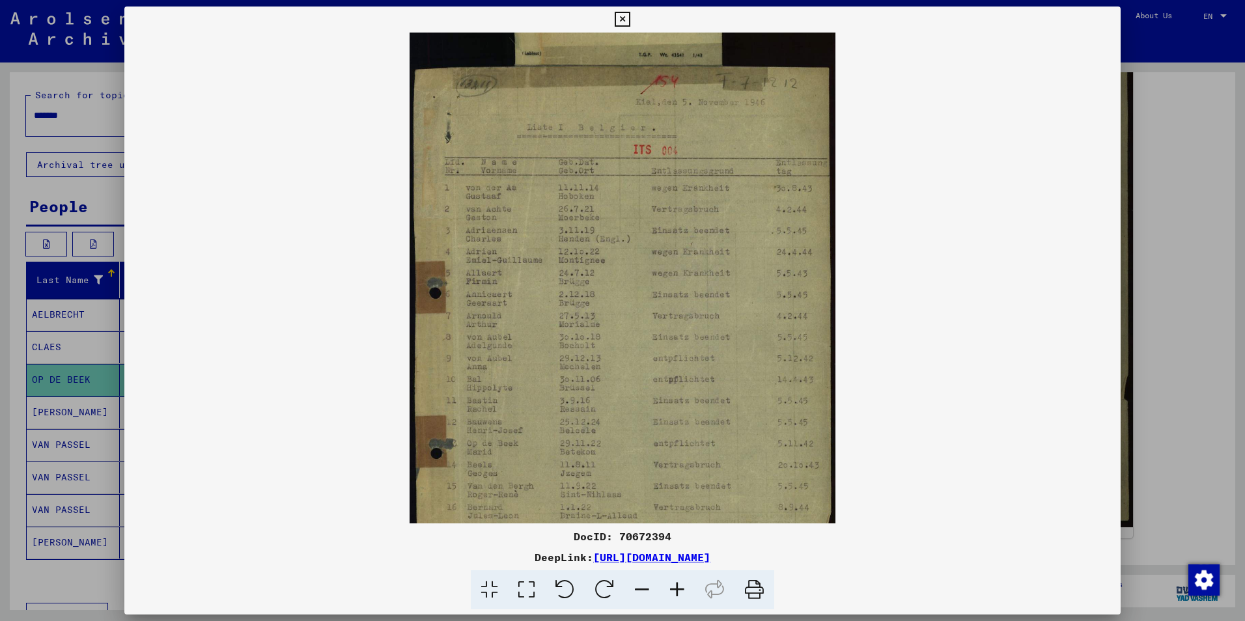
scroll to position [94, 0]
drag, startPoint x: 637, startPoint y: 187, endPoint x: 646, endPoint y: 315, distance: 127.9
click at [646, 315] on img at bounding box center [622, 297] width 426 height 719
drag, startPoint x: 372, startPoint y: 18, endPoint x: 512, endPoint y: 41, distance: 141.2
click at [512, 43] on div "DocID: 70672394 DeepLink: [URL][DOMAIN_NAME]" at bounding box center [622, 308] width 996 height 603
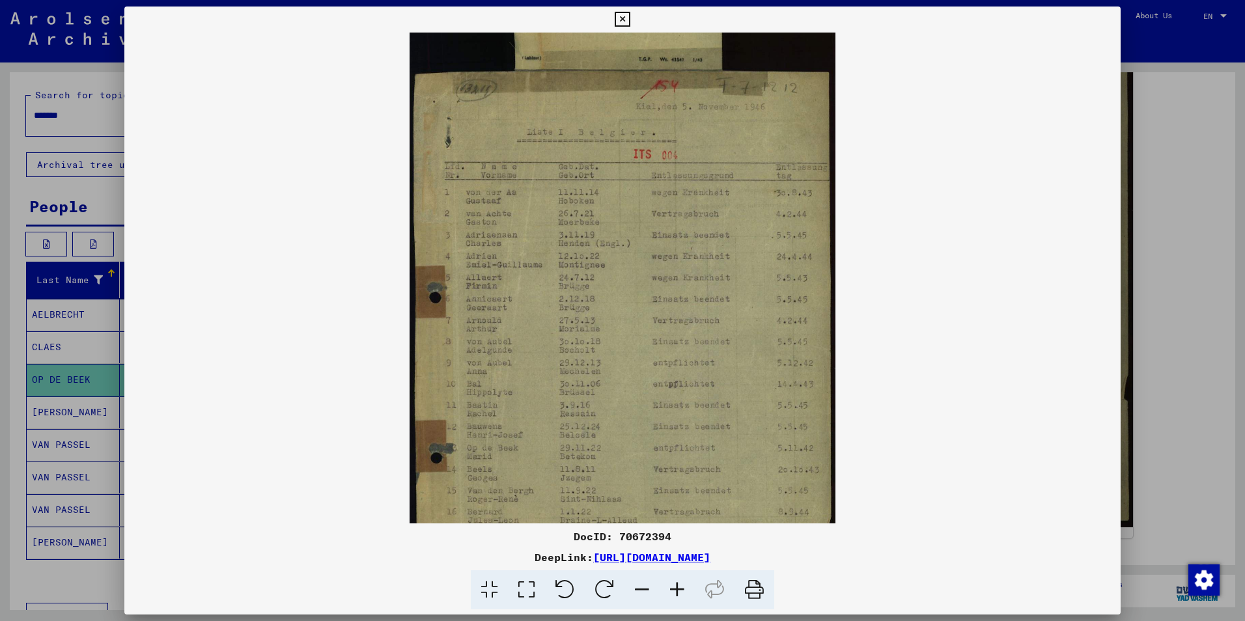
click at [778, 326] on img at bounding box center [622, 297] width 426 height 719
click at [734, 239] on img at bounding box center [622, 297] width 426 height 719
click at [645, 587] on icon at bounding box center [641, 590] width 35 height 40
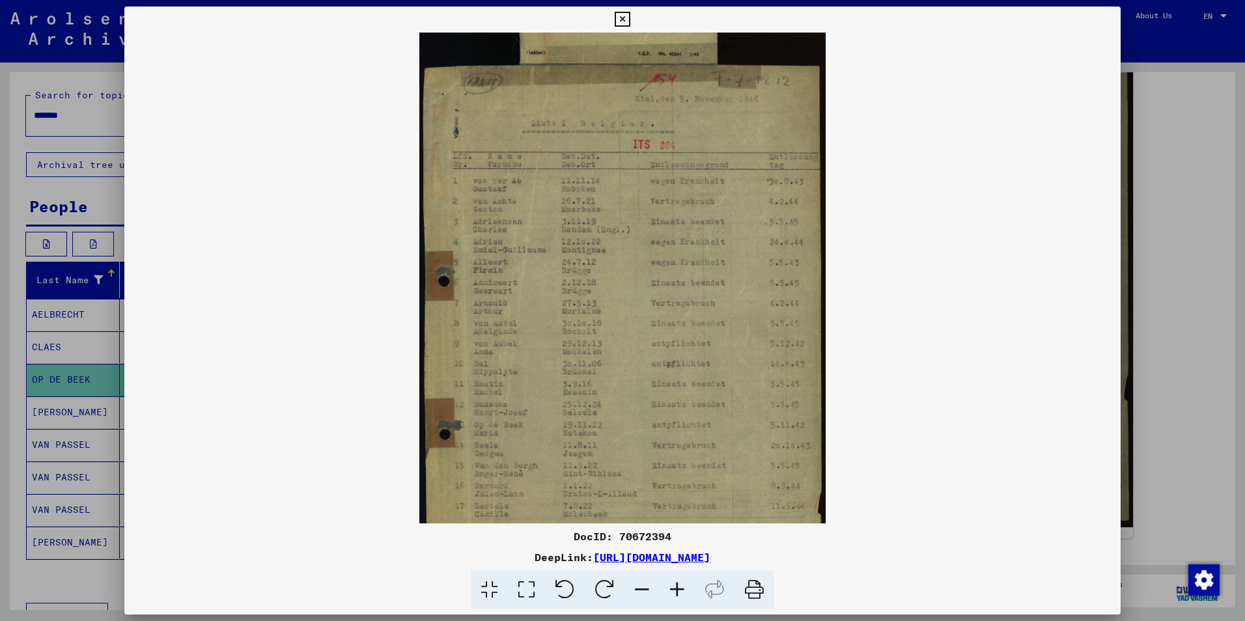
click at [645, 587] on icon at bounding box center [641, 590] width 35 height 40
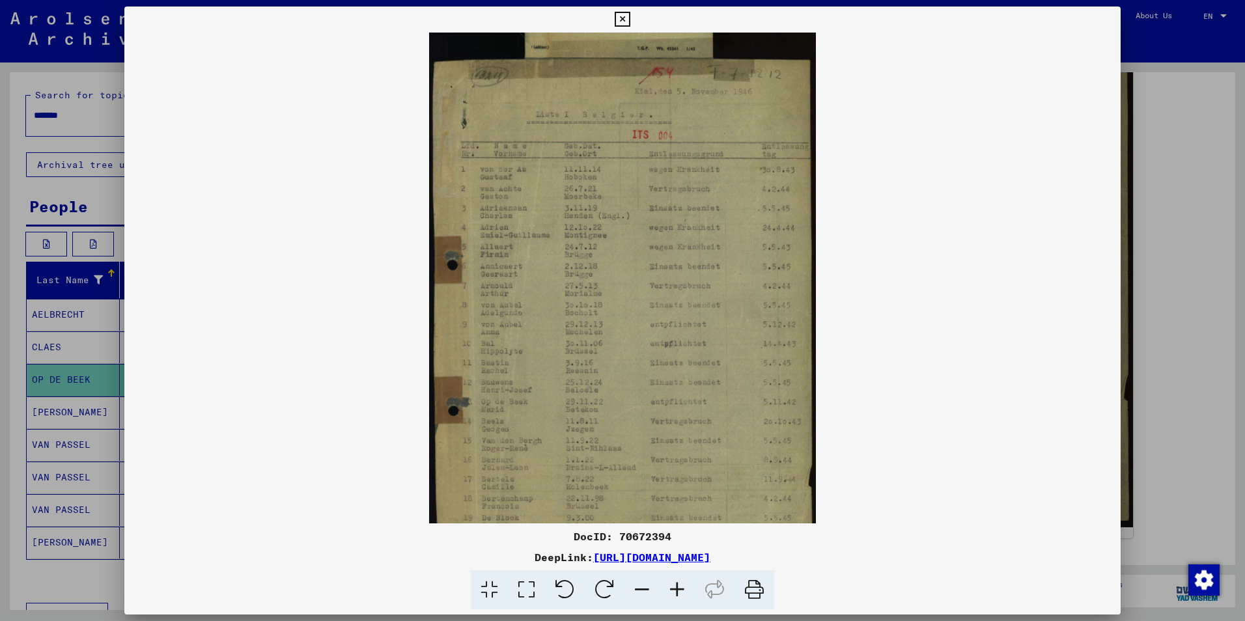
click at [645, 587] on icon at bounding box center [641, 590] width 35 height 40
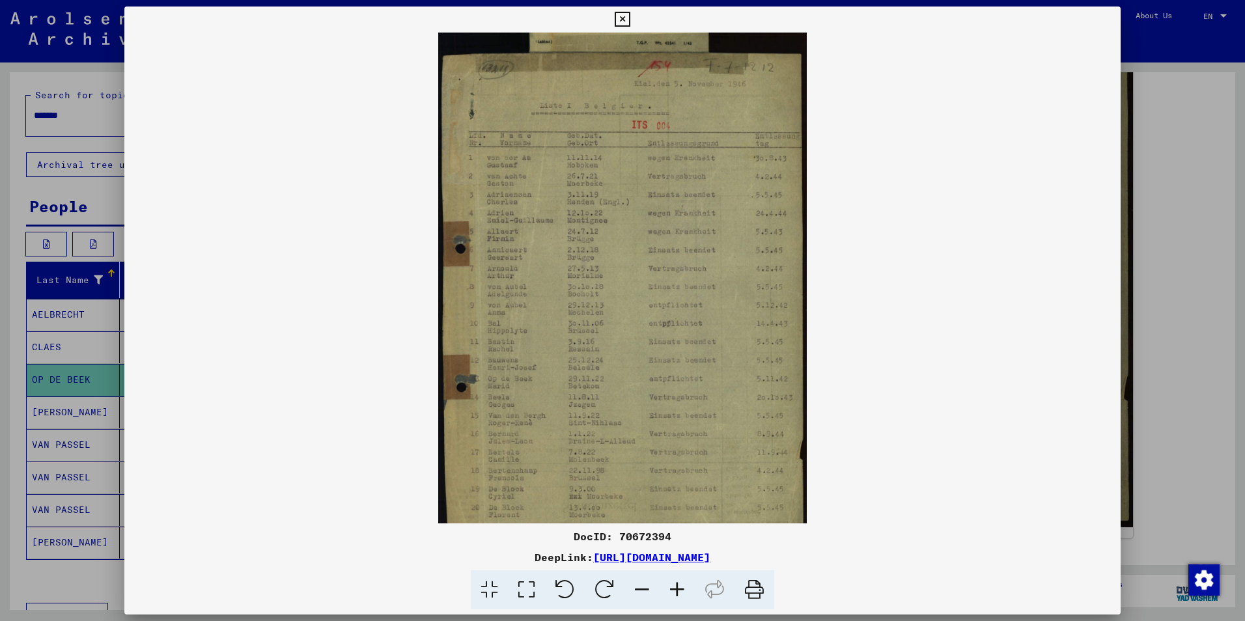
click at [645, 587] on icon at bounding box center [641, 590] width 35 height 40
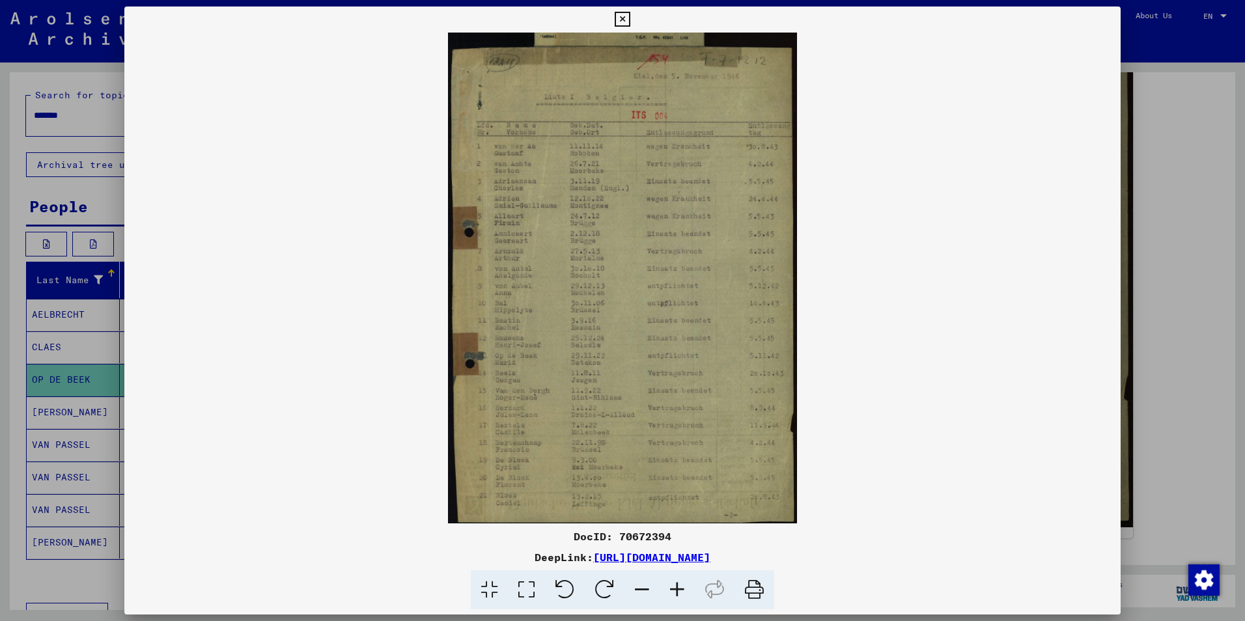
click at [645, 587] on icon at bounding box center [641, 590] width 35 height 40
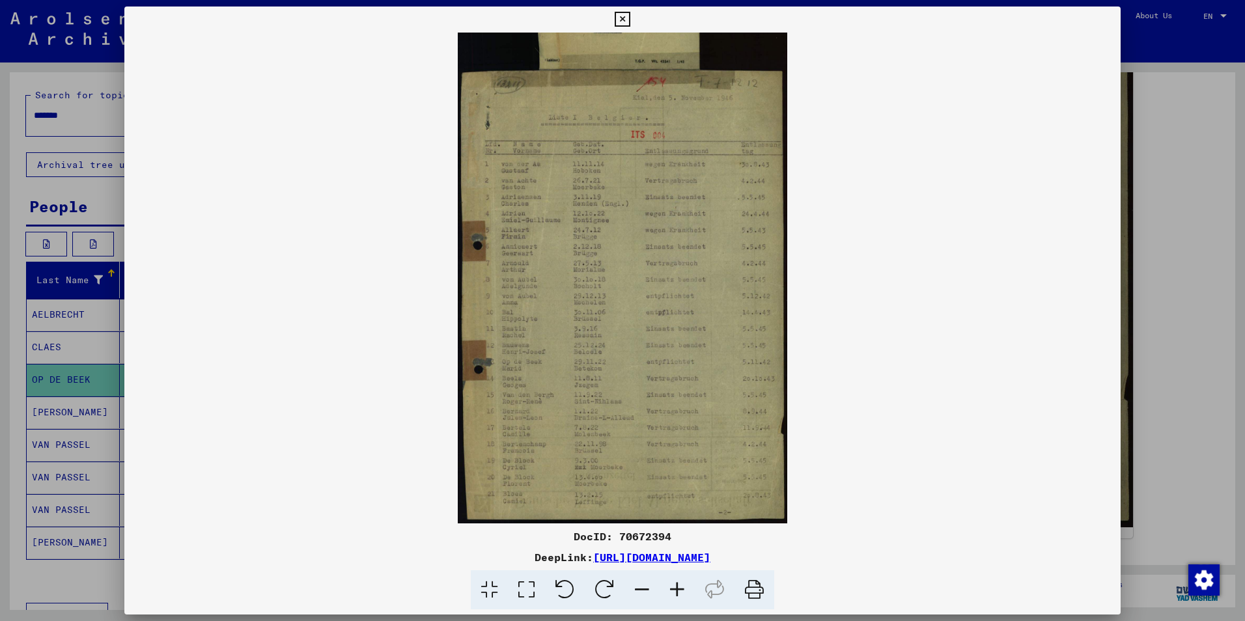
click at [645, 587] on icon at bounding box center [641, 590] width 35 height 40
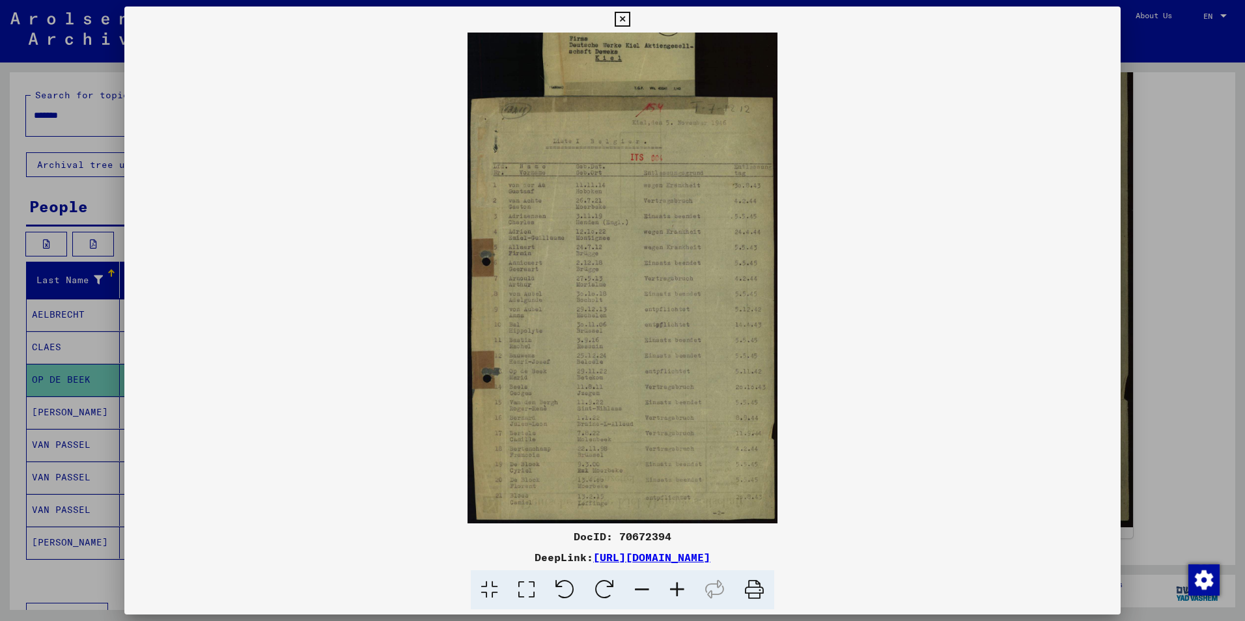
scroll to position [33, 0]
click at [645, 587] on icon at bounding box center [641, 590] width 35 height 40
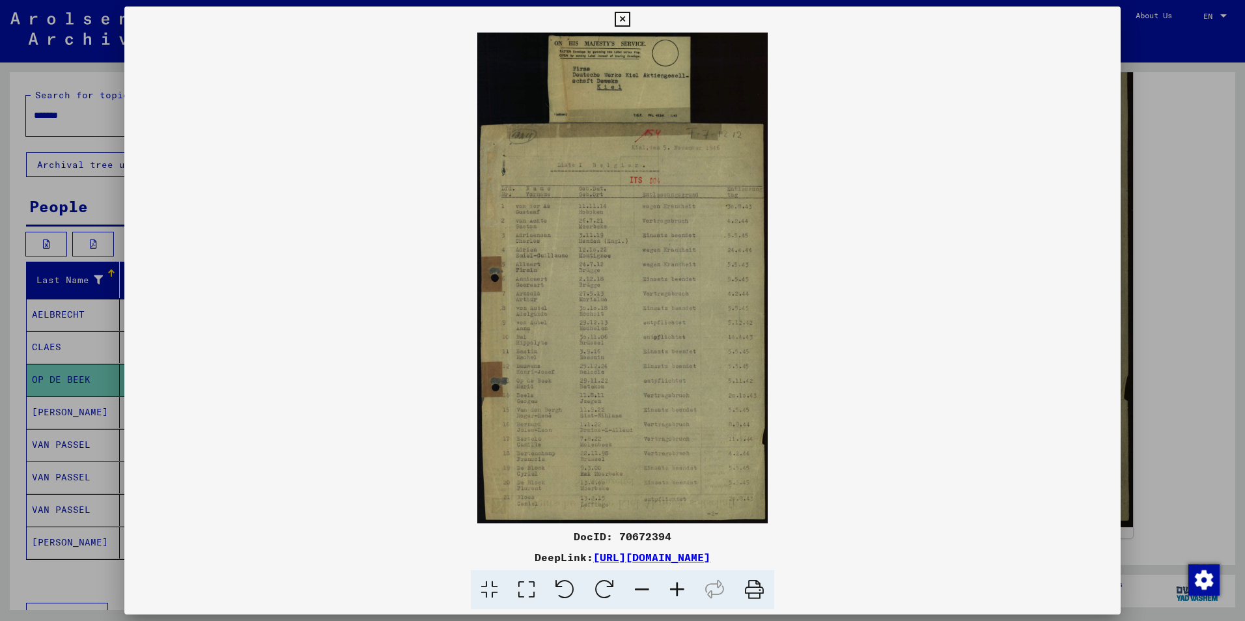
click at [645, 587] on icon at bounding box center [641, 590] width 35 height 40
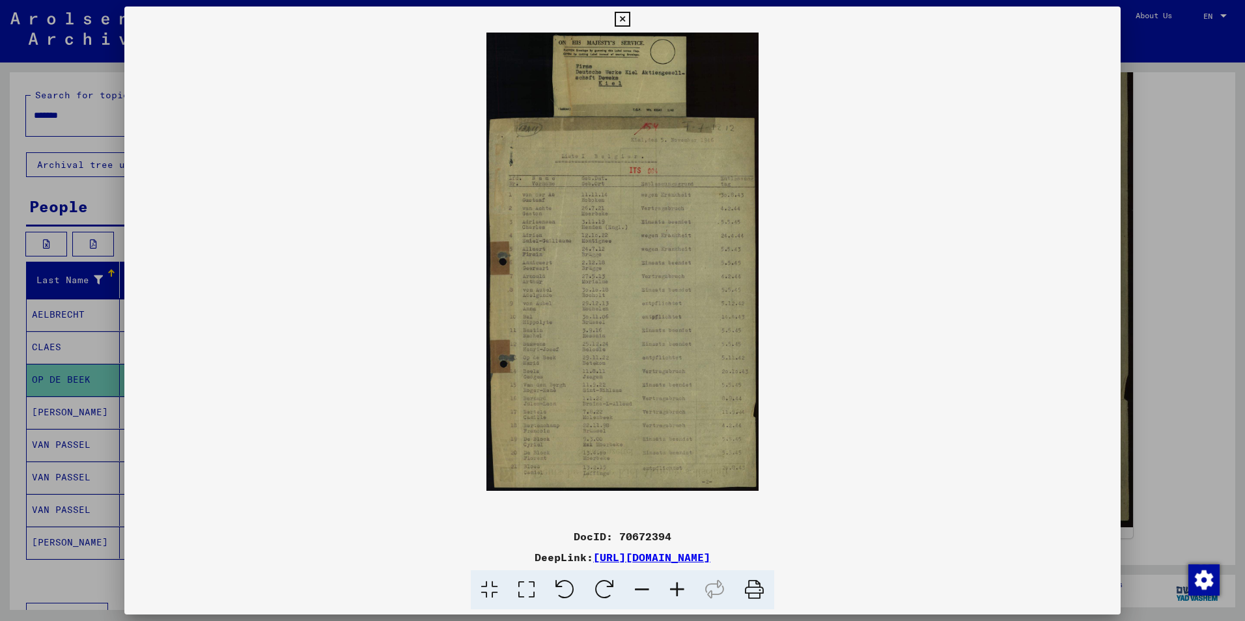
click at [645, 587] on icon at bounding box center [641, 590] width 35 height 40
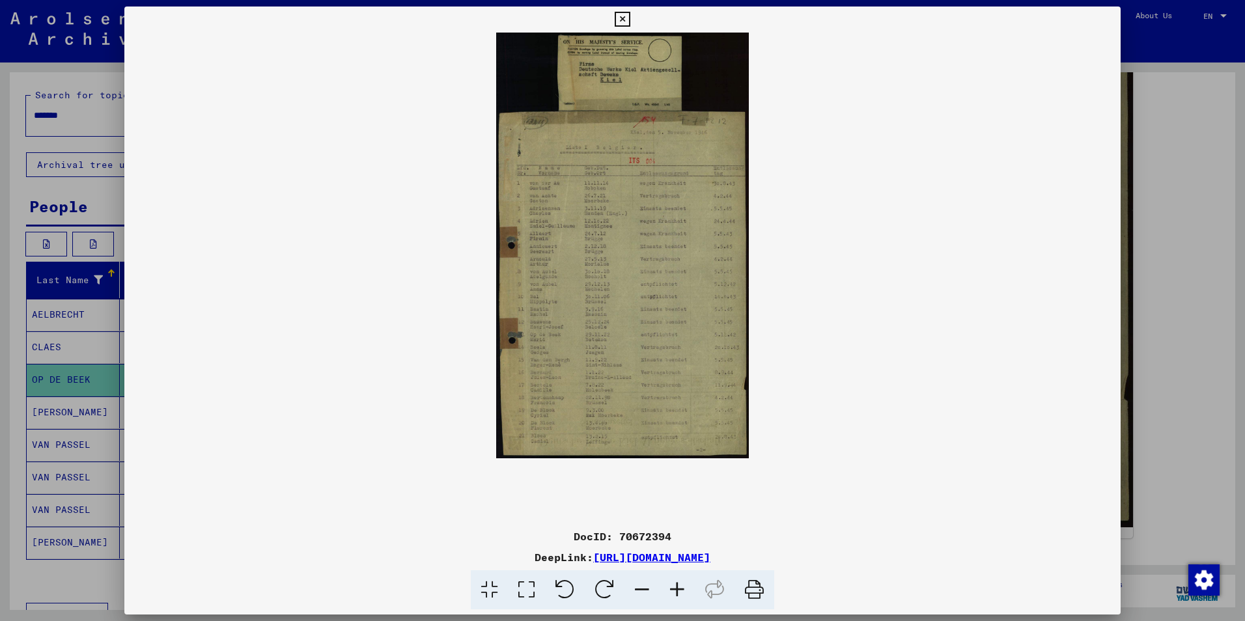
click at [645, 587] on icon at bounding box center [641, 590] width 35 height 40
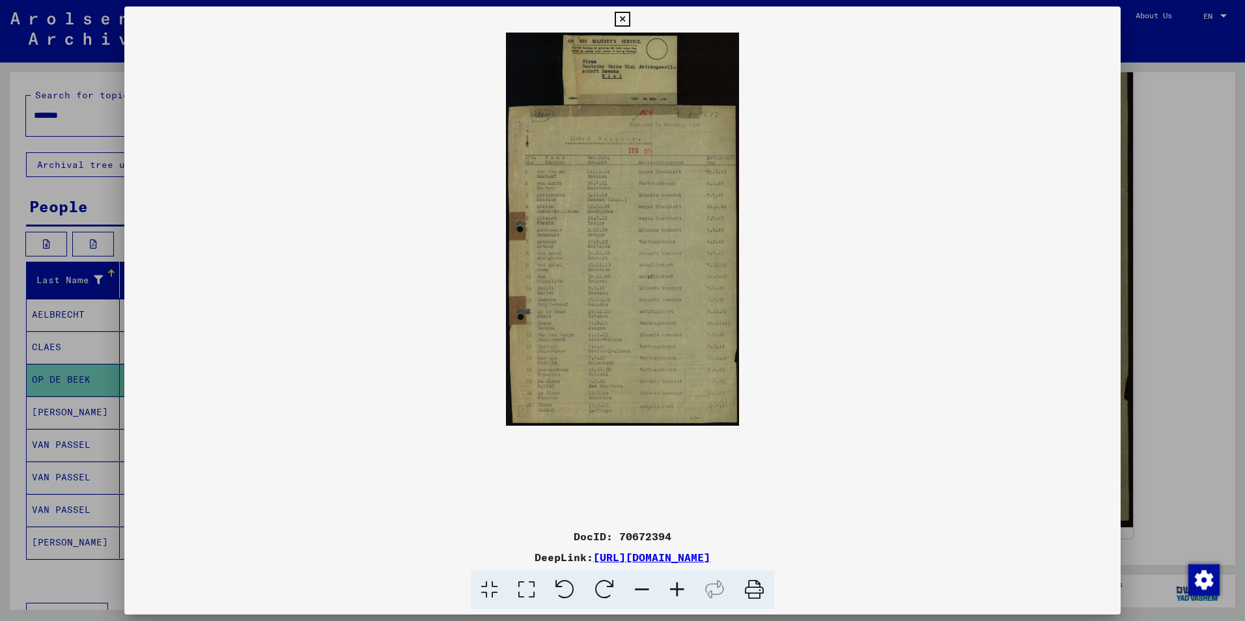
drag, startPoint x: 602, startPoint y: 68, endPoint x: 601, endPoint y: 165, distance: 97.0
click at [601, 165] on img at bounding box center [622, 229] width 233 height 393
click at [604, 72] on img at bounding box center [622, 229] width 233 height 393
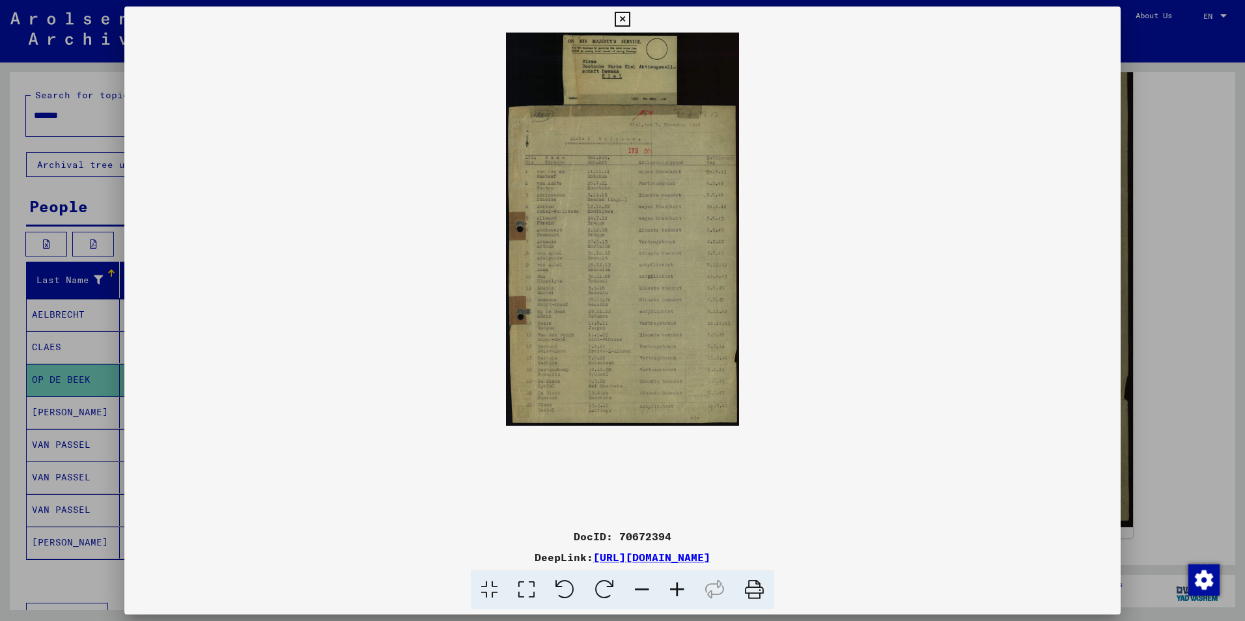
click at [615, 61] on img at bounding box center [622, 229] width 233 height 393
click at [640, 591] on icon at bounding box center [641, 590] width 35 height 40
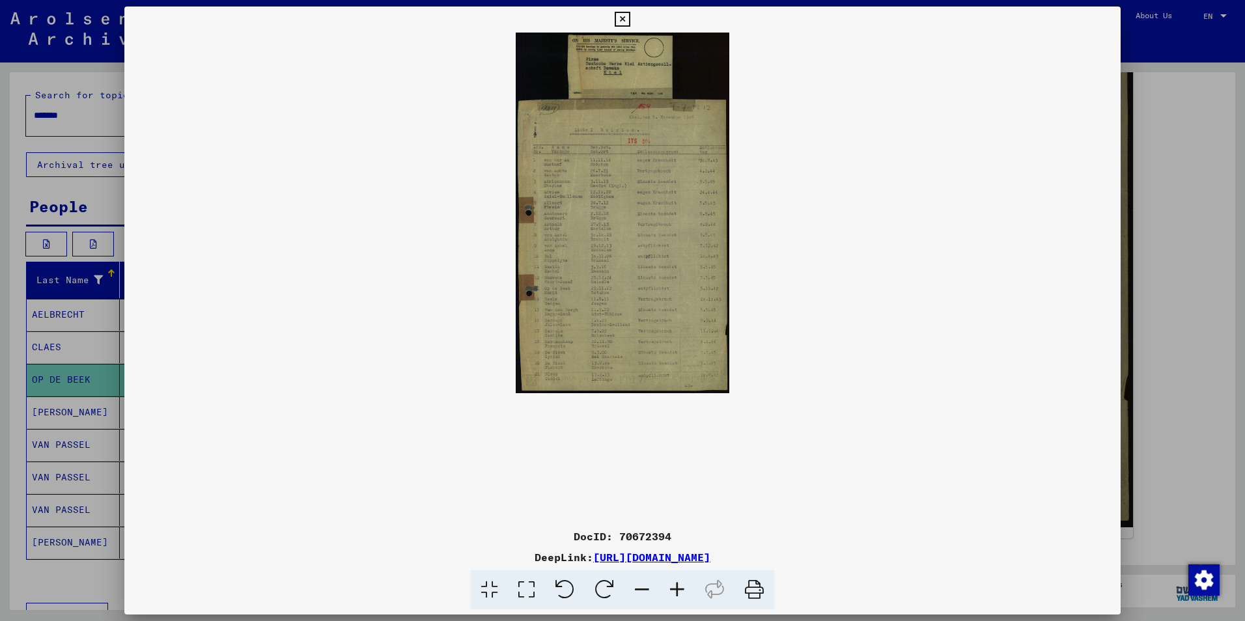
click at [66, 384] on div at bounding box center [622, 310] width 1245 height 621
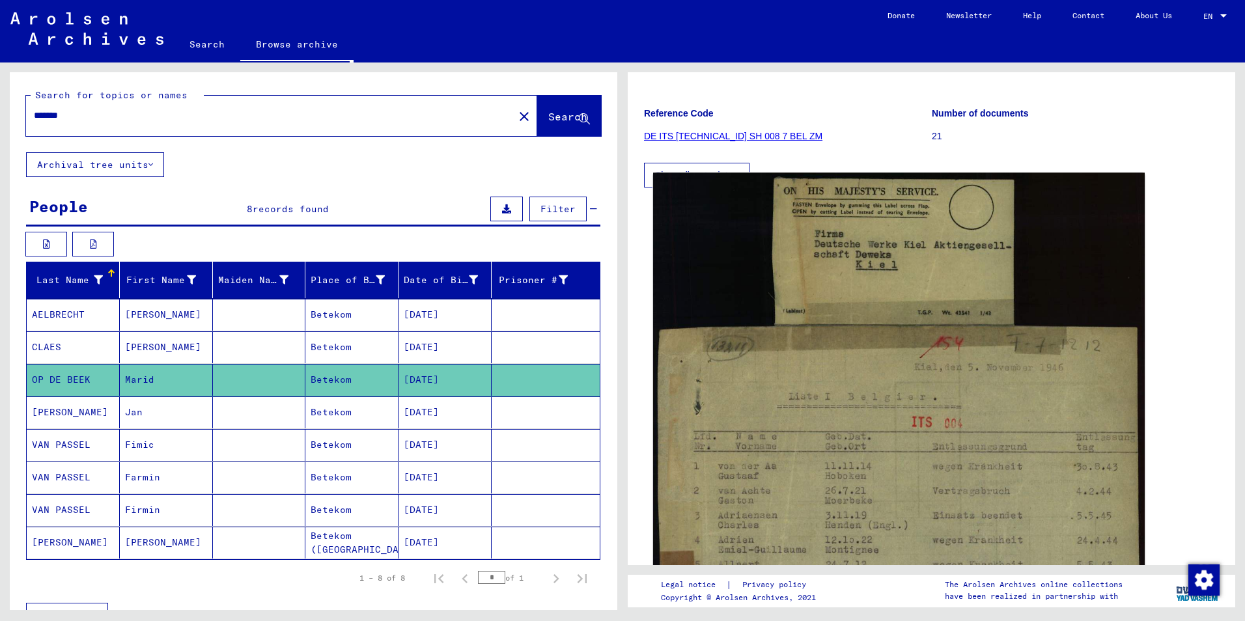
scroll to position [65, 0]
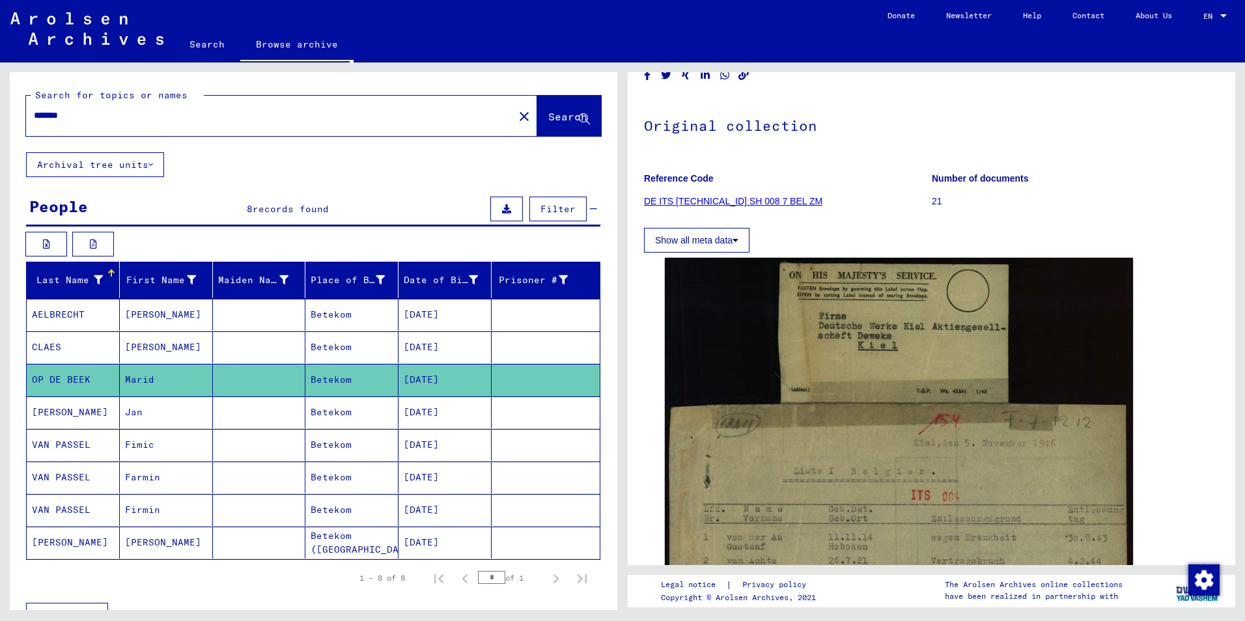
drag, startPoint x: 98, startPoint y: 117, endPoint x: -3, endPoint y: 103, distance: 101.2
click at [0, 103] on html "Search Browse archive Donate Newsletter Help Contact About Us Search Browse arc…" at bounding box center [622, 310] width 1245 height 621
click at [548, 118] on span "Search" at bounding box center [567, 116] width 39 height 13
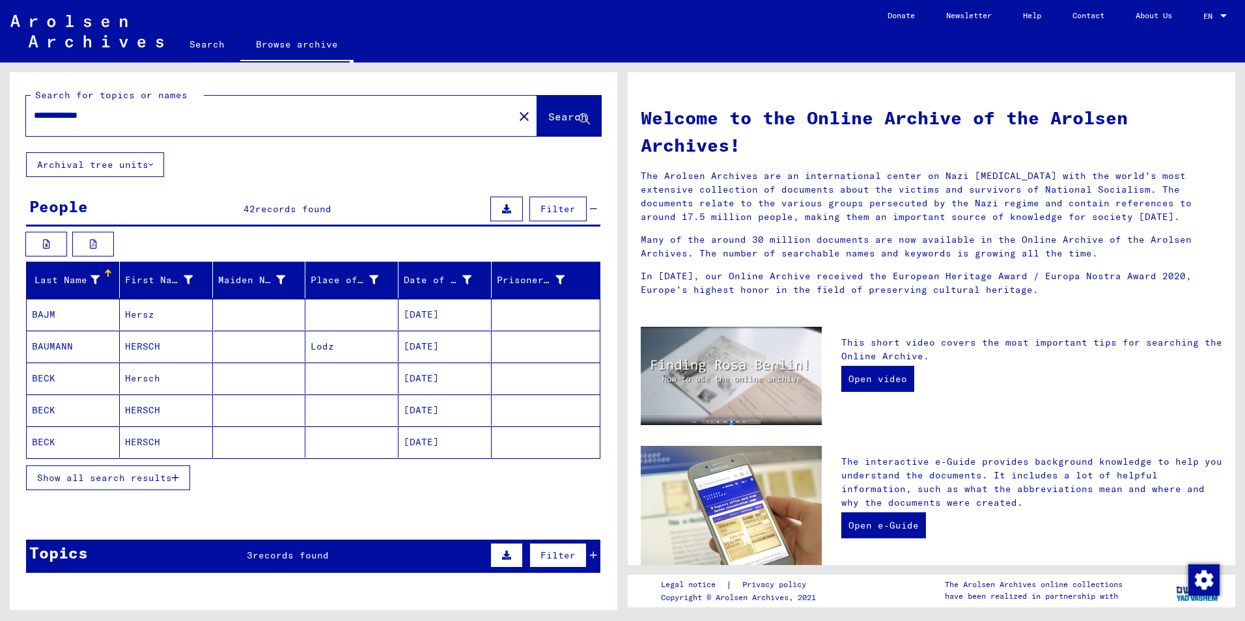
drag, startPoint x: 119, startPoint y: 116, endPoint x: -3, endPoint y: 113, distance: 121.8
click at [0, 113] on html "**********" at bounding box center [622, 310] width 1245 height 621
click at [548, 119] on span "Search" at bounding box center [567, 116] width 39 height 13
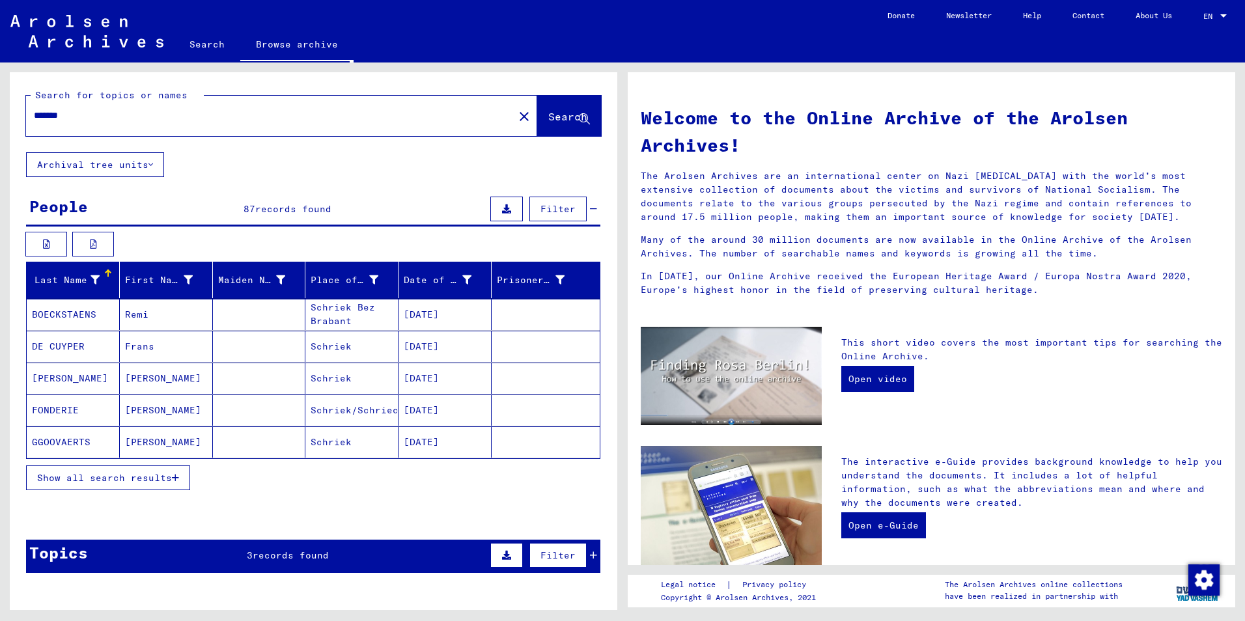
click at [68, 115] on input "*******" at bounding box center [266, 116] width 464 height 14
click at [548, 123] on span "Search" at bounding box center [569, 118] width 42 height 14
drag, startPoint x: 117, startPoint y: 114, endPoint x: -3, endPoint y: 96, distance: 121.2
click at [0, 96] on html "Search Browse archive Donate Newsletter Help Contact About Us Search Browse arc…" at bounding box center [622, 310] width 1245 height 621
type input "**********"
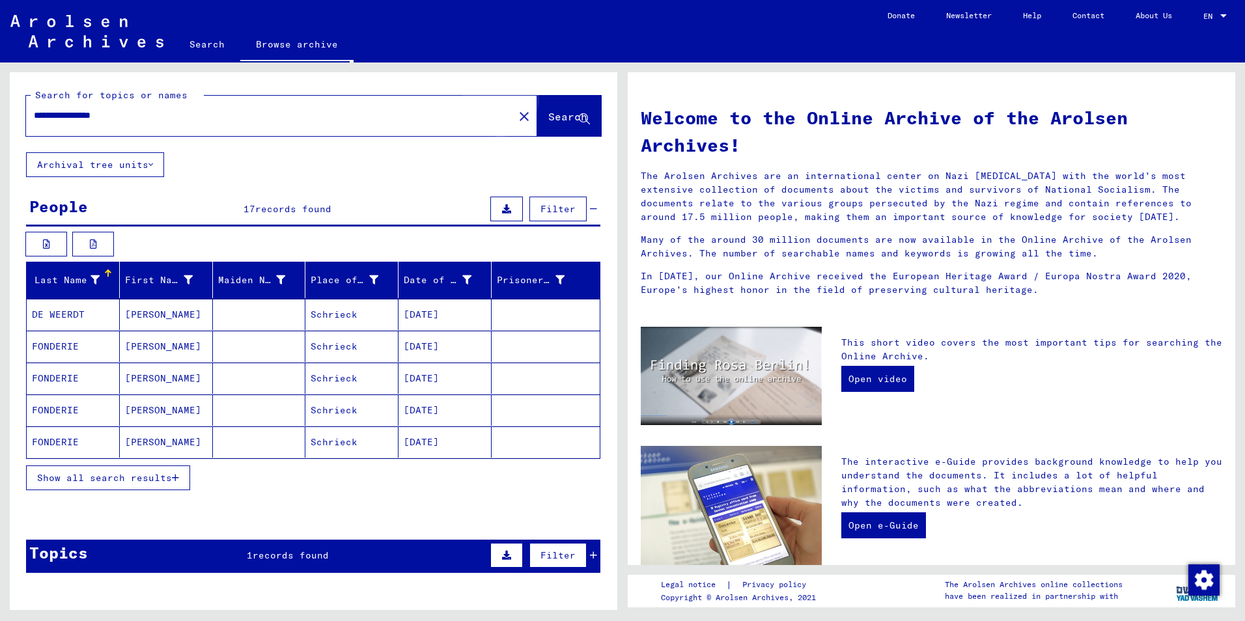
click at [548, 114] on span "Search" at bounding box center [567, 116] width 39 height 13
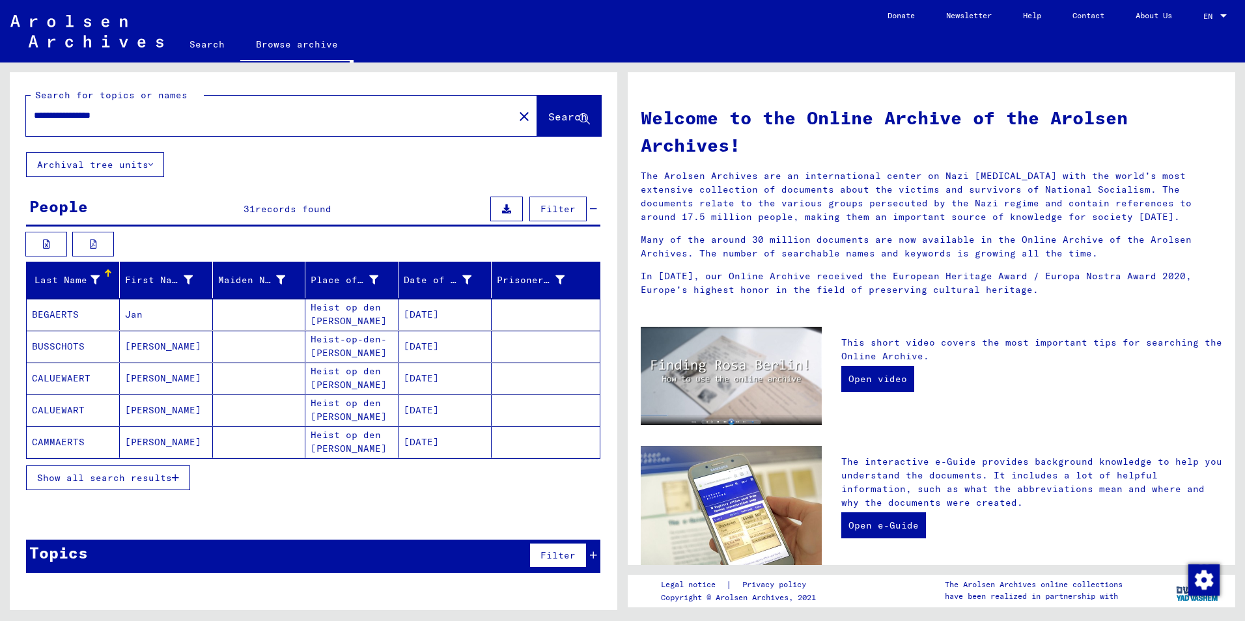
click at [109, 476] on span "Show all search results" at bounding box center [104, 478] width 135 height 12
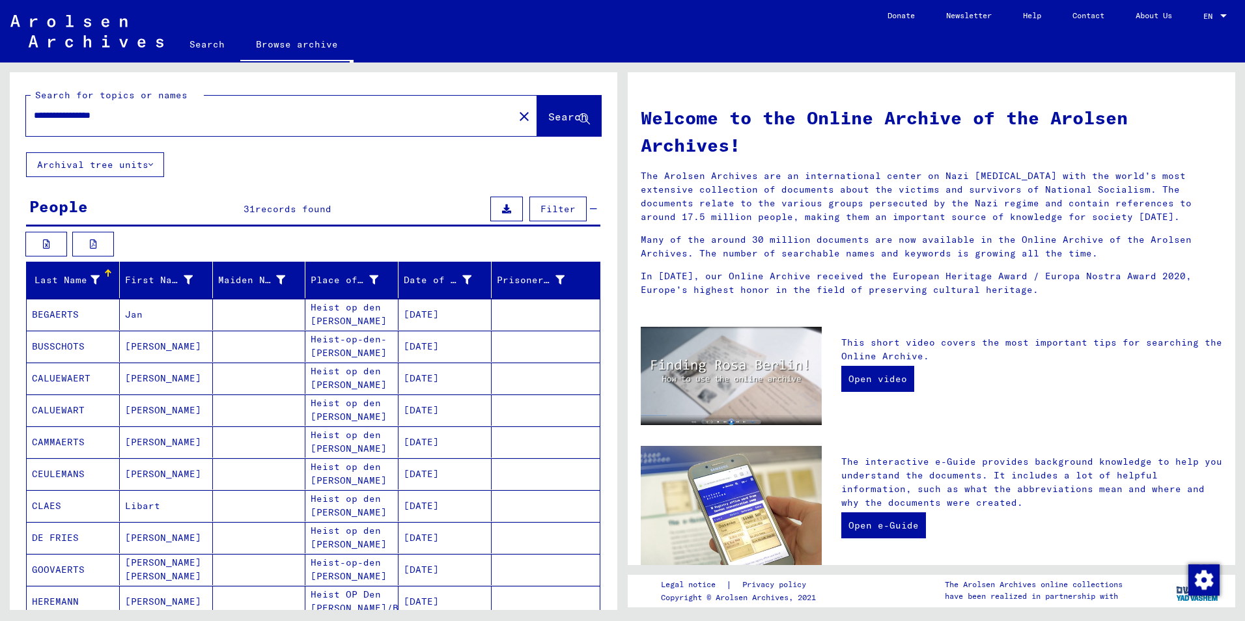
click at [55, 316] on mat-cell "BEGAERTS" at bounding box center [73, 314] width 93 height 31
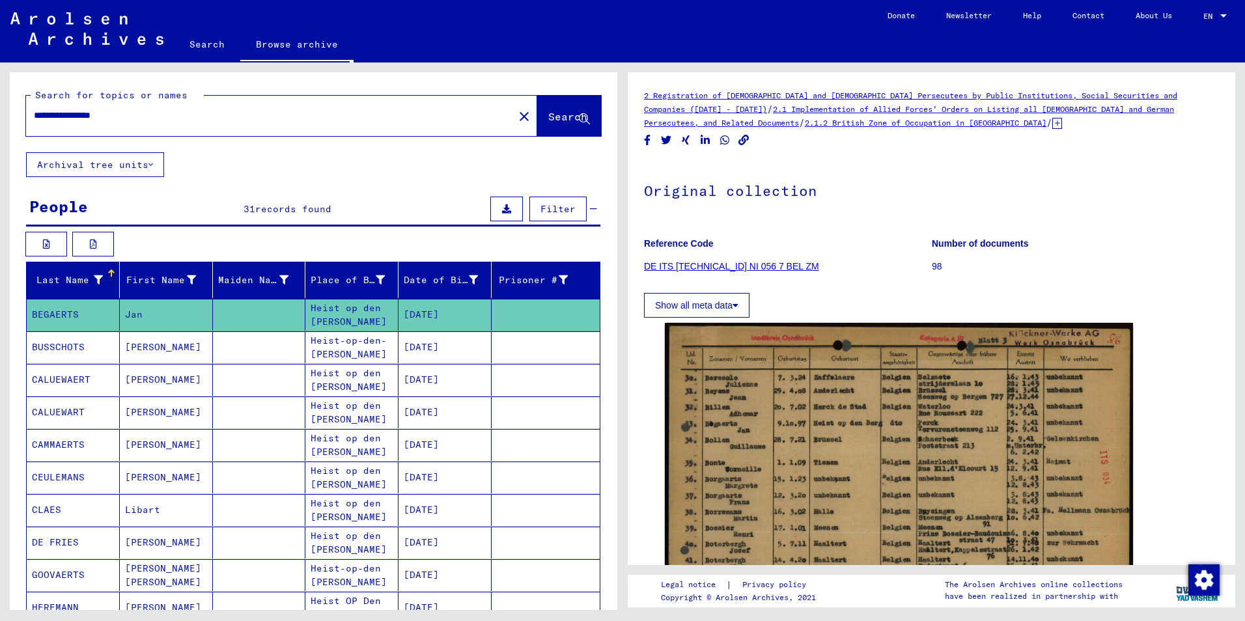
click at [62, 378] on mat-cell "CALUEWAERT" at bounding box center [73, 380] width 93 height 32
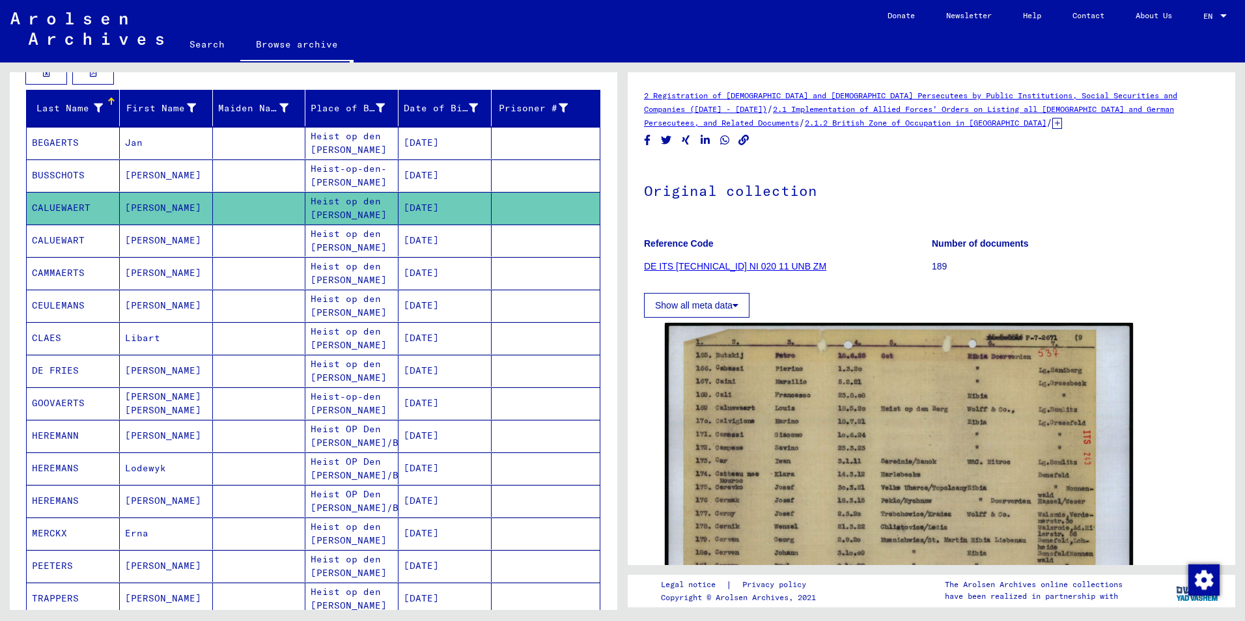
scroll to position [195, 0]
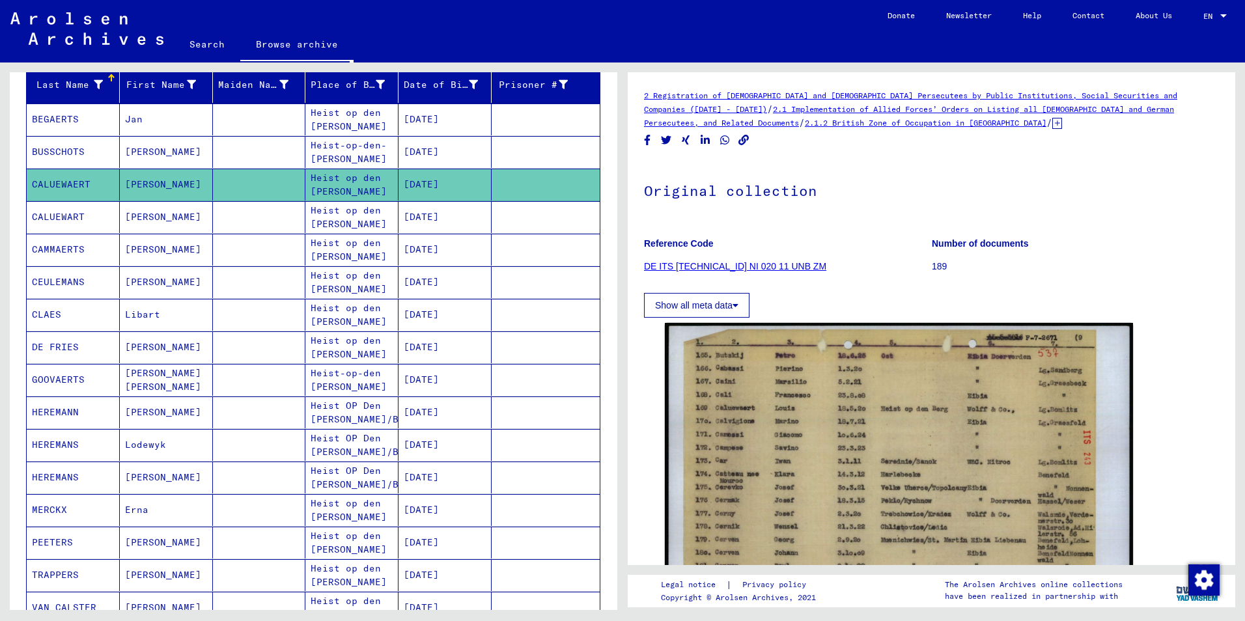
click at [55, 415] on mat-cell "HEREMANN" at bounding box center [73, 412] width 93 height 32
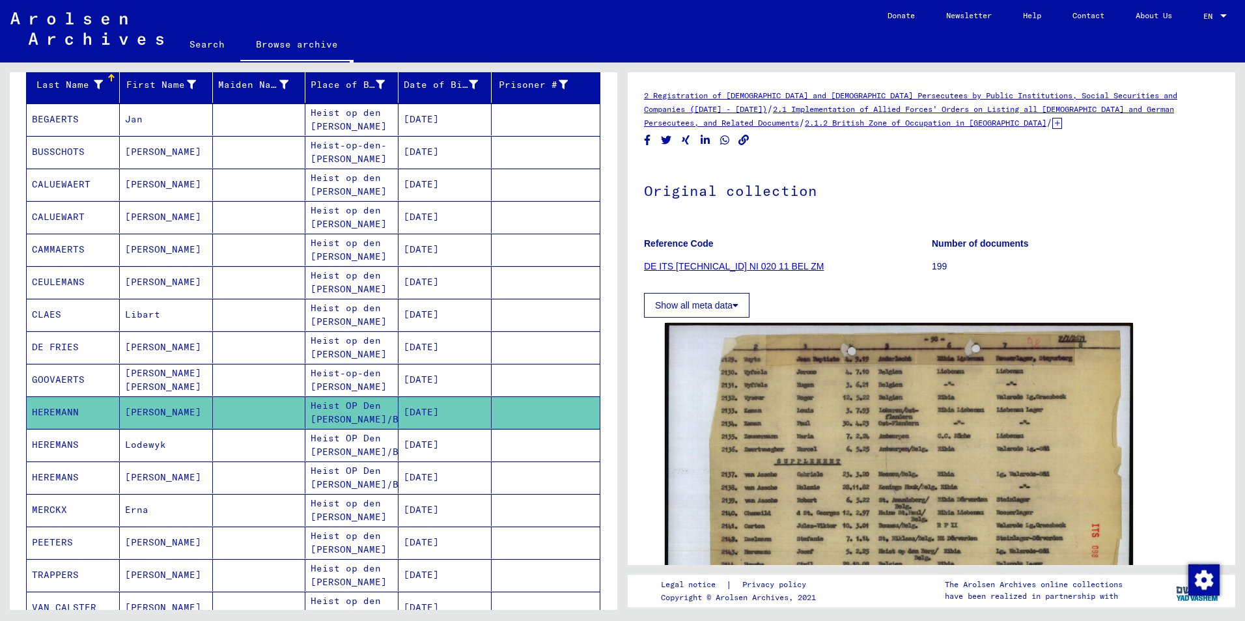
click at [64, 441] on mat-cell "HEREMANS" at bounding box center [73, 445] width 93 height 32
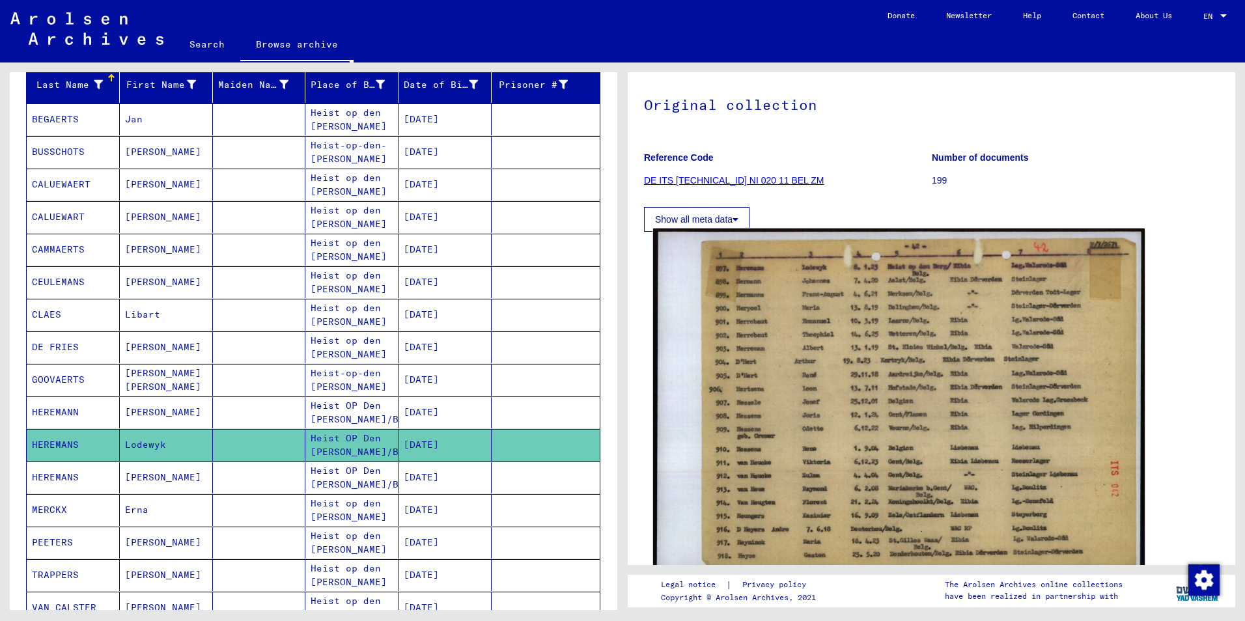
scroll to position [65, 0]
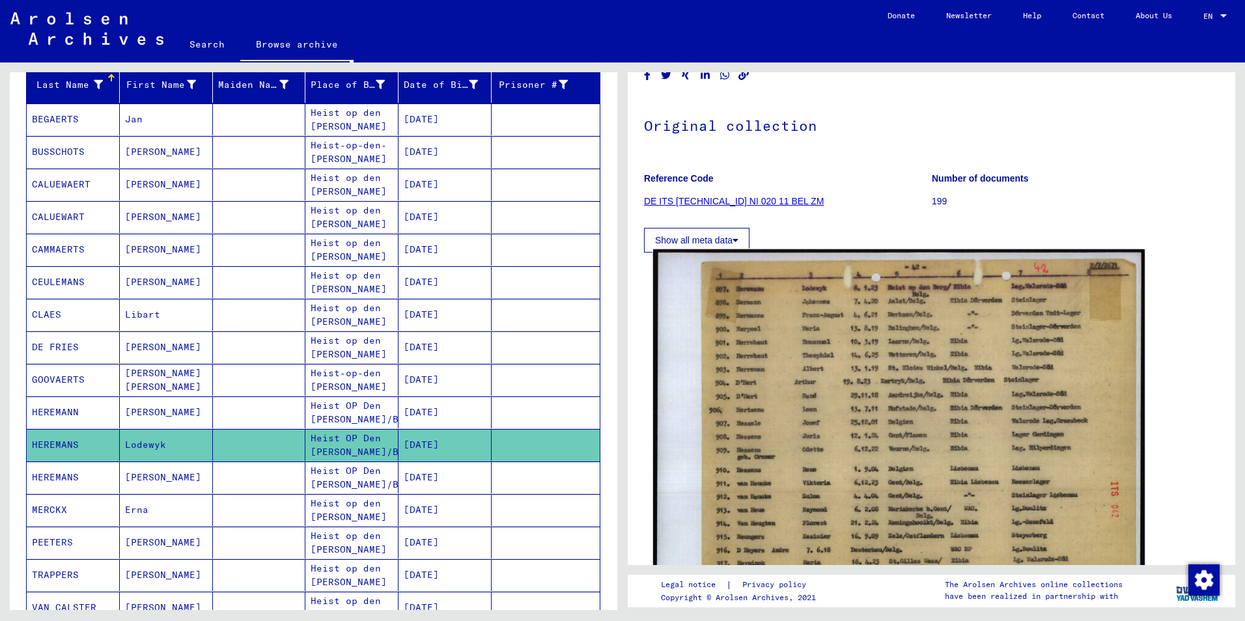
click at [833, 362] on img at bounding box center [899, 422] width 492 height 346
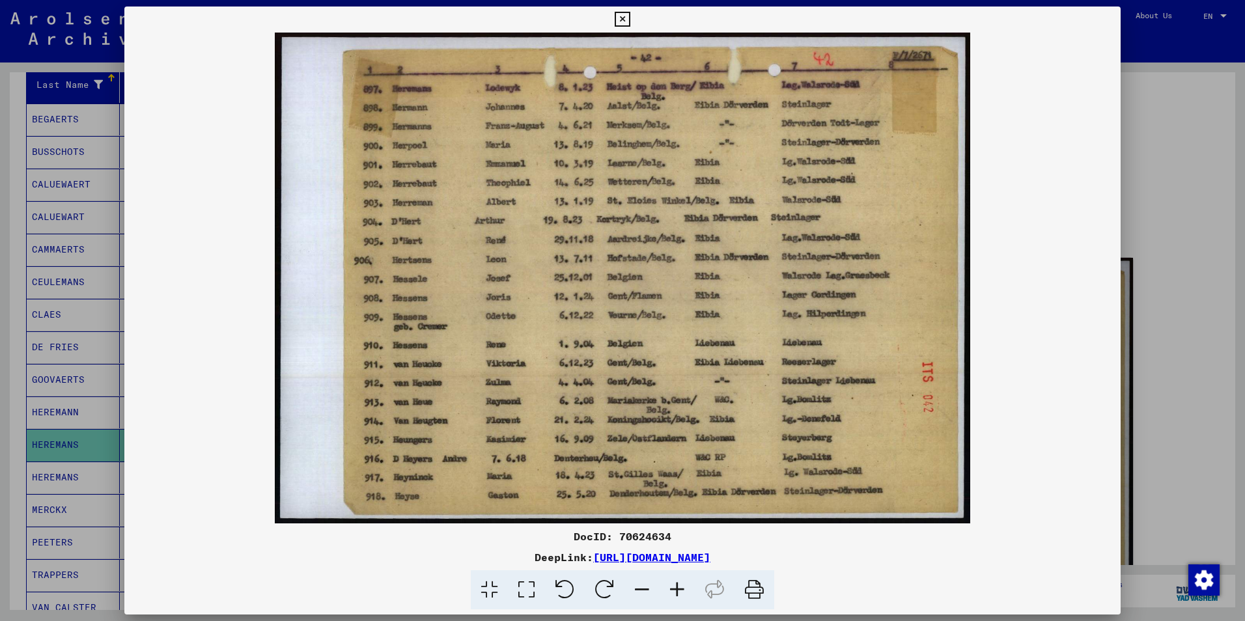
click at [456, 88] on img at bounding box center [622, 278] width 996 height 491
click at [675, 591] on icon at bounding box center [676, 590] width 35 height 40
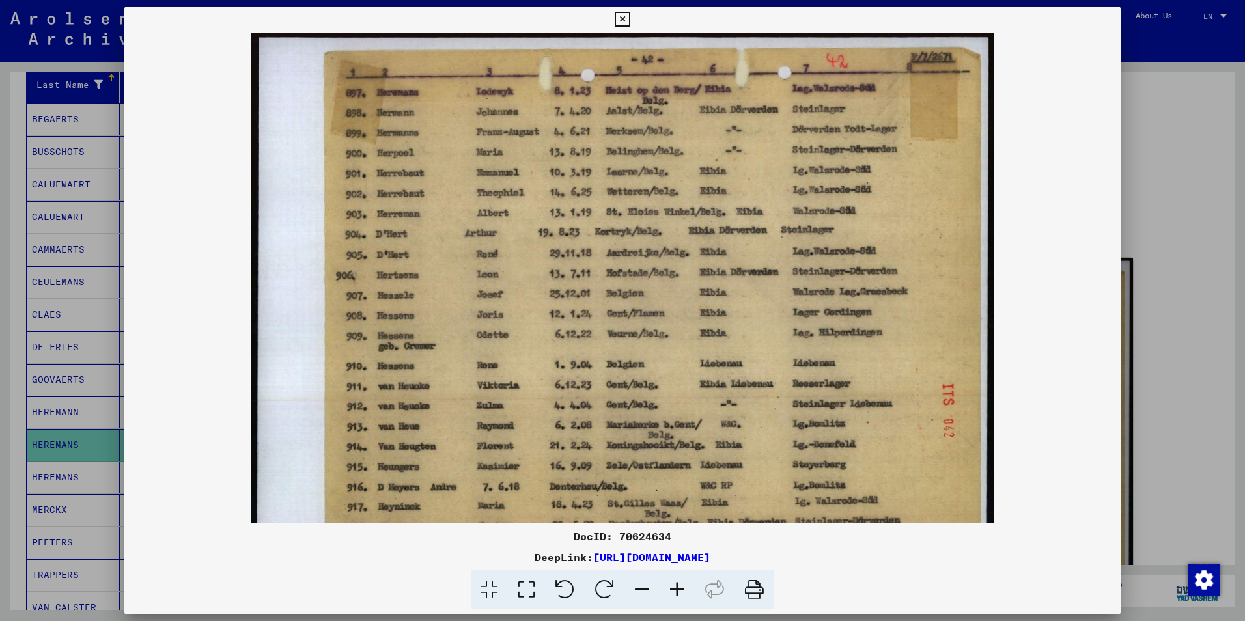
click at [675, 591] on icon at bounding box center [676, 590] width 35 height 40
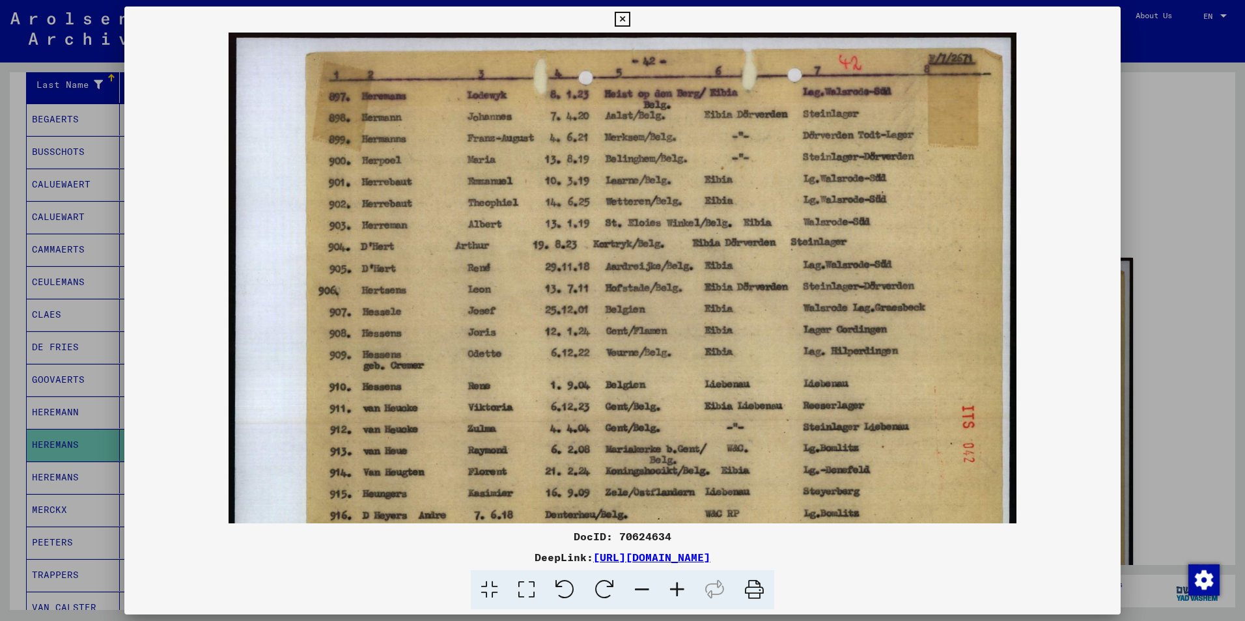
click at [675, 591] on icon at bounding box center [676, 590] width 35 height 40
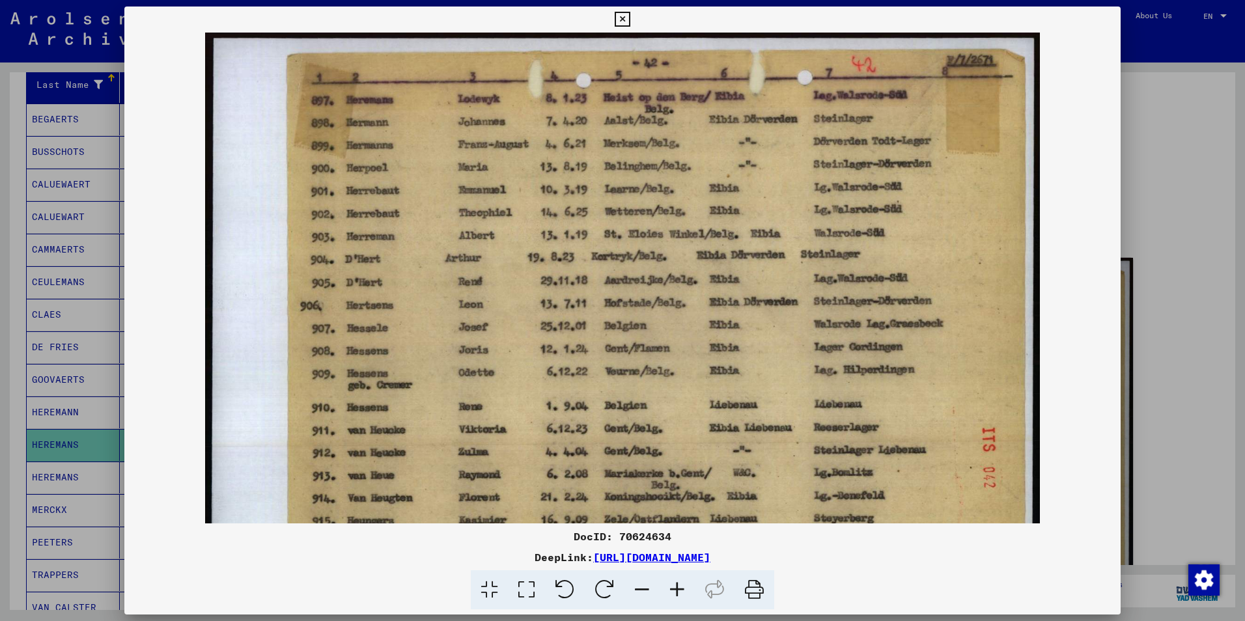
click at [675, 591] on icon at bounding box center [676, 590] width 35 height 40
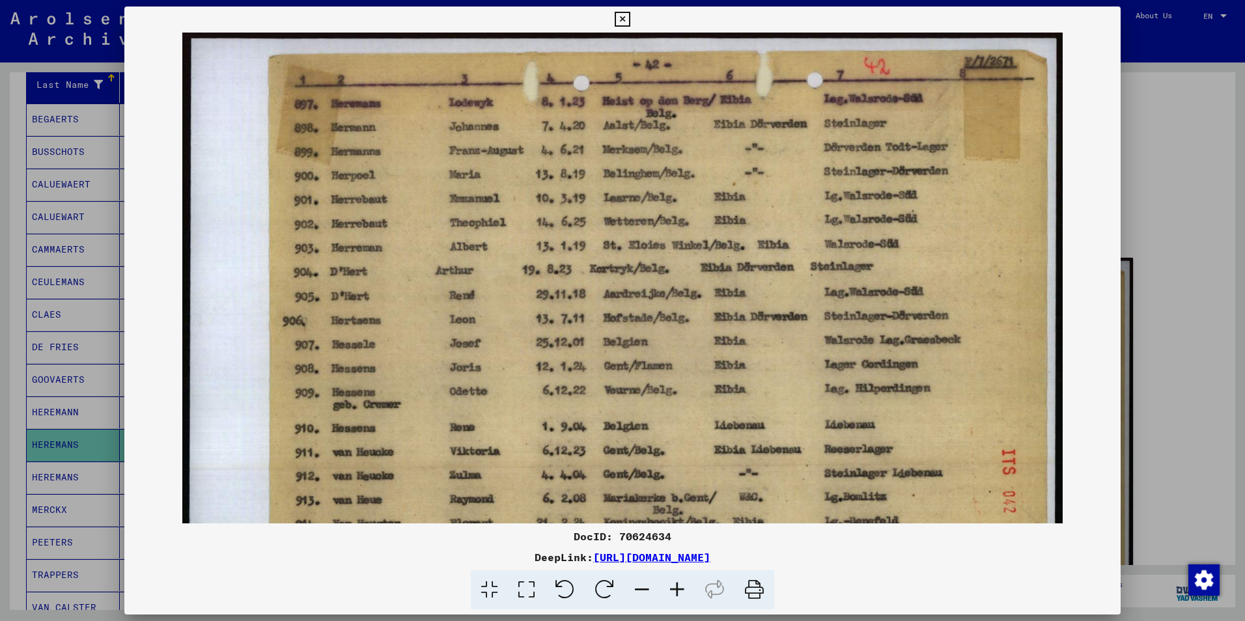
click at [675, 591] on icon at bounding box center [676, 590] width 35 height 40
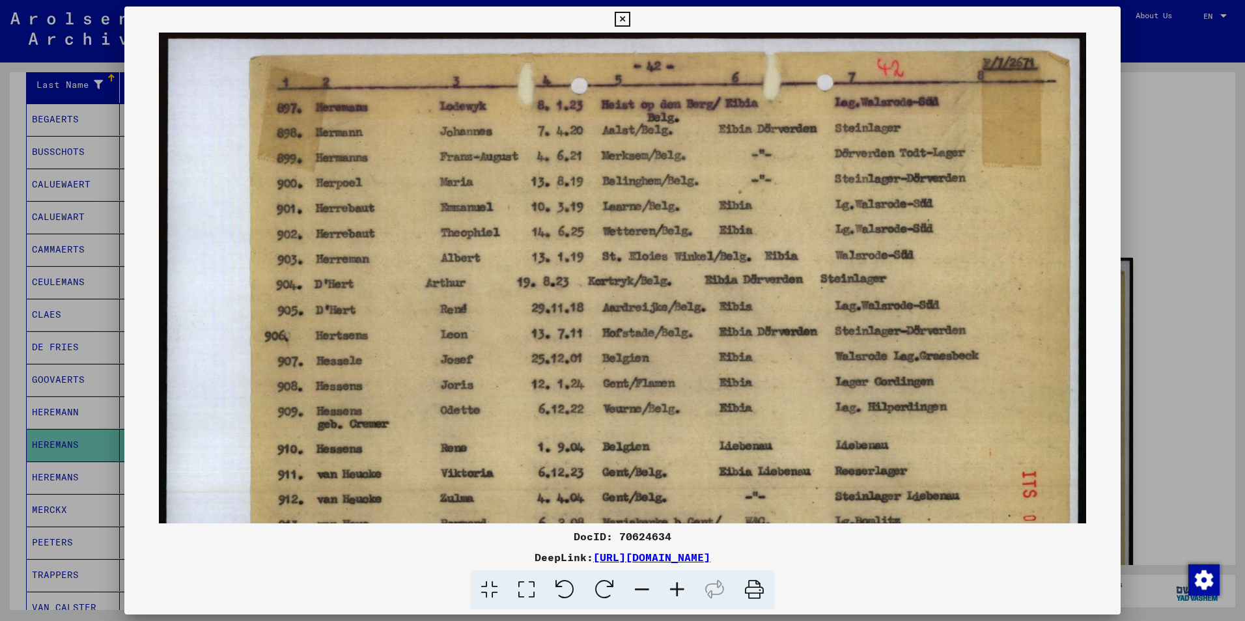
click at [675, 591] on icon at bounding box center [676, 590] width 35 height 40
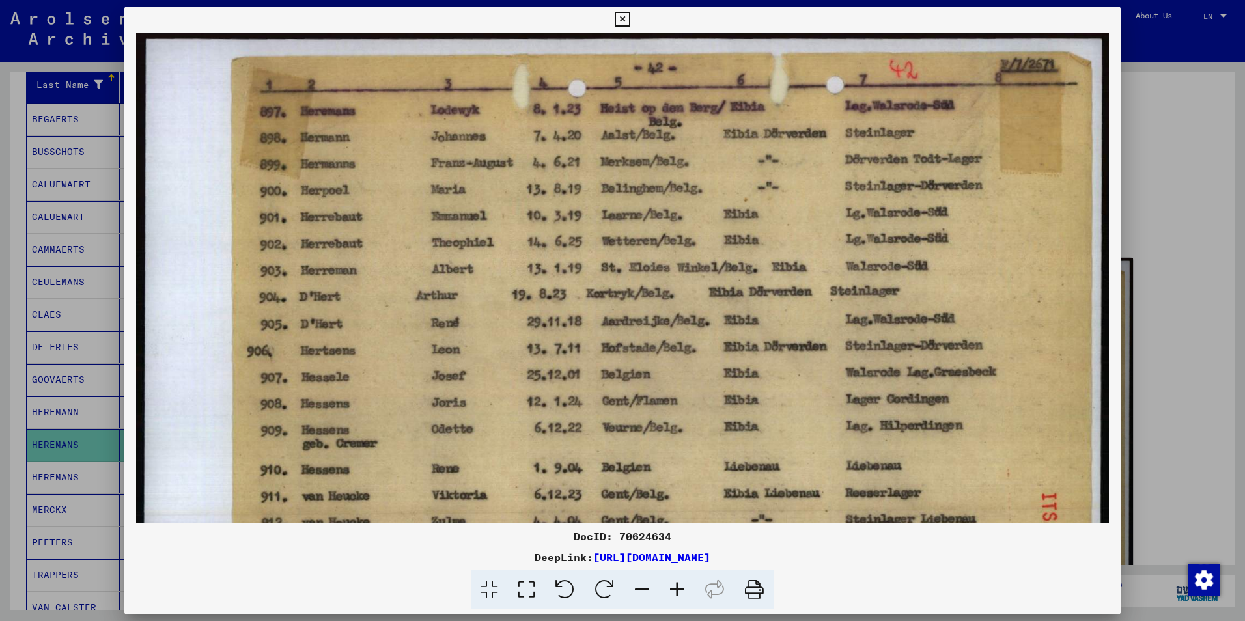
click at [675, 591] on icon at bounding box center [676, 590] width 35 height 40
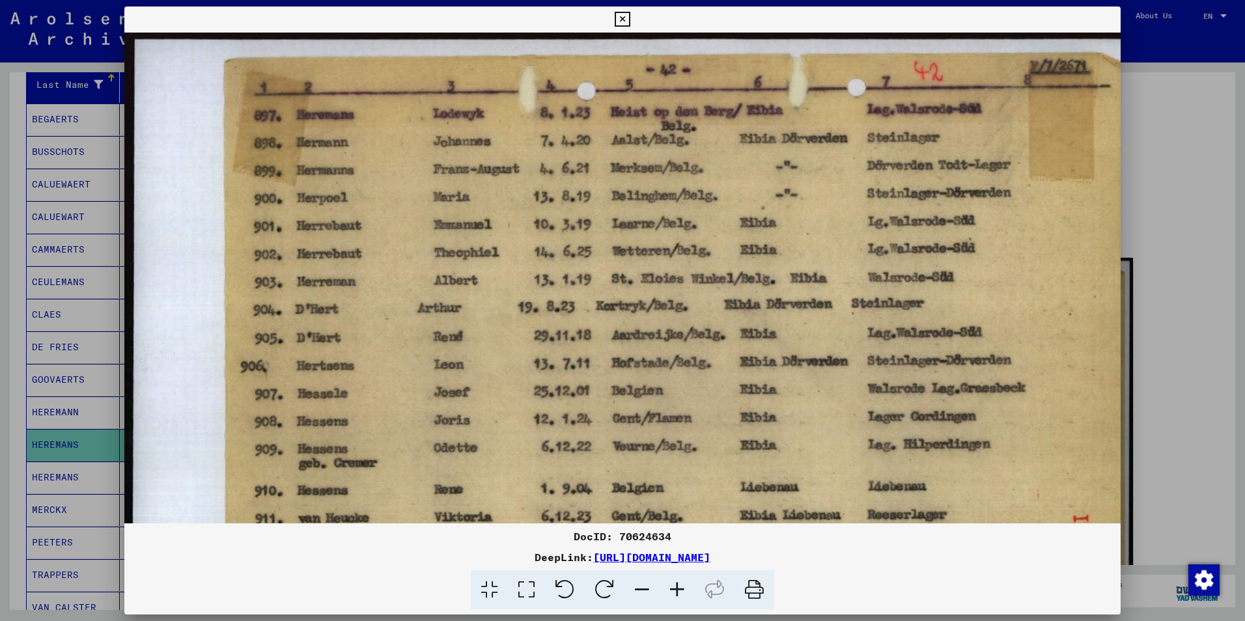
click at [675, 591] on icon at bounding box center [676, 590] width 35 height 40
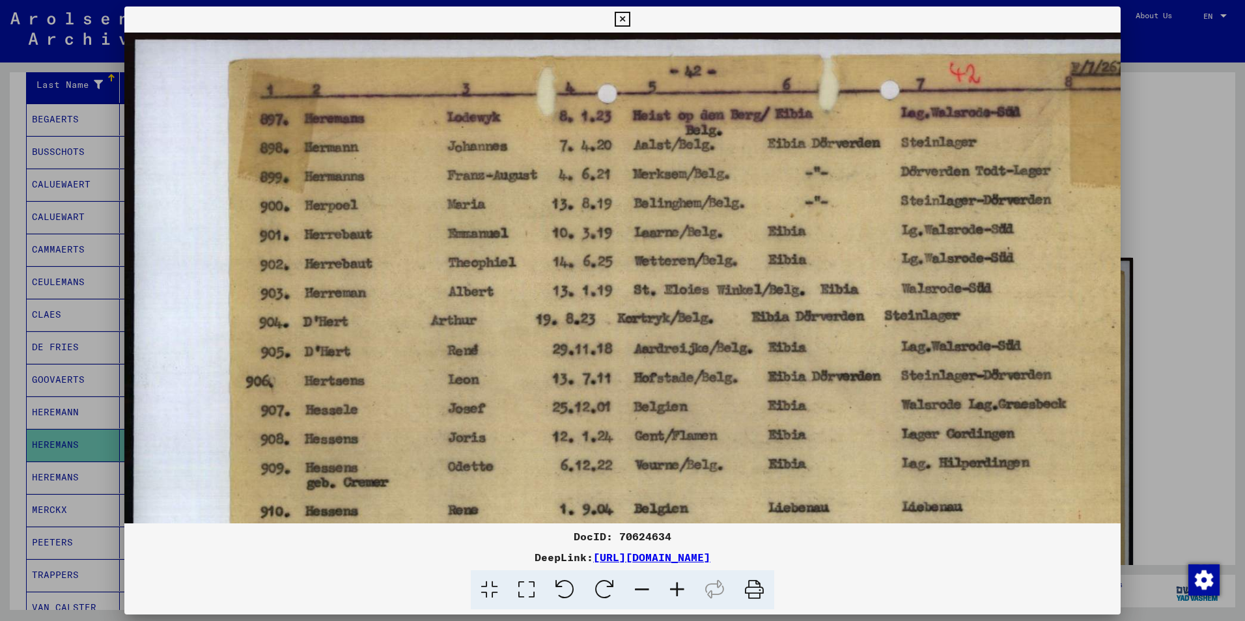
click at [675, 591] on icon at bounding box center [676, 590] width 35 height 40
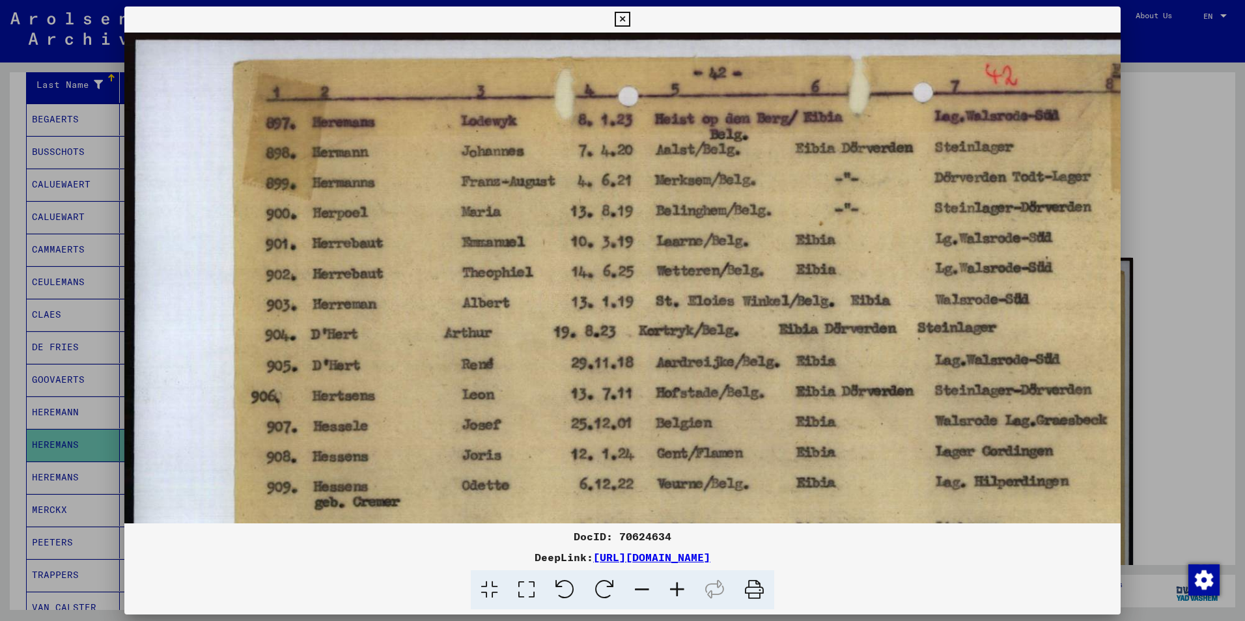
click at [675, 591] on icon at bounding box center [676, 590] width 35 height 40
